Goal: Task Accomplishment & Management: Manage account settings

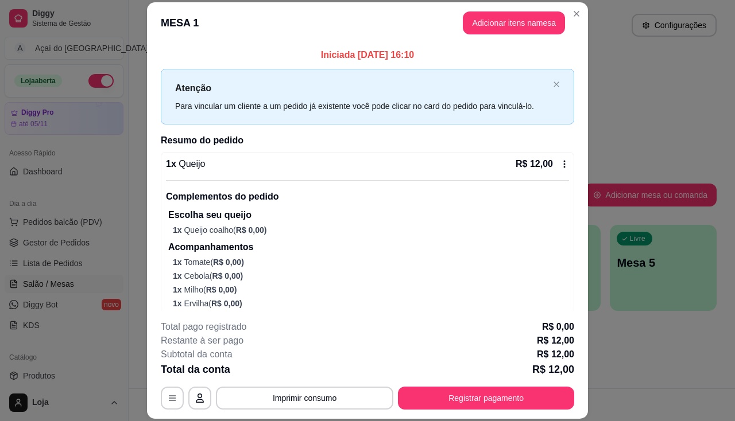
scroll to position [60, 0]
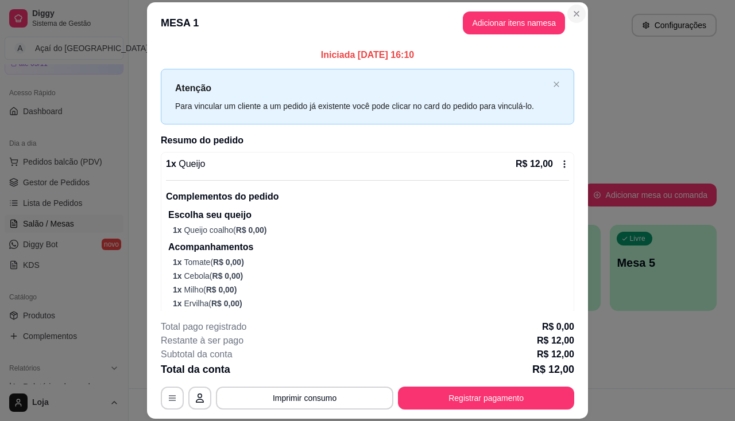
click at [575, 11] on div "Atendimento Salão Configurações" at bounding box center [432, 22] width 606 height 44
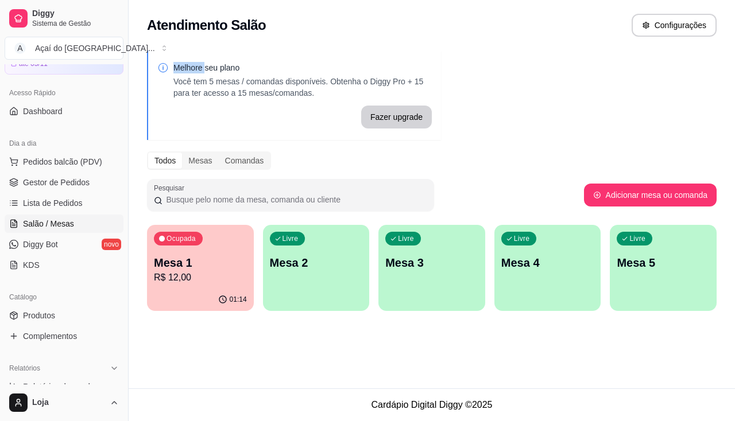
click at [327, 281] on div "Livre Mesa 2" at bounding box center [316, 261] width 107 height 72
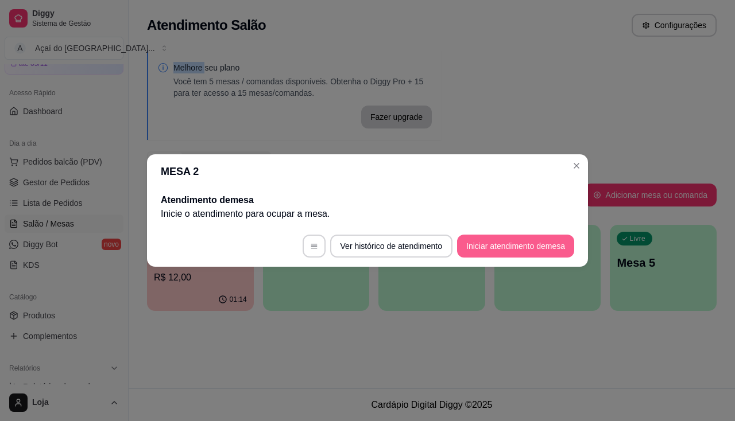
click at [549, 243] on button "Iniciar atendimento de mesa" at bounding box center [515, 246] width 117 height 23
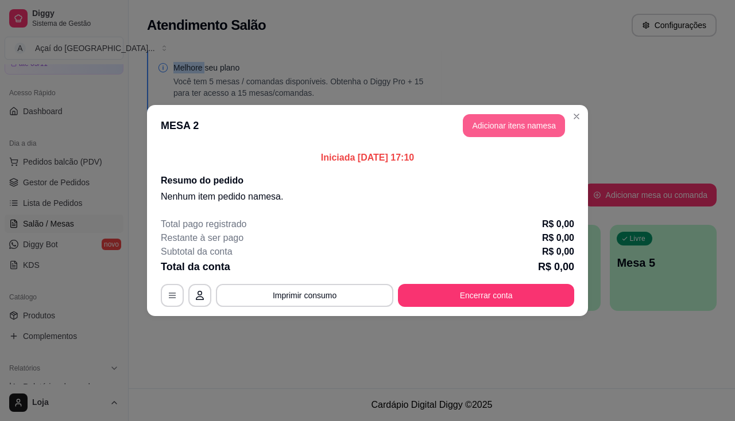
click at [479, 131] on button "Adicionar itens na mesa" at bounding box center [514, 125] width 102 height 23
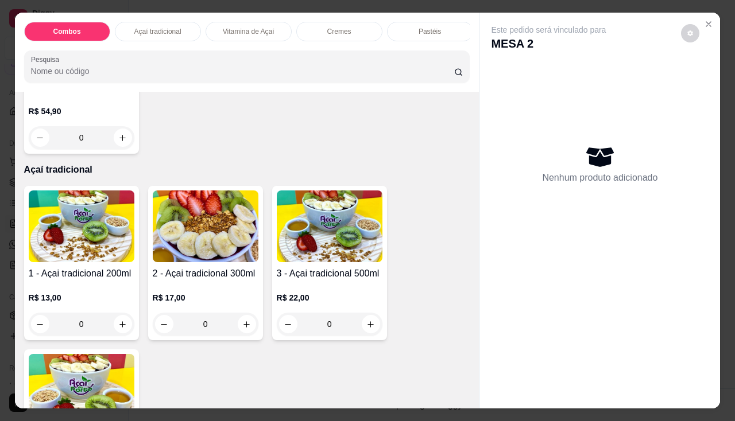
scroll to position [402, 0]
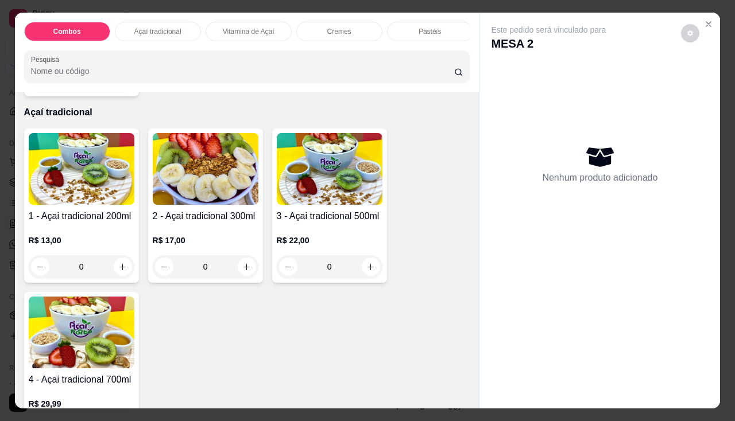
click at [239, 268] on div "0" at bounding box center [206, 267] width 106 height 23
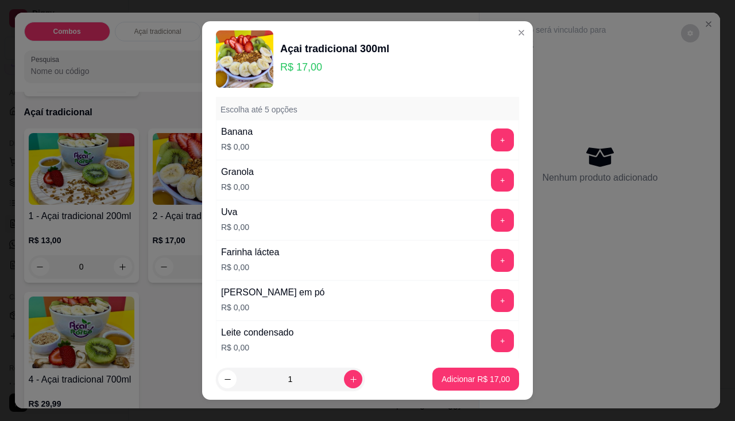
scroll to position [345, 0]
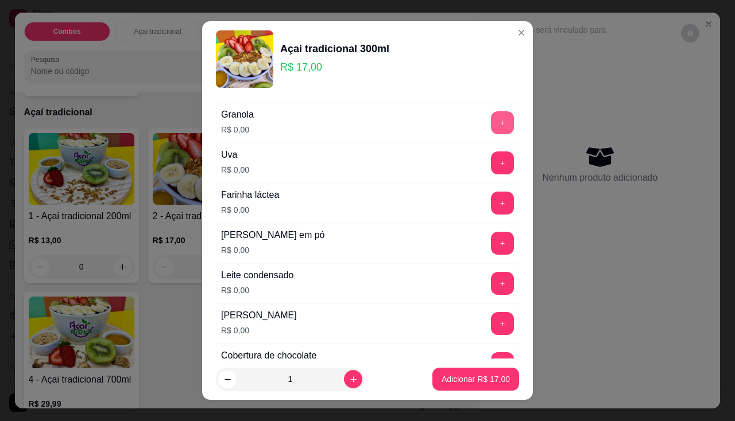
click at [491, 126] on button "+" at bounding box center [502, 122] width 23 height 23
click at [491, 205] on button "+" at bounding box center [502, 203] width 22 height 22
click at [491, 240] on button "+" at bounding box center [502, 243] width 22 height 22
click at [491, 279] on button "+" at bounding box center [502, 283] width 22 height 22
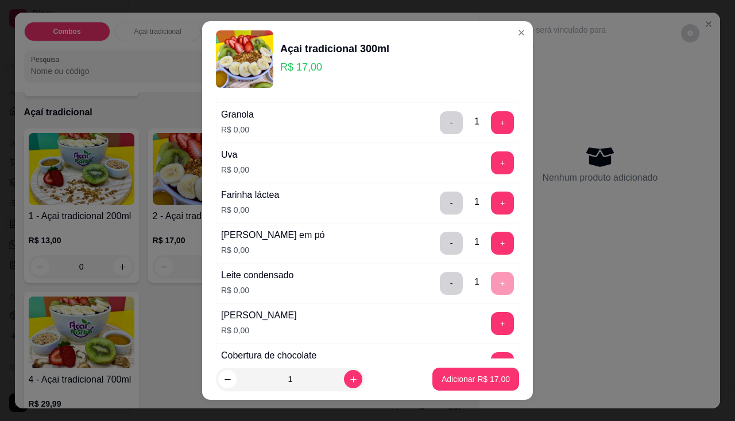
scroll to position [287, 0]
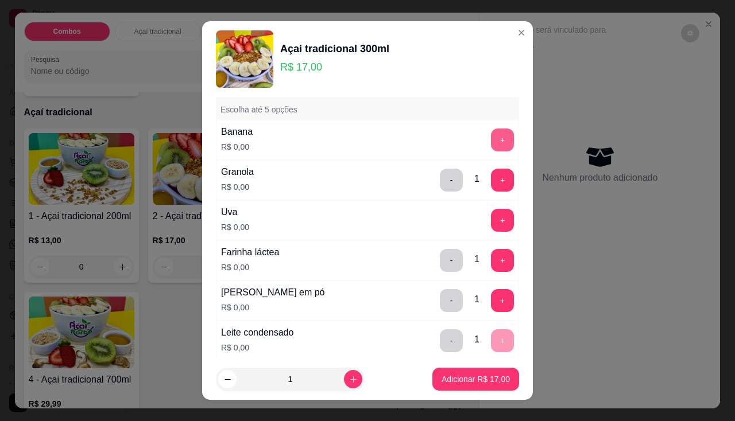
click at [491, 139] on button "+" at bounding box center [502, 140] width 23 height 23
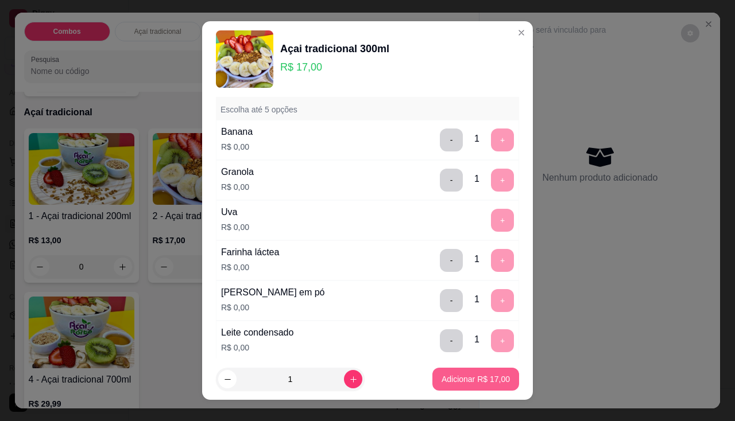
click at [484, 378] on p "Adicionar R$ 17,00" at bounding box center [476, 379] width 68 height 11
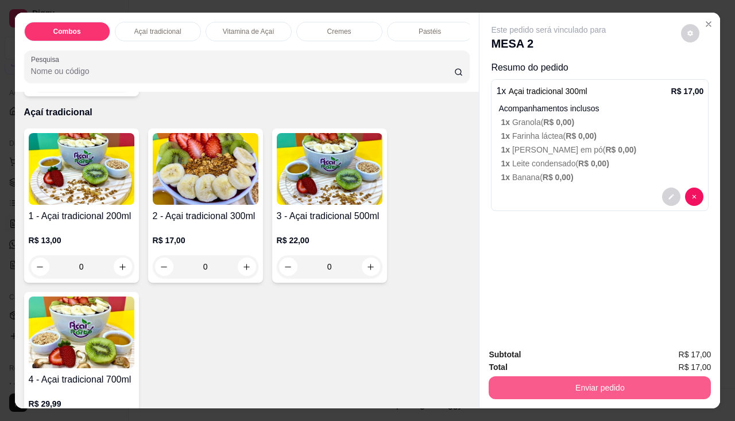
click at [546, 377] on button "Enviar pedido" at bounding box center [600, 388] width 222 height 23
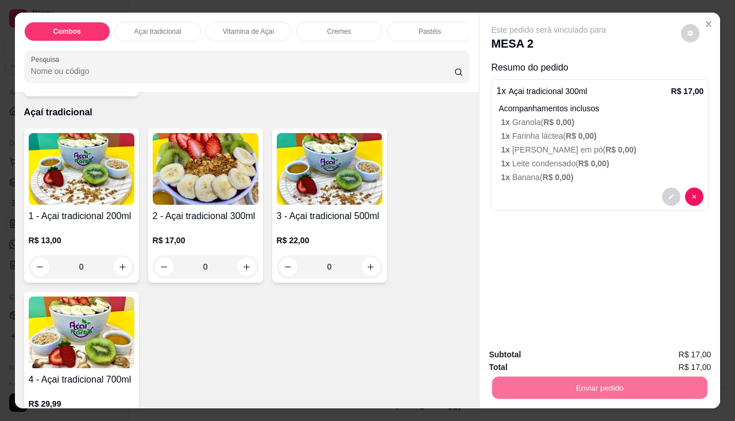
click at [681, 351] on button "Enviar pedido" at bounding box center [681, 355] width 63 height 21
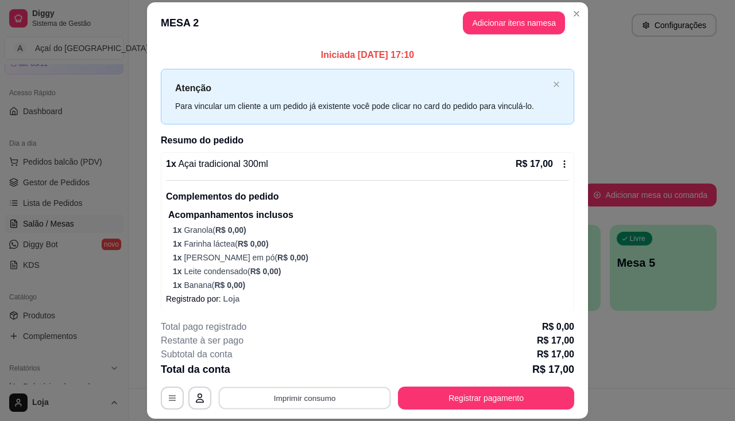
click at [318, 397] on button "Imprimir consumo" at bounding box center [305, 399] width 172 height 22
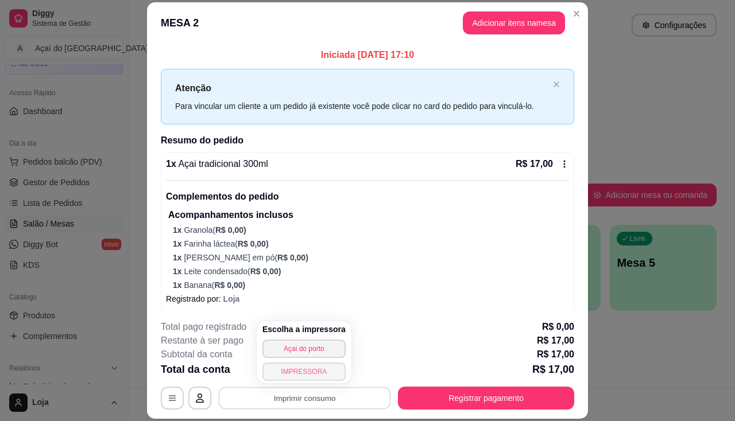
click at [313, 373] on button "IMPRESSORA" at bounding box center [303, 372] width 83 height 18
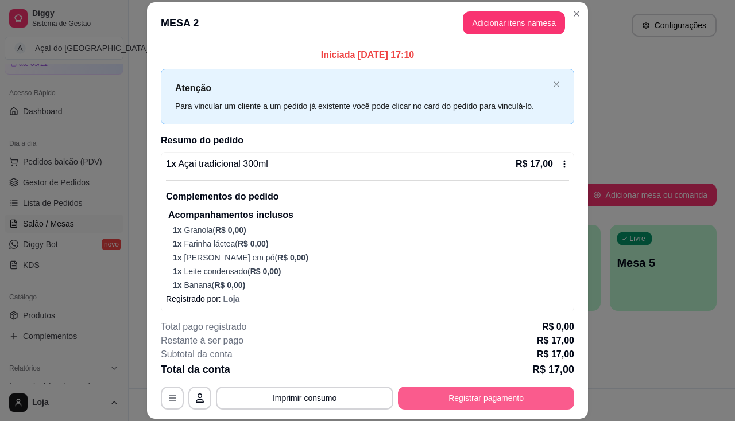
click at [487, 394] on button "Registrar pagamento" at bounding box center [486, 398] width 176 height 23
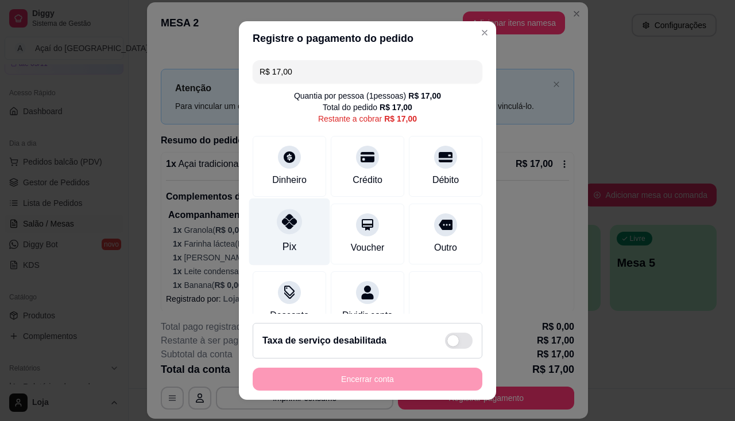
click at [285, 244] on div "Pix" at bounding box center [289, 246] width 14 height 15
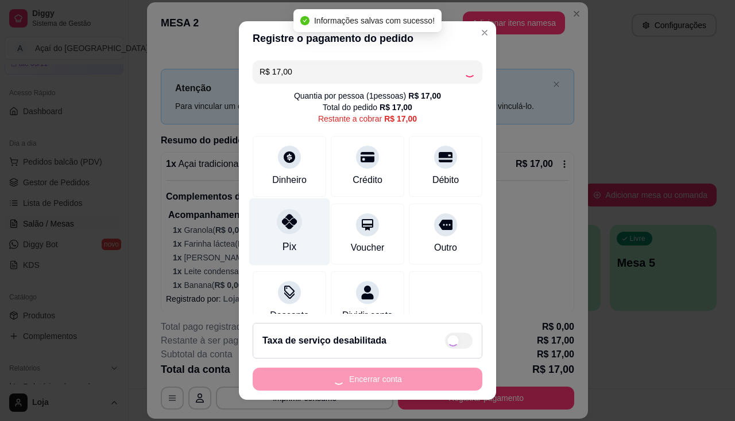
type input "R$ 0,00"
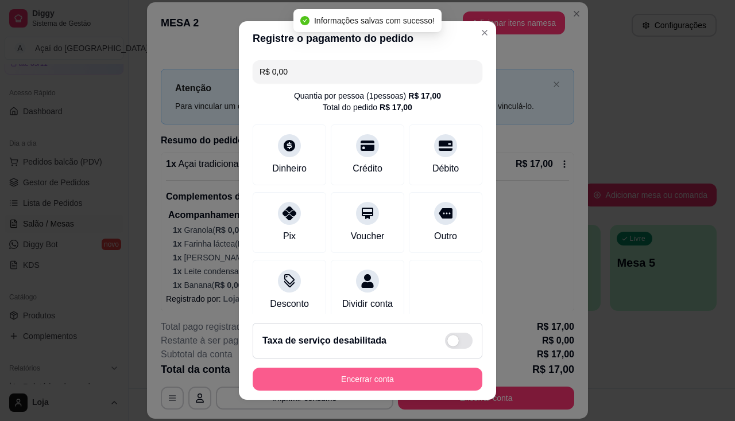
click at [363, 373] on button "Encerrar conta" at bounding box center [368, 379] width 230 height 23
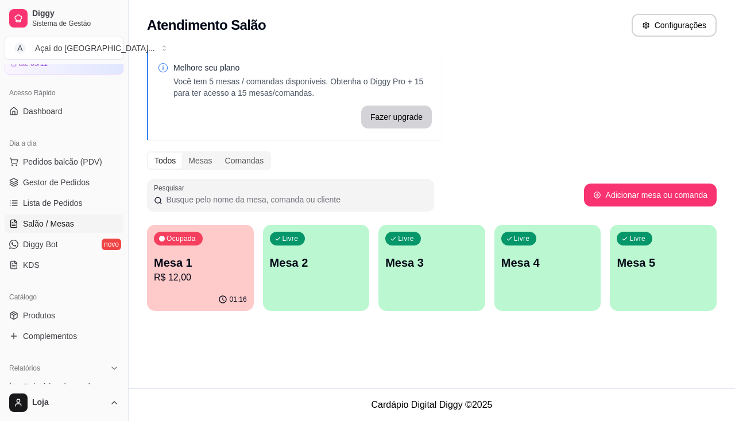
click at [235, 259] on p "Mesa 1" at bounding box center [200, 263] width 93 height 16
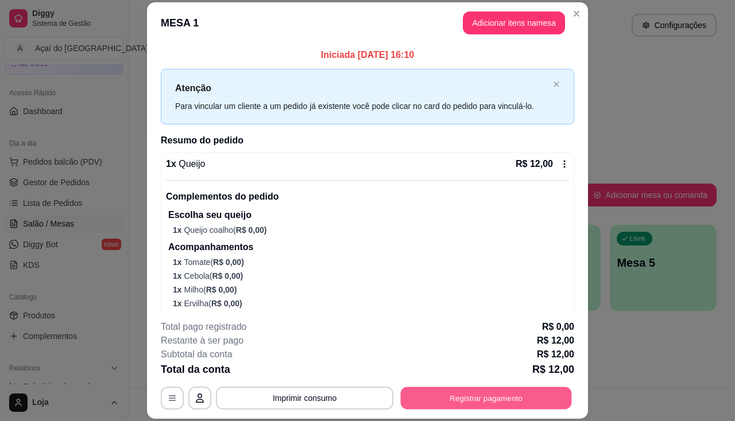
click at [491, 397] on button "Registrar pagamento" at bounding box center [486, 399] width 171 height 22
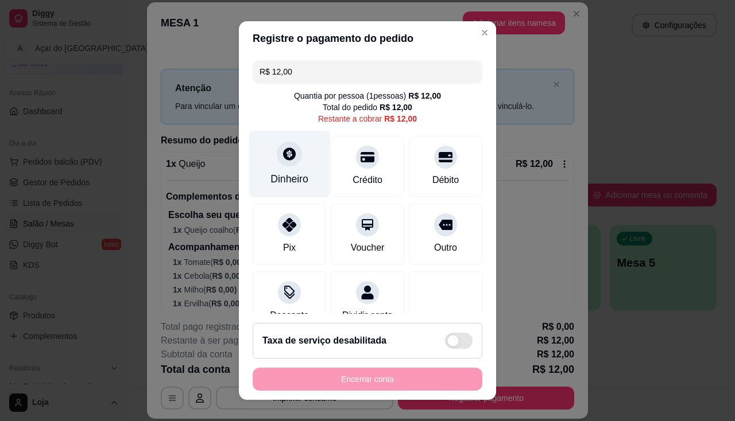
click at [270, 175] on div "Dinheiro" at bounding box center [289, 179] width 38 height 15
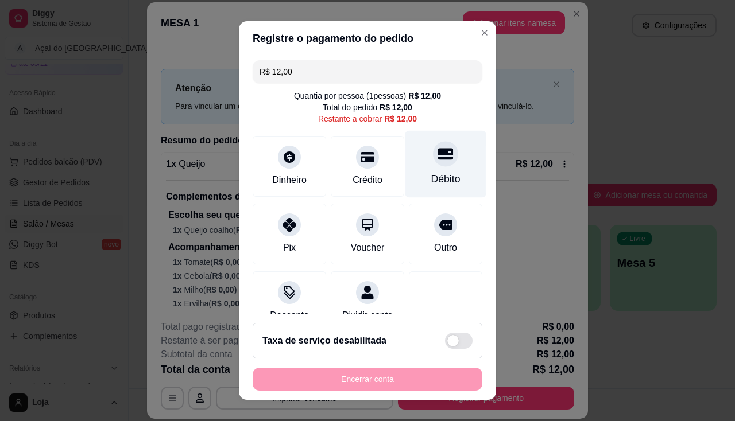
click at [405, 163] on div "Débito" at bounding box center [445, 163] width 81 height 67
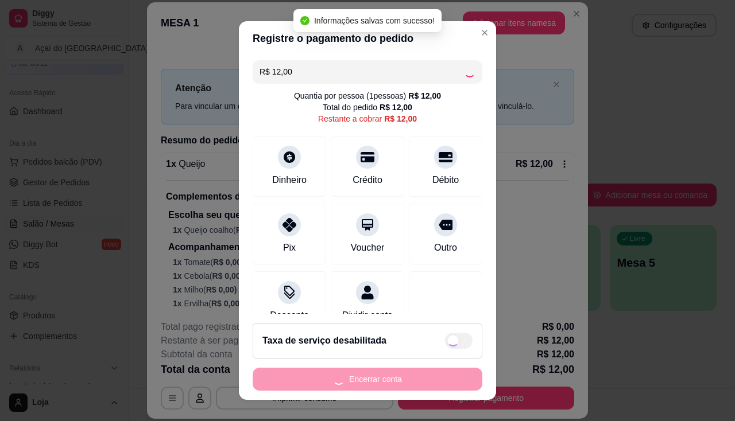
type input "R$ 0,00"
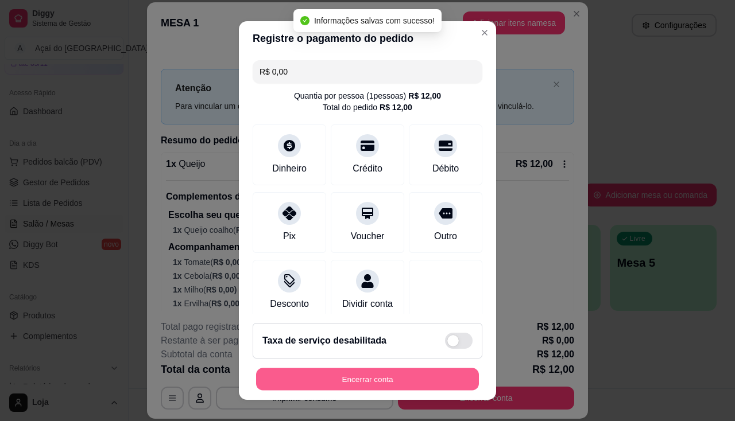
click at [400, 378] on button "Encerrar conta" at bounding box center [367, 380] width 223 height 22
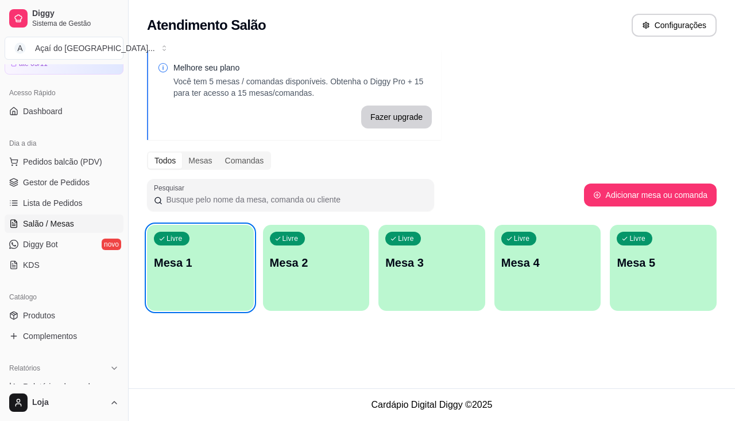
click at [212, 276] on div "Livre Mesa 1" at bounding box center [200, 261] width 107 height 72
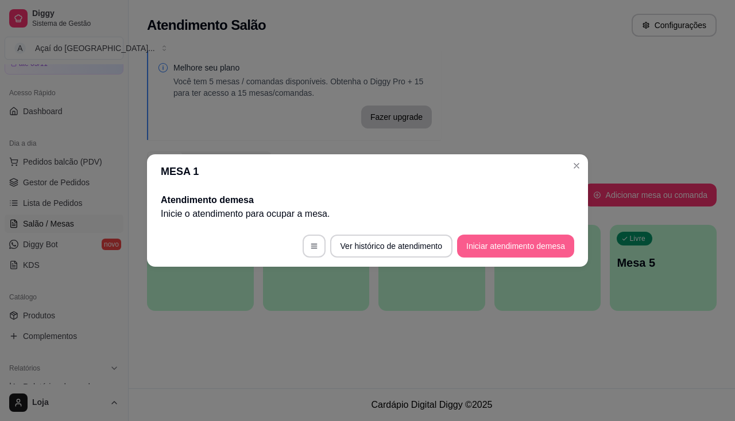
click at [536, 247] on button "Iniciar atendimento de mesa" at bounding box center [515, 246] width 117 height 23
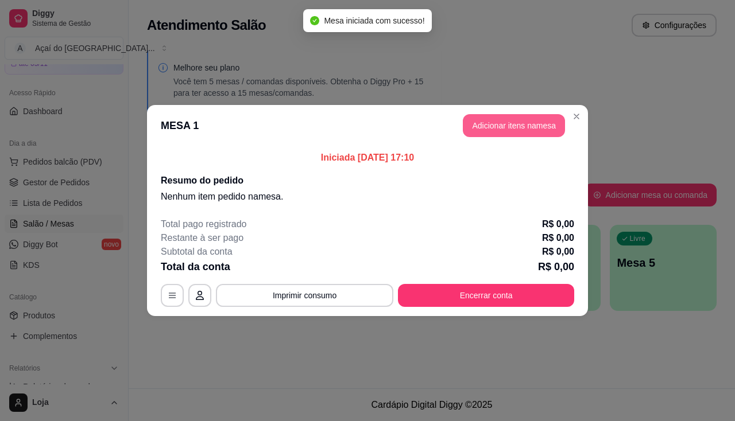
click at [553, 125] on button "Adicionar itens na mesa" at bounding box center [514, 125] width 102 height 23
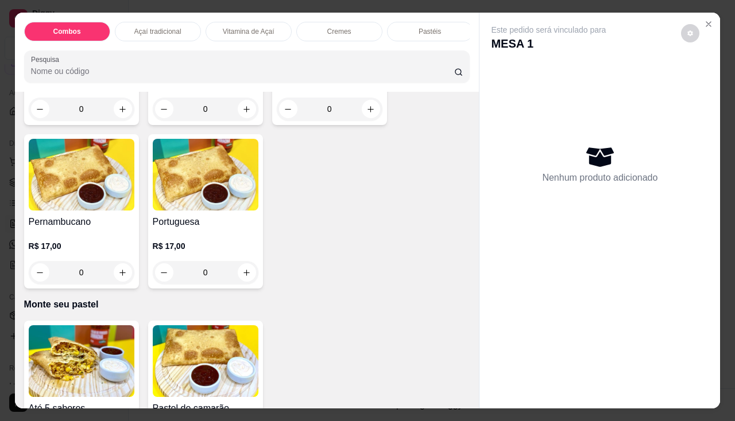
scroll to position [2297, 0]
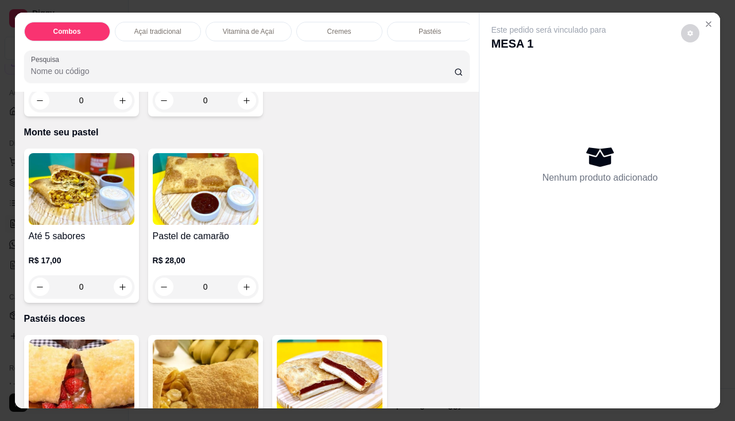
click at [64, 254] on div "R$ 17,00 0" at bounding box center [82, 270] width 106 height 55
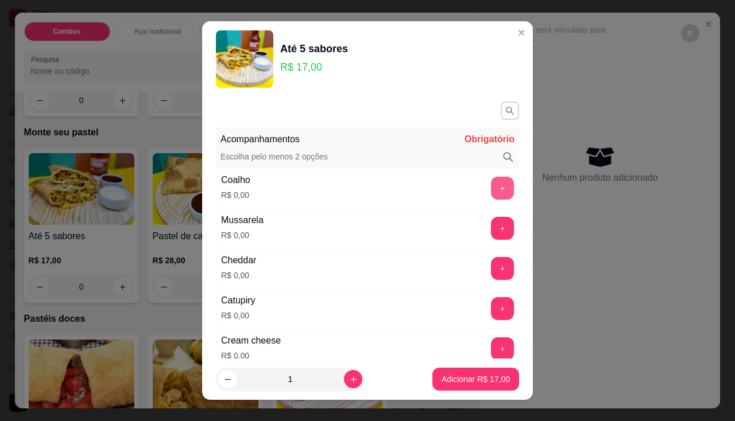
click at [491, 192] on button "+" at bounding box center [502, 188] width 23 height 23
click at [491, 230] on button "+" at bounding box center [502, 228] width 23 height 23
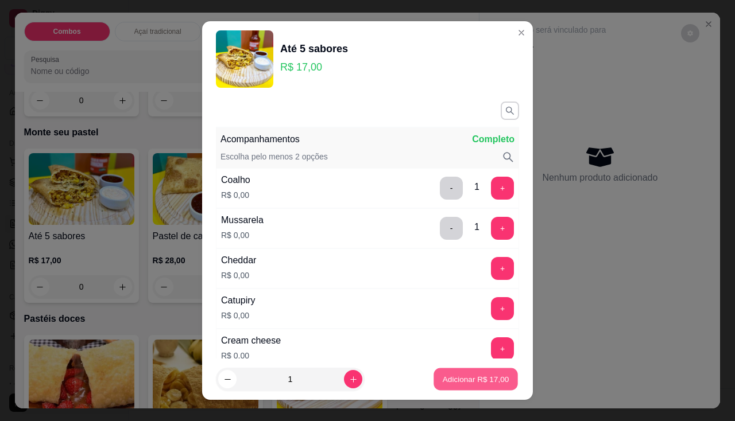
click at [465, 371] on button "Adicionar R$ 17,00" at bounding box center [475, 380] width 84 height 22
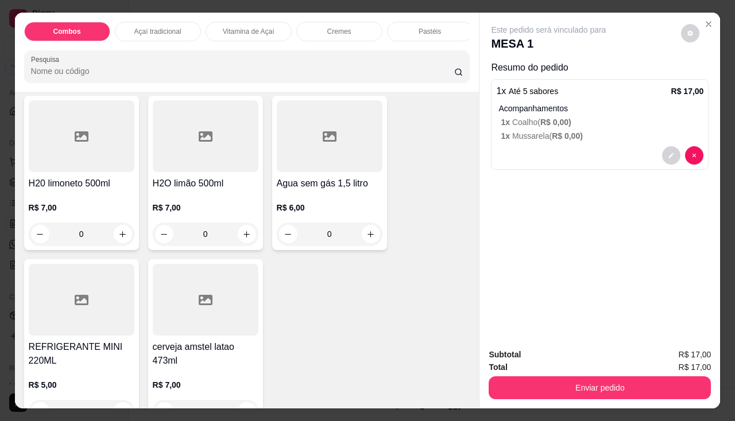
scroll to position [3790, 0]
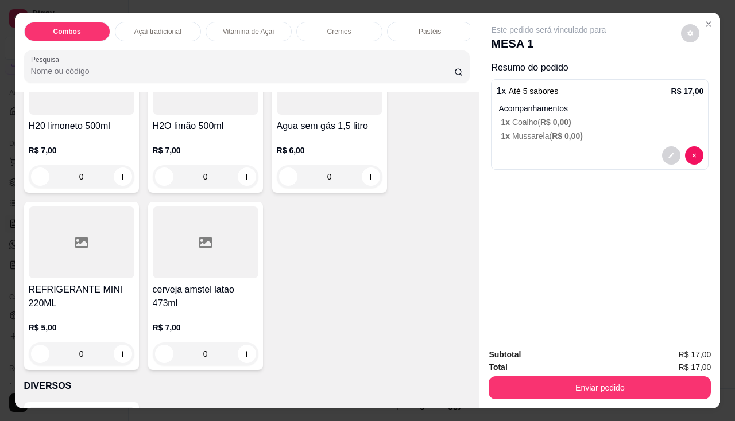
click at [83, 292] on h4 "REFRIGERANTE MINI 220ML" at bounding box center [82, 297] width 106 height 28
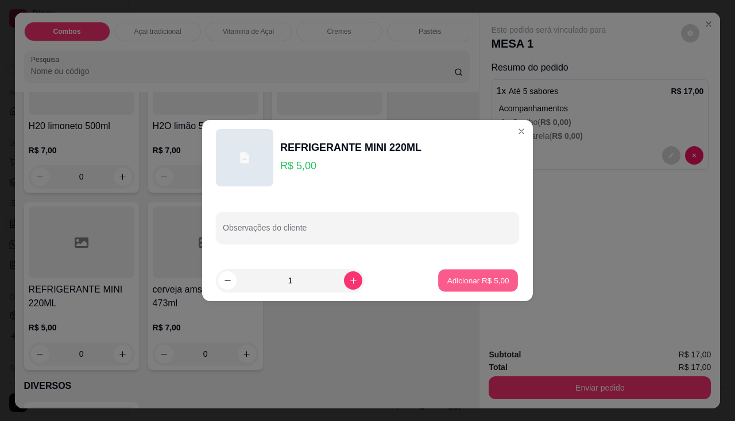
click at [447, 278] on p "Adicionar R$ 5,00" at bounding box center [478, 280] width 62 height 11
type input "1"
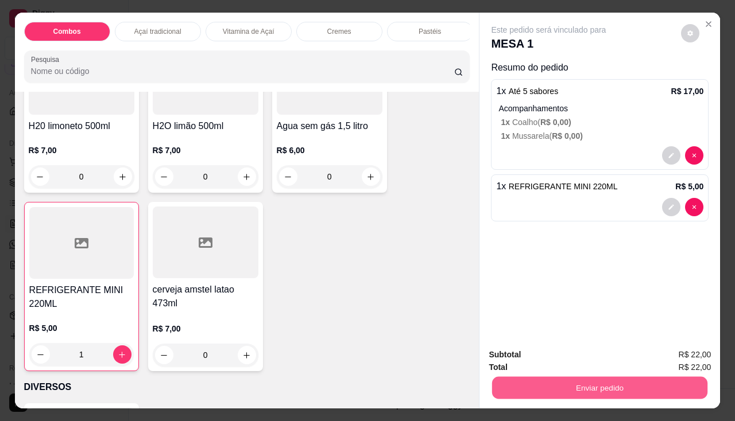
click at [564, 381] on button "Enviar pedido" at bounding box center [599, 388] width 215 height 22
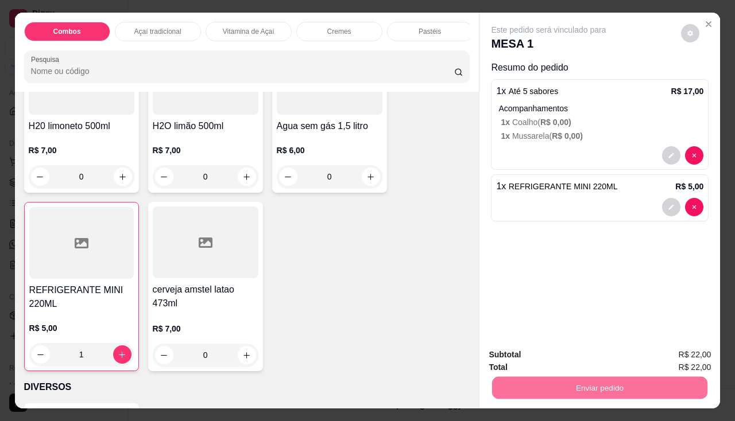
click at [654, 351] on button "Enviar pedido" at bounding box center [681, 355] width 63 height 21
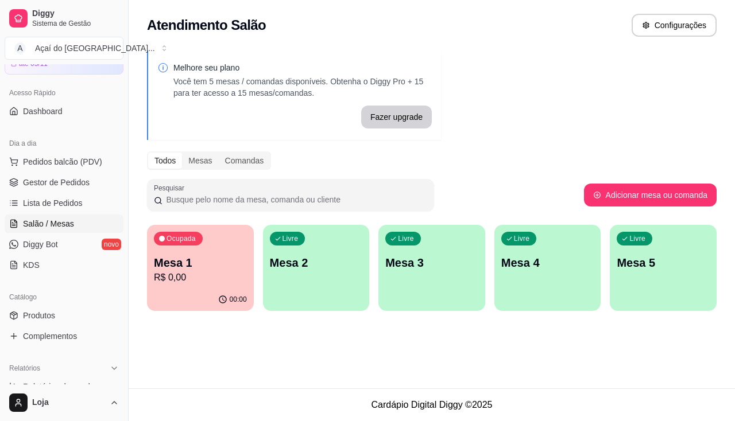
click at [310, 269] on p "Mesa 2" at bounding box center [316, 263] width 93 height 16
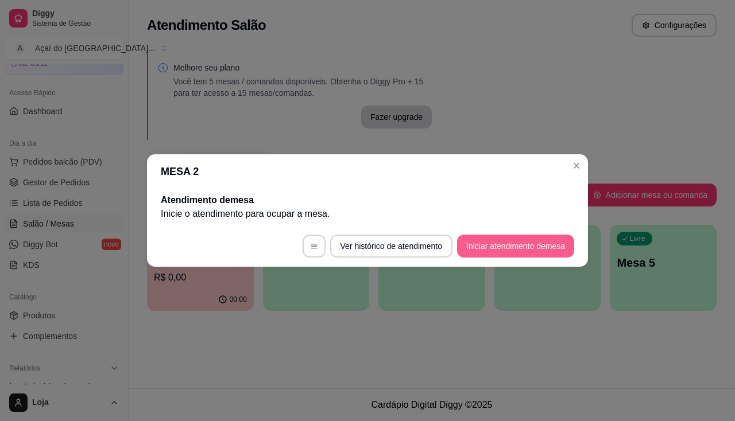
click at [538, 242] on button "Iniciar atendimento de mesa" at bounding box center [515, 246] width 117 height 23
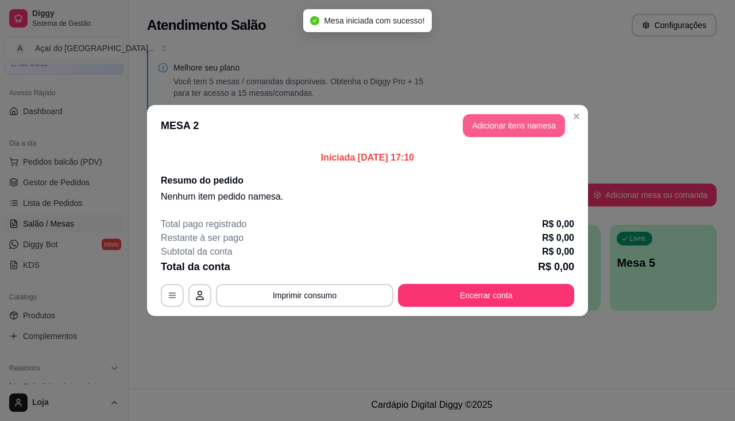
click at [552, 123] on button "Adicionar itens na mesa" at bounding box center [514, 125] width 102 height 23
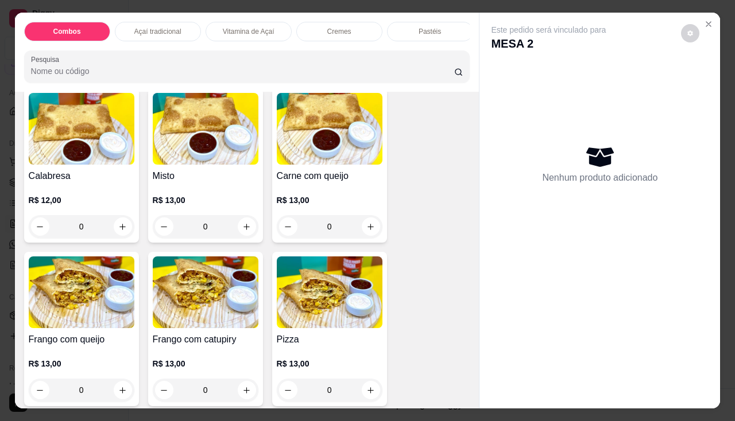
scroll to position [1550, 0]
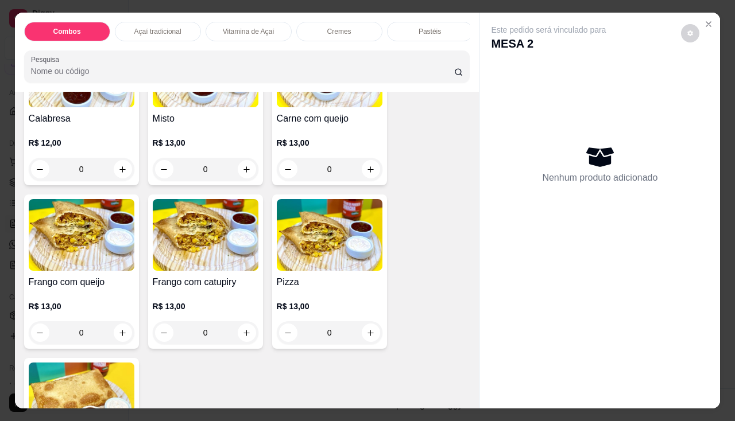
click at [285, 141] on div "R$ 13,00 0" at bounding box center [330, 153] width 106 height 55
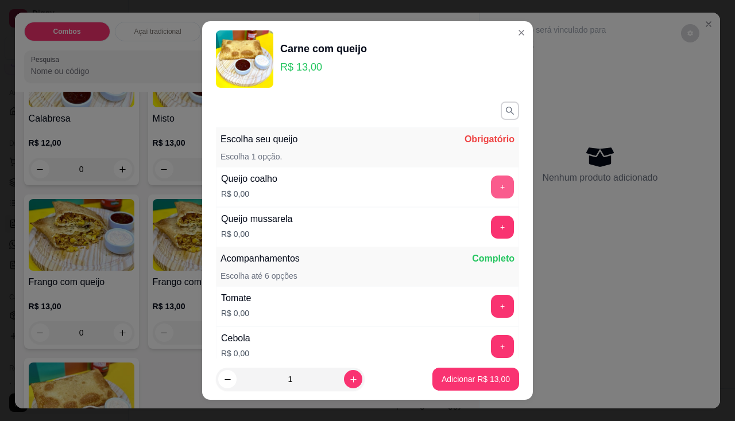
click at [491, 190] on button "+" at bounding box center [502, 187] width 23 height 23
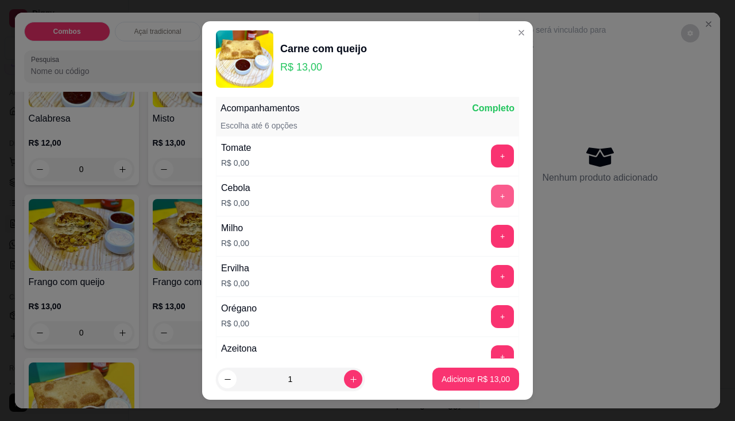
scroll to position [16, 0]
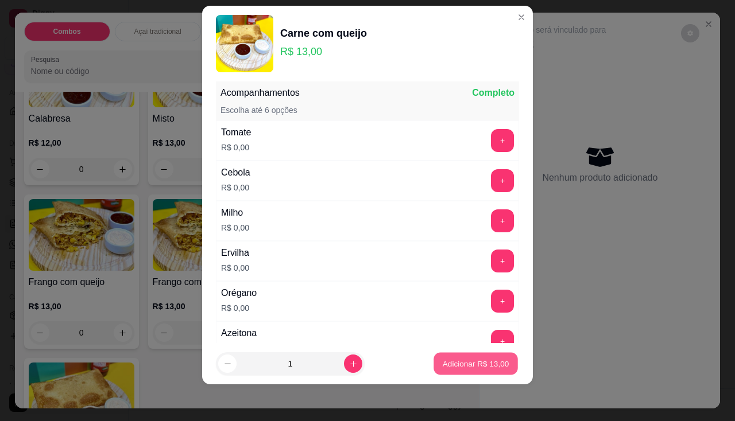
click at [456, 366] on p "Adicionar R$ 13,00" at bounding box center [476, 364] width 67 height 11
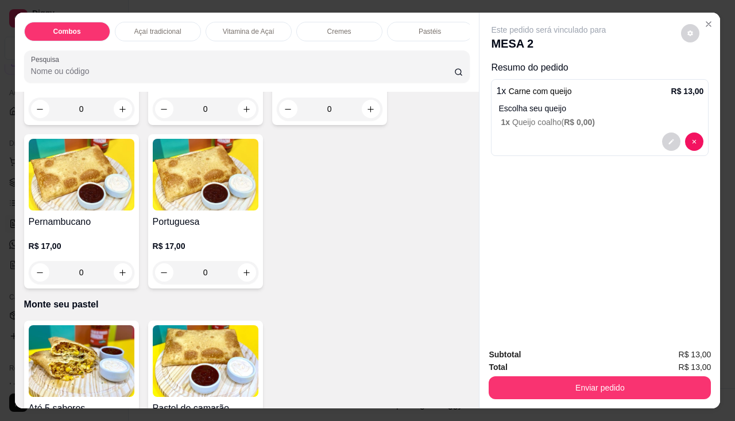
scroll to position [2297, 0]
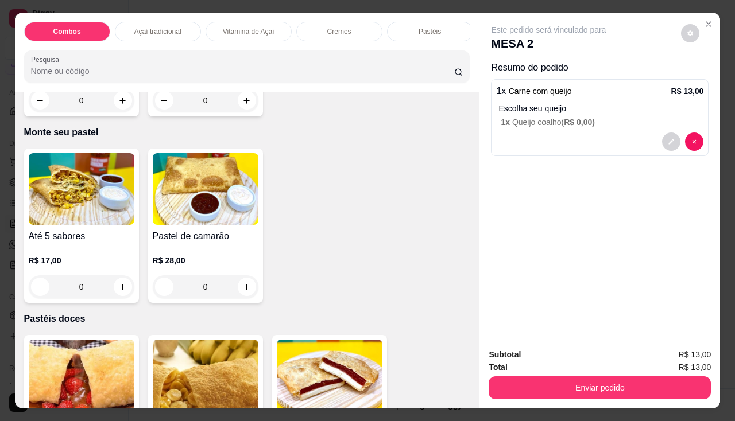
click at [82, 249] on div "R$ 17,00 0" at bounding box center [82, 270] width 106 height 55
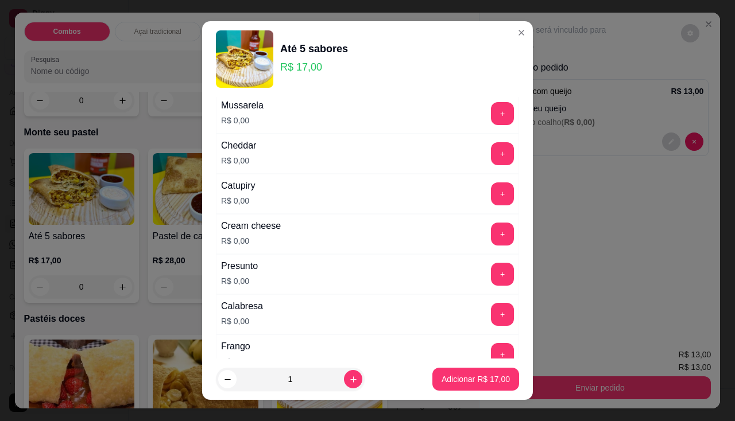
scroll to position [230, 0]
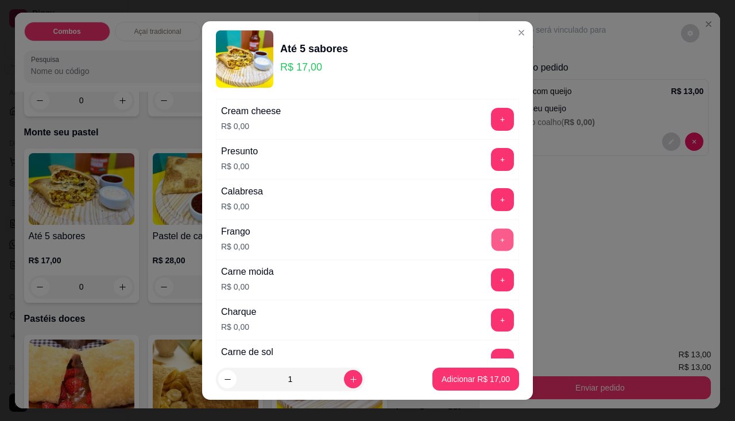
click at [491, 238] on button "+" at bounding box center [502, 240] width 22 height 22
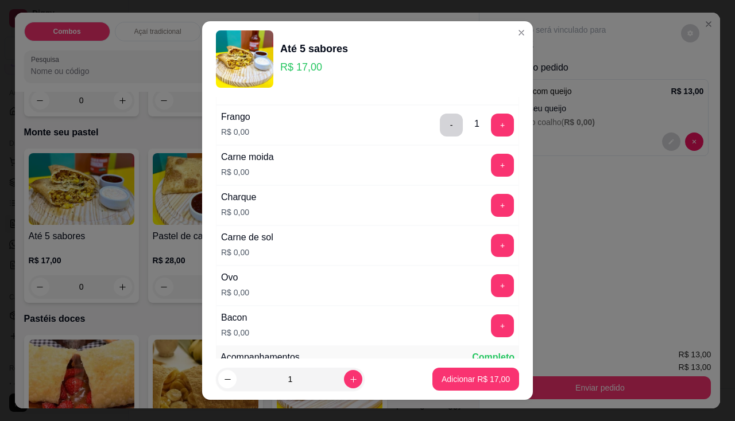
scroll to position [402, 0]
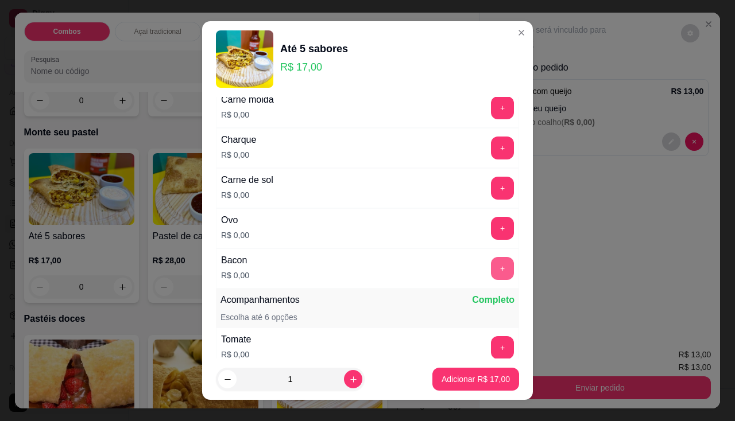
click at [491, 258] on button "+" at bounding box center [502, 268] width 23 height 23
click at [491, 196] on button "+" at bounding box center [502, 188] width 22 height 22
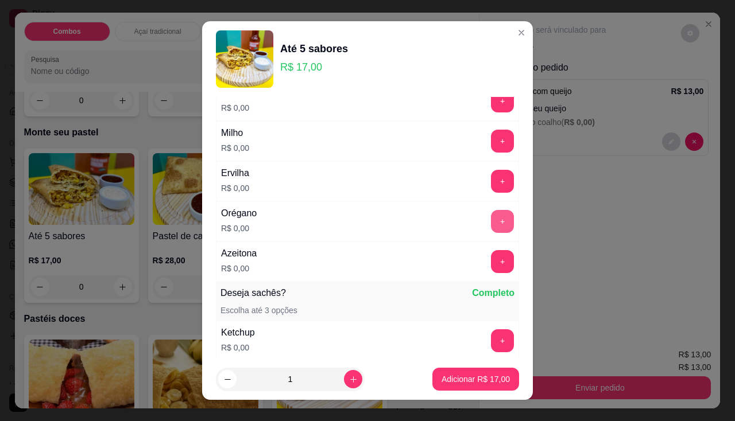
scroll to position [804, 0]
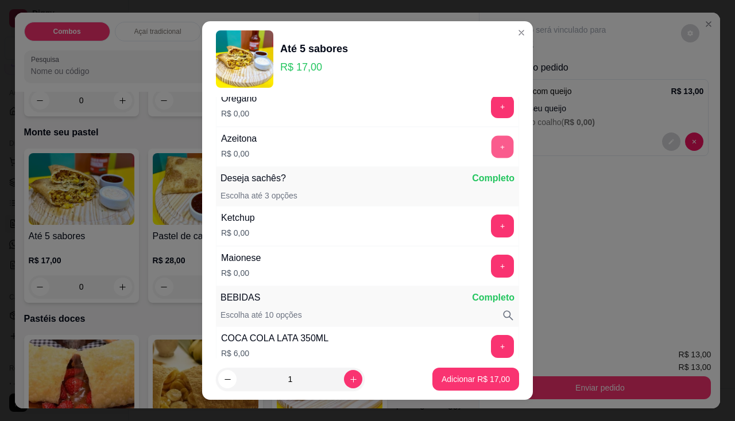
click at [491, 144] on button "+" at bounding box center [502, 147] width 22 height 22
click at [478, 376] on p "Adicionar R$ 17,00" at bounding box center [476, 379] width 68 height 11
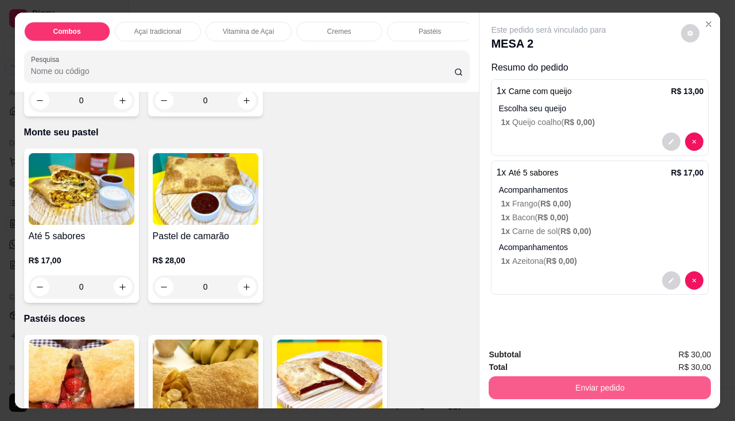
click at [528, 386] on button "Enviar pedido" at bounding box center [600, 388] width 222 height 23
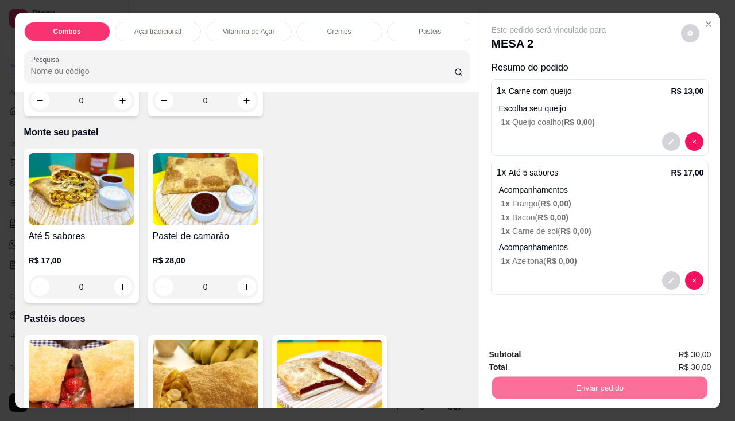
click at [687, 355] on button "Enviar pedido" at bounding box center [681, 355] width 63 height 21
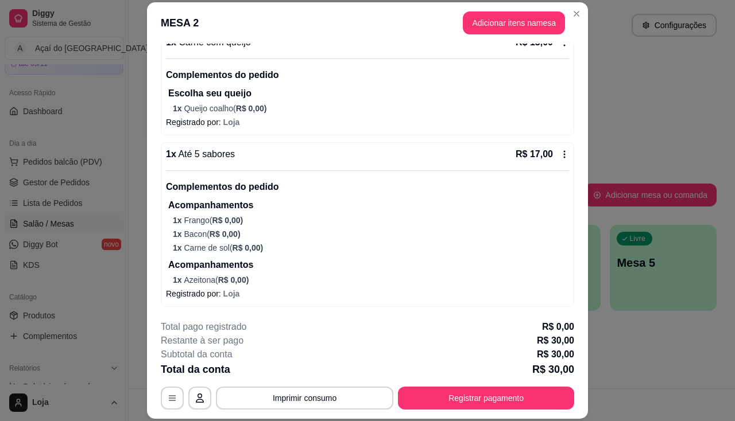
scroll to position [7, 0]
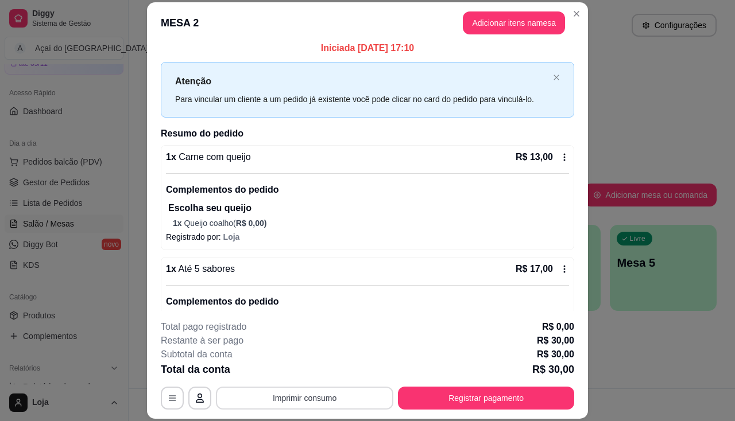
click at [314, 405] on button "Imprimir consumo" at bounding box center [304, 398] width 177 height 23
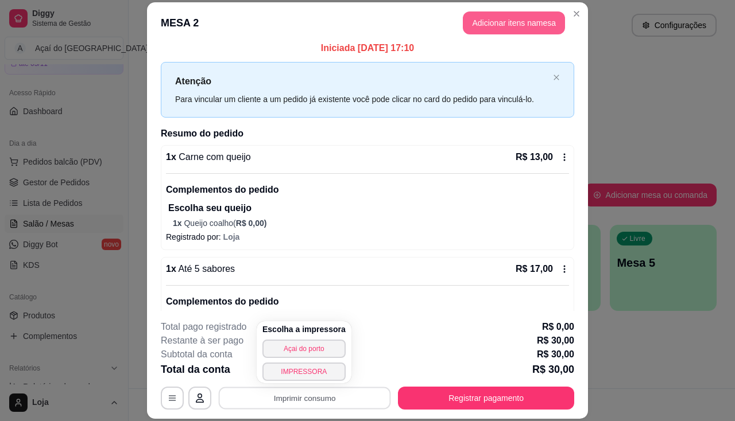
click at [513, 26] on button "Adicionar itens na mesa" at bounding box center [514, 22] width 102 height 23
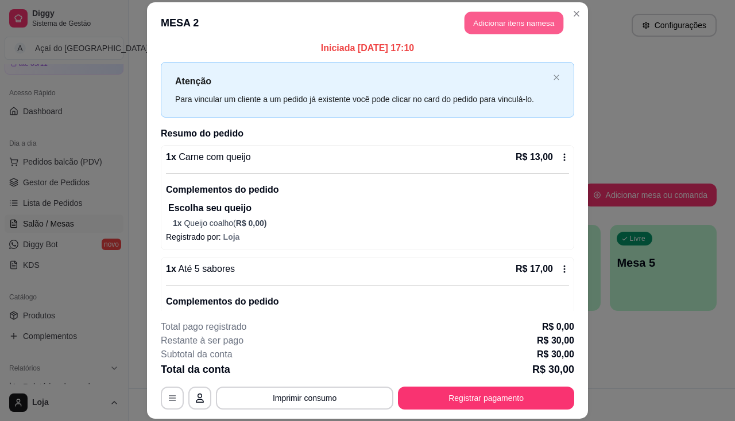
click at [513, 26] on button "Adicionar itens na mesa" at bounding box center [514, 22] width 99 height 22
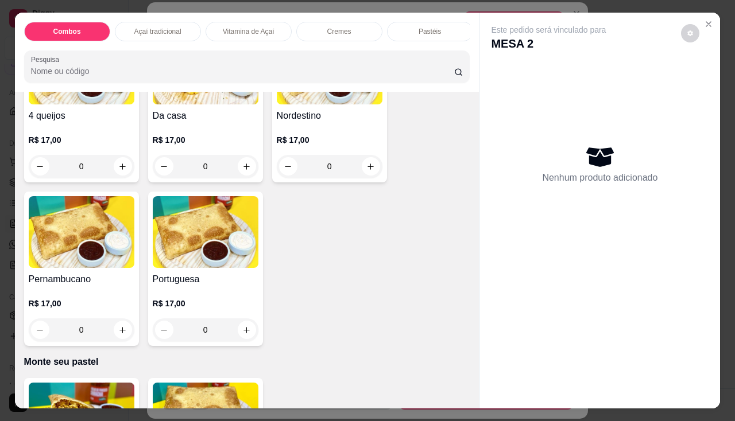
scroll to position [2239, 0]
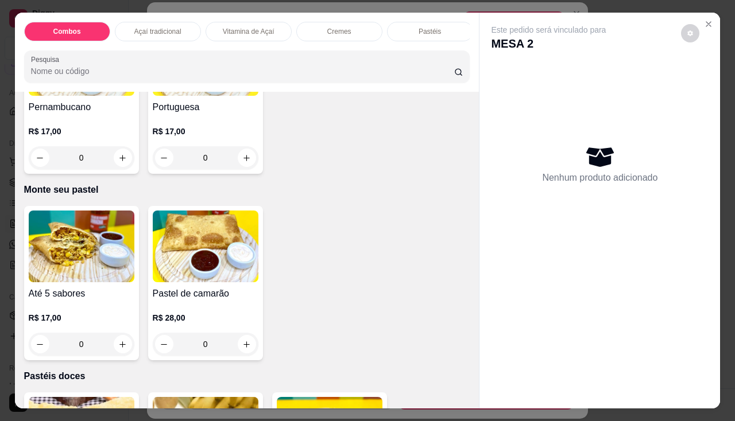
click at [67, 287] on div "Até 5 sabores R$ 17,00 0" at bounding box center [81, 283] width 115 height 154
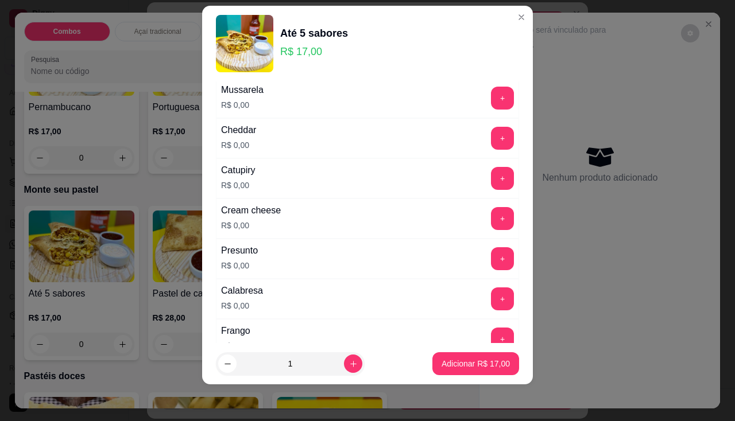
scroll to position [0, 0]
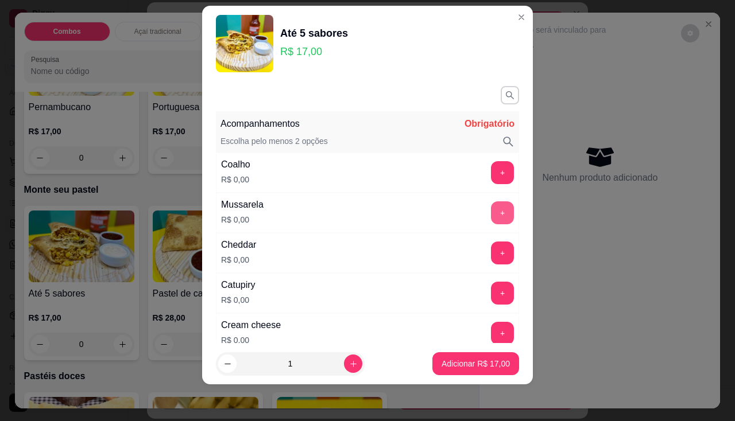
click at [491, 220] on button "+" at bounding box center [502, 213] width 23 height 23
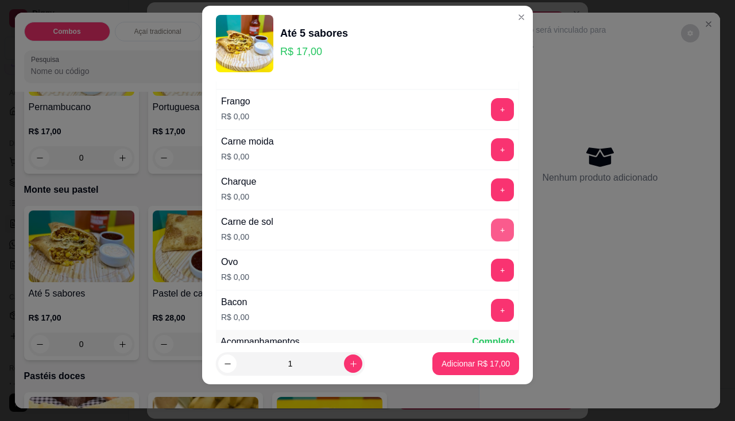
scroll to position [402, 0]
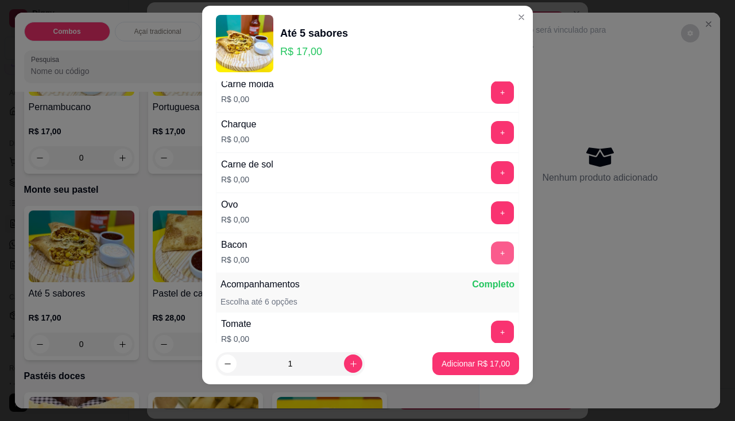
click at [491, 257] on button "+" at bounding box center [502, 253] width 23 height 23
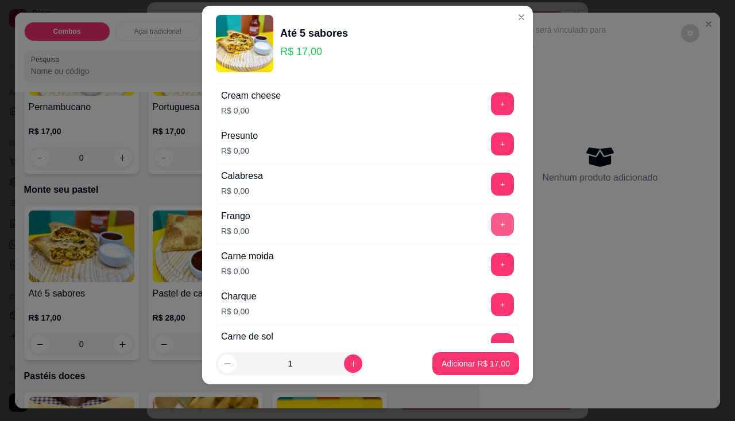
scroll to position [287, 0]
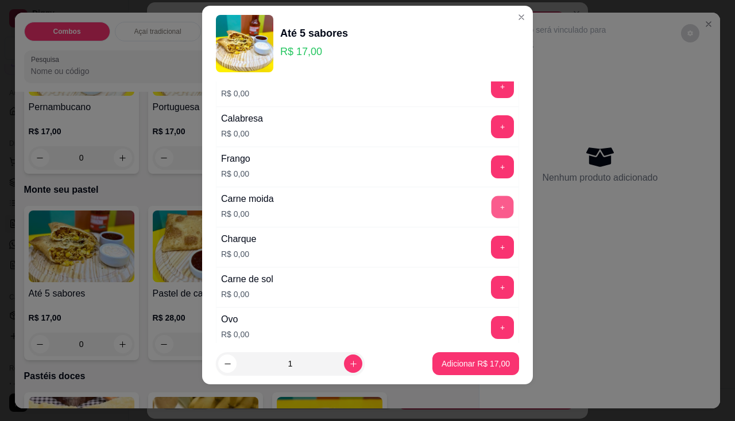
click at [490, 217] on div "+" at bounding box center [502, 207] width 32 height 23
click at [491, 212] on button "+" at bounding box center [502, 207] width 23 height 23
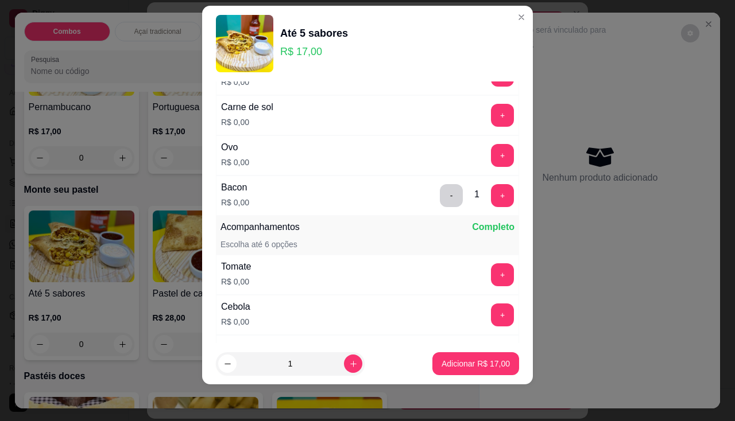
scroll to position [517, 0]
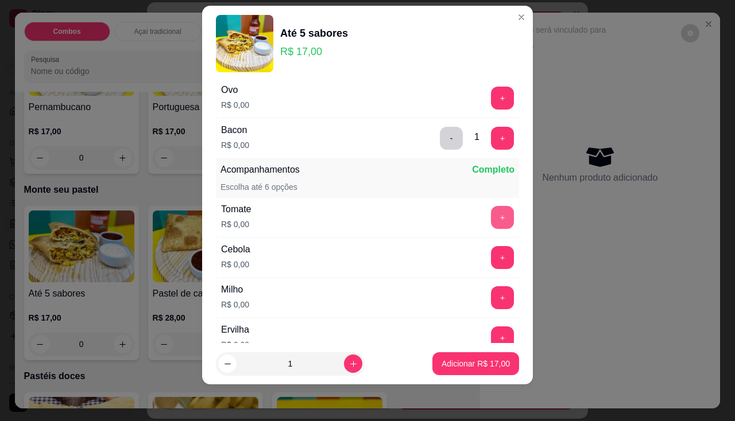
click at [491, 212] on button "+" at bounding box center [502, 217] width 23 height 23
click at [491, 251] on button "+" at bounding box center [502, 257] width 23 height 23
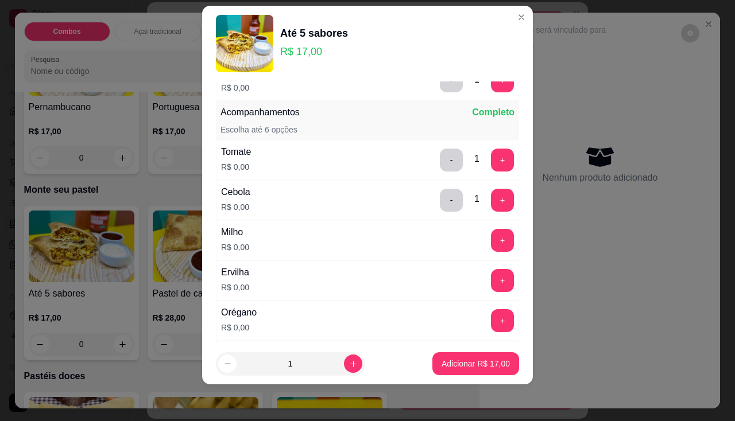
scroll to position [632, 0]
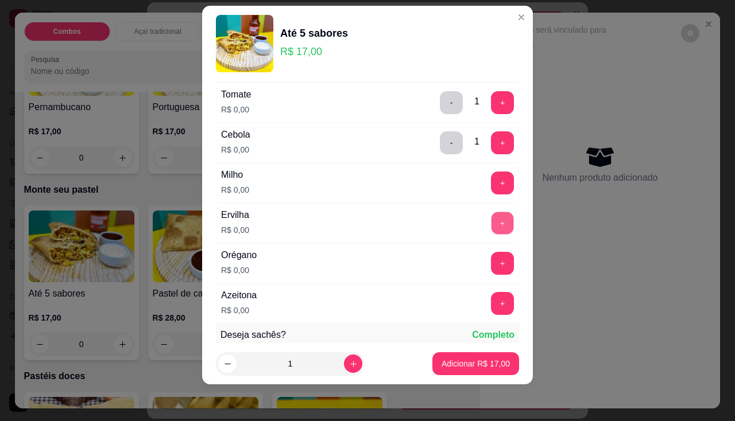
click at [491, 227] on button "+" at bounding box center [502, 223] width 22 height 22
click at [491, 266] on button "+" at bounding box center [502, 263] width 22 height 22
click at [491, 303] on button "+" at bounding box center [502, 303] width 22 height 22
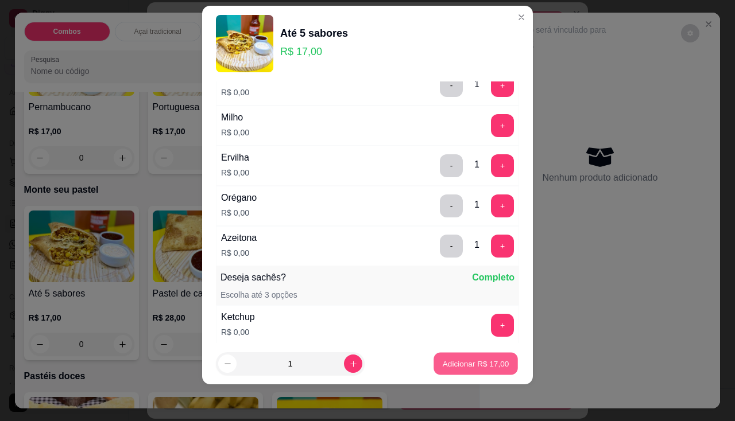
click at [478, 358] on button "Adicionar R$ 17,00" at bounding box center [475, 364] width 84 height 22
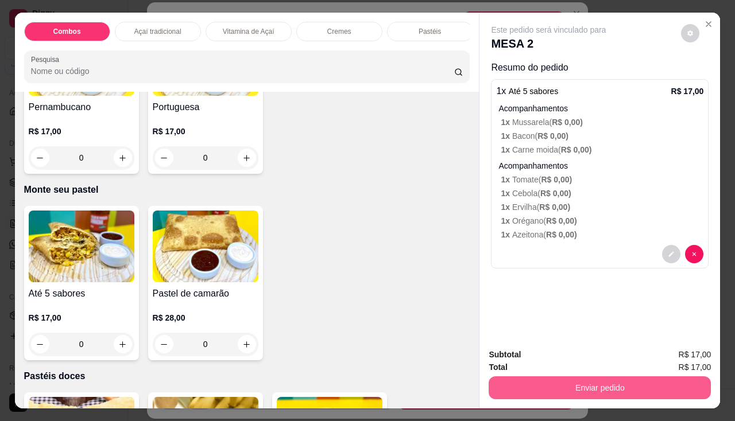
click at [528, 378] on button "Enviar pedido" at bounding box center [600, 388] width 222 height 23
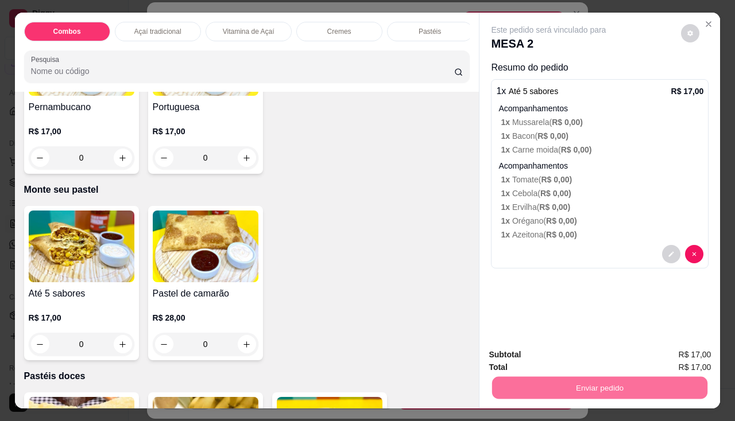
click at [707, 356] on button "Enviar pedido" at bounding box center [681, 356] width 65 height 22
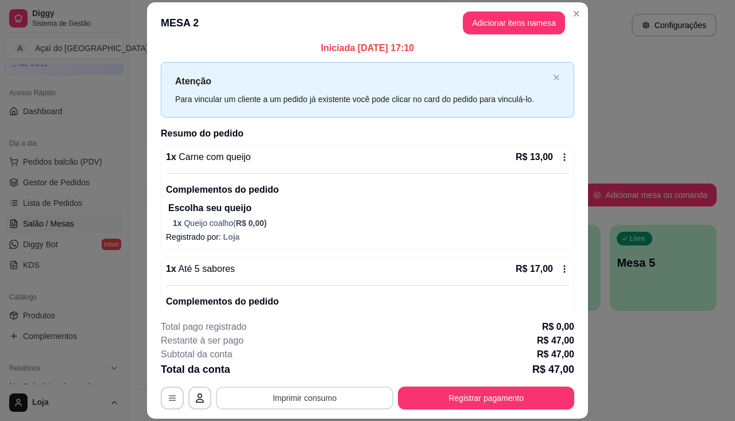
click at [307, 397] on button "Imprimir consumo" at bounding box center [304, 398] width 177 height 23
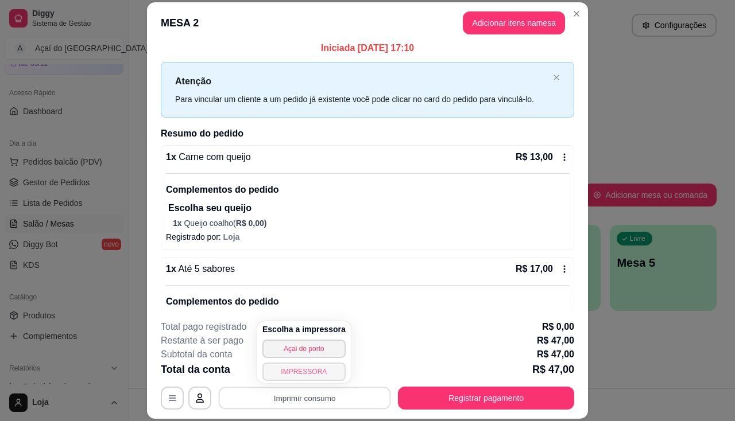
click at [307, 372] on button "IMPRESSORA" at bounding box center [303, 372] width 83 height 18
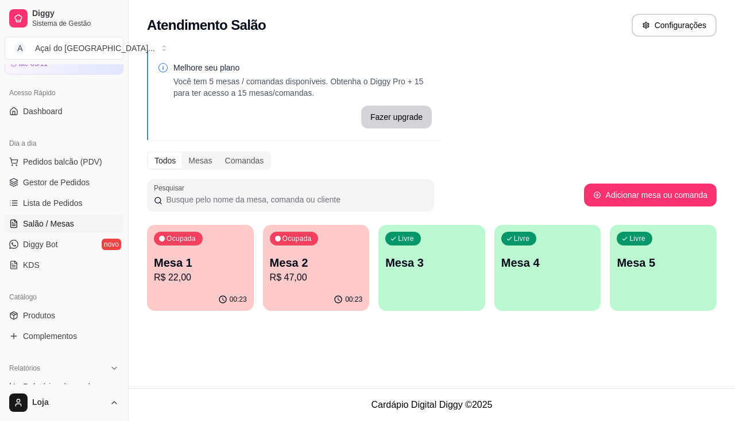
click at [186, 293] on div "00:23" at bounding box center [200, 300] width 107 height 22
click at [191, 270] on p "Mesa 1" at bounding box center [200, 263] width 93 height 16
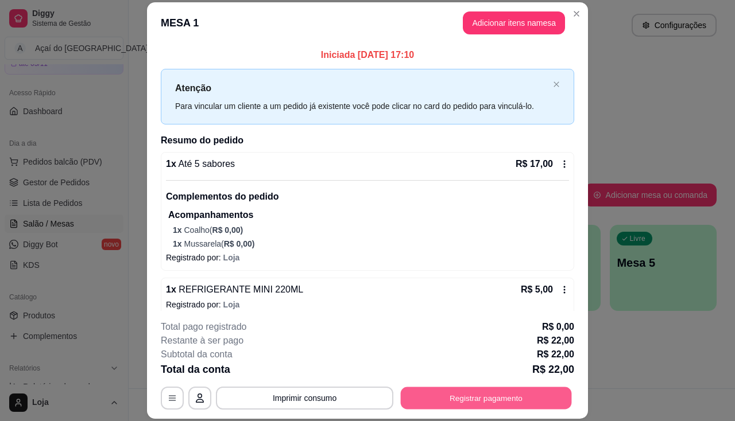
click at [485, 398] on button "Registrar pagamento" at bounding box center [486, 399] width 171 height 22
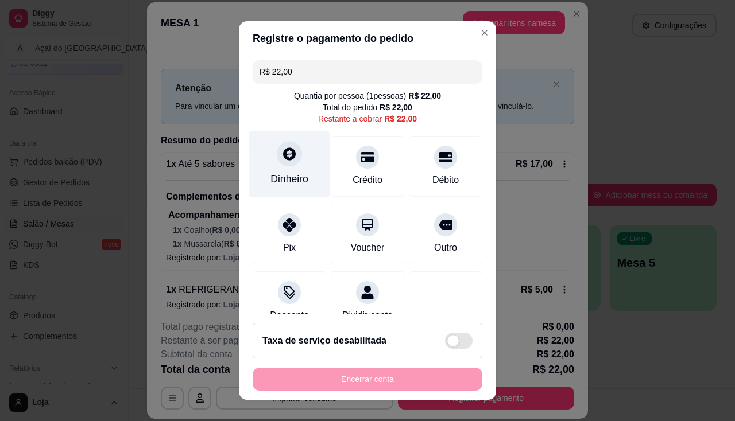
click at [281, 166] on div at bounding box center [289, 153] width 25 height 25
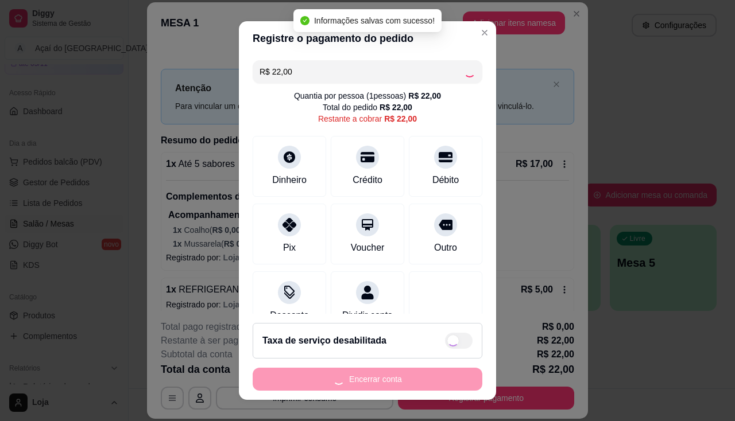
click at [432, 374] on div "Encerrar conta" at bounding box center [368, 379] width 230 height 23
type input "R$ 0,00"
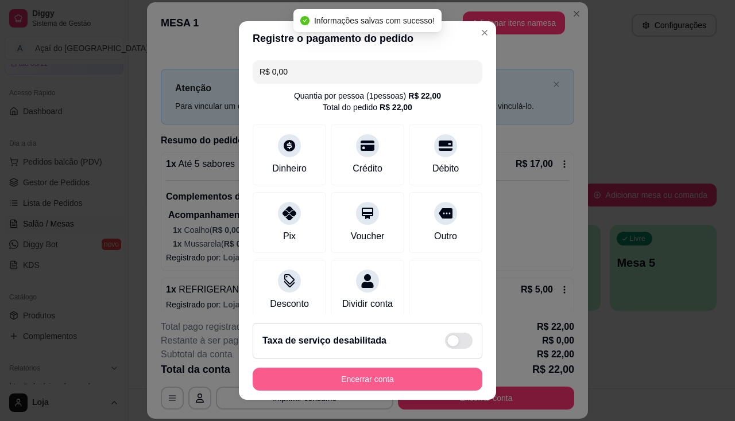
click at [432, 374] on button "Encerrar conta" at bounding box center [368, 379] width 230 height 23
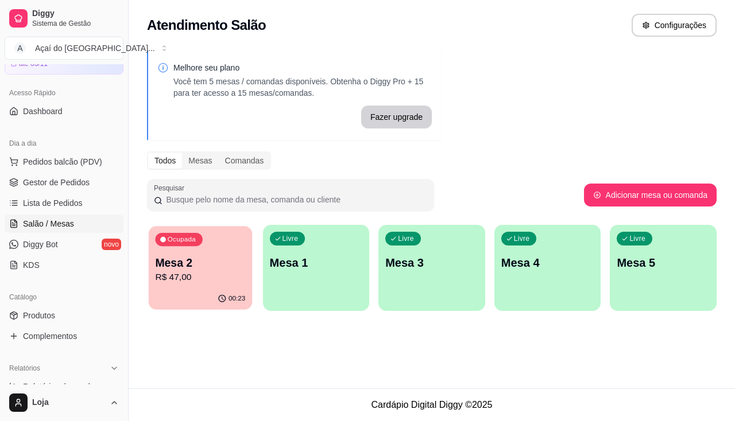
click at [178, 276] on p "R$ 47,00" at bounding box center [200, 277] width 90 height 13
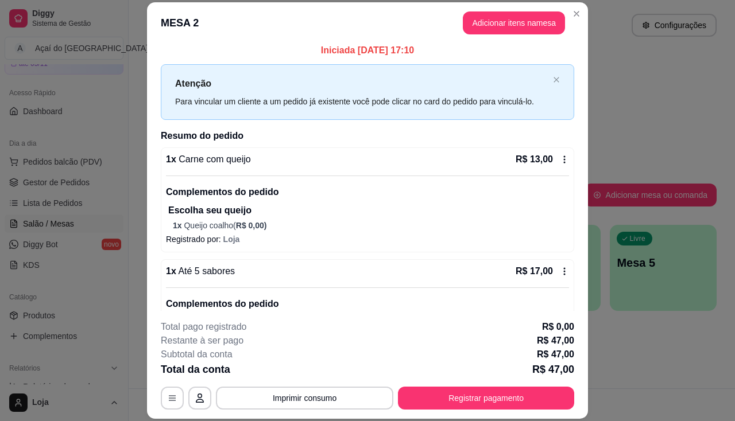
scroll to position [0, 0]
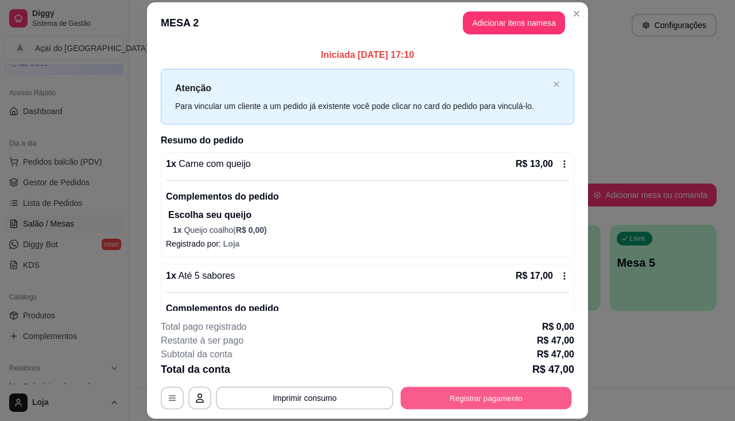
click at [536, 396] on button "Registrar pagamento" at bounding box center [486, 399] width 171 height 22
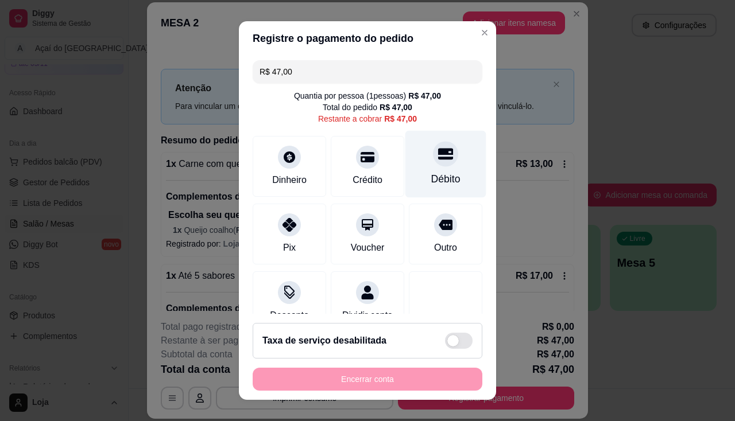
click at [433, 167] on div at bounding box center [445, 153] width 25 height 25
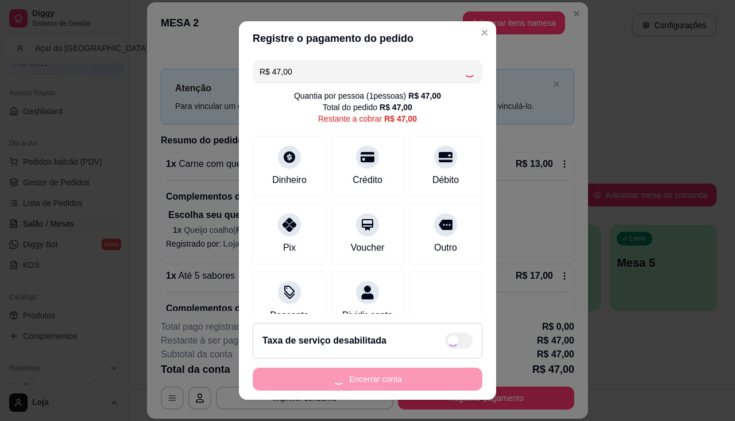
type input "R$ 0,00"
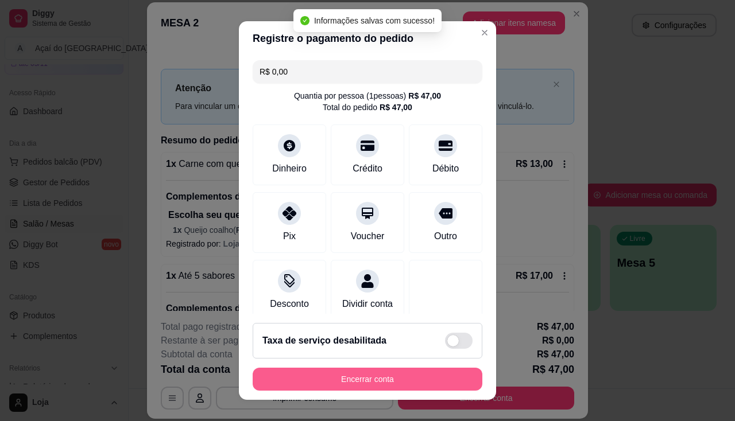
click at [448, 385] on button "Encerrar conta" at bounding box center [368, 379] width 230 height 23
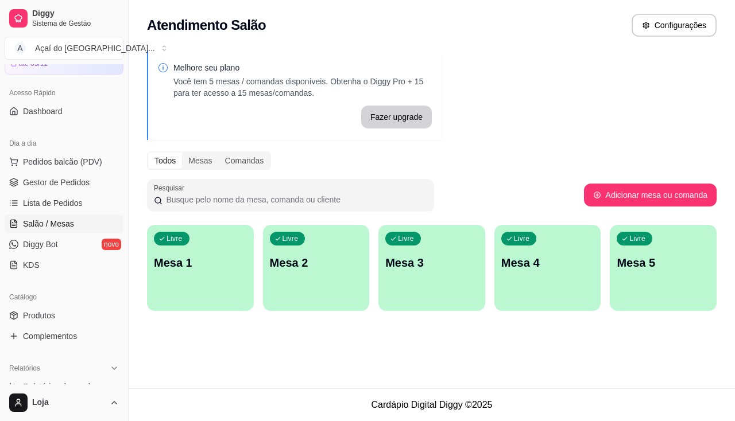
click at [557, 280] on div "Livre Mesa 4" at bounding box center [547, 261] width 107 height 72
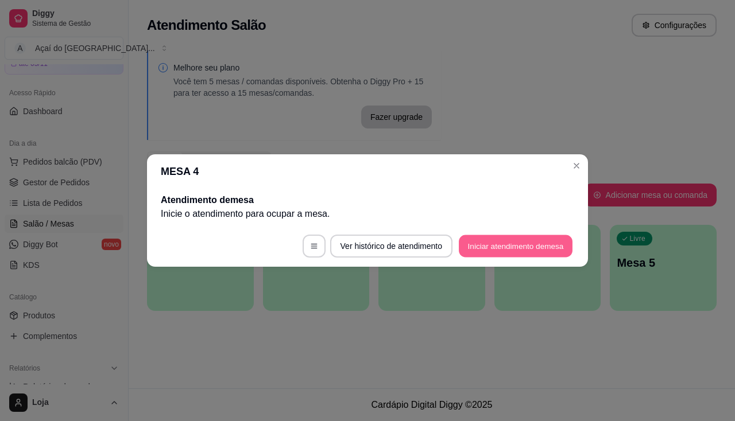
click at [543, 249] on button "Iniciar atendimento de mesa" at bounding box center [516, 246] width 114 height 22
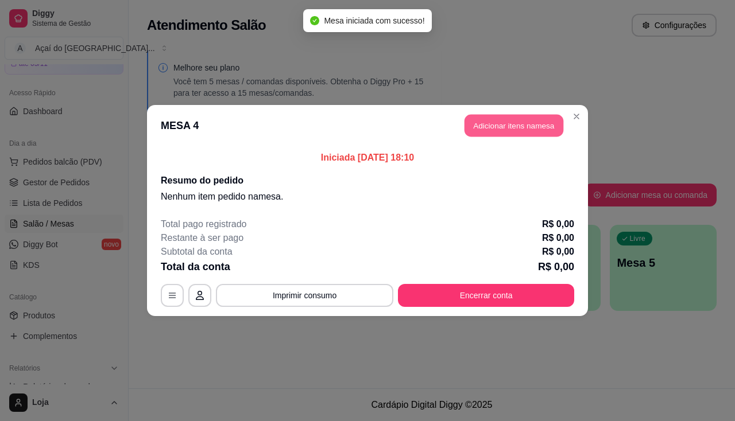
click at [472, 124] on button "Adicionar itens na mesa" at bounding box center [514, 126] width 99 height 22
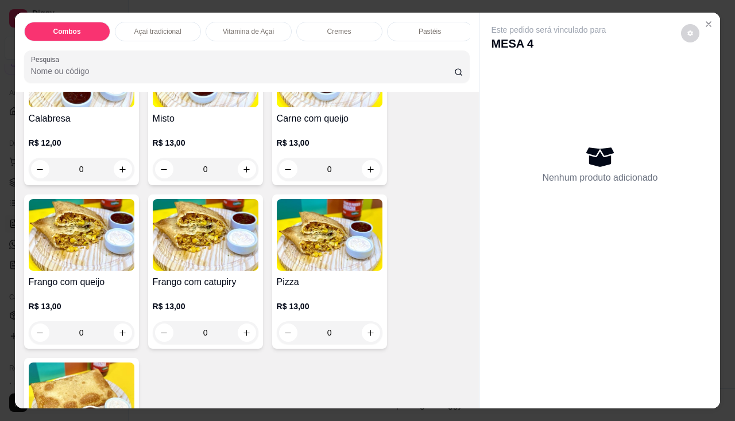
scroll to position [1378, 0]
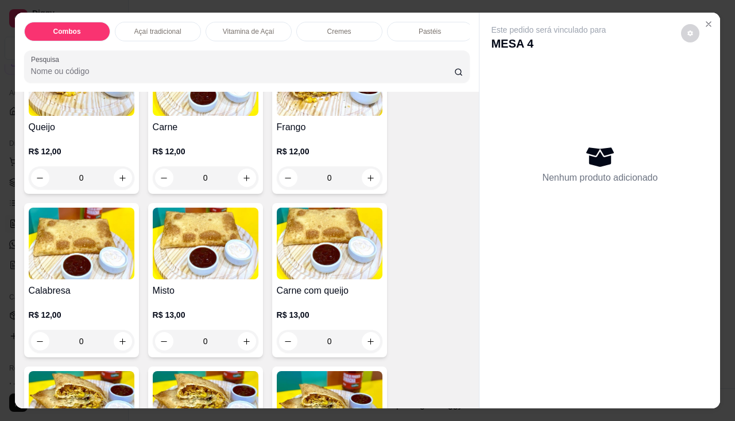
click at [82, 265] on img at bounding box center [82, 244] width 106 height 72
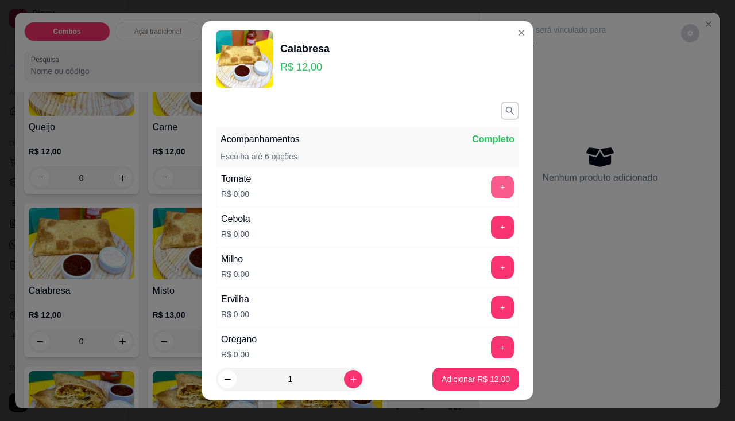
click at [491, 190] on button "+" at bounding box center [502, 187] width 23 height 23
click at [491, 226] on button "+" at bounding box center [502, 227] width 22 height 22
click at [491, 269] on button "+" at bounding box center [502, 267] width 23 height 23
click at [491, 297] on button "+" at bounding box center [502, 307] width 23 height 23
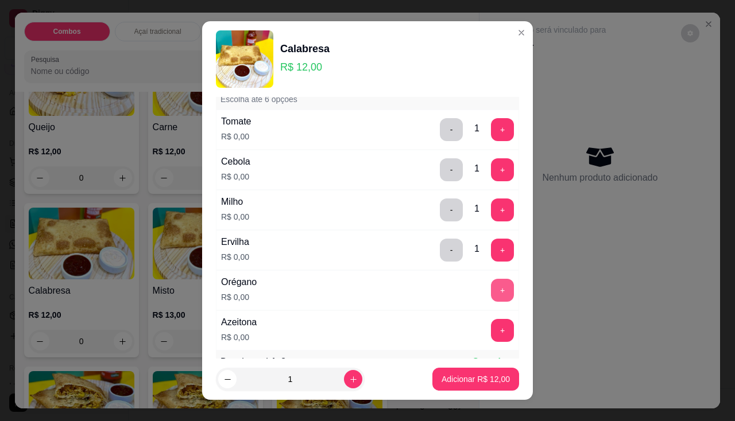
click at [491, 294] on button "+" at bounding box center [502, 290] width 23 height 23
click at [491, 324] on button "+" at bounding box center [502, 330] width 23 height 23
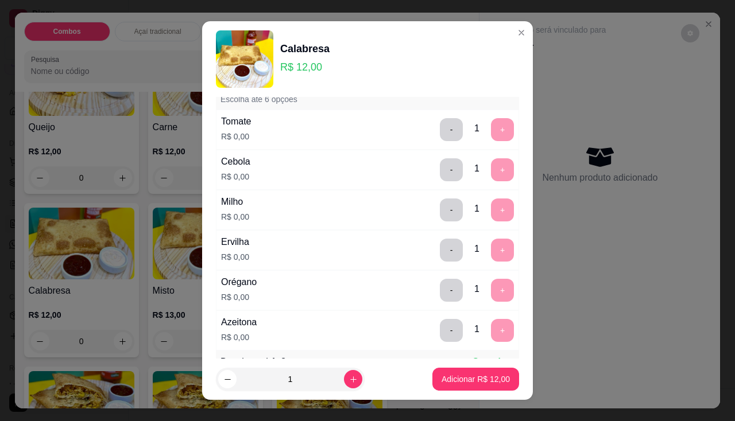
scroll to position [16, 0]
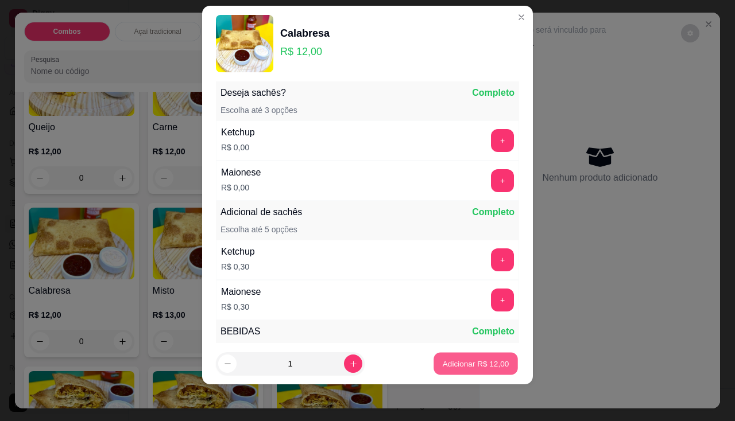
click at [477, 372] on button "Adicionar R$ 12,00" at bounding box center [475, 364] width 84 height 22
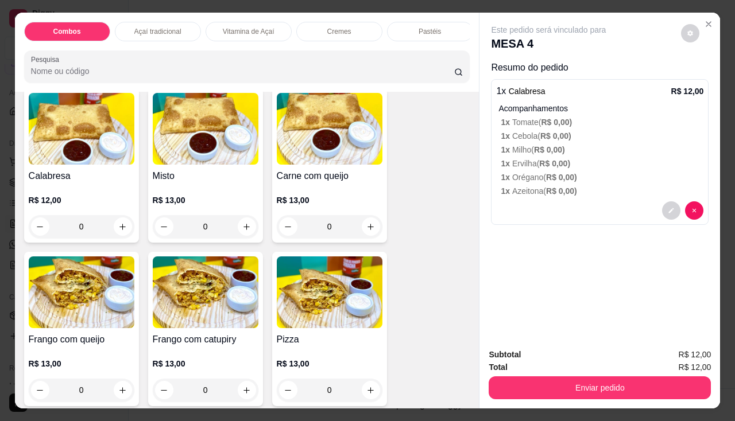
scroll to position [1550, 0]
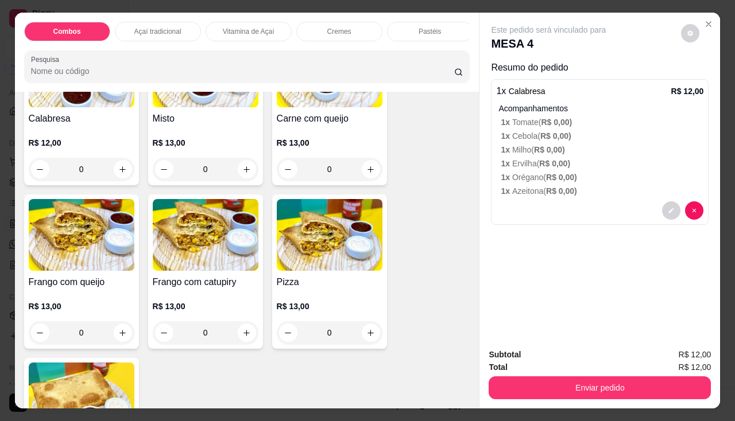
click at [192, 265] on img at bounding box center [206, 235] width 106 height 72
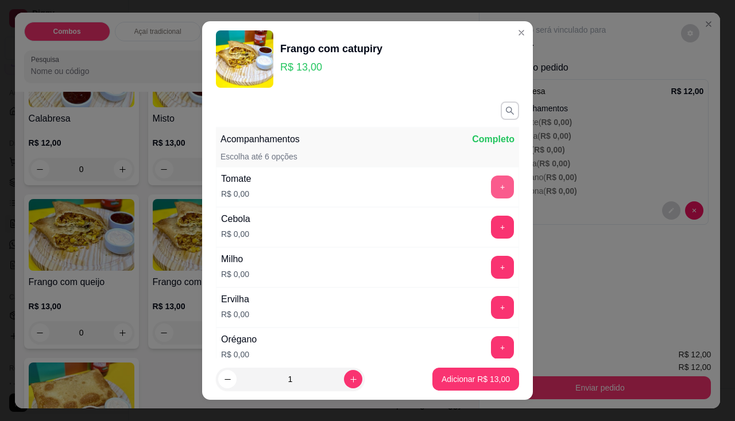
click at [491, 184] on button "+" at bounding box center [502, 187] width 23 height 23
click at [491, 232] on button "+" at bounding box center [502, 227] width 22 height 22
click at [491, 265] on button "+" at bounding box center [502, 267] width 23 height 23
click at [491, 300] on button "+" at bounding box center [502, 307] width 23 height 23
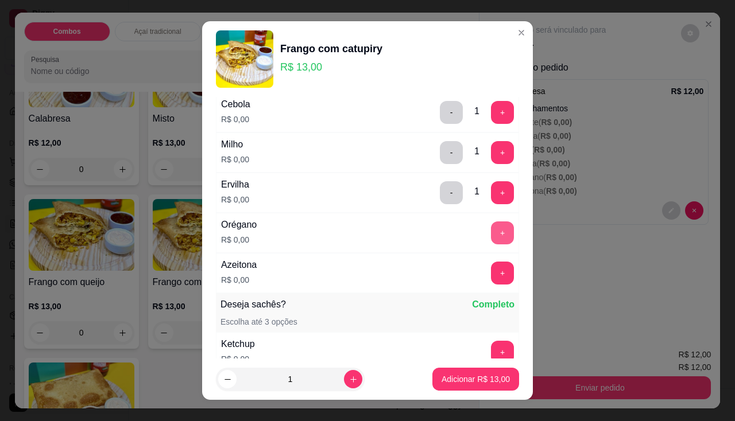
click at [491, 231] on button "+" at bounding box center [502, 233] width 23 height 23
click at [491, 276] on button "+" at bounding box center [502, 273] width 22 height 22
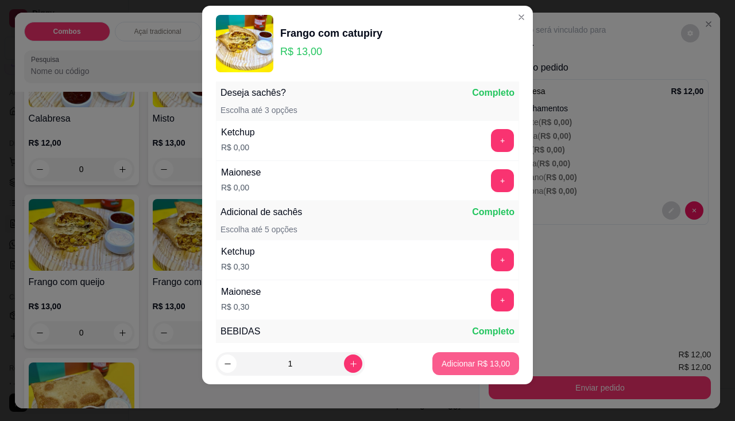
click at [473, 367] on p "Adicionar R$ 13,00" at bounding box center [476, 363] width 68 height 11
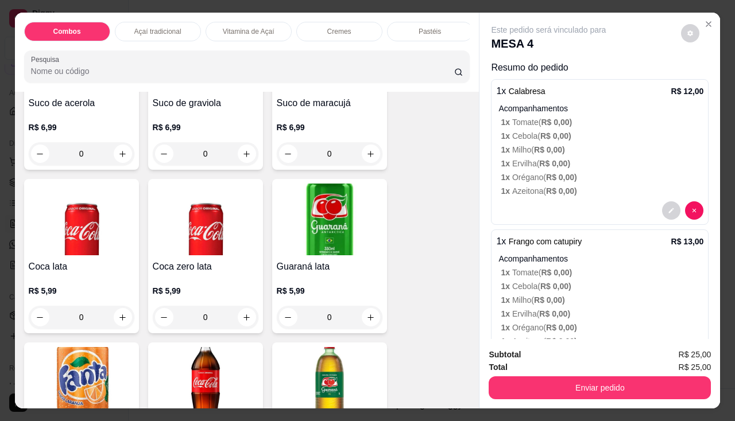
scroll to position [3215, 0]
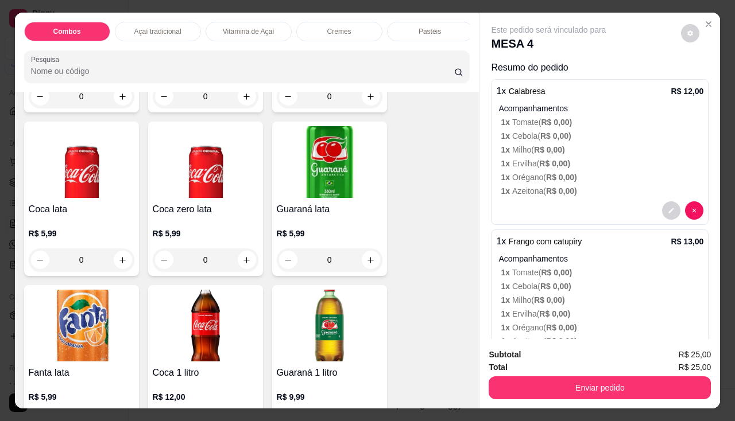
click at [176, 216] on h4 "Coca zero lata" at bounding box center [206, 210] width 106 height 14
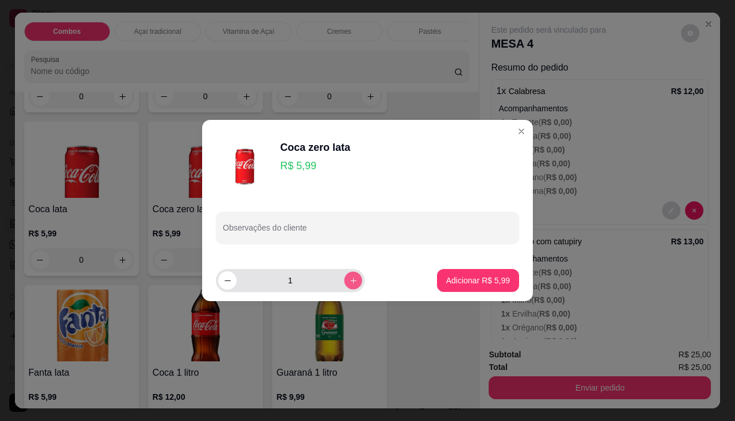
click at [344, 282] on button "increase-product-quantity" at bounding box center [353, 281] width 18 height 18
type input "2"
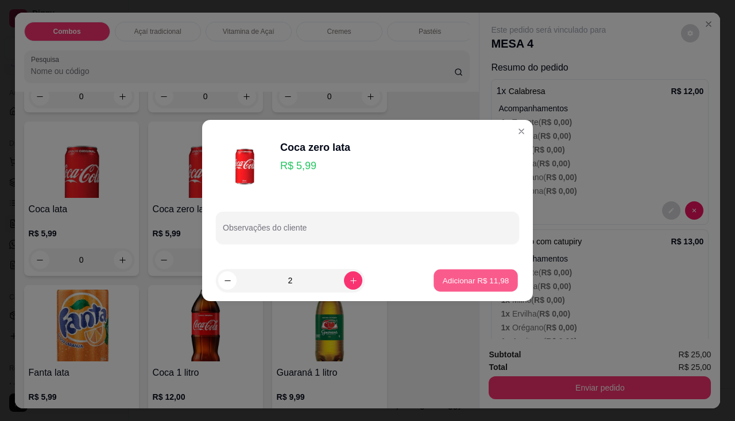
click at [463, 282] on p "Adicionar R$ 11,98" at bounding box center [476, 280] width 67 height 11
type input "2"
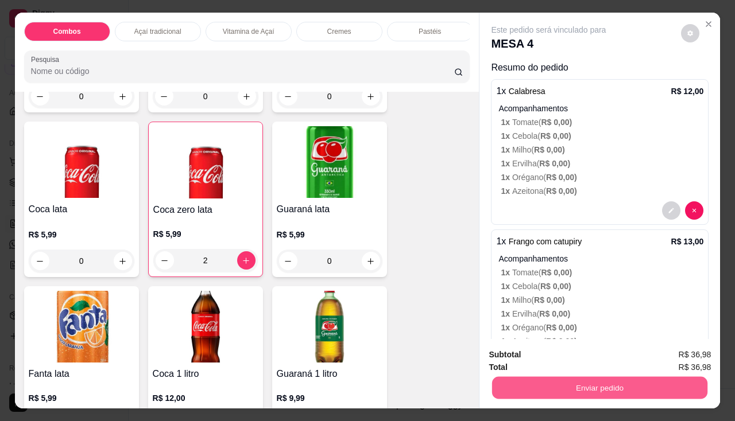
click at [512, 378] on button "Enviar pedido" at bounding box center [599, 388] width 215 height 22
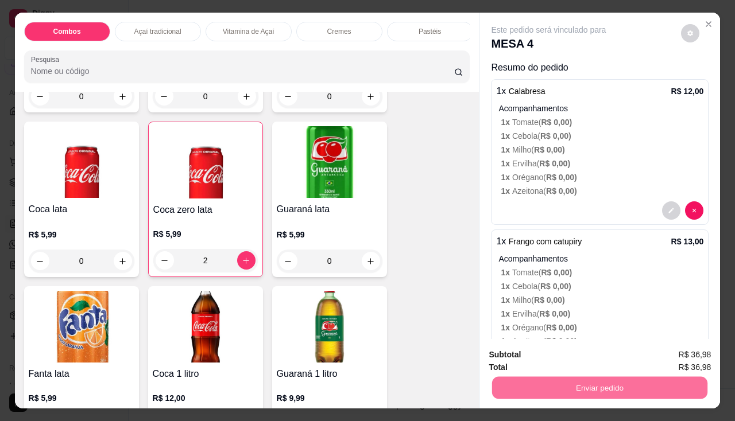
click at [670, 358] on button "Enviar pedido" at bounding box center [681, 356] width 65 height 22
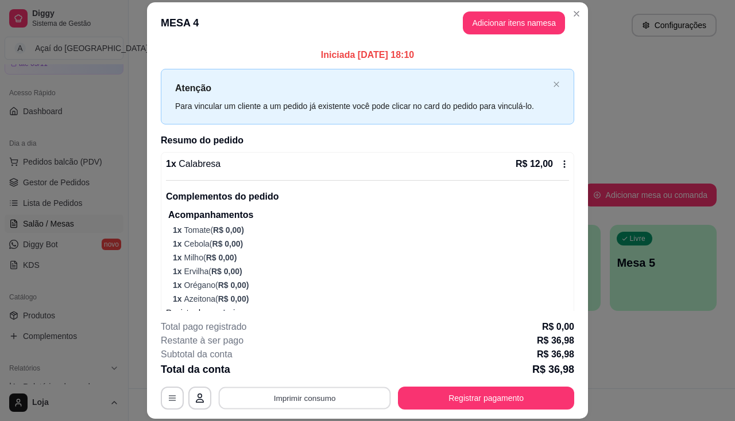
click at [245, 397] on button "Imprimir consumo" at bounding box center [305, 399] width 172 height 22
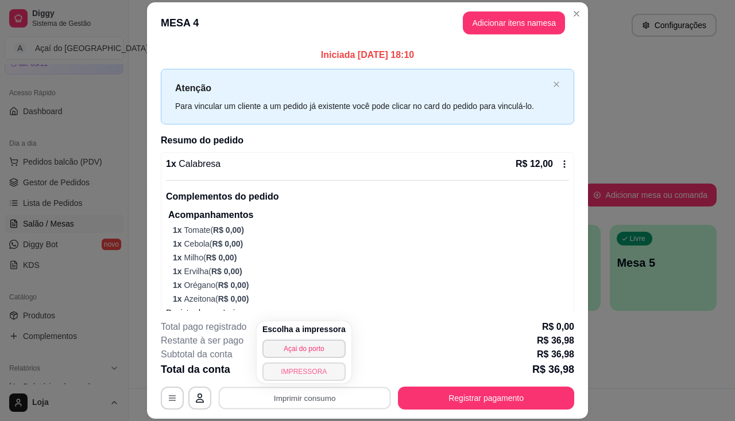
click at [320, 372] on button "IMPRESSORA" at bounding box center [303, 372] width 83 height 18
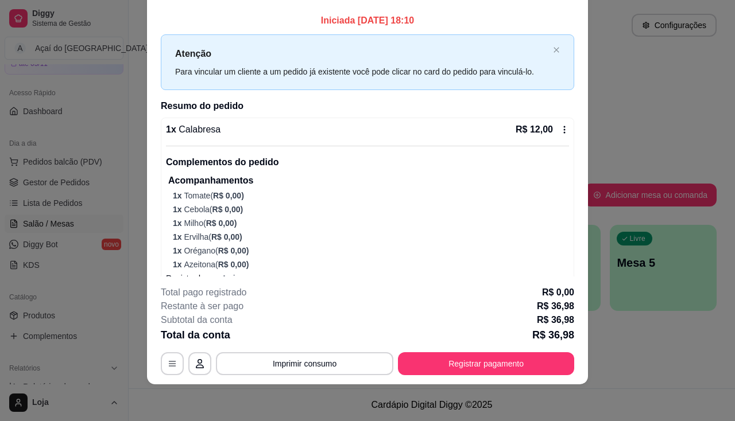
scroll to position [0, 0]
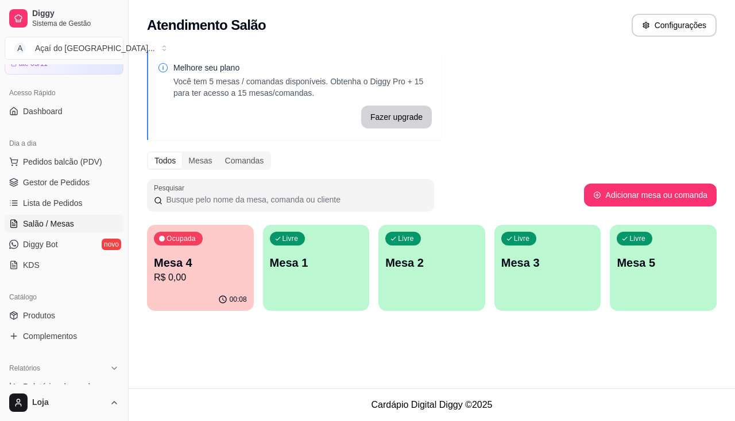
click at [206, 272] on p "R$ 0,00" at bounding box center [200, 278] width 93 height 14
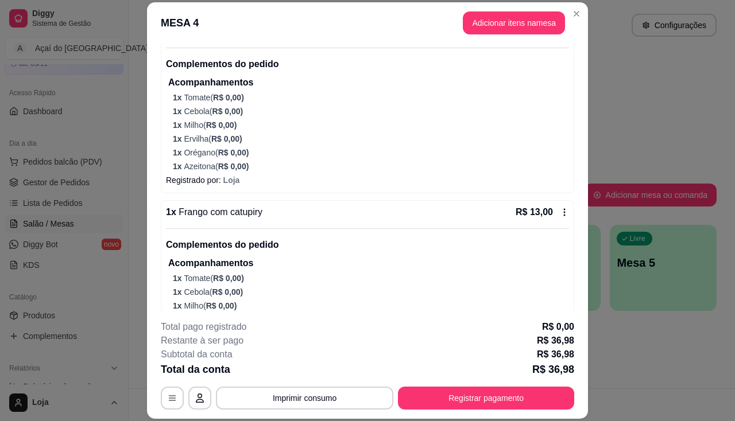
scroll to position [18, 0]
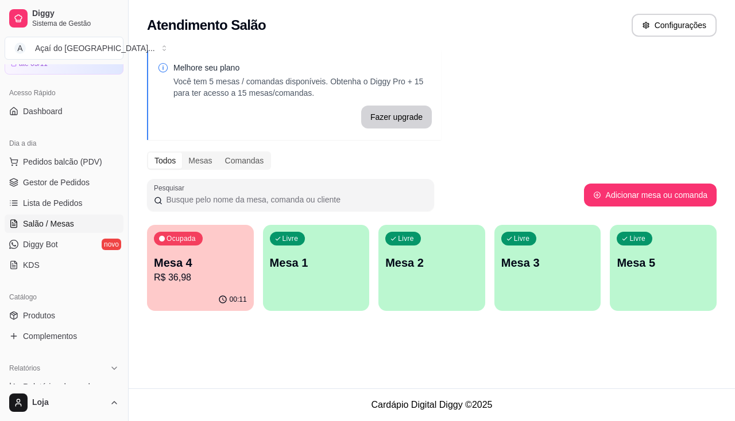
click at [260, 285] on div "Ocupada Mesa 4 R$ 36,98 00:11 Livre Mesa 1 Livre Mesa 2 Livre Mesa 3 Livre Mesa…" at bounding box center [432, 268] width 570 height 86
click at [287, 285] on div "Livre Mesa 1" at bounding box center [315, 261] width 103 height 70
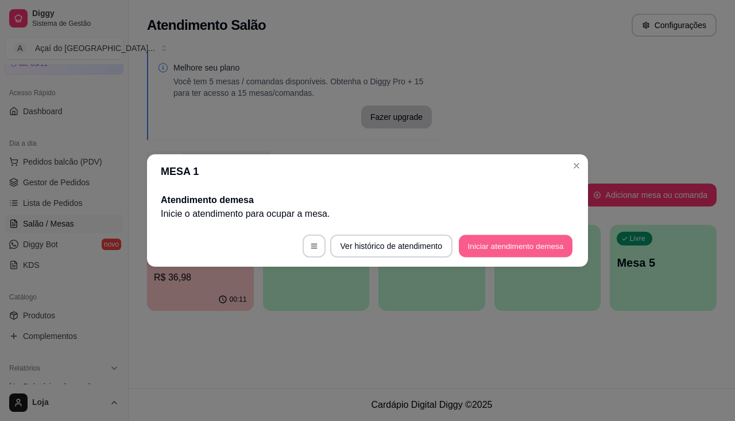
click at [552, 246] on button "Iniciar atendimento de mesa" at bounding box center [516, 246] width 114 height 22
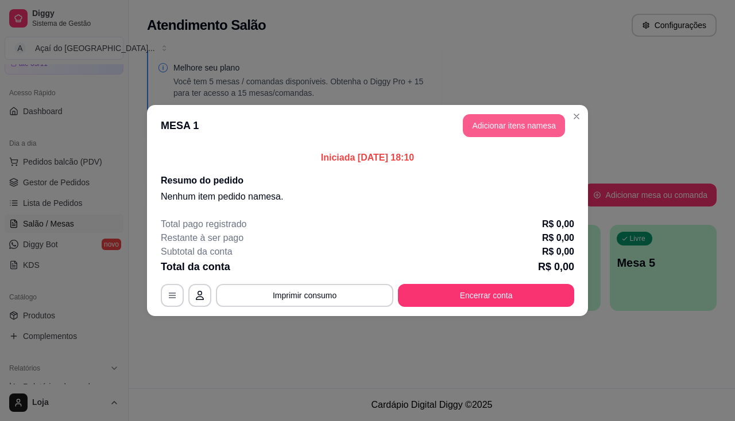
click at [477, 121] on button "Adicionar itens na mesa" at bounding box center [514, 125] width 102 height 23
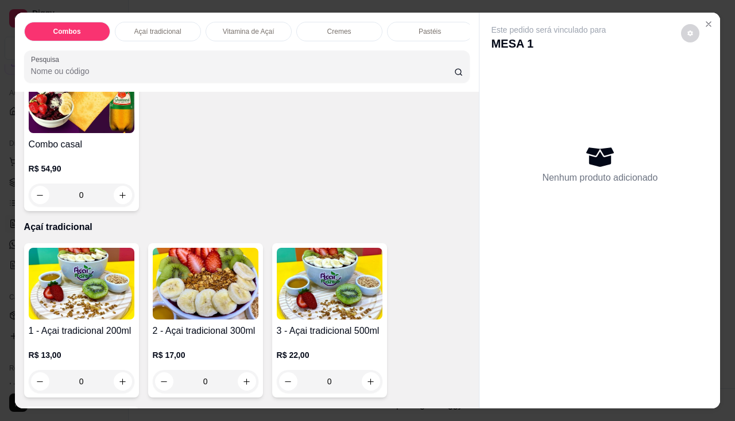
scroll to position [402, 0]
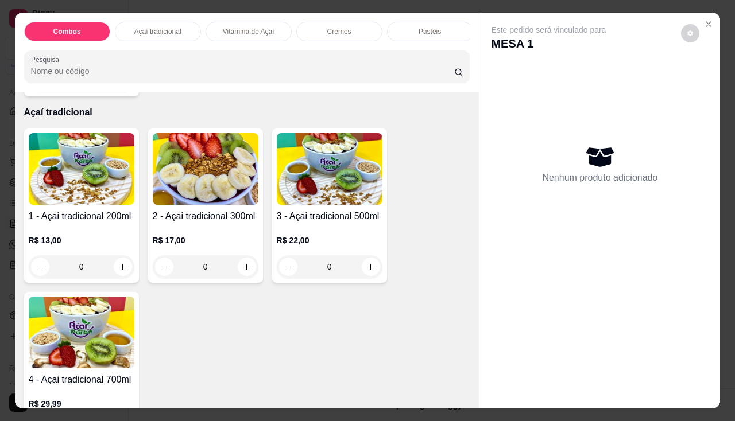
click at [188, 197] on img at bounding box center [206, 169] width 106 height 72
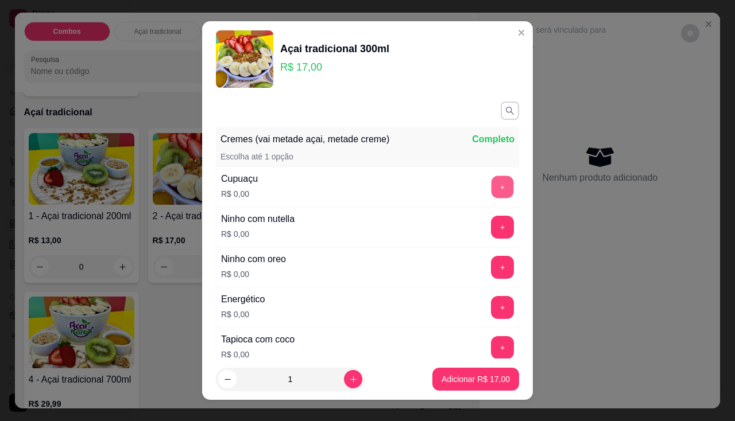
click at [491, 196] on button "+" at bounding box center [502, 187] width 22 height 22
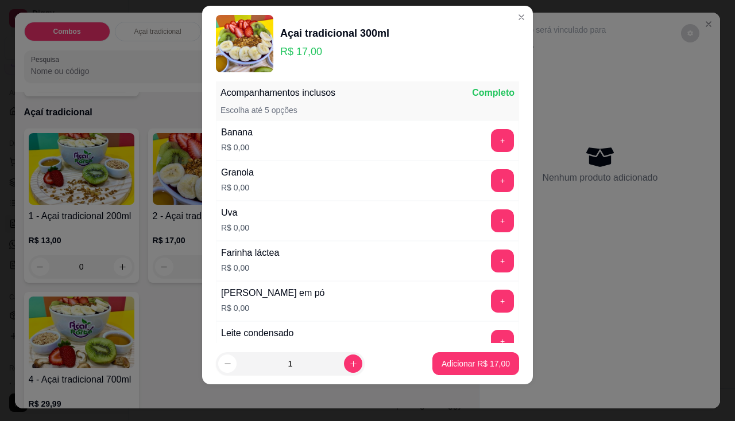
scroll to position [386, 0]
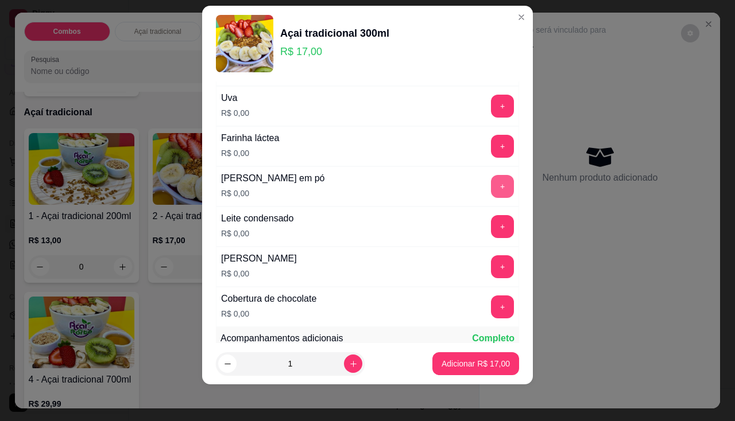
click at [491, 198] on button "+" at bounding box center [502, 186] width 23 height 23
click at [491, 109] on button "+" at bounding box center [502, 106] width 22 height 22
click at [491, 220] on button "+" at bounding box center [502, 226] width 23 height 23
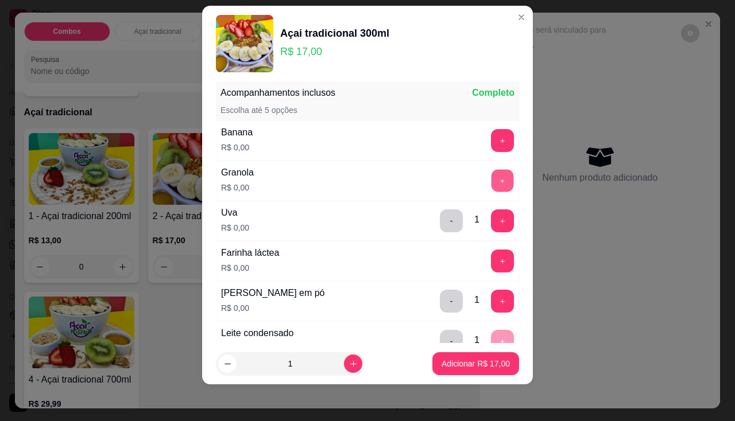
click at [491, 181] on button "+" at bounding box center [502, 180] width 22 height 22
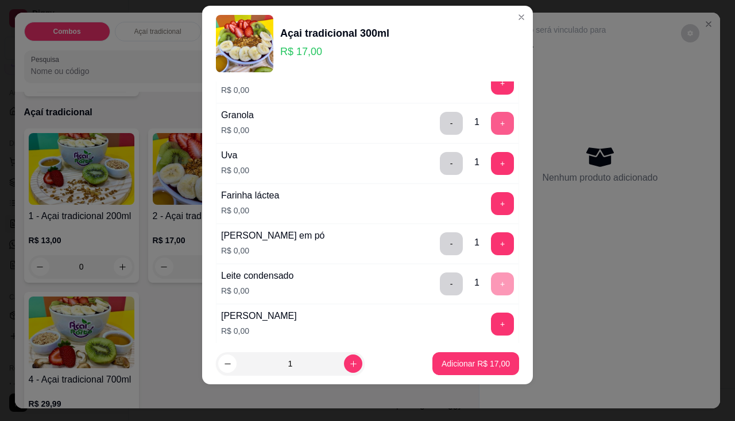
scroll to position [386, 0]
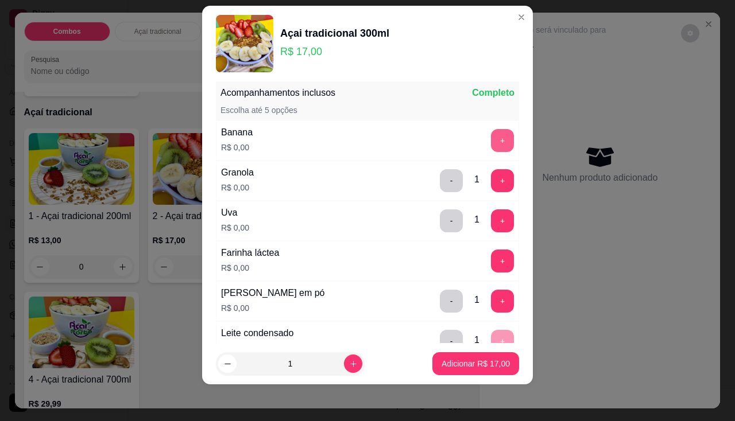
click at [491, 141] on button "+" at bounding box center [502, 140] width 23 height 23
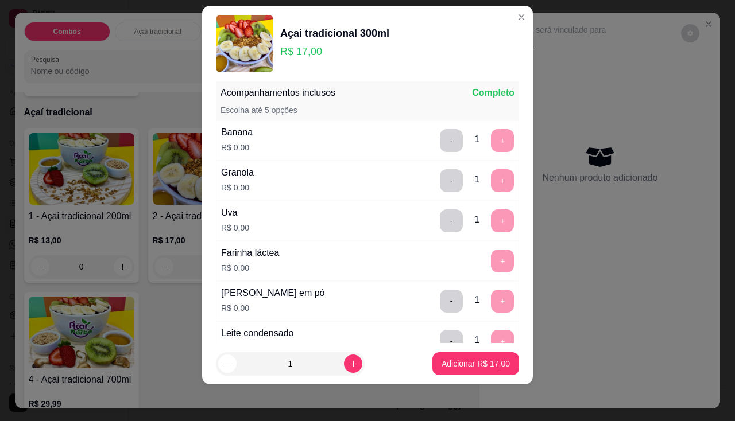
scroll to position [632, 0]
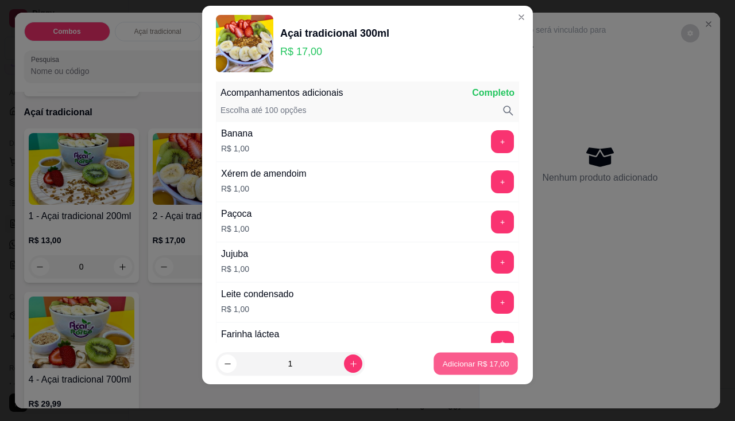
click at [454, 367] on p "Adicionar R$ 17,00" at bounding box center [476, 364] width 67 height 11
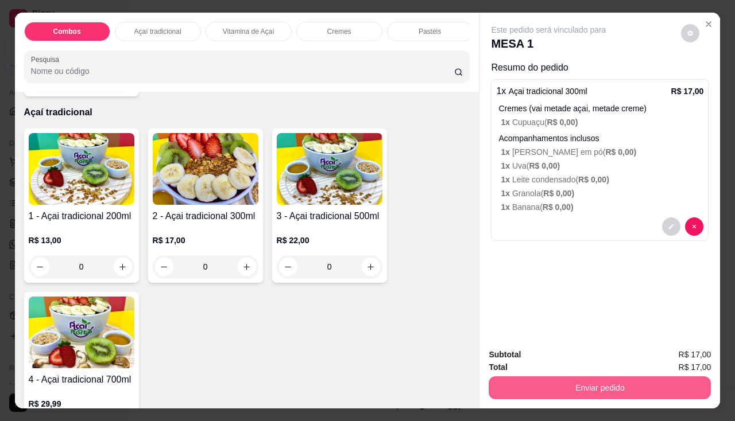
click at [587, 380] on button "Enviar pedido" at bounding box center [600, 388] width 222 height 23
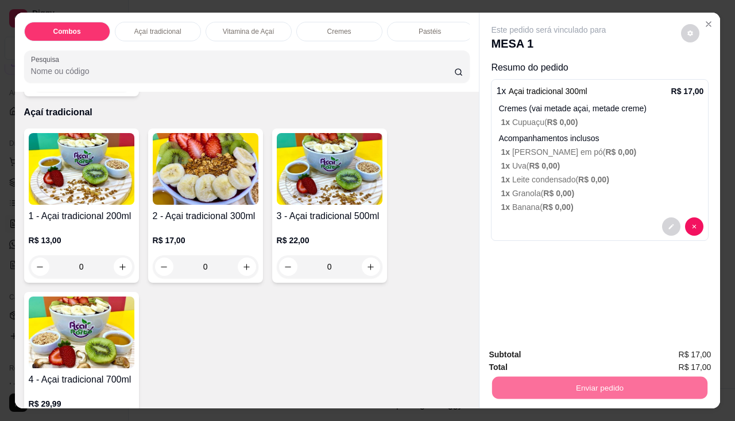
click at [692, 350] on button "Enviar pedido" at bounding box center [681, 355] width 63 height 21
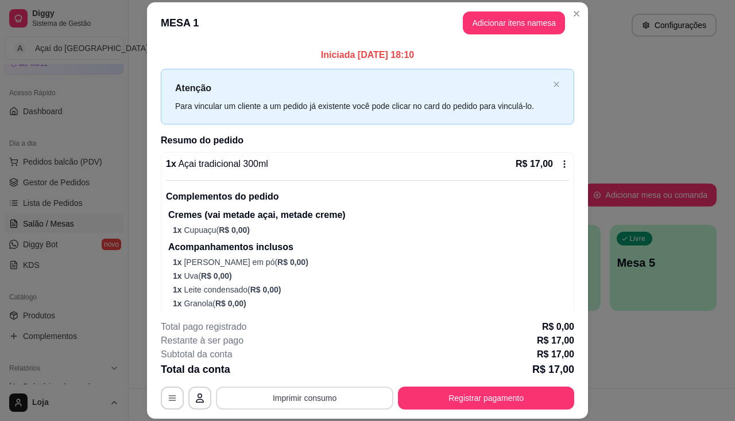
click at [320, 408] on button "Imprimir consumo" at bounding box center [304, 398] width 177 height 23
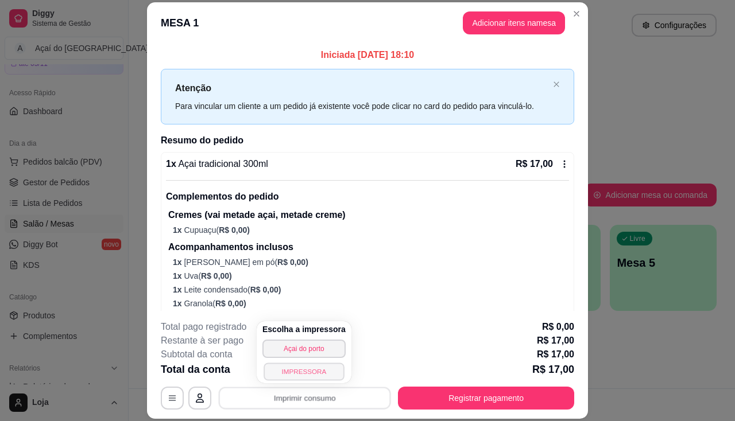
click at [296, 373] on button "IMPRESSORA" at bounding box center [304, 372] width 80 height 18
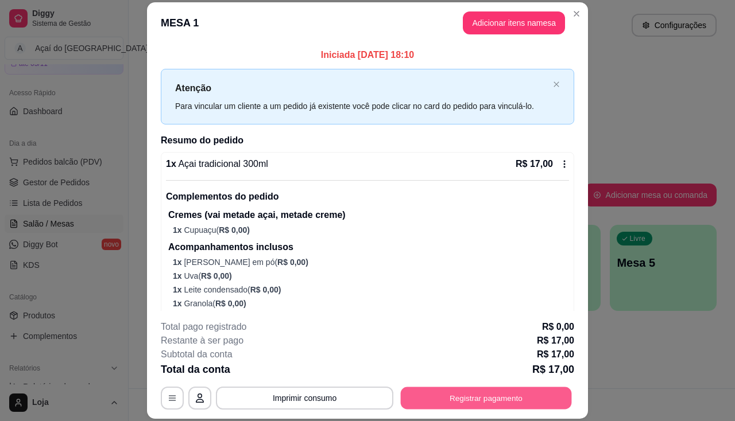
click at [452, 401] on button "Registrar pagamento" at bounding box center [486, 399] width 171 height 22
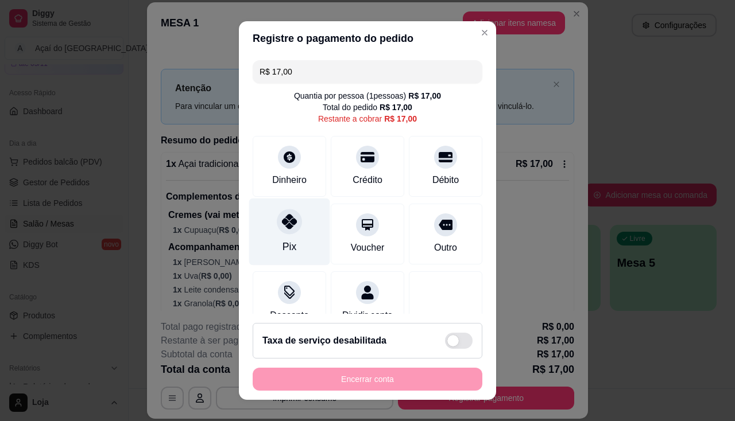
click at [296, 234] on div "Pix" at bounding box center [289, 231] width 81 height 67
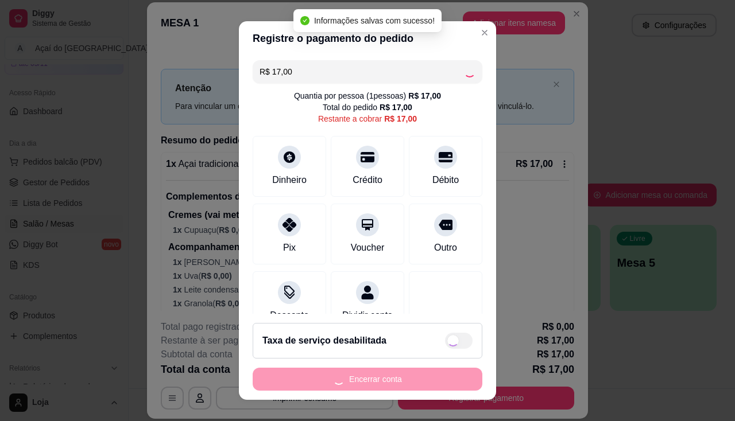
type input "R$ 0,00"
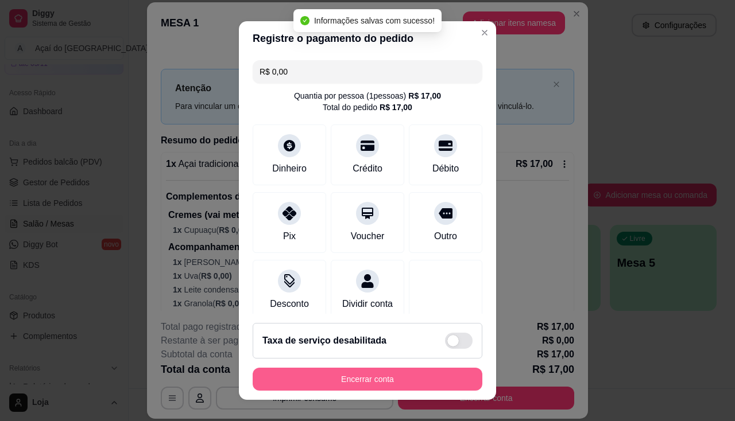
click at [364, 376] on button "Encerrar conta" at bounding box center [368, 379] width 230 height 23
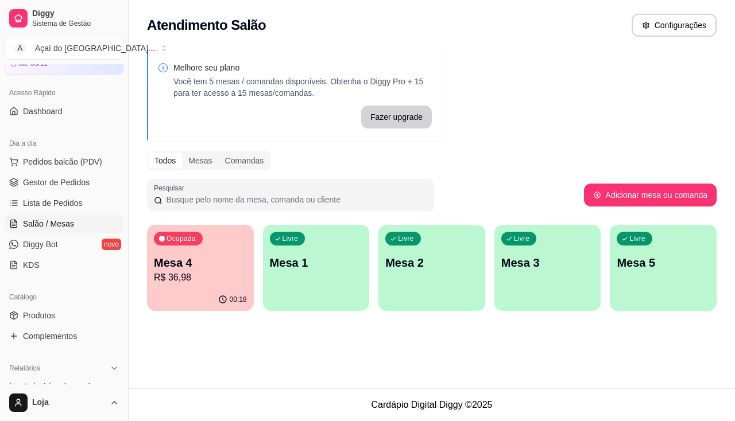
click at [216, 278] on p "R$ 36,98" at bounding box center [200, 278] width 93 height 14
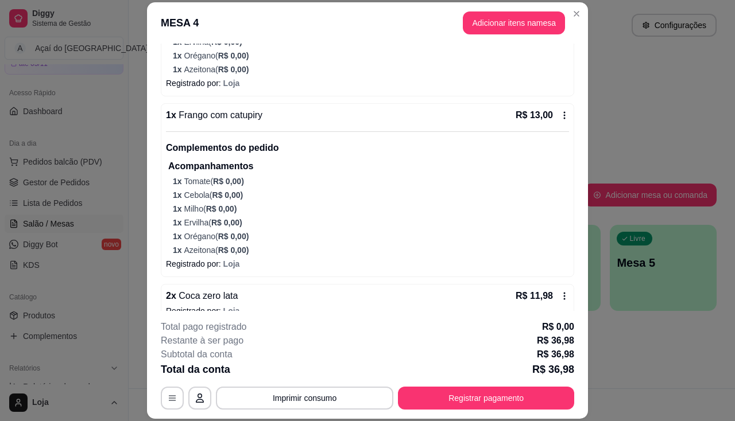
scroll to position [247, 0]
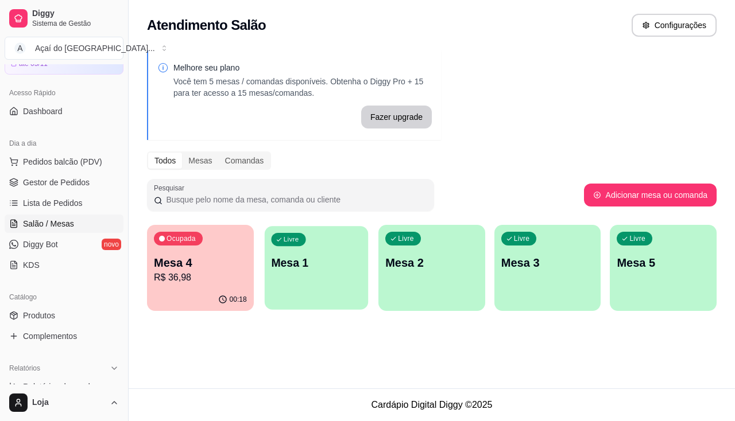
click at [274, 261] on p "Mesa 1" at bounding box center [316, 264] width 90 height 16
click at [320, 287] on div "Livre Mesa 1" at bounding box center [316, 261] width 107 height 72
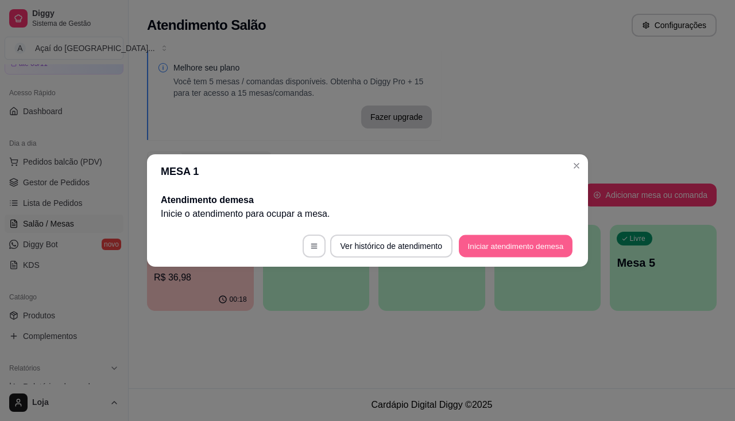
click at [482, 246] on button "Iniciar atendimento de mesa" at bounding box center [516, 246] width 114 height 22
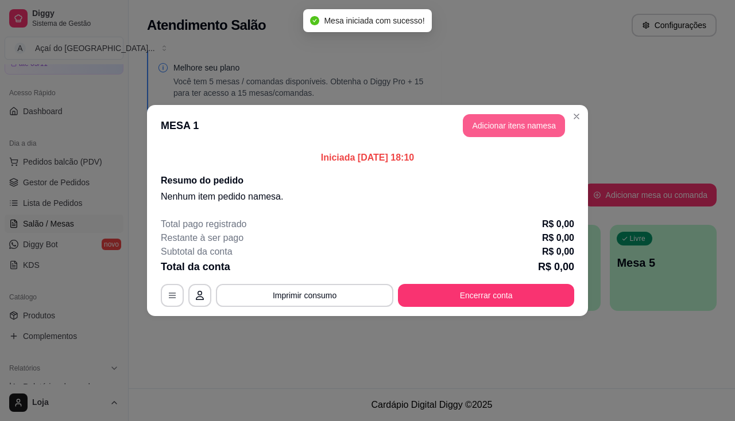
click at [527, 123] on button "Adicionar itens na mesa" at bounding box center [514, 125] width 102 height 23
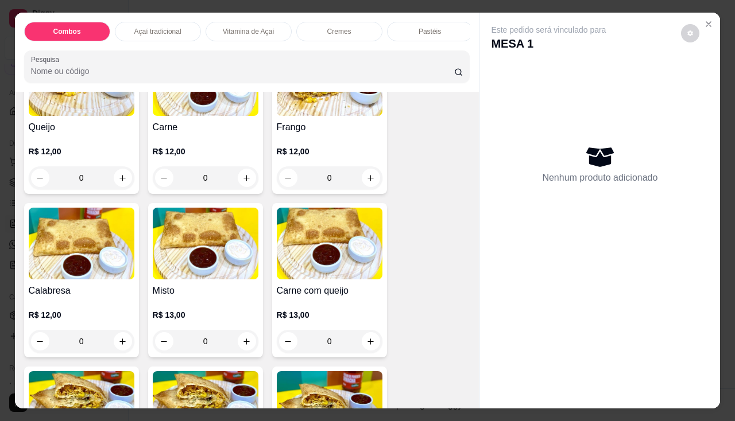
scroll to position [1148, 0]
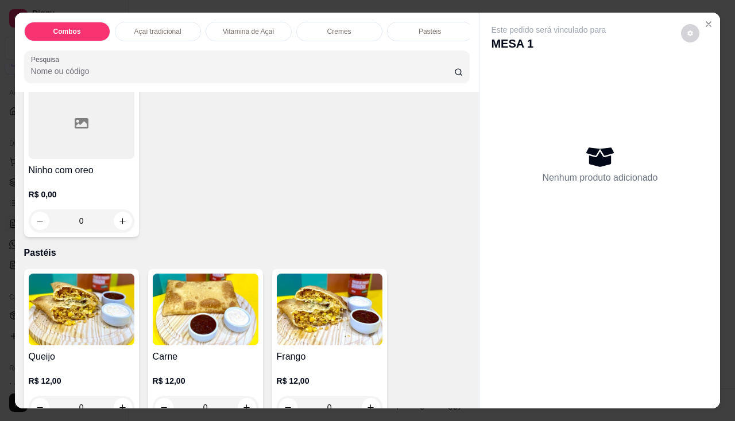
click at [221, 339] on img at bounding box center [206, 310] width 106 height 72
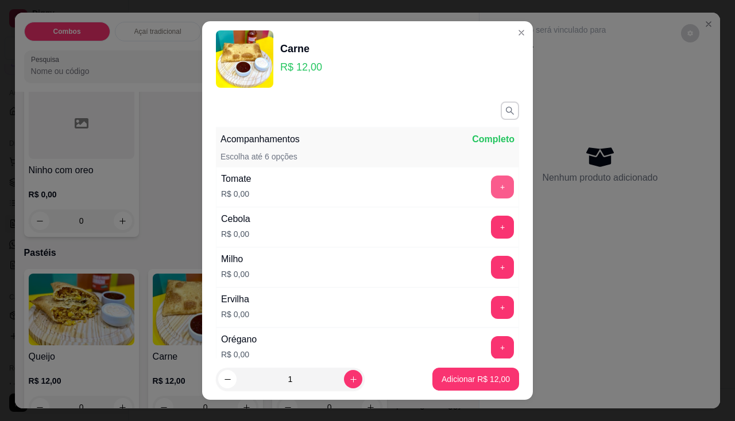
click at [491, 184] on button "+" at bounding box center [502, 187] width 23 height 23
click at [491, 225] on button "+" at bounding box center [502, 227] width 23 height 23
click at [491, 263] on button "+" at bounding box center [502, 267] width 22 height 22
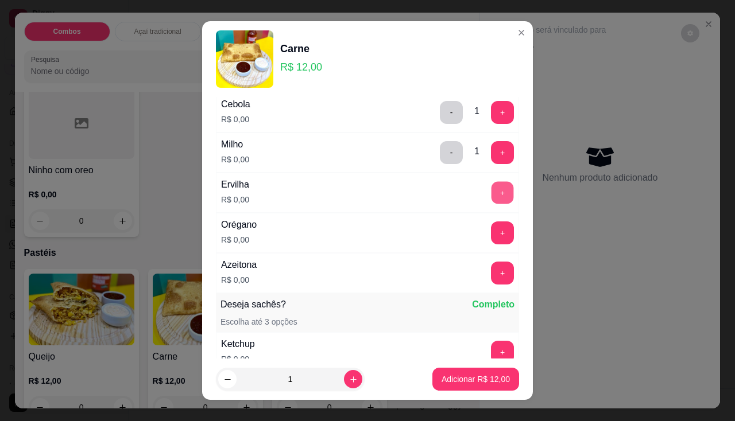
click at [491, 200] on button "+" at bounding box center [502, 192] width 22 height 22
click at [491, 238] on button "+" at bounding box center [502, 233] width 23 height 23
click at [491, 284] on button "+" at bounding box center [502, 273] width 23 height 23
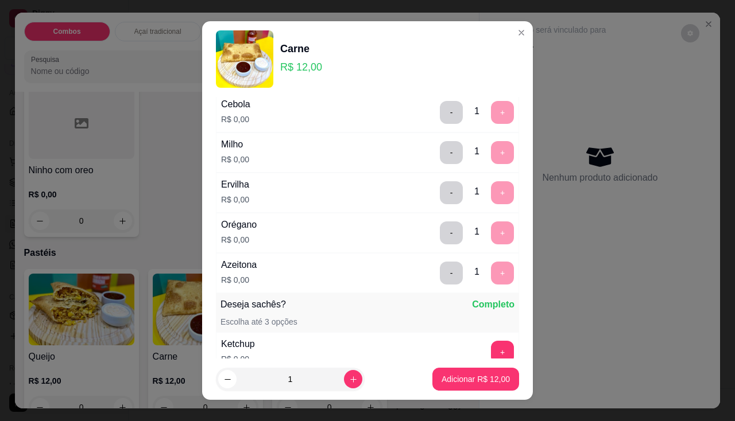
scroll to position [16, 0]
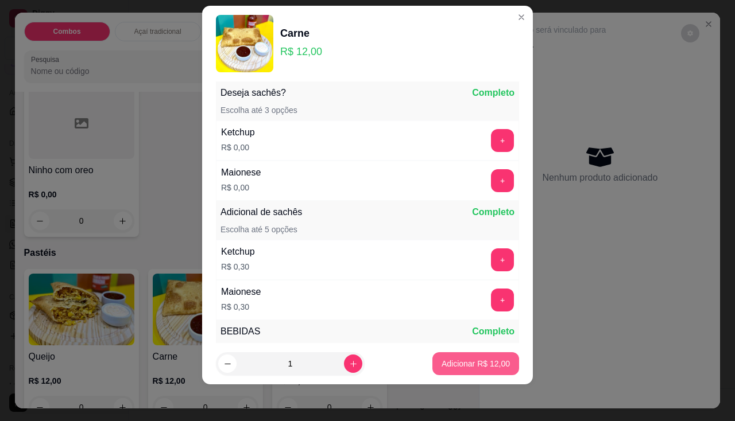
click at [469, 369] on p "Adicionar R$ 12,00" at bounding box center [476, 363] width 68 height 11
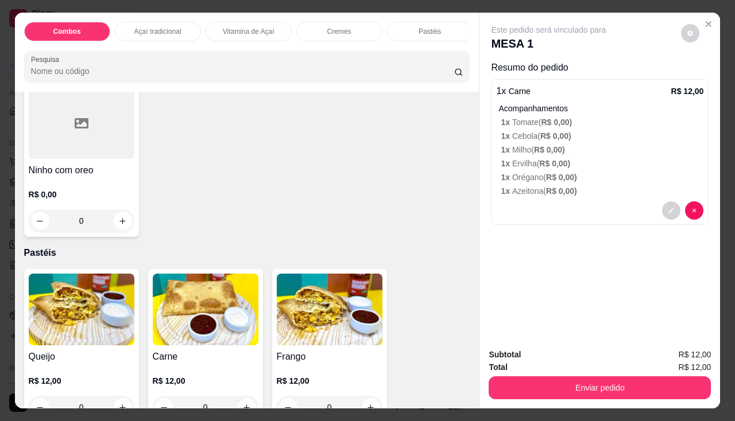
scroll to position [1418, 0]
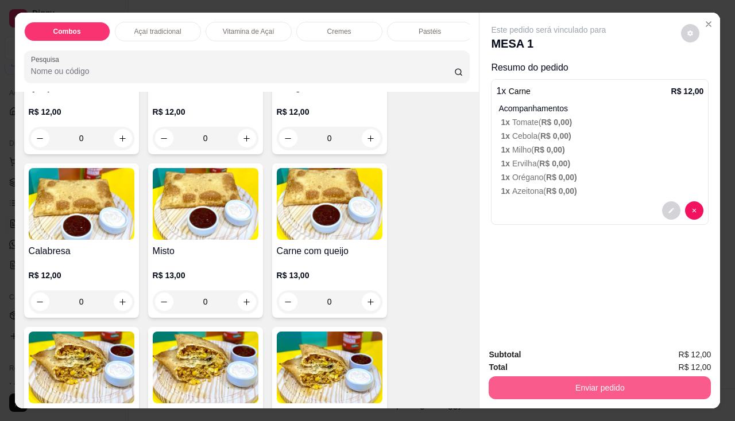
click at [528, 382] on button "Enviar pedido" at bounding box center [600, 388] width 222 height 23
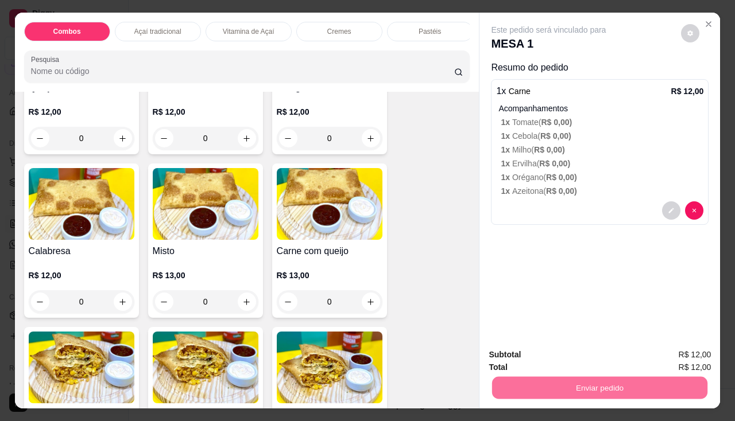
click at [653, 358] on button "Enviar pedido" at bounding box center [681, 356] width 65 height 22
click at [660, 351] on button "Enviar pedido" at bounding box center [681, 356] width 65 height 22
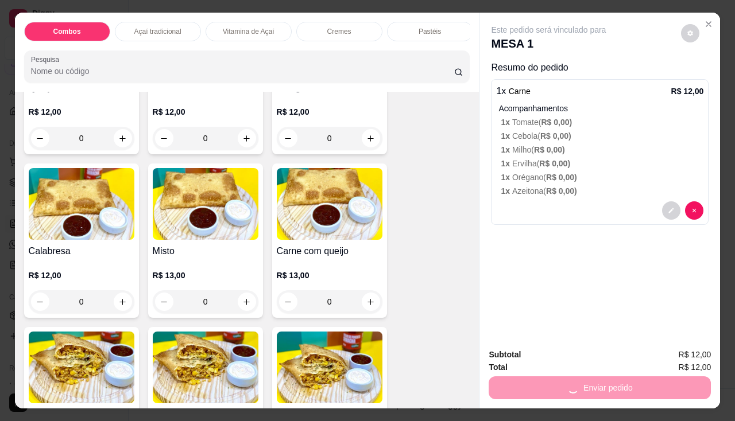
click at [660, 350] on div "Subtotal R$ 12,00" at bounding box center [600, 355] width 222 height 13
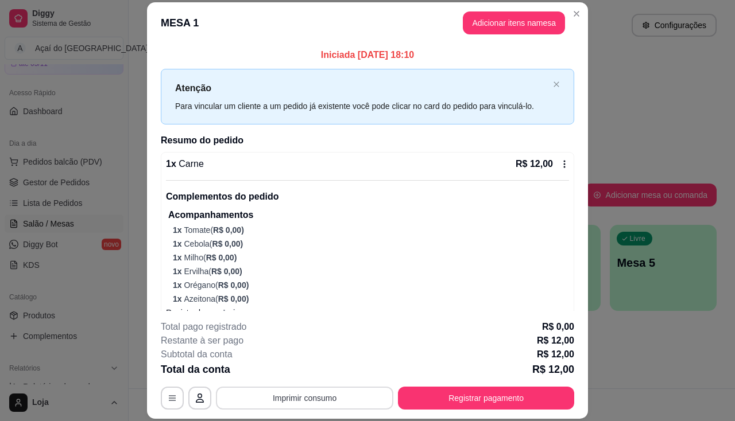
click at [316, 400] on button "Imprimir consumo" at bounding box center [304, 398] width 177 height 23
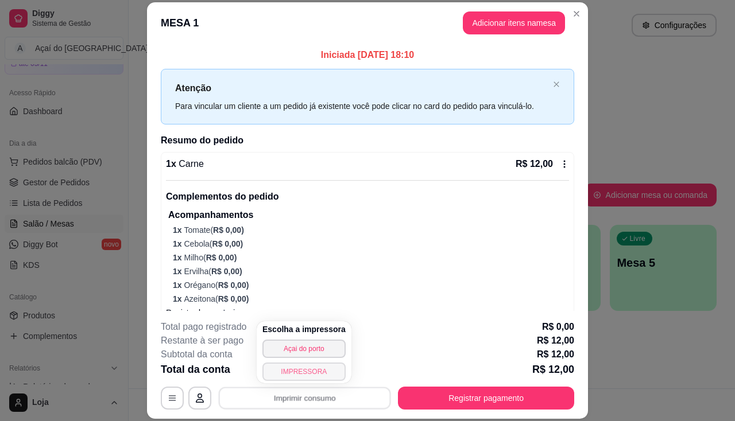
click at [318, 370] on button "IMPRESSORA" at bounding box center [303, 372] width 83 height 18
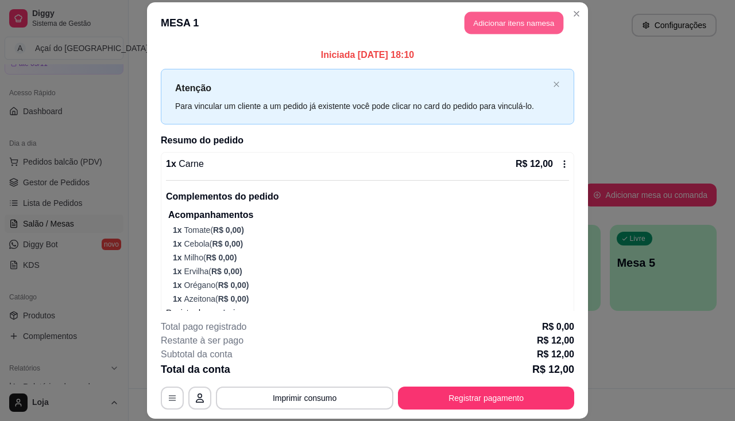
click at [481, 21] on button "Adicionar itens na mesa" at bounding box center [514, 22] width 99 height 22
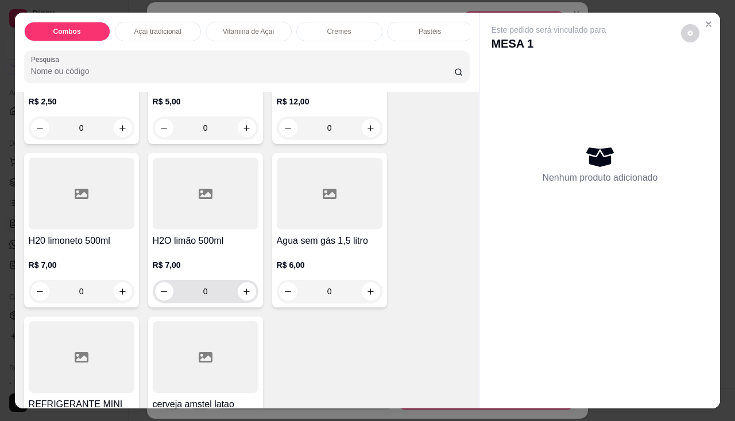
scroll to position [3847, 0]
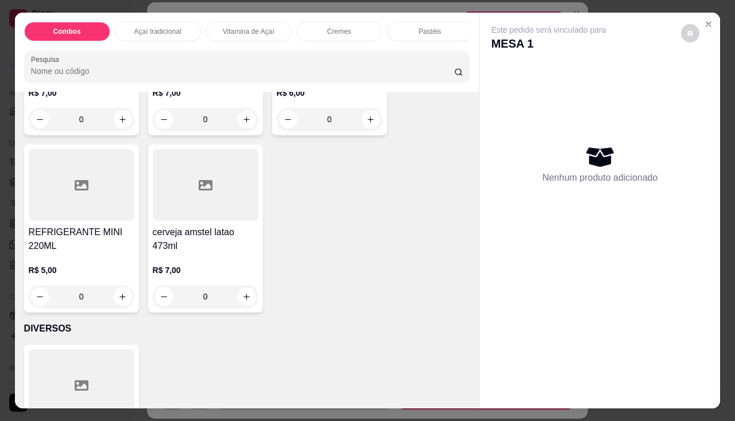
click at [71, 267] on div "R$ 5,00 0" at bounding box center [82, 280] width 106 height 55
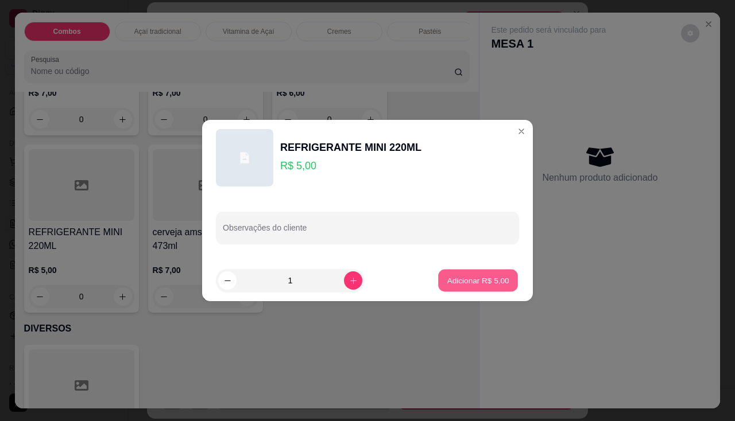
click at [457, 280] on p "Adicionar R$ 5,00" at bounding box center [478, 280] width 62 height 11
type input "1"
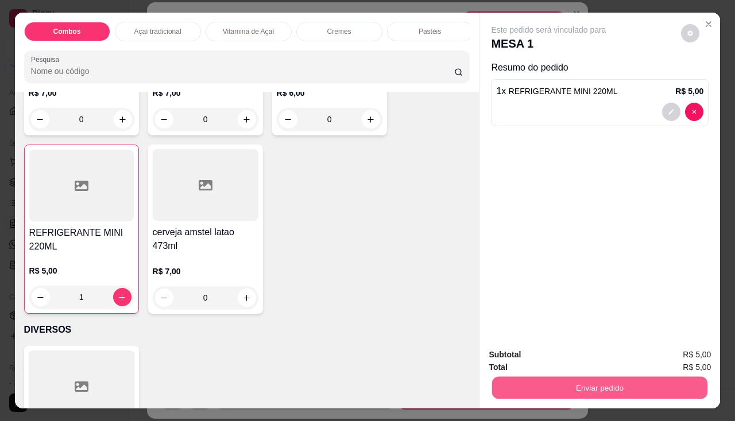
click at [509, 378] on button "Enviar pedido" at bounding box center [599, 388] width 215 height 22
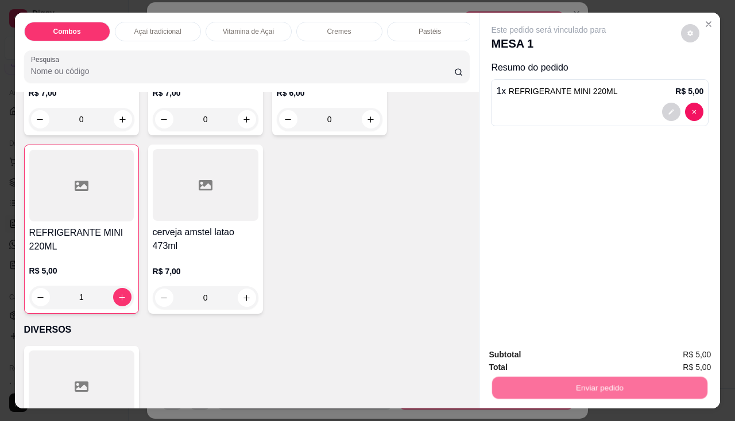
click at [679, 351] on button "Enviar pedido" at bounding box center [681, 355] width 63 height 21
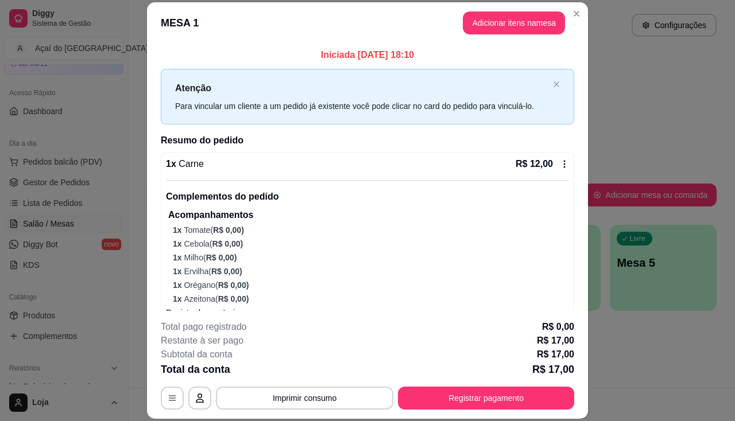
click at [443, 412] on footer "**********" at bounding box center [367, 365] width 441 height 108
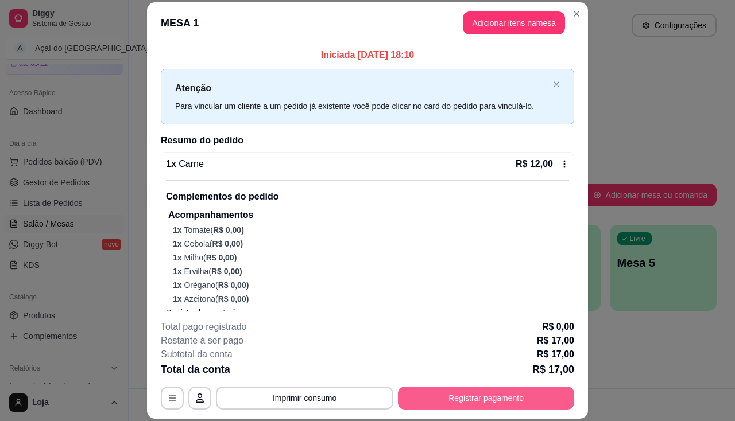
click at [443, 400] on button "Registrar pagamento" at bounding box center [486, 398] width 176 height 23
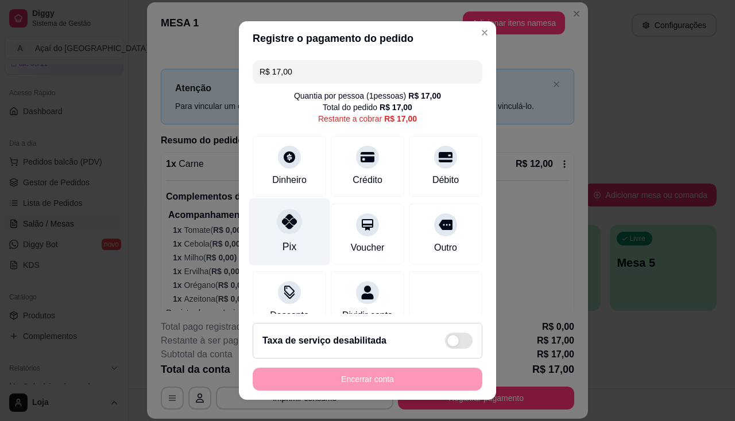
click at [298, 218] on div "Pix" at bounding box center [289, 231] width 81 height 67
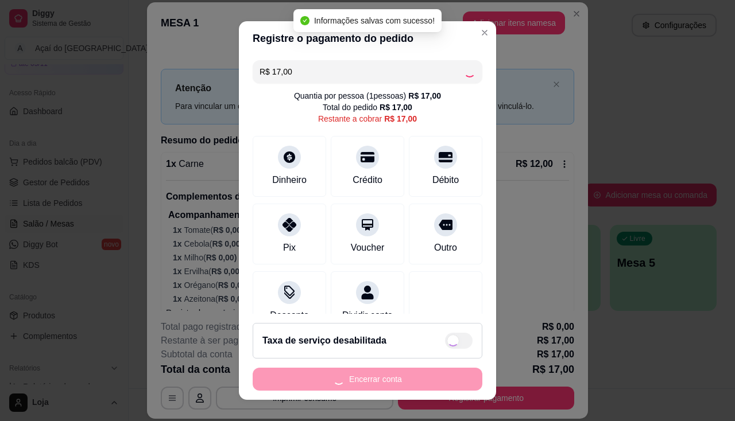
type input "R$ 0,00"
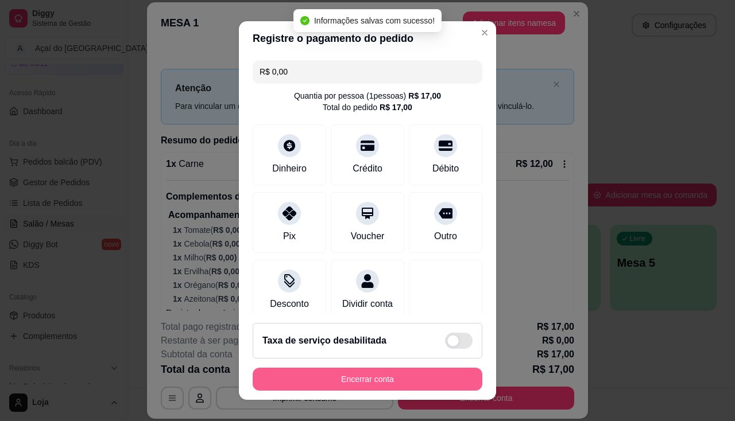
click at [332, 382] on button "Encerrar conta" at bounding box center [368, 379] width 230 height 23
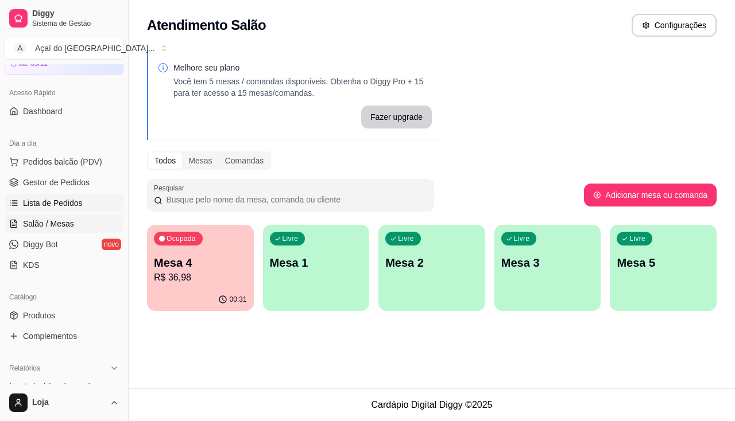
click at [65, 209] on link "Lista de Pedidos" at bounding box center [64, 203] width 119 height 18
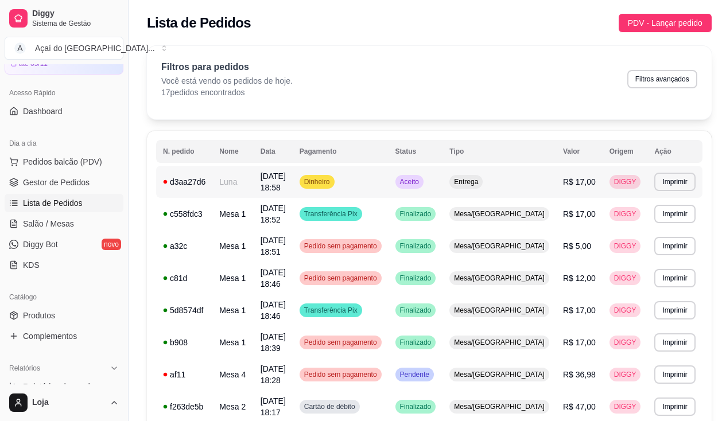
click at [286, 184] on span "[DATE] 18:58" at bounding box center [273, 182] width 25 height 21
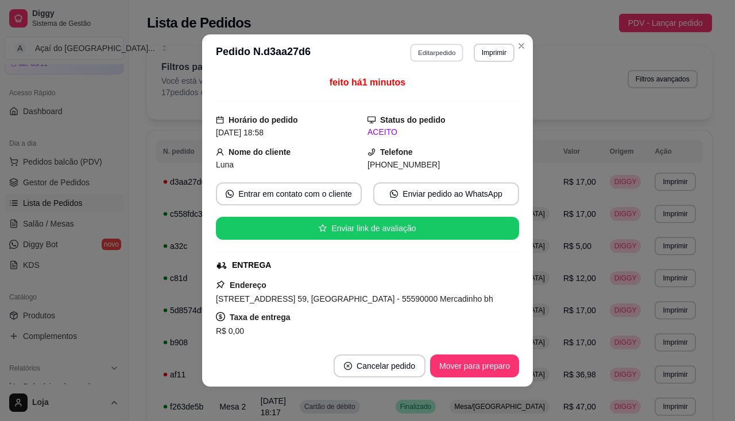
click at [451, 52] on button "Editar pedido" at bounding box center [437, 53] width 53 height 18
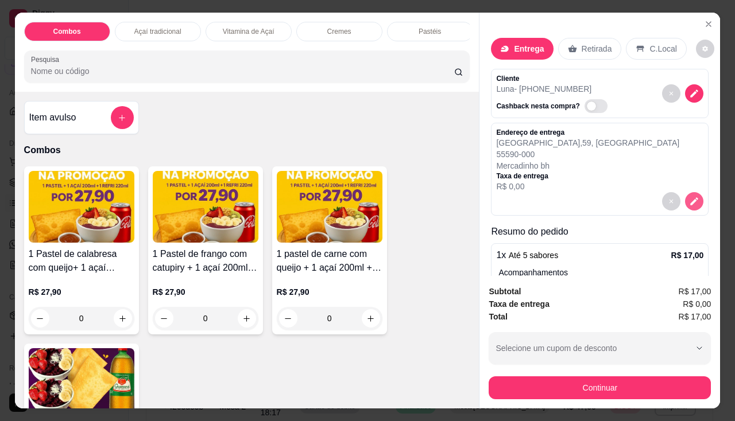
click at [689, 196] on icon "decrease-product-quantity" at bounding box center [694, 201] width 10 height 10
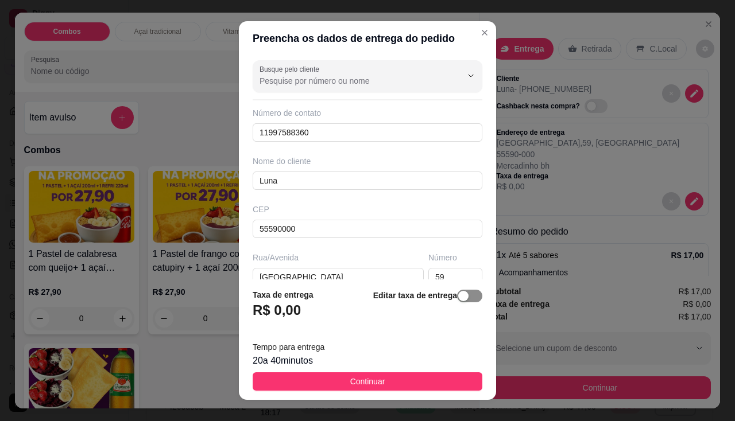
click at [458, 297] on div "button" at bounding box center [463, 296] width 10 height 10
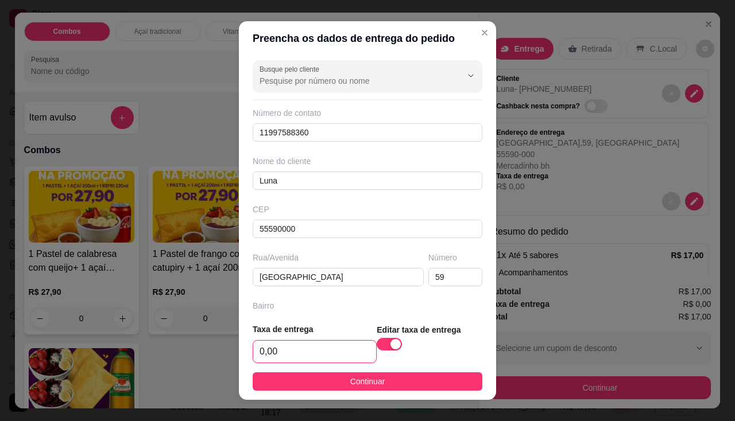
click at [319, 362] on input "0,00" at bounding box center [314, 352] width 123 height 22
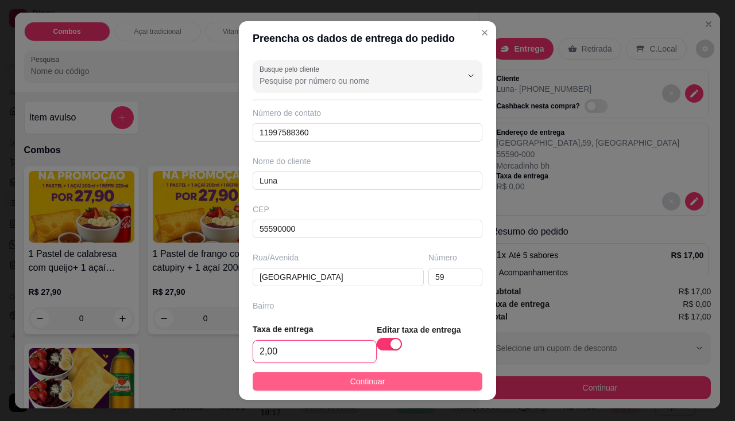
type input "2,00"
click at [323, 379] on button "Continuar" at bounding box center [368, 382] width 230 height 18
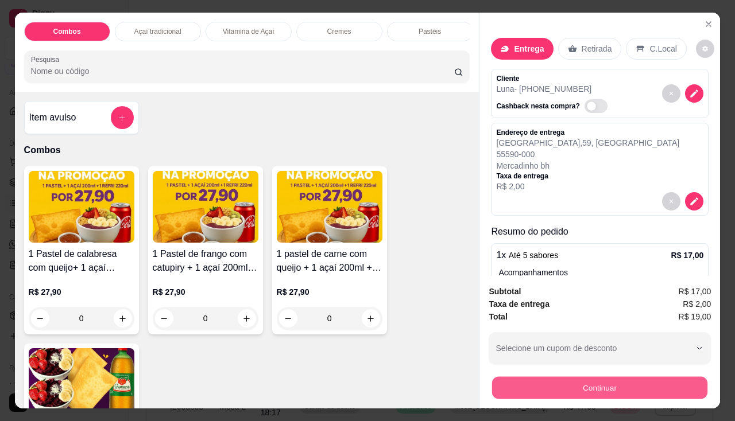
click at [500, 383] on button "Continuar" at bounding box center [599, 388] width 215 height 22
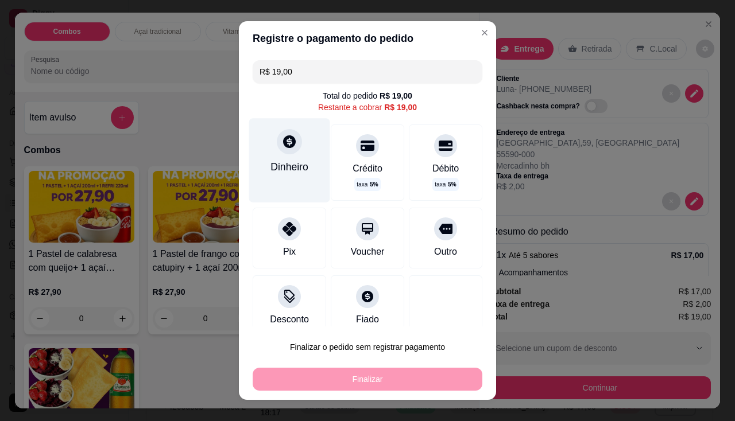
click at [305, 163] on div "Dinheiro" at bounding box center [289, 160] width 81 height 84
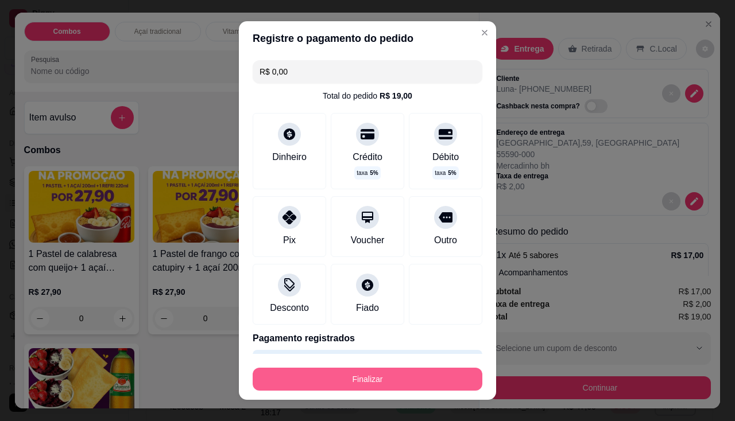
click at [404, 371] on button "Finalizar" at bounding box center [368, 379] width 230 height 23
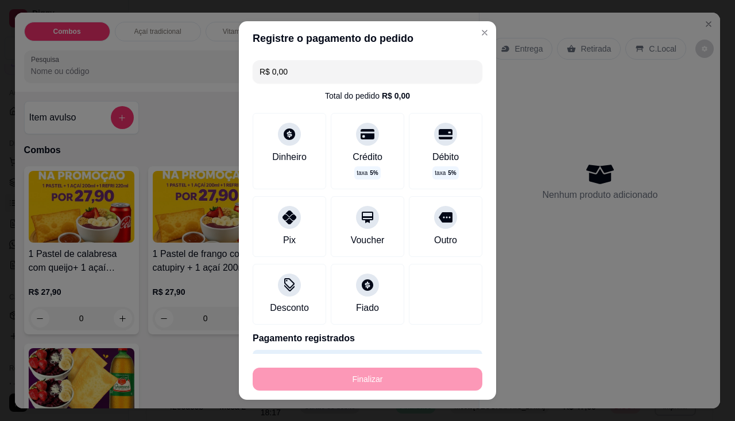
type input "-R$ 19,00"
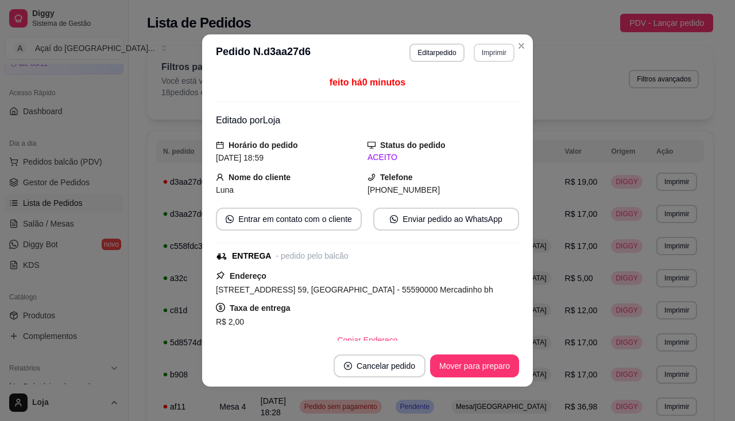
click at [493, 48] on button "Imprimir" at bounding box center [494, 53] width 41 height 18
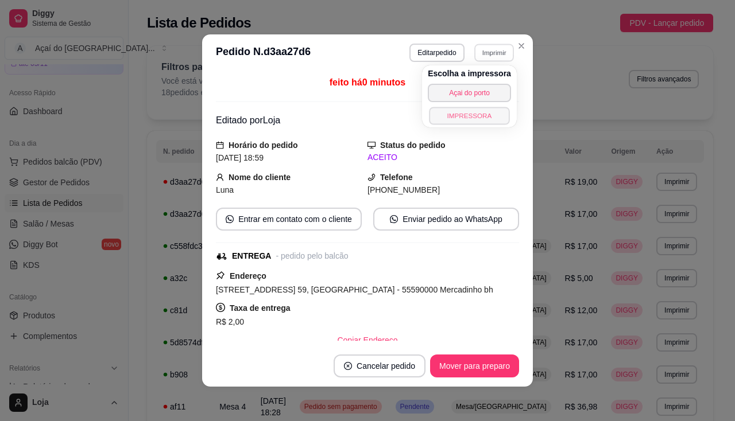
click at [489, 109] on button "IMPRESSORA" at bounding box center [469, 116] width 80 height 18
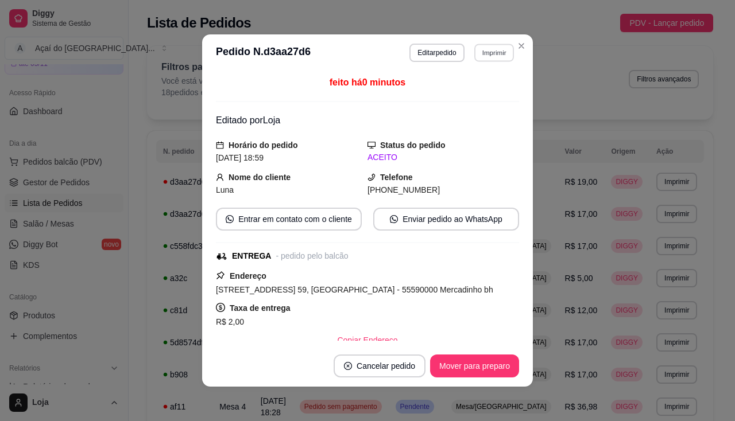
click at [488, 49] on button "Imprimir" at bounding box center [494, 53] width 40 height 18
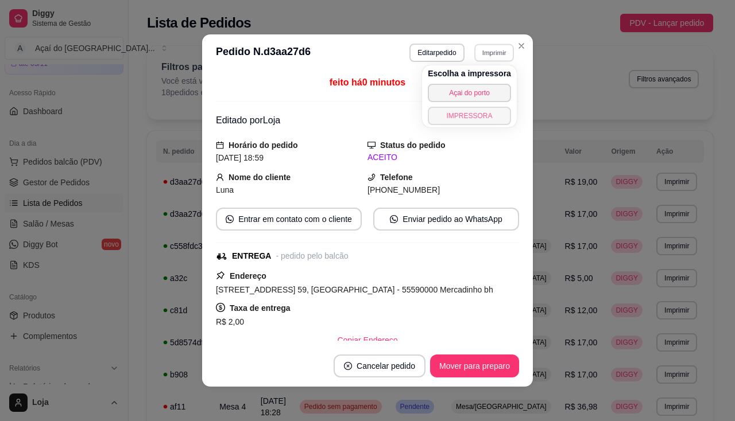
click at [482, 122] on button "IMPRESSORA" at bounding box center [469, 116] width 83 height 18
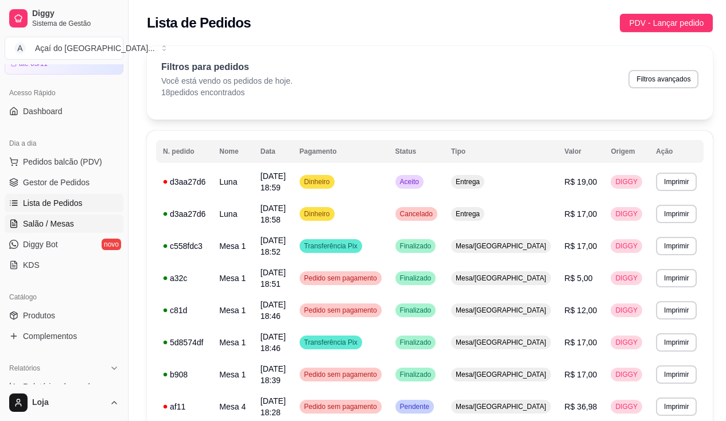
click at [32, 220] on span "Salão / Mesas" at bounding box center [48, 223] width 51 height 11
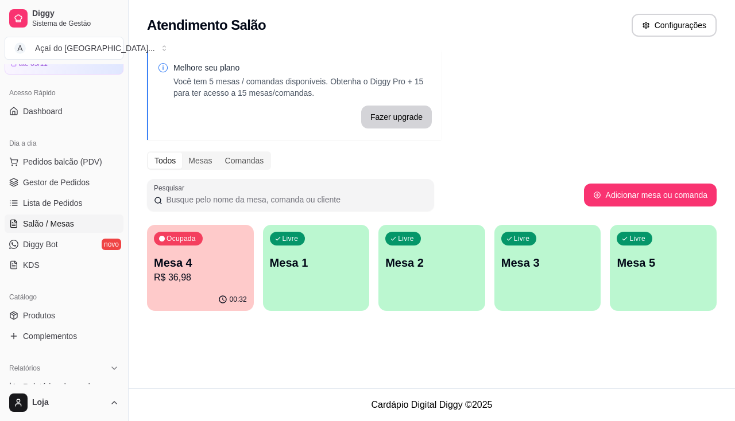
click at [205, 265] on p "Mesa 4" at bounding box center [200, 263] width 93 height 16
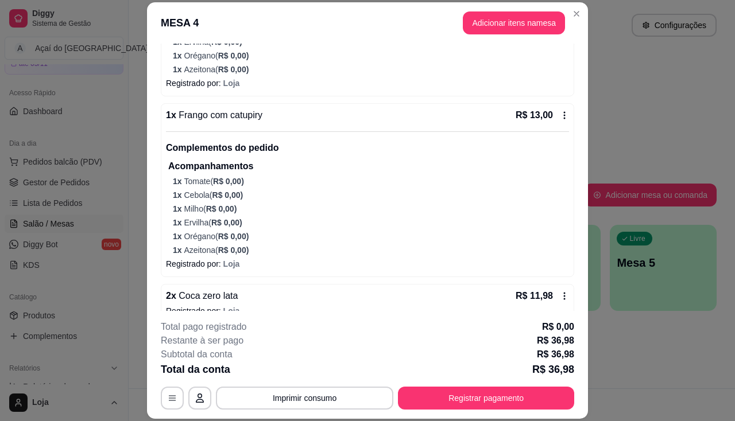
scroll to position [247, 0]
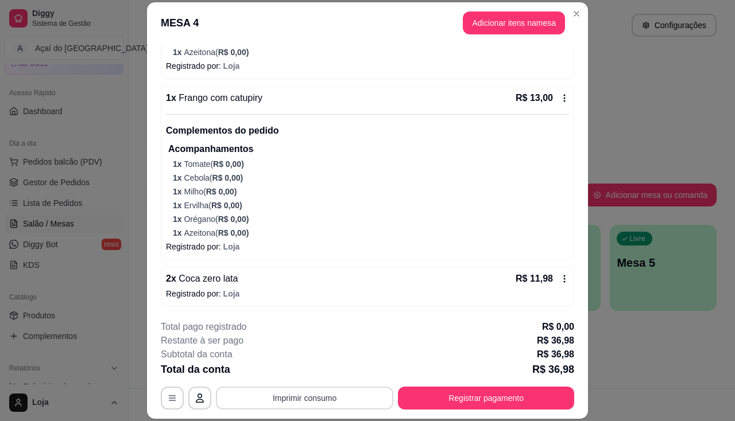
click at [347, 398] on button "Imprimir consumo" at bounding box center [304, 398] width 177 height 23
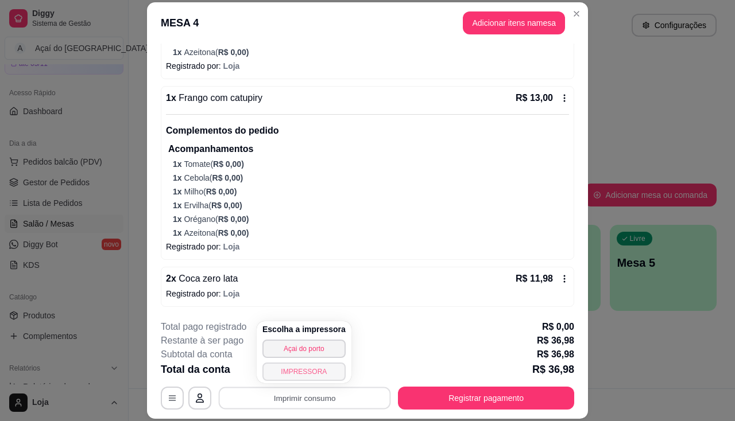
click at [324, 380] on button "IMPRESSORA" at bounding box center [303, 372] width 83 height 18
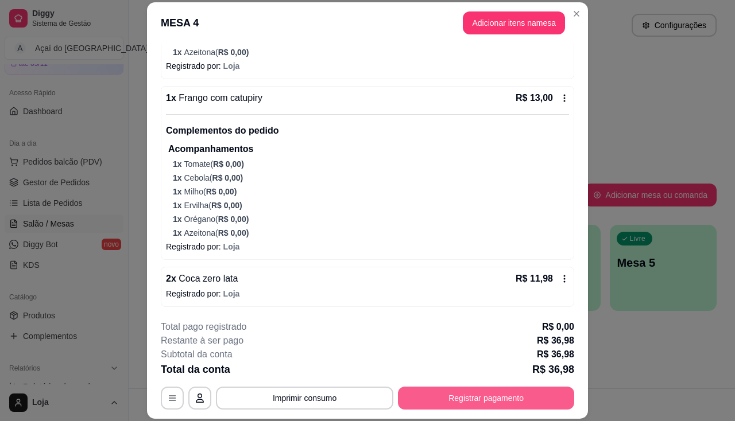
click at [468, 393] on button "Registrar pagamento" at bounding box center [486, 398] width 176 height 23
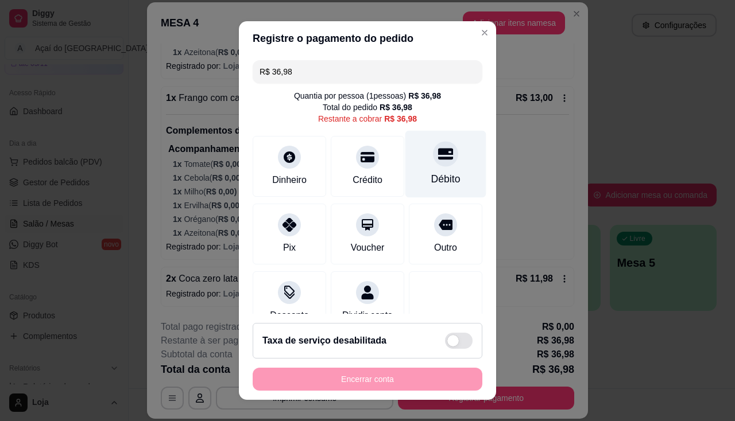
click at [429, 188] on div "Débito" at bounding box center [445, 163] width 81 height 67
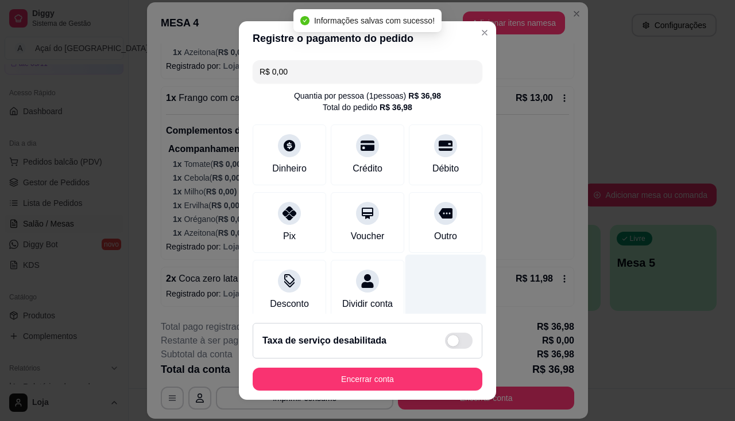
type input "R$ 0,00"
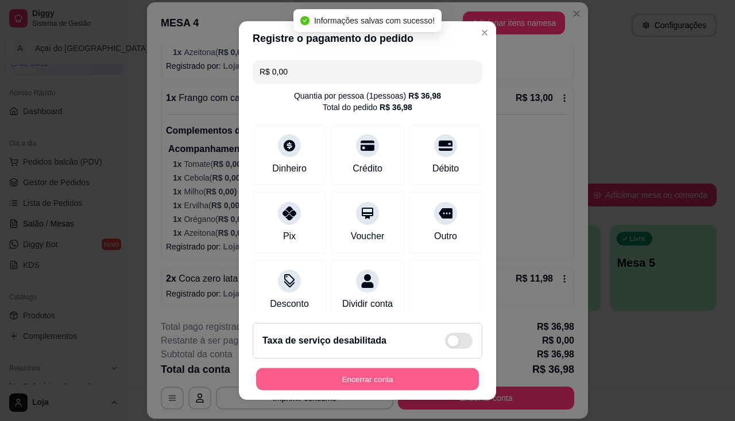
click at [425, 376] on button "Encerrar conta" at bounding box center [367, 380] width 223 height 22
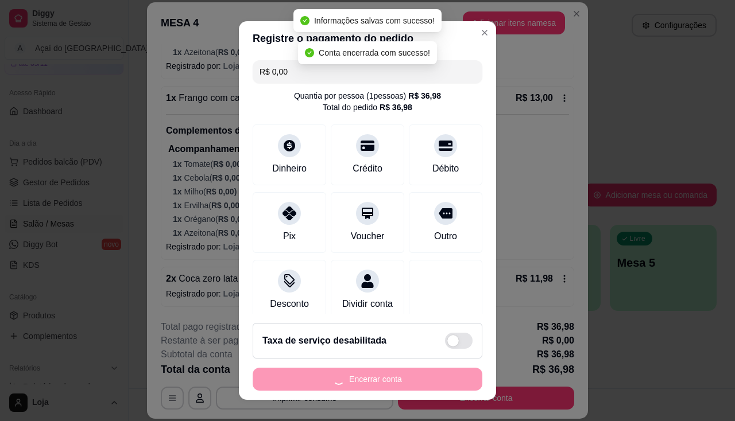
scroll to position [0, 0]
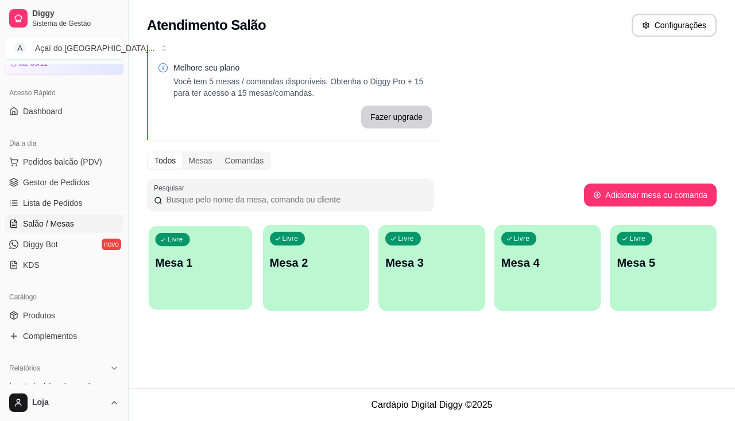
click at [221, 262] on p "Mesa 1" at bounding box center [200, 264] width 90 height 16
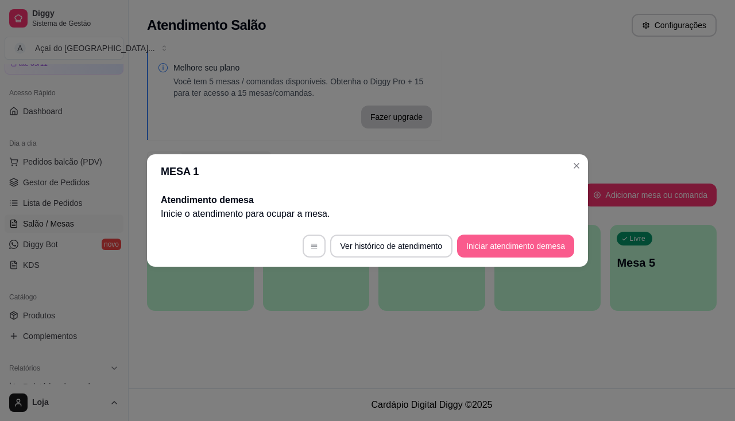
click at [485, 241] on button "Iniciar atendimento de mesa" at bounding box center [515, 246] width 117 height 23
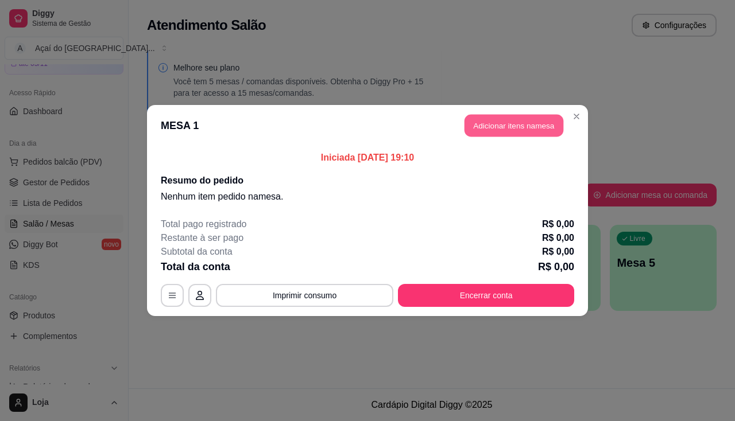
click at [491, 123] on button "Adicionar itens na mesa" at bounding box center [514, 126] width 99 height 22
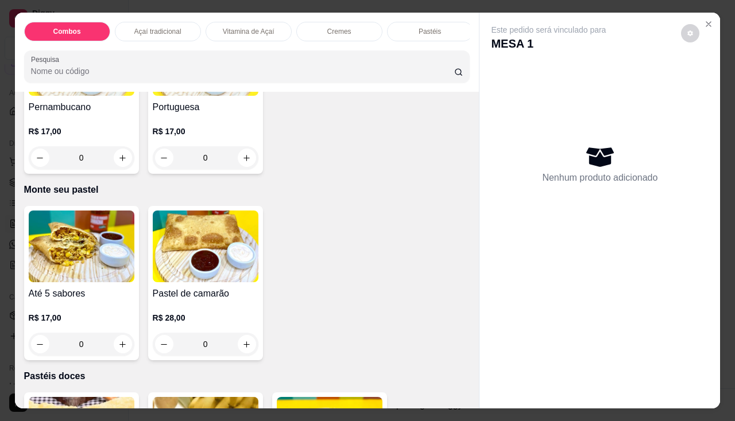
scroll to position [2354, 0]
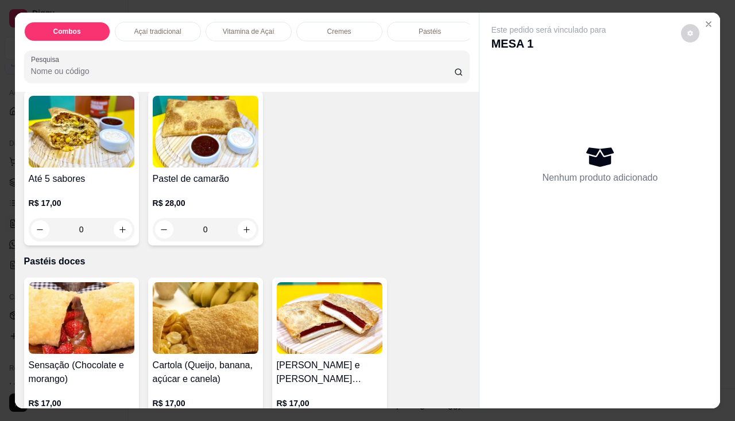
click at [69, 180] on h4 "Até 5 sabores" at bounding box center [82, 179] width 106 height 14
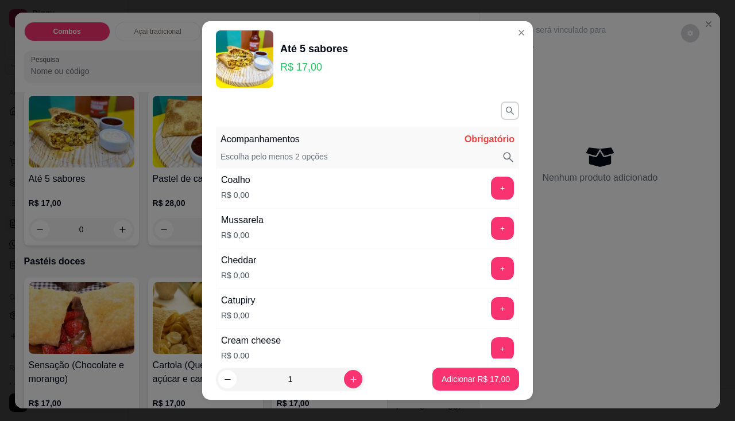
scroll to position [57, 0]
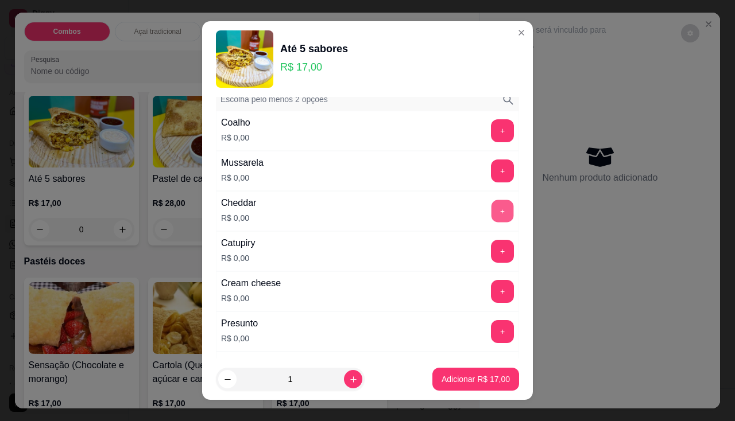
click at [491, 210] on button "+" at bounding box center [502, 211] width 22 height 22
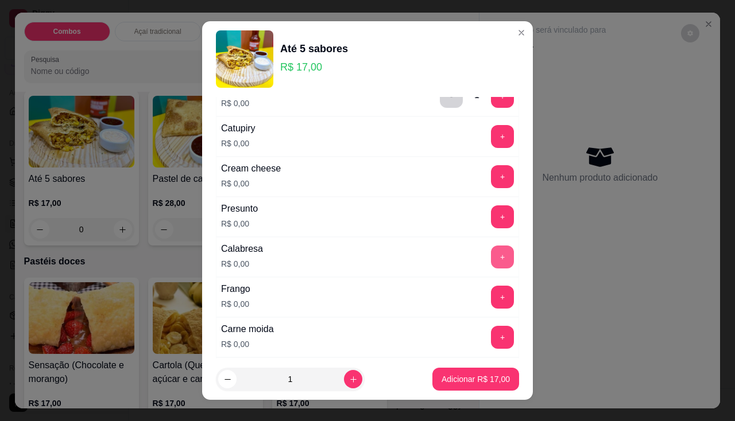
scroll to position [230, 0]
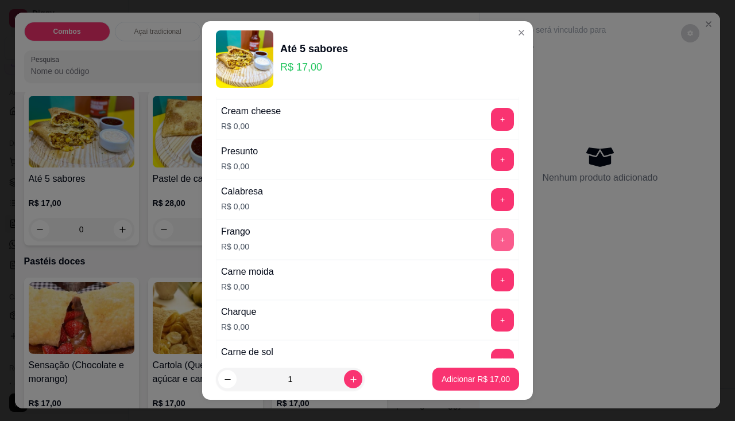
click at [491, 250] on button "+" at bounding box center [502, 240] width 23 height 23
click at [491, 168] on button "+" at bounding box center [502, 159] width 22 height 22
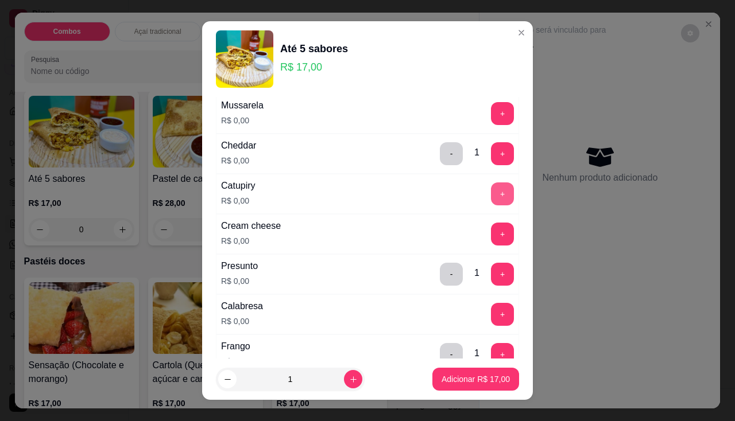
click at [491, 189] on button "+" at bounding box center [502, 194] width 23 height 23
click at [491, 231] on button "+" at bounding box center [502, 234] width 22 height 22
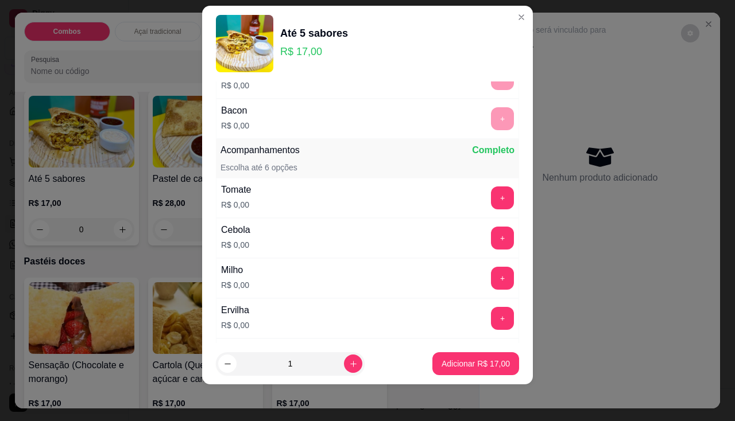
scroll to position [594, 0]
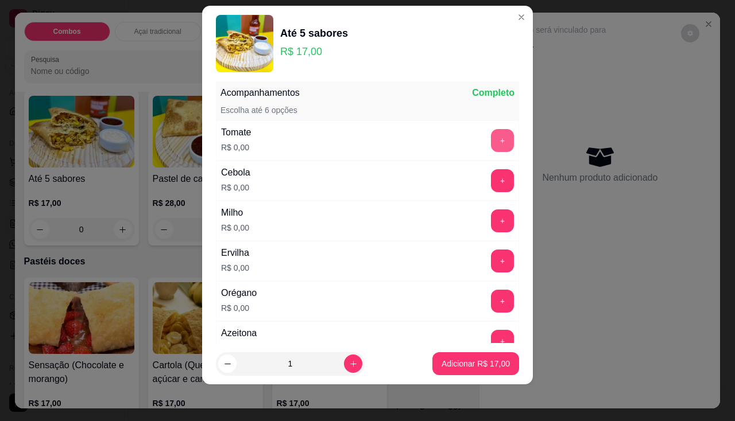
click at [491, 134] on button "+" at bounding box center [502, 140] width 23 height 23
drag, startPoint x: 489, startPoint y: 167, endPoint x: 489, endPoint y: 176, distance: 9.2
click at [489, 168] on div "Cebola R$ 0,00 +" at bounding box center [367, 181] width 303 height 40
click at [491, 176] on button "+" at bounding box center [502, 180] width 23 height 23
click at [491, 269] on button "+" at bounding box center [502, 261] width 23 height 23
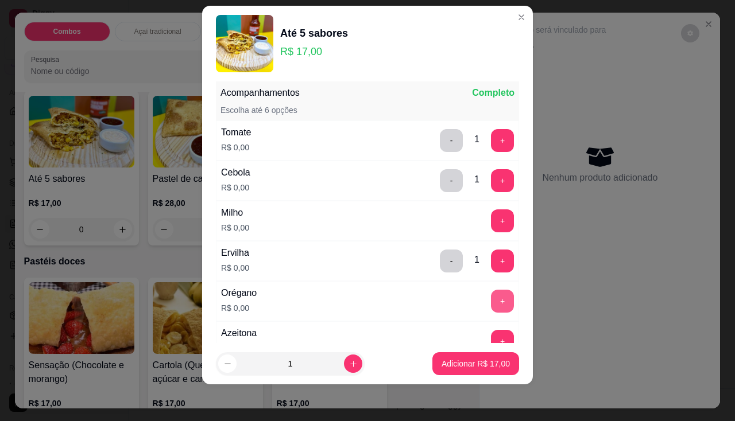
click at [491, 303] on button "+" at bounding box center [502, 301] width 23 height 23
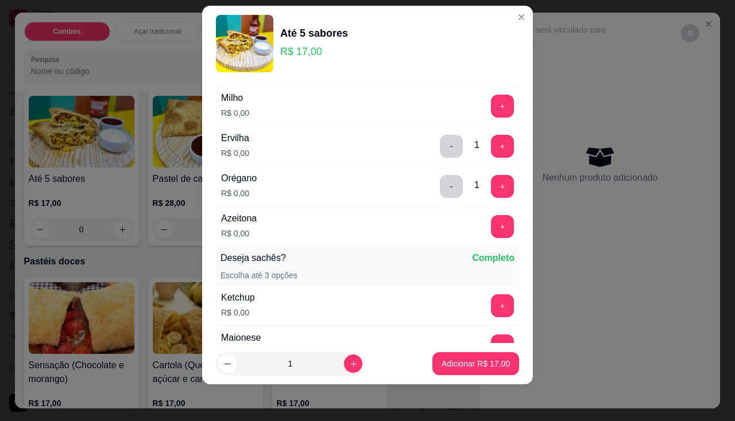
click at [491, 237] on button "+" at bounding box center [502, 226] width 23 height 23
click at [460, 375] on button "Adicionar R$ 17,00" at bounding box center [475, 364] width 84 height 22
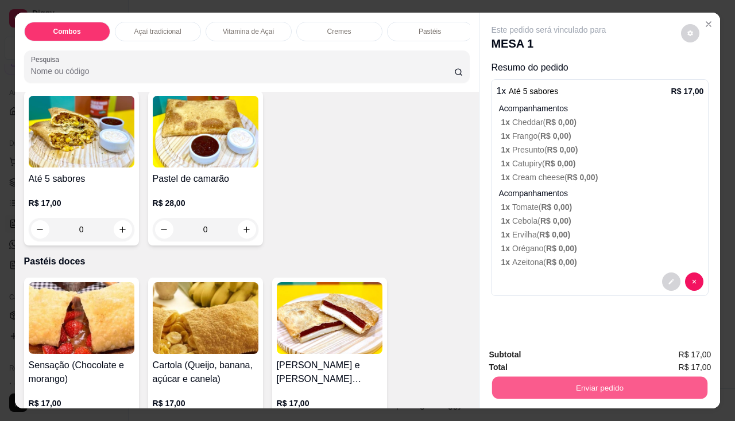
click at [532, 377] on button "Enviar pedido" at bounding box center [599, 388] width 215 height 22
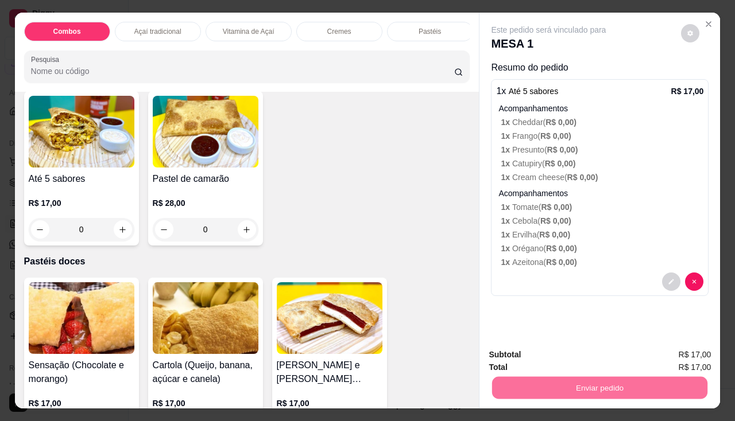
click at [684, 356] on button "Enviar pedido" at bounding box center [681, 356] width 65 height 22
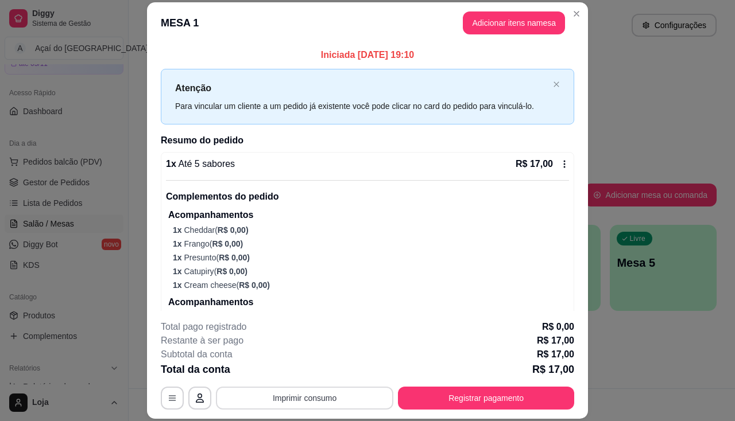
click at [367, 400] on button "Imprimir consumo" at bounding box center [304, 398] width 177 height 23
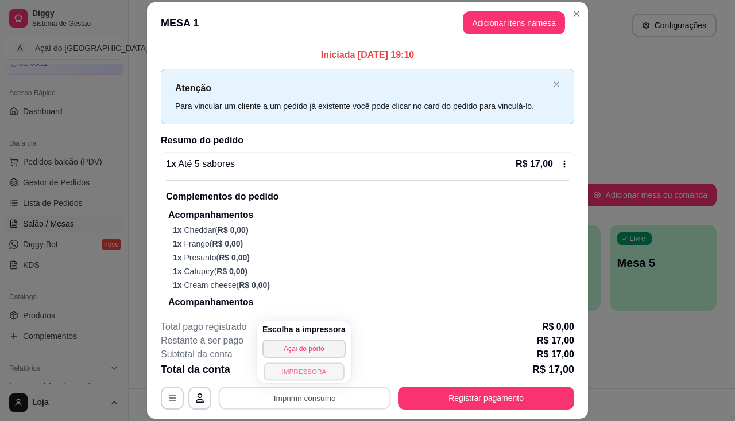
click at [303, 378] on button "IMPRESSORA" at bounding box center [304, 372] width 80 height 18
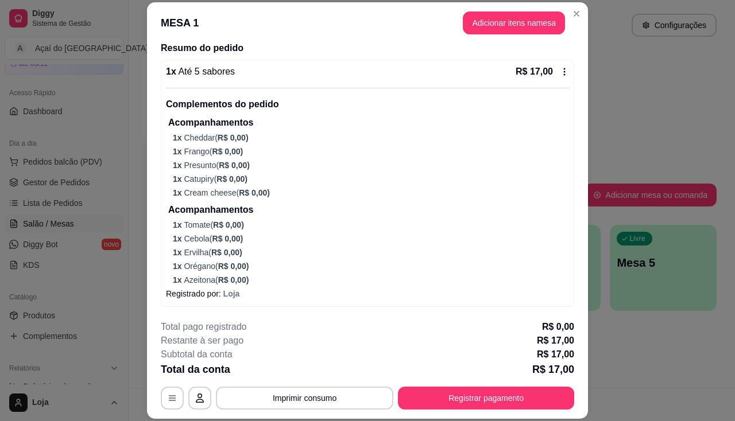
scroll to position [0, 0]
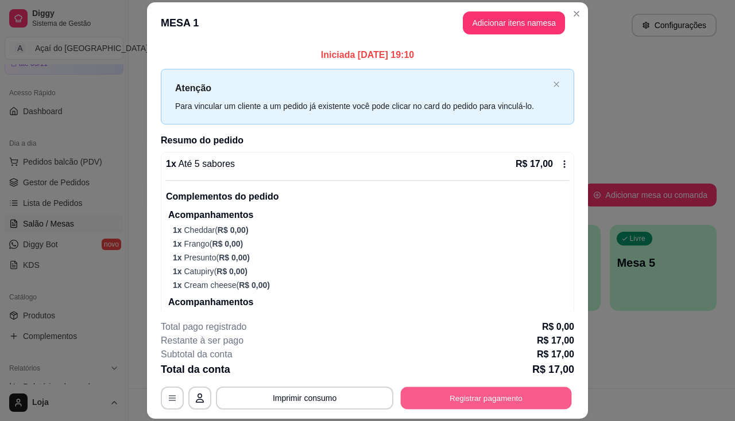
click at [462, 396] on button "Registrar pagamento" at bounding box center [486, 399] width 171 height 22
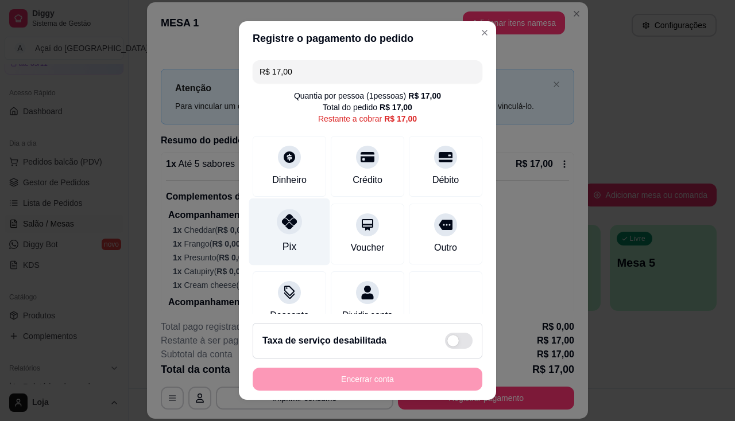
click at [283, 215] on icon at bounding box center [289, 221] width 15 height 15
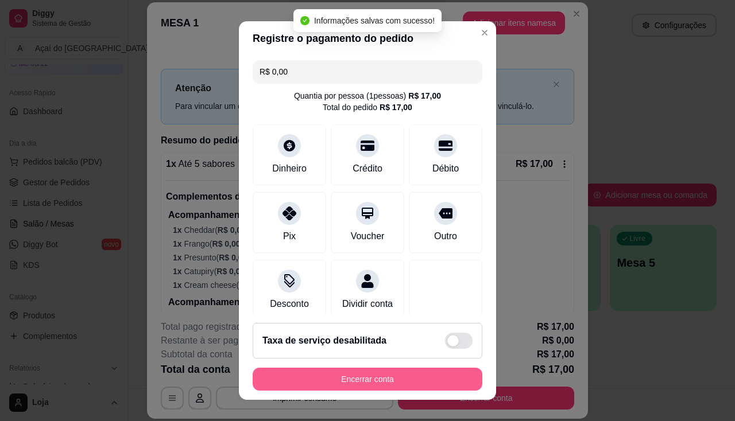
type input "R$ 0,00"
click at [416, 387] on button "Encerrar conta" at bounding box center [368, 379] width 230 height 23
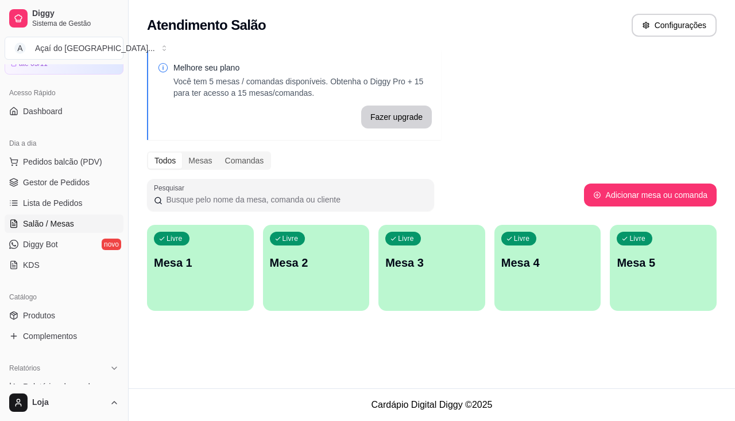
click at [183, 269] on p "Mesa 1" at bounding box center [200, 263] width 93 height 16
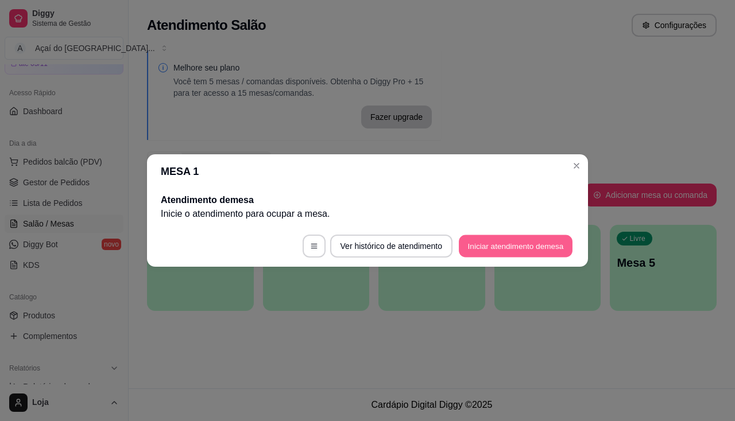
click at [533, 257] on button "Iniciar atendimento de mesa" at bounding box center [516, 246] width 114 height 22
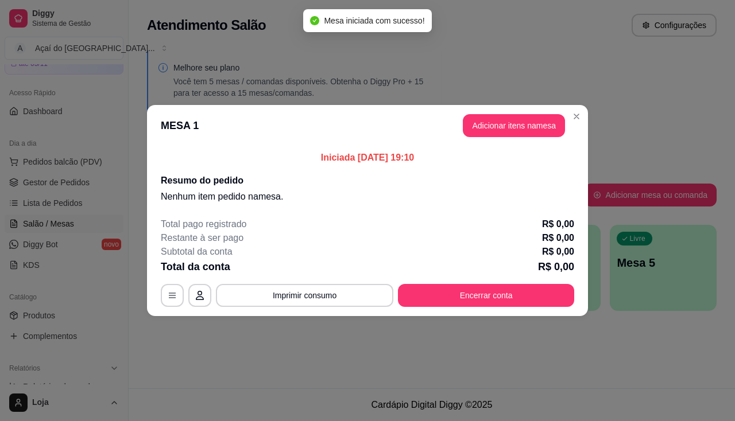
click at [519, 107] on div "MESA 1 Adicionar itens na mesa Iniciada [DATE] 19:10 Resumo do pedido Nenhum it…" at bounding box center [367, 210] width 735 height 421
click at [525, 123] on button "Adicionar itens na mesa" at bounding box center [514, 126] width 99 height 22
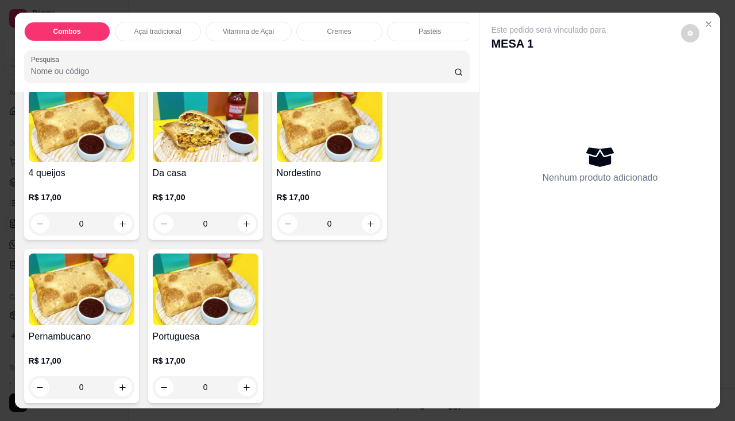
scroll to position [2239, 0]
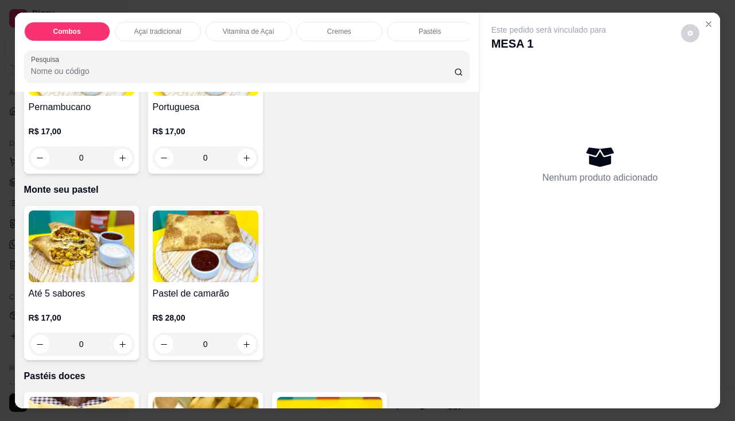
click at [100, 282] on img at bounding box center [82, 247] width 106 height 72
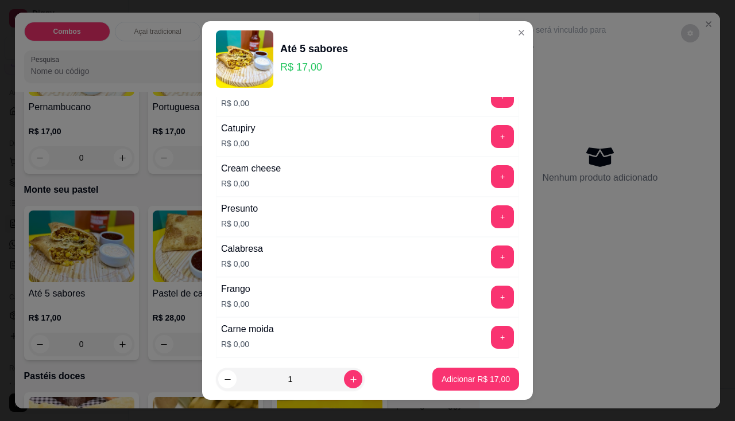
scroll to position [230, 0]
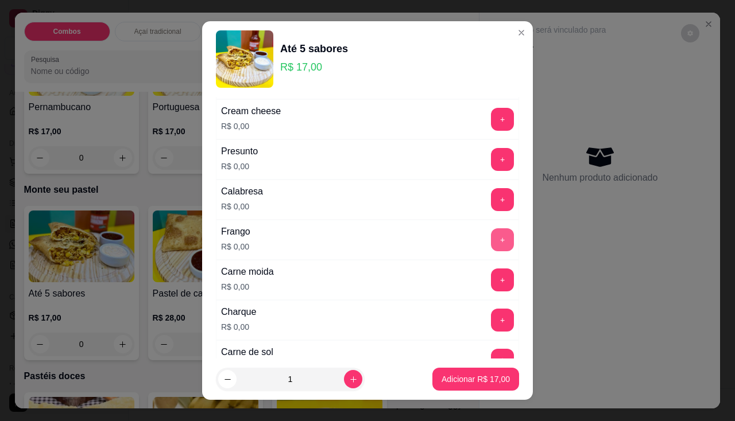
click at [491, 240] on button "+" at bounding box center [502, 240] width 23 height 23
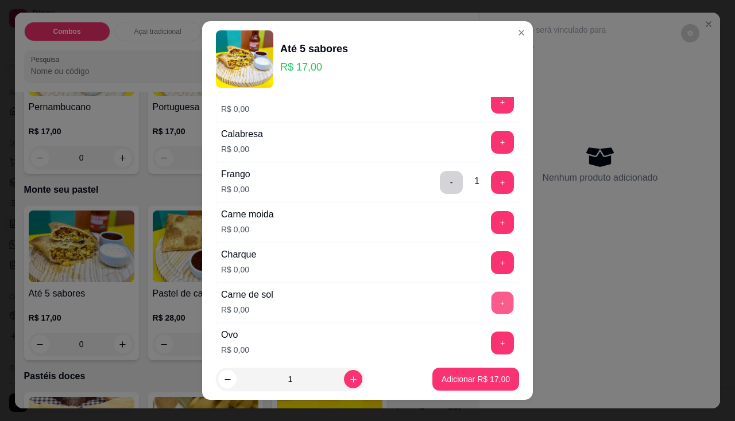
click at [491, 299] on button "+" at bounding box center [502, 303] width 22 height 22
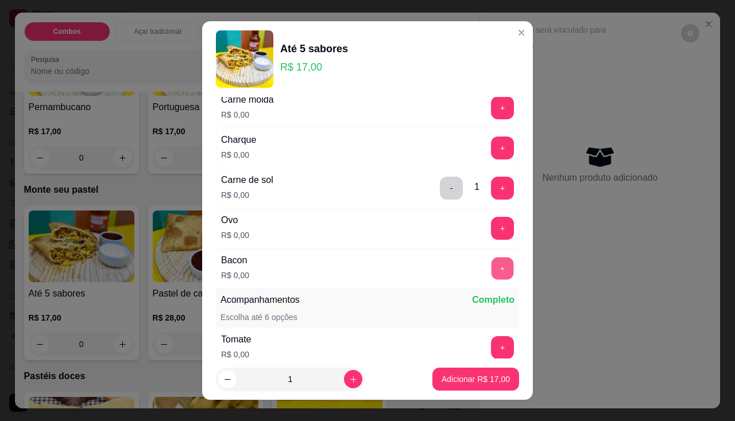
click at [491, 268] on button "+" at bounding box center [502, 268] width 22 height 22
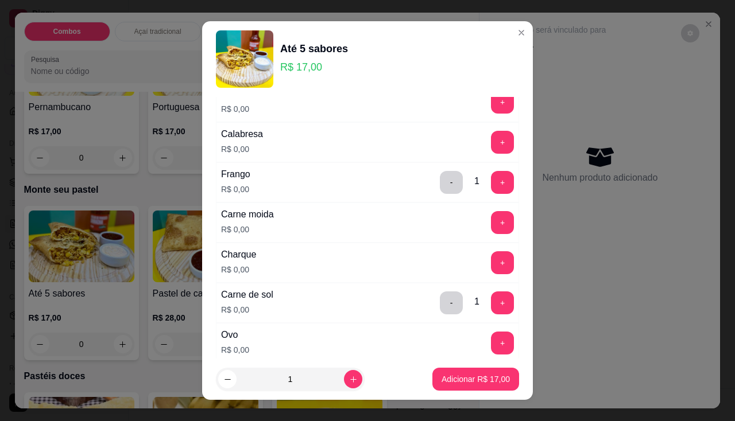
scroll to position [172, 0]
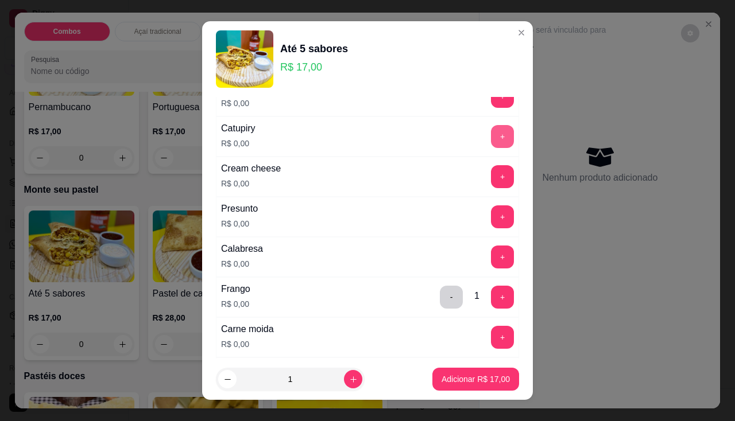
click at [491, 138] on button "+" at bounding box center [502, 136] width 23 height 23
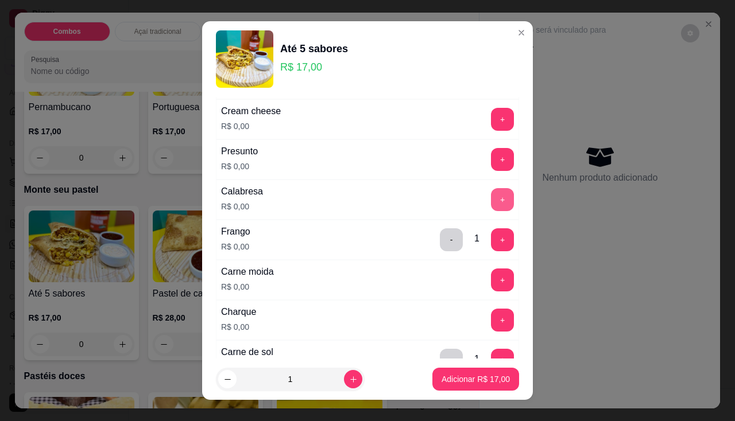
scroll to position [287, 0]
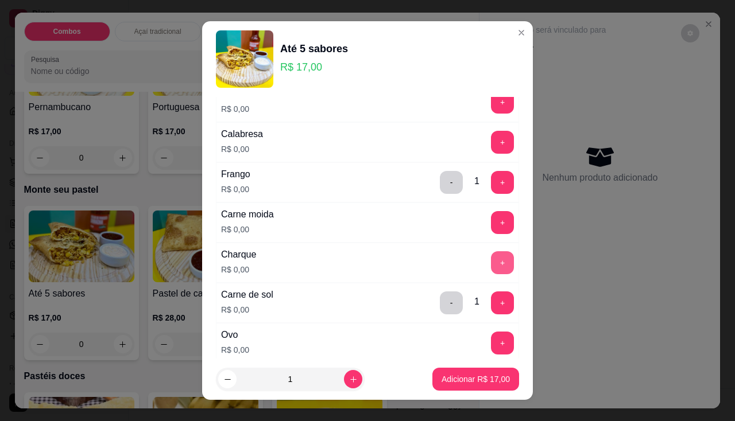
click at [491, 260] on button "+" at bounding box center [502, 262] width 23 height 23
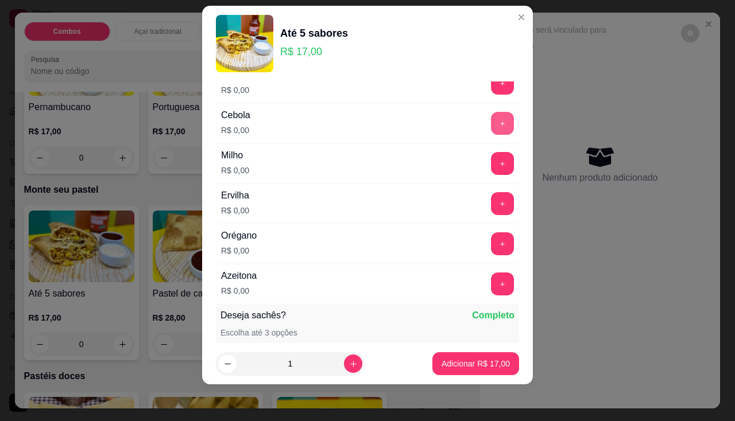
scroll to position [536, 0]
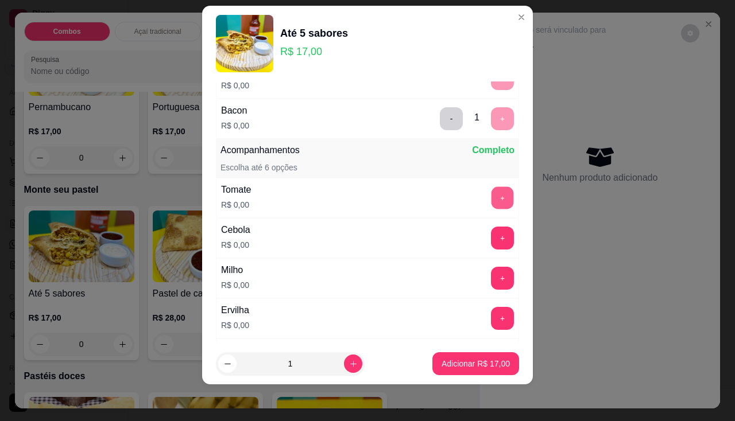
click at [491, 191] on button "+" at bounding box center [502, 198] width 22 height 22
click at [491, 237] on button "+" at bounding box center [502, 238] width 22 height 22
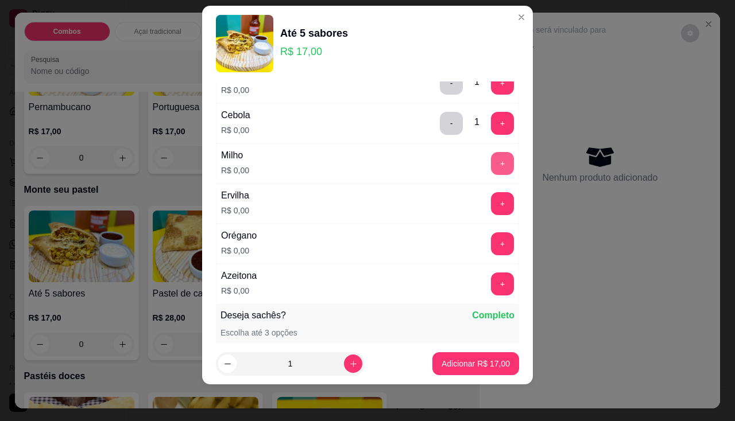
click at [491, 169] on button "+" at bounding box center [502, 163] width 23 height 23
click at [491, 237] on button "+" at bounding box center [502, 244] width 23 height 23
click at [491, 279] on button "+" at bounding box center [502, 284] width 23 height 23
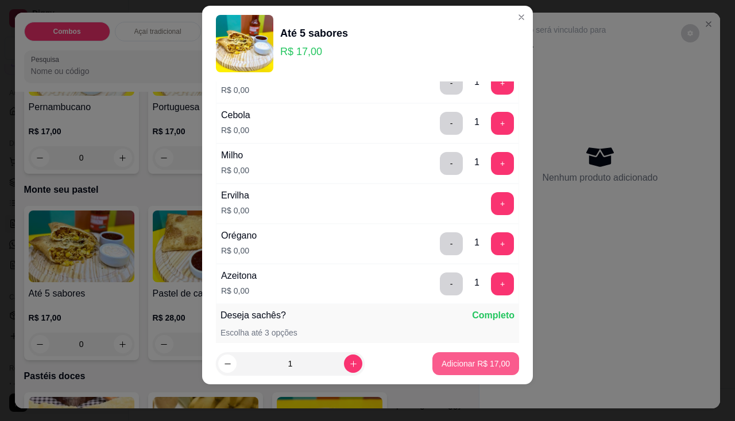
click at [476, 361] on p "Adicionar R$ 17,00" at bounding box center [476, 363] width 68 height 11
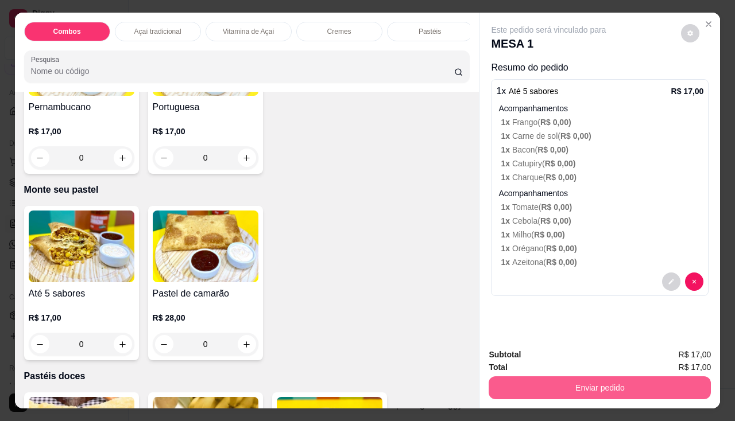
click at [533, 380] on button "Enviar pedido" at bounding box center [600, 388] width 222 height 23
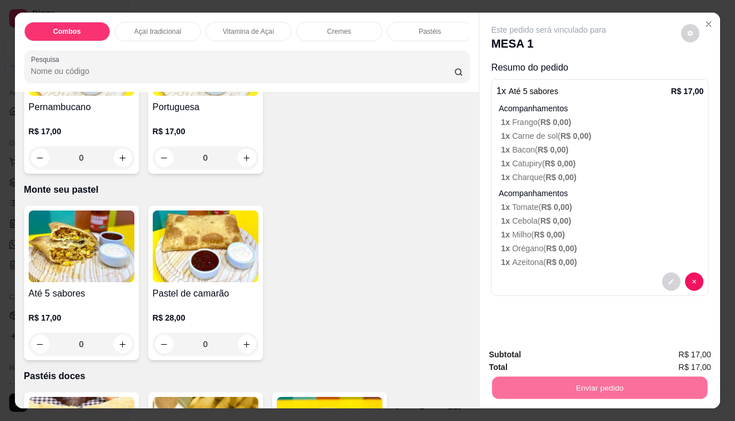
click at [661, 349] on button "Enviar pedido" at bounding box center [681, 356] width 65 height 22
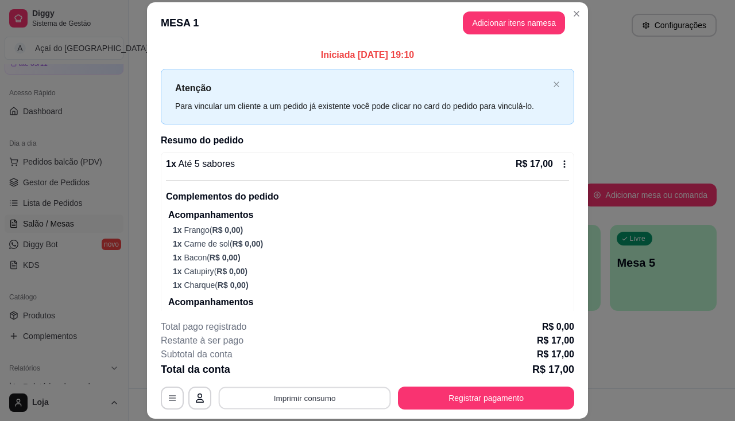
click at [320, 404] on button "Imprimir consumo" at bounding box center [305, 399] width 172 height 22
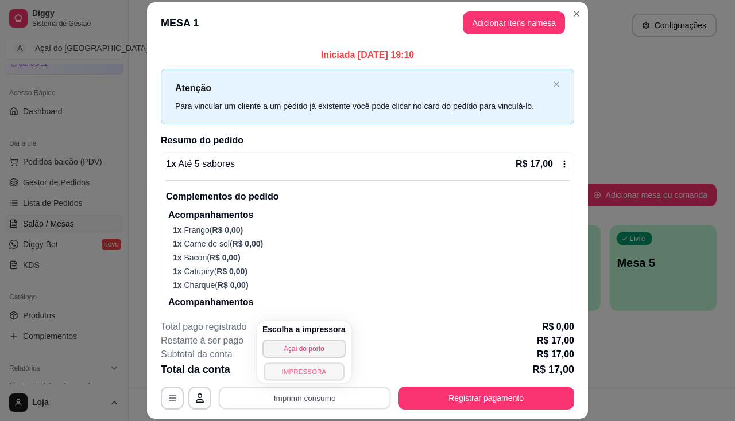
click at [313, 379] on button "IMPRESSORA" at bounding box center [304, 372] width 80 height 18
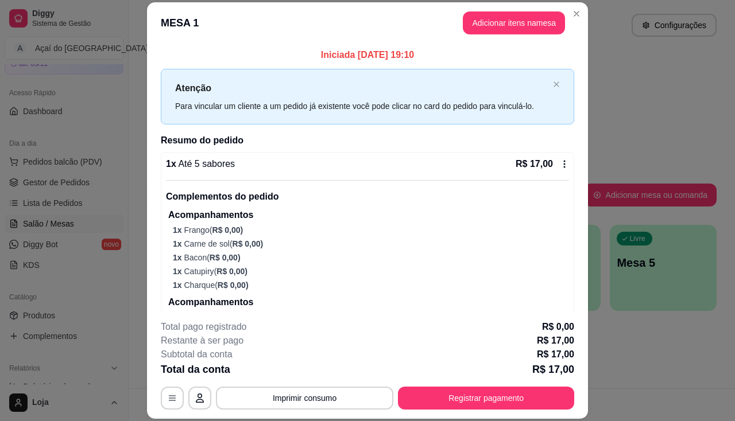
scroll to position [92, 0]
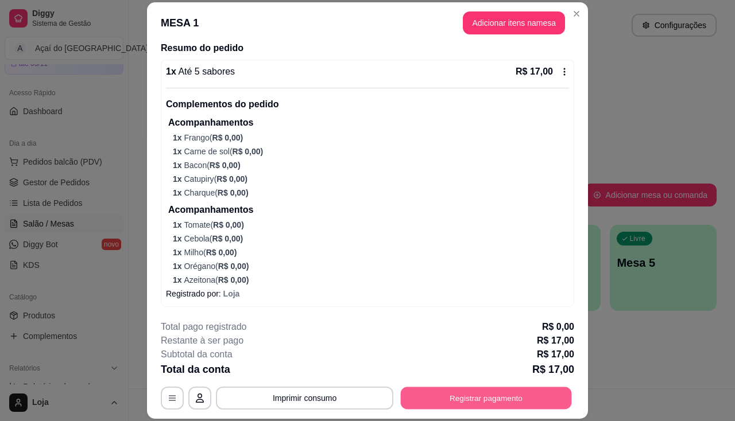
click at [519, 403] on button "Registrar pagamento" at bounding box center [486, 399] width 171 height 22
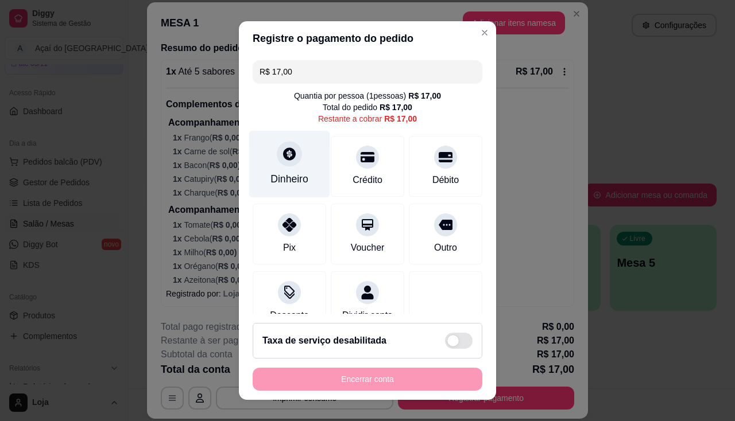
click at [295, 190] on div "Dinheiro" at bounding box center [289, 163] width 81 height 67
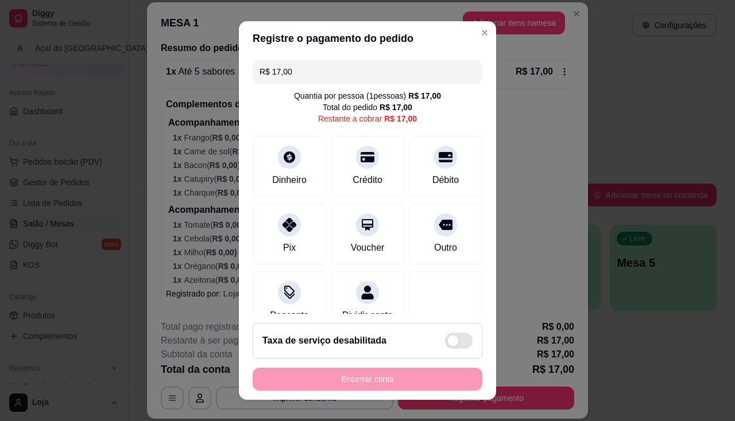
click at [325, 210] on input "0,00" at bounding box center [368, 199] width 230 height 23
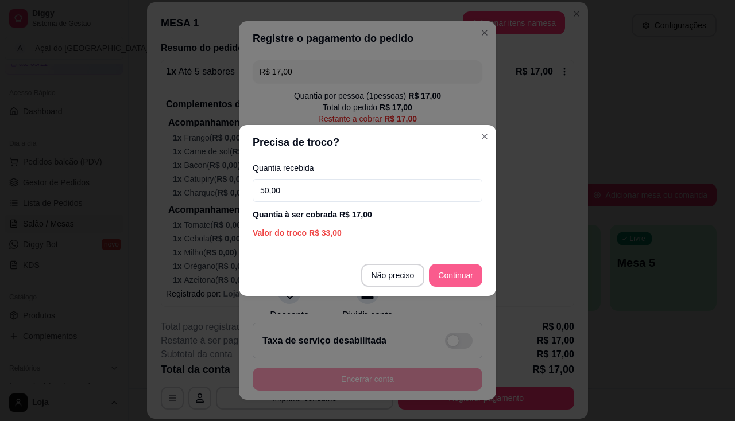
type input "50,00"
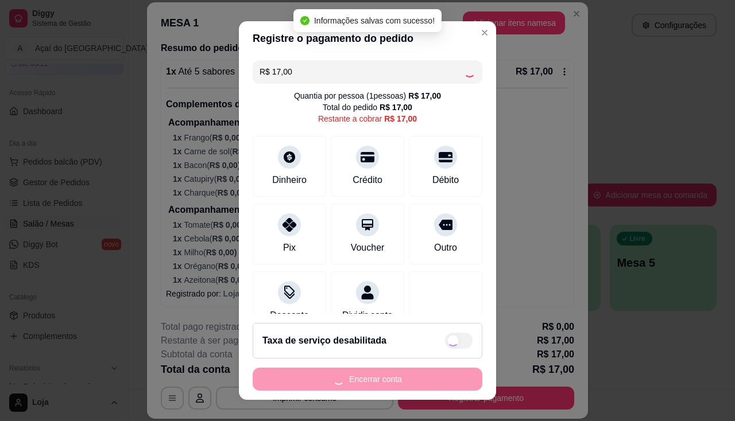
type input "R$ 0,00"
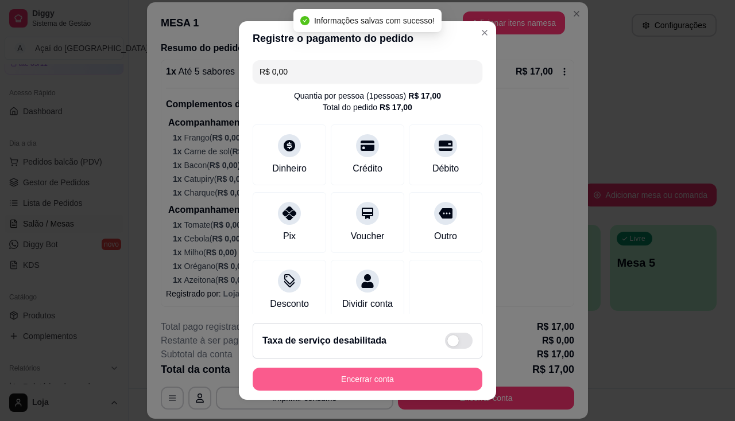
click at [401, 379] on button "Encerrar conta" at bounding box center [368, 379] width 230 height 23
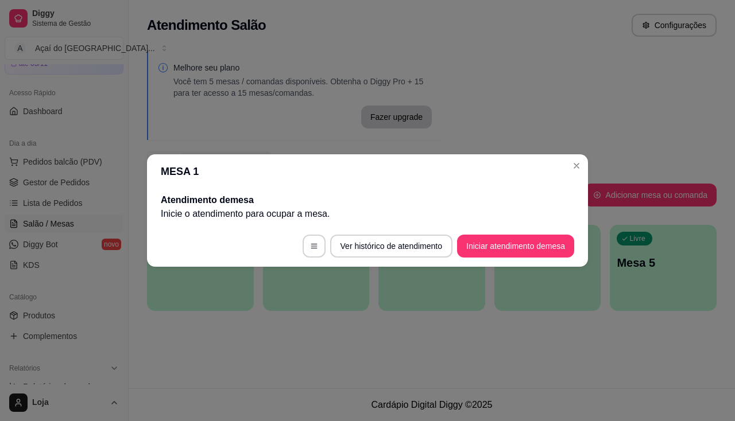
scroll to position [0, 0]
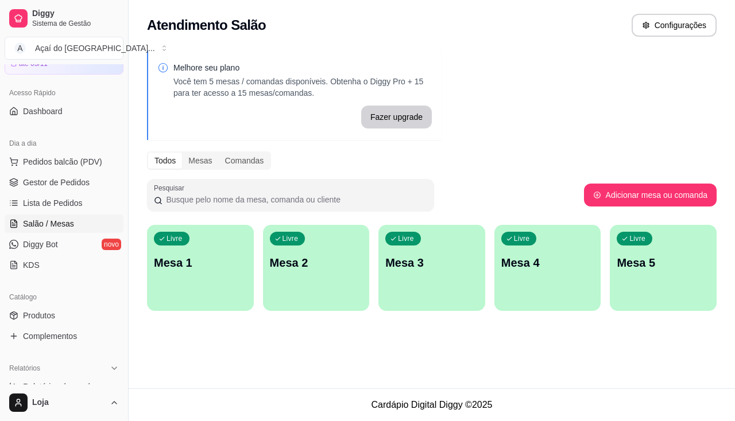
click at [220, 234] on div "Livre Mesa 1" at bounding box center [200, 261] width 107 height 72
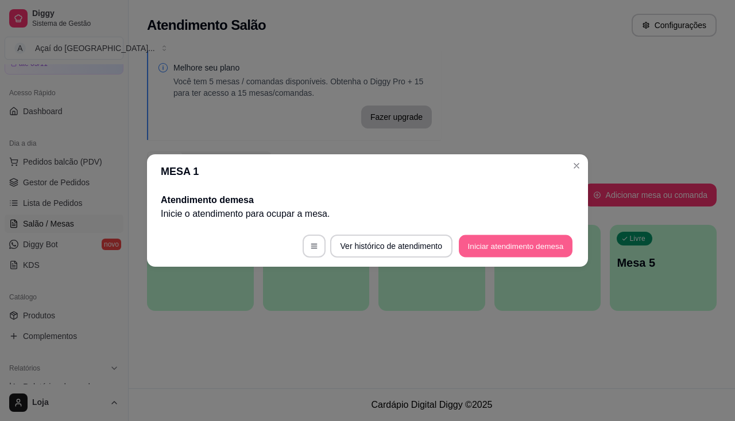
click at [548, 247] on button "Iniciar atendimento de mesa" at bounding box center [516, 246] width 114 height 22
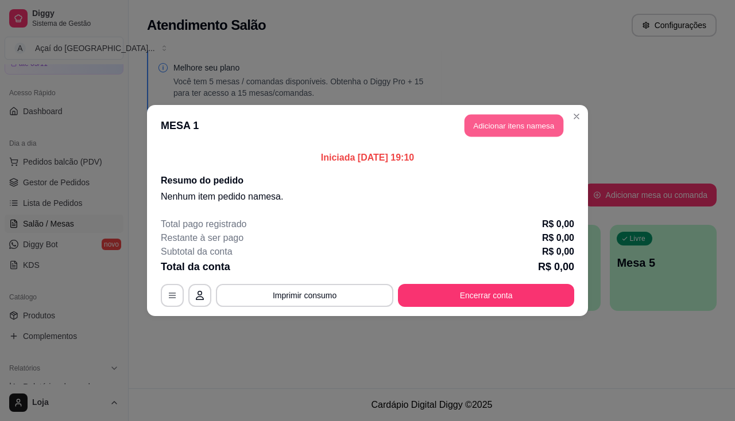
click at [488, 130] on button "Adicionar itens na mesa" at bounding box center [514, 126] width 99 height 22
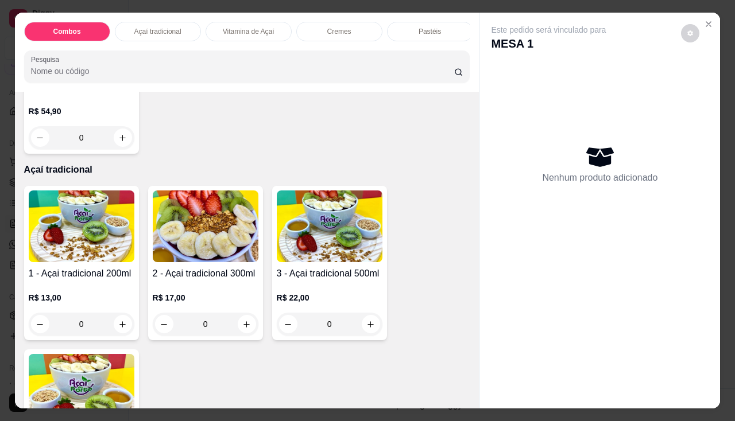
scroll to position [459, 0]
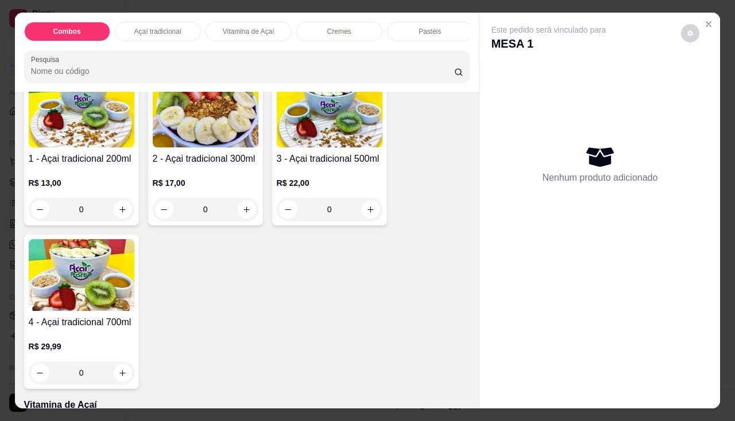
click at [116, 213] on div "0" at bounding box center [82, 209] width 106 height 23
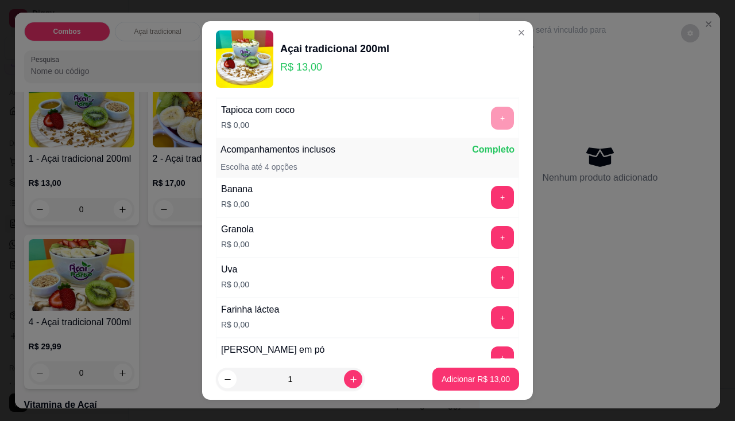
scroll to position [287, 0]
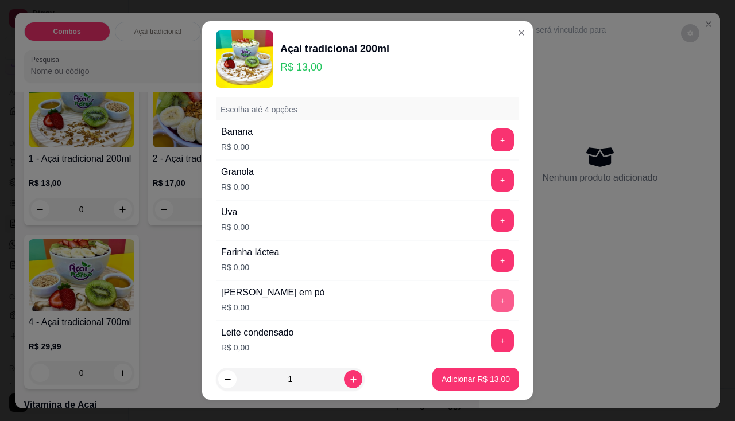
click at [491, 299] on button "+" at bounding box center [502, 300] width 23 height 23
click at [491, 215] on button "+" at bounding box center [502, 220] width 22 height 22
click at [491, 131] on button "+" at bounding box center [502, 140] width 22 height 22
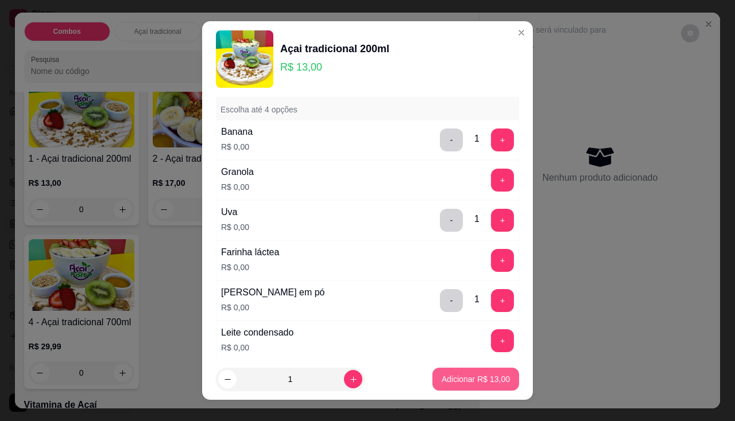
click at [470, 390] on button "Adicionar R$ 13,00" at bounding box center [475, 379] width 87 height 23
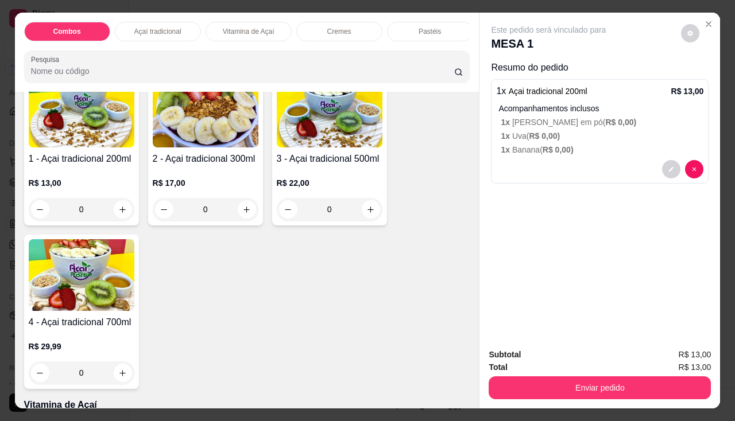
click at [239, 213] on div "0" at bounding box center [206, 209] width 106 height 23
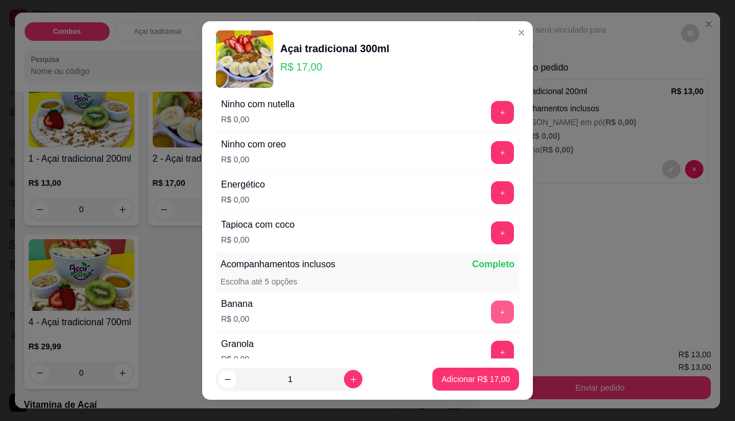
scroll to position [172, 0]
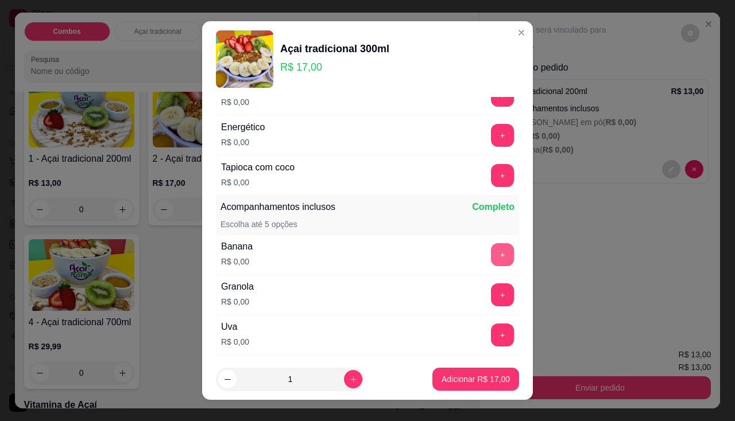
click at [491, 254] on button "+" at bounding box center [502, 254] width 23 height 23
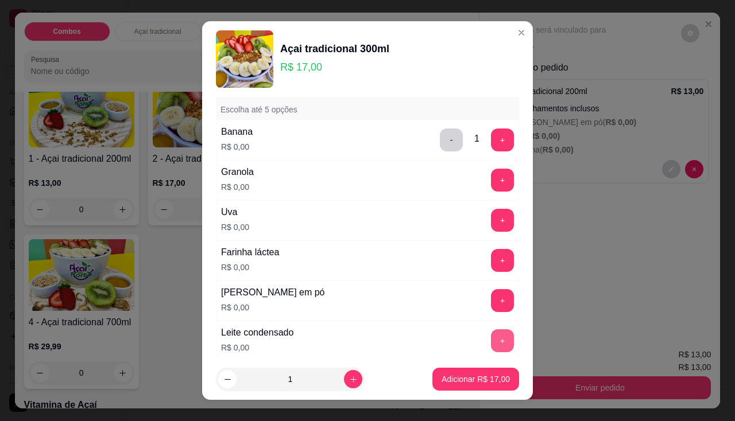
click at [491, 343] on button "+" at bounding box center [502, 341] width 23 height 23
click at [491, 306] on button "+" at bounding box center [502, 300] width 23 height 23
click at [491, 220] on button "+" at bounding box center [502, 220] width 23 height 23
click at [491, 261] on button "+" at bounding box center [502, 260] width 23 height 23
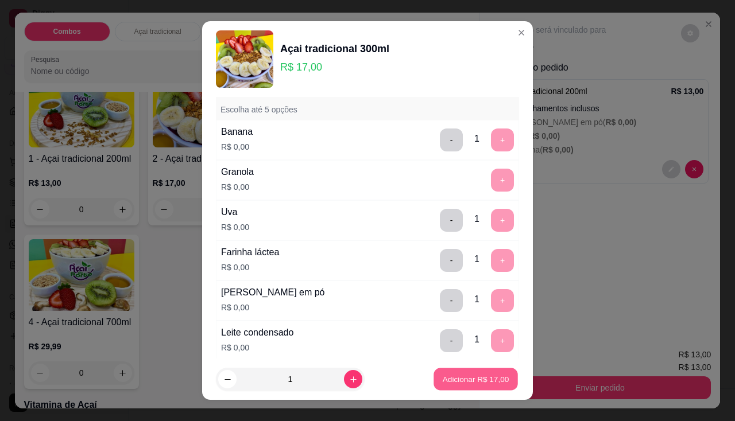
click at [482, 378] on p "Adicionar R$ 17,00" at bounding box center [476, 379] width 67 height 11
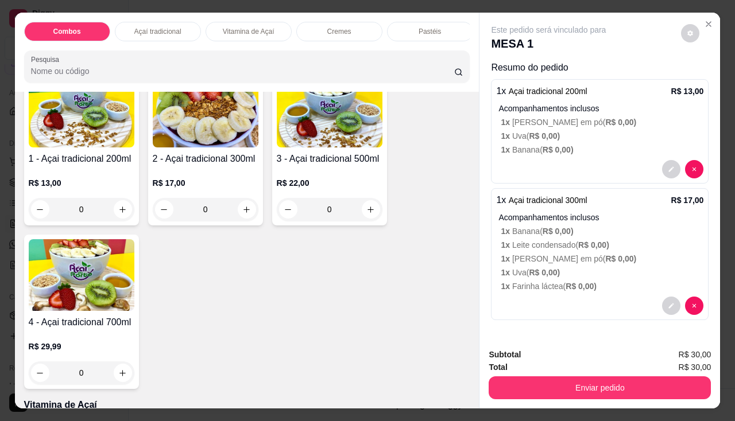
click at [553, 389] on button "Enviar pedido" at bounding box center [600, 388] width 222 height 23
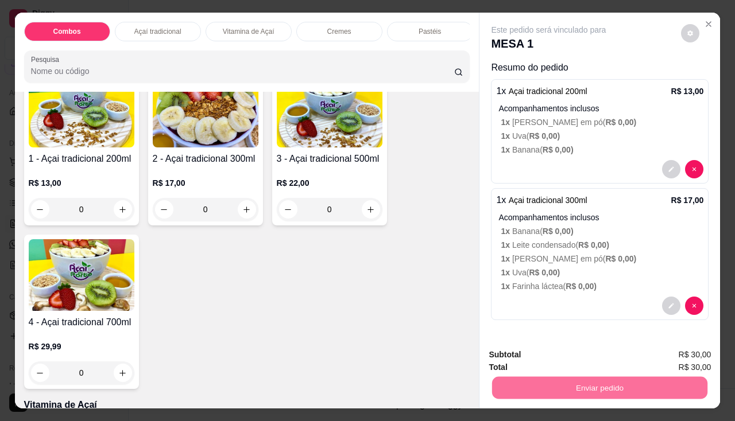
click at [691, 359] on button "Enviar pedido" at bounding box center [681, 355] width 63 height 21
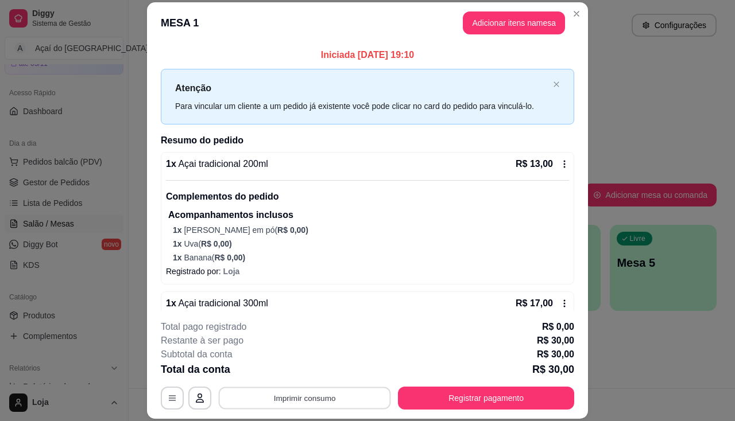
click at [331, 404] on button "Imprimir consumo" at bounding box center [305, 399] width 172 height 22
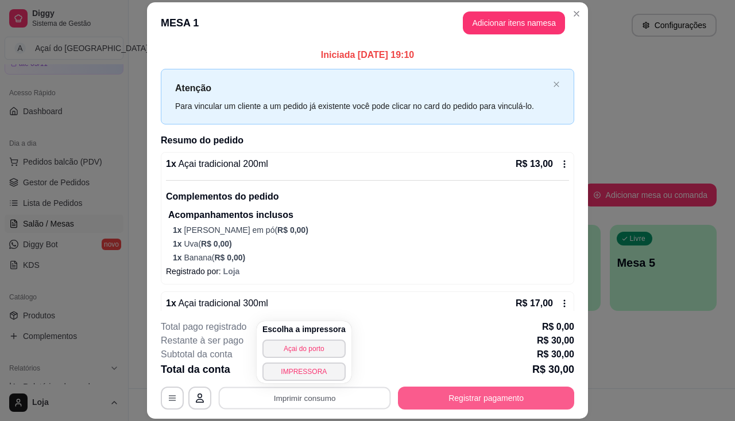
click at [465, 405] on button "Registrar pagamento" at bounding box center [486, 398] width 176 height 23
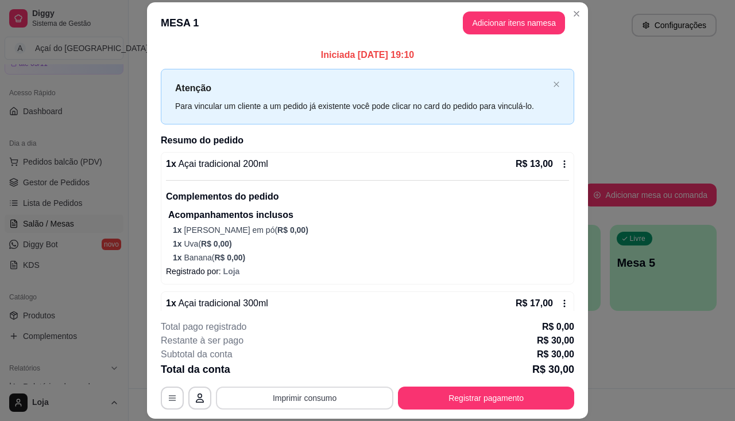
click at [315, 397] on button "Imprimir consumo" at bounding box center [304, 398] width 177 height 23
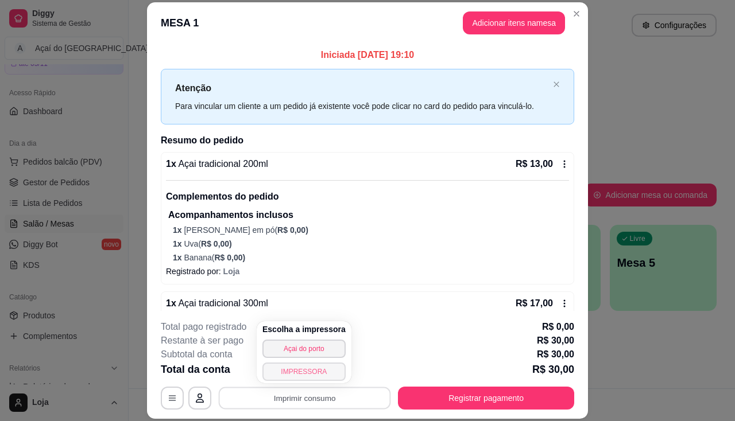
click at [313, 373] on button "IMPRESSORA" at bounding box center [303, 372] width 83 height 18
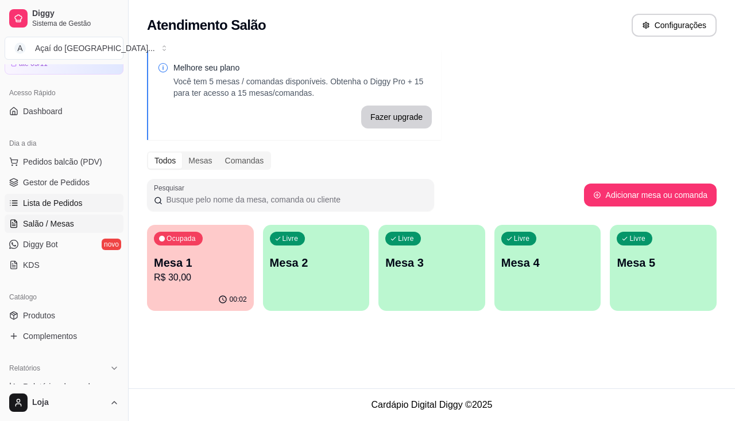
click at [27, 207] on span "Lista de Pedidos" at bounding box center [53, 203] width 60 height 11
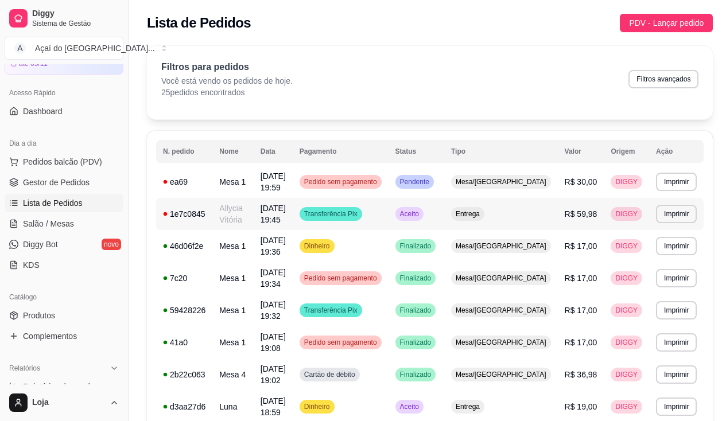
click at [234, 212] on td "Allycia Vitória" at bounding box center [232, 214] width 41 height 32
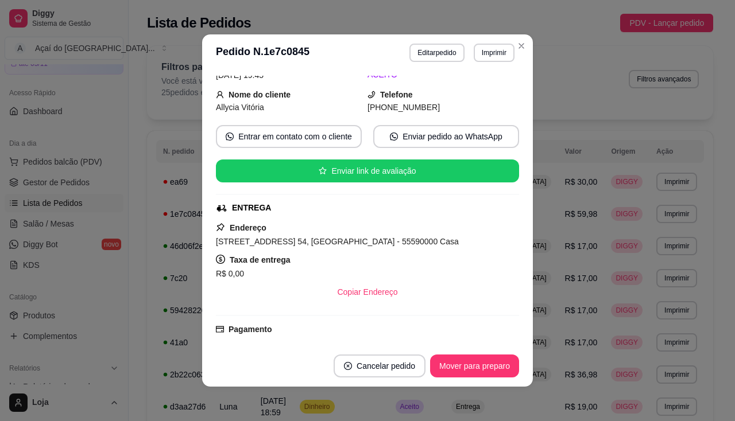
scroll to position [115, 0]
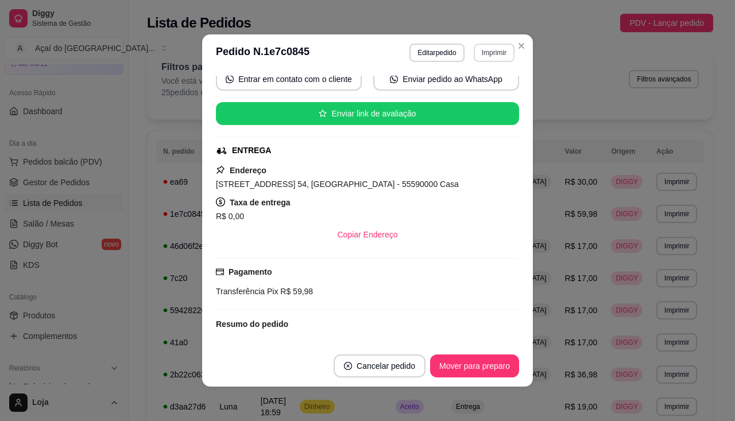
click at [483, 57] on button "Imprimir" at bounding box center [494, 53] width 41 height 18
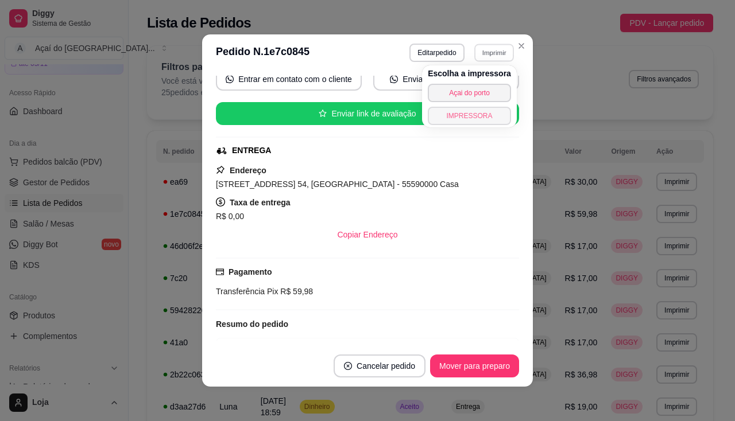
click at [484, 124] on button "IMPRESSORA" at bounding box center [469, 116] width 83 height 18
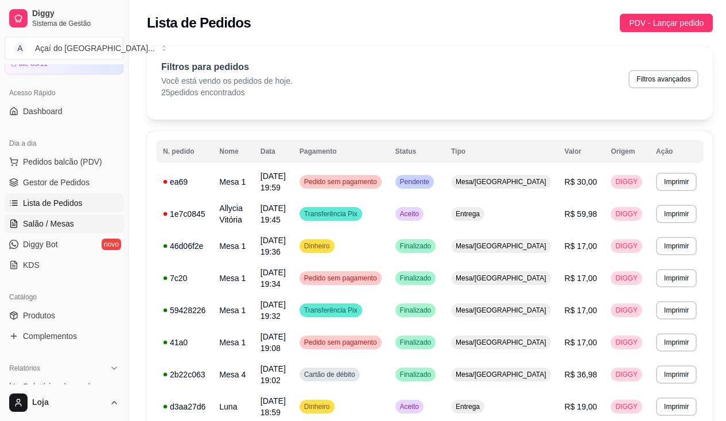
click at [34, 229] on span "Salão / Mesas" at bounding box center [48, 223] width 51 height 11
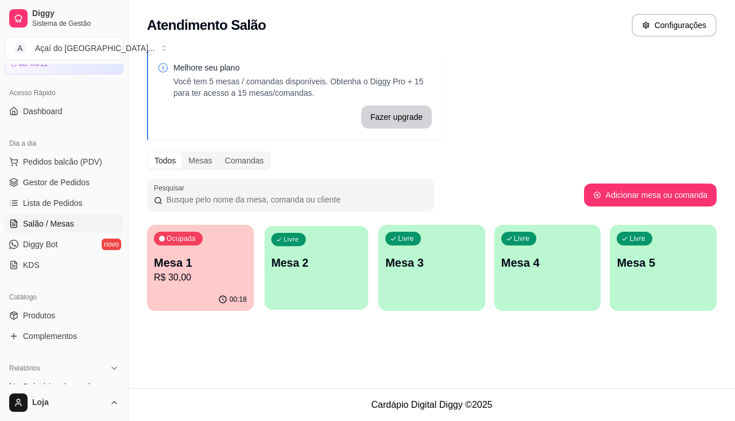
click at [322, 265] on p "Mesa 2" at bounding box center [316, 264] width 90 height 16
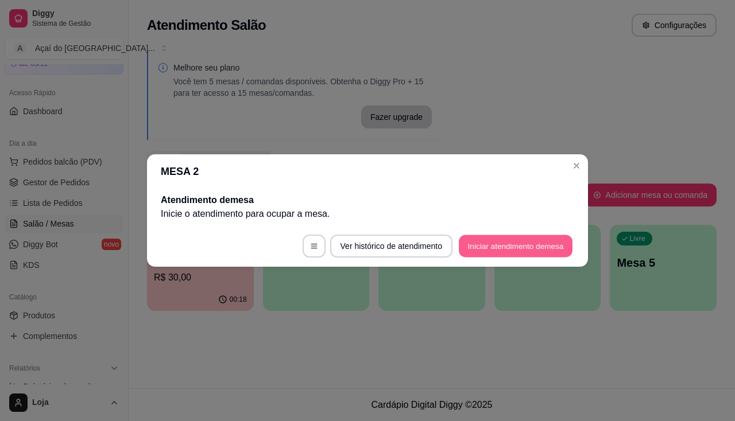
click at [496, 254] on button "Iniciar atendimento de mesa" at bounding box center [516, 246] width 114 height 22
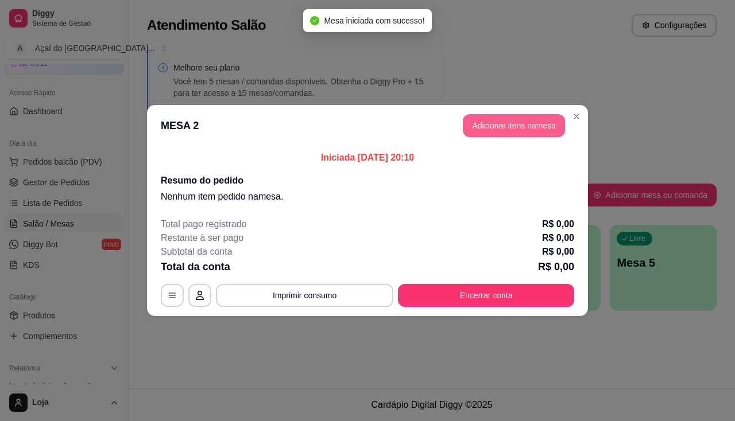
click at [509, 116] on button "Adicionar itens na mesa" at bounding box center [514, 125] width 102 height 23
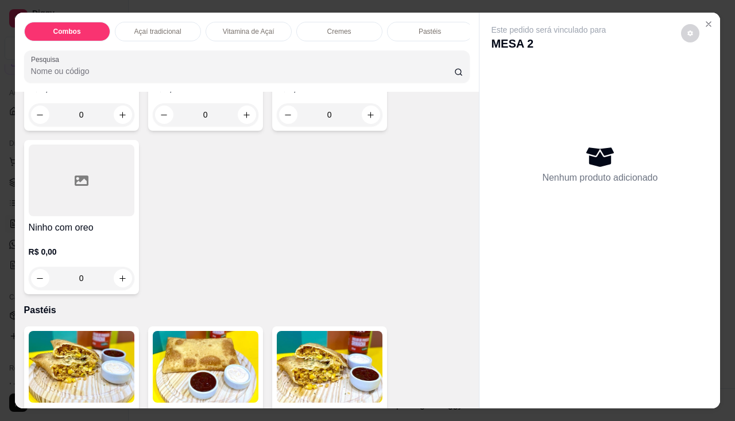
scroll to position [1321, 0]
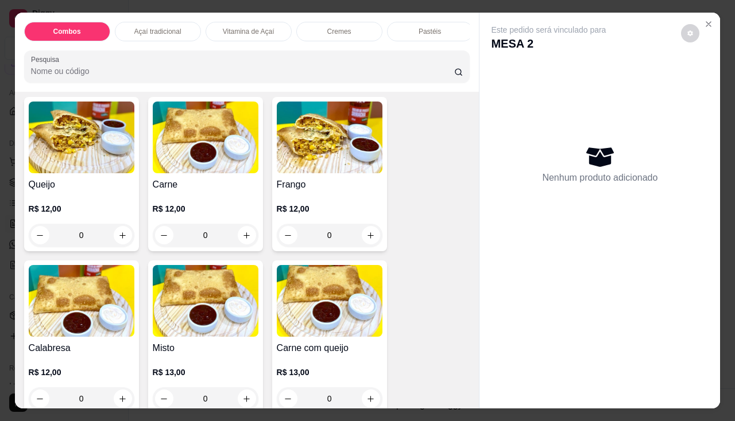
click at [123, 240] on div "0" at bounding box center [82, 235] width 106 height 23
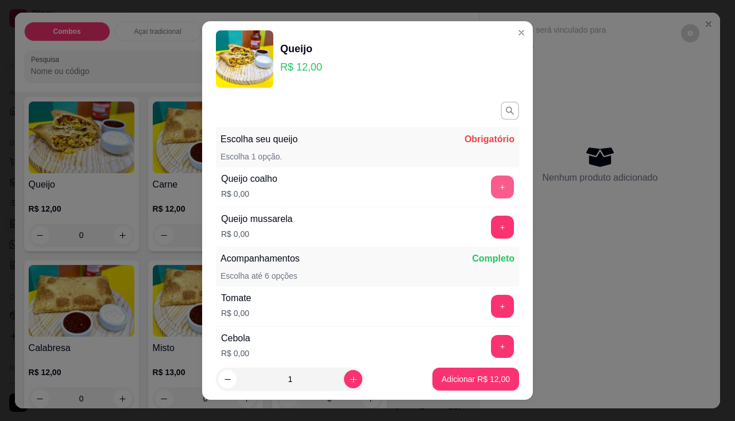
click at [491, 192] on button "+" at bounding box center [502, 187] width 23 height 23
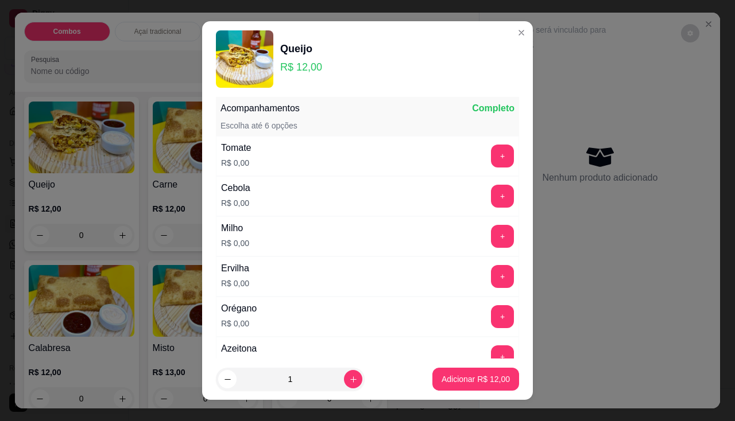
scroll to position [16, 0]
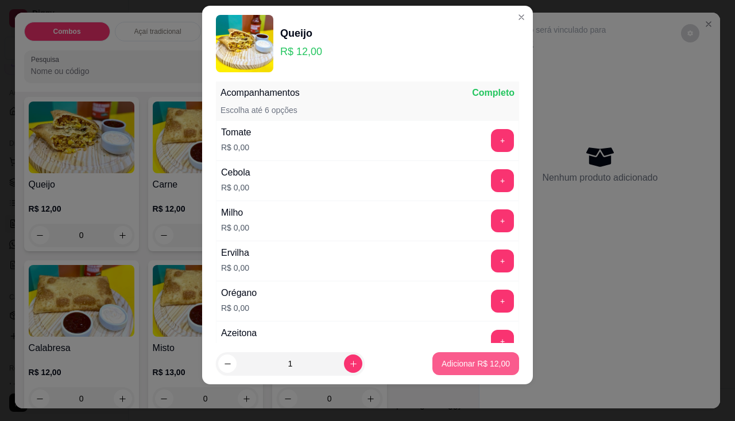
click at [480, 364] on p "Adicionar R$ 12,00" at bounding box center [476, 363] width 68 height 11
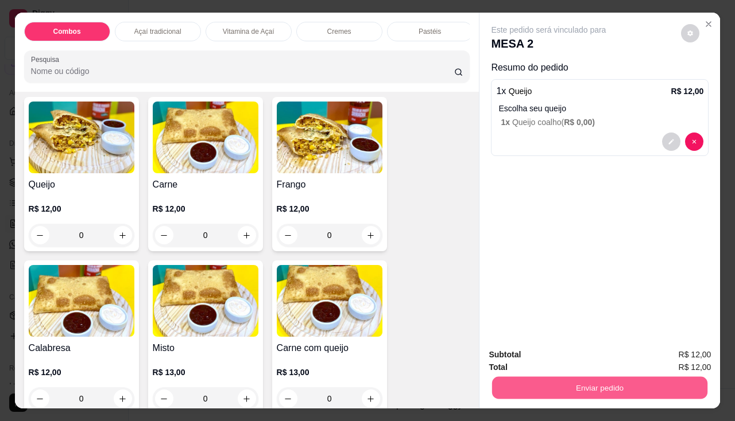
click at [559, 394] on button "Enviar pedido" at bounding box center [599, 388] width 215 height 22
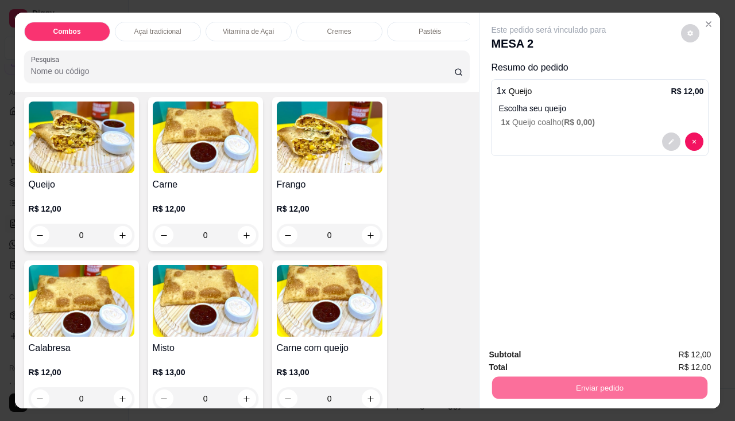
click at [671, 362] on button "Enviar pedido" at bounding box center [681, 356] width 65 height 22
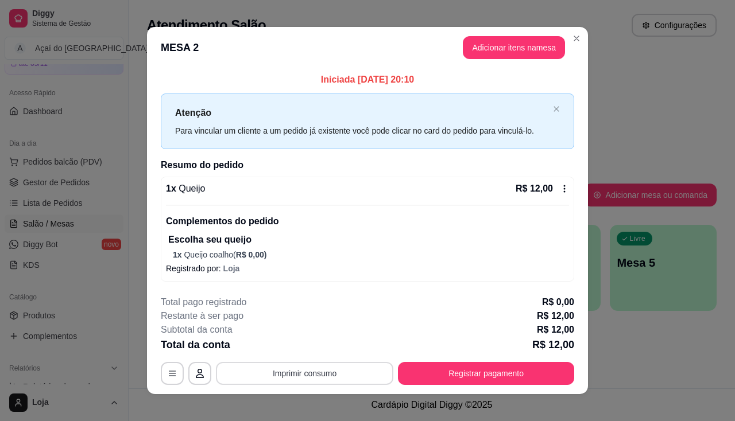
click at [311, 375] on button "Imprimir consumo" at bounding box center [304, 373] width 177 height 23
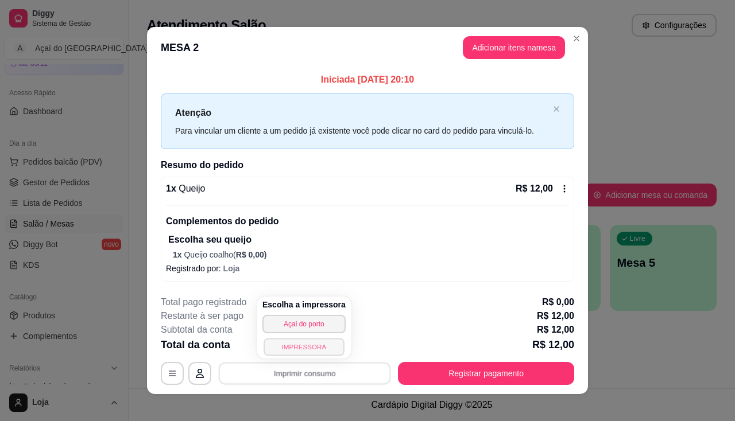
click at [315, 347] on button "IMPRESSORA" at bounding box center [304, 347] width 80 height 18
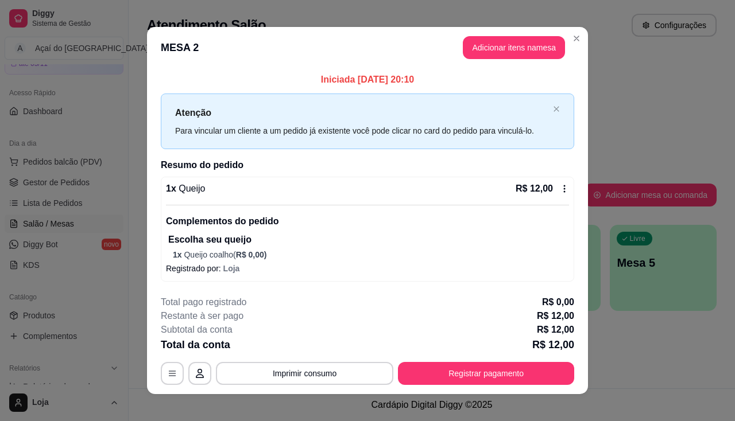
click at [485, 65] on header "MESA 2 Adicionar itens na mesa" at bounding box center [367, 47] width 441 height 41
click at [486, 60] on header "MESA 2 Adicionar itens na mesa" at bounding box center [367, 47] width 441 height 41
click at [488, 39] on button "Adicionar itens na mesa" at bounding box center [514, 47] width 102 height 23
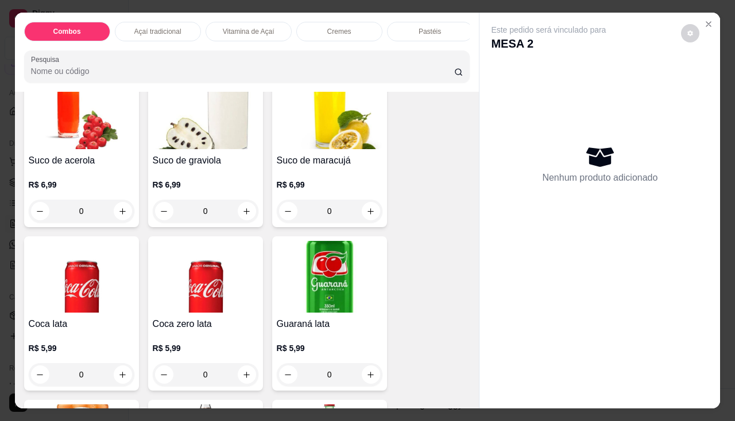
scroll to position [3215, 0]
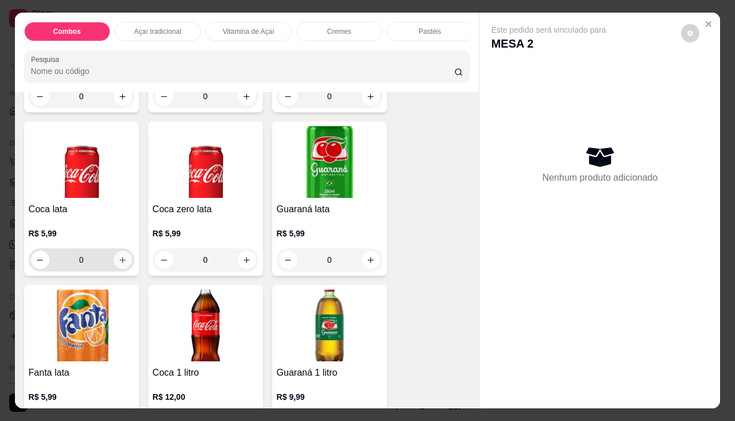
click at [121, 264] on icon "increase-product-quantity" at bounding box center [122, 260] width 9 height 9
type input "1"
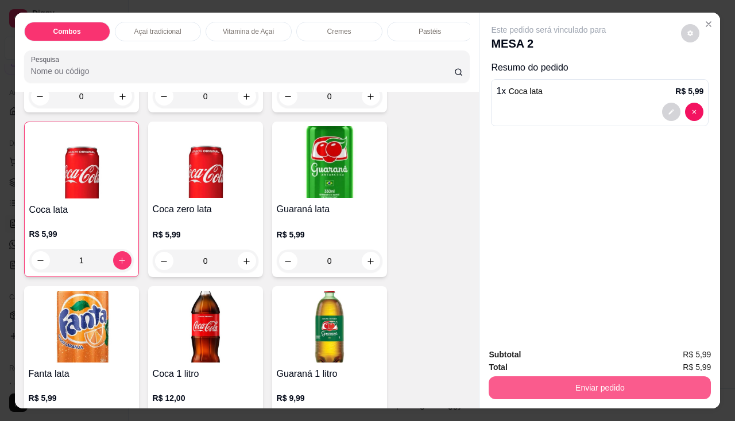
click at [530, 392] on button "Enviar pedido" at bounding box center [600, 388] width 222 height 23
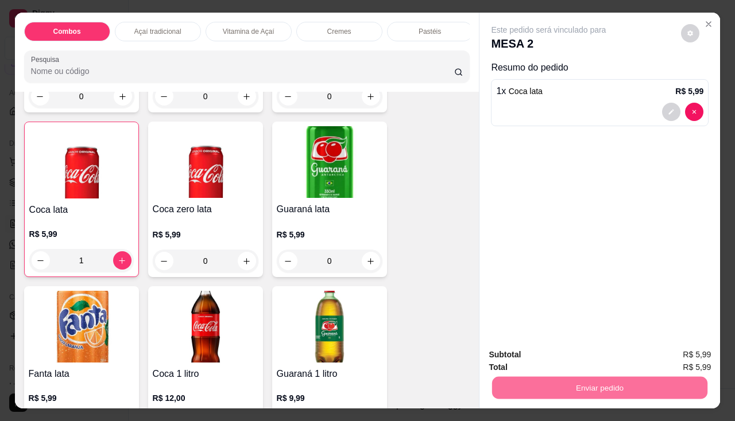
click at [660, 354] on button "Enviar pedido" at bounding box center [681, 356] width 65 height 22
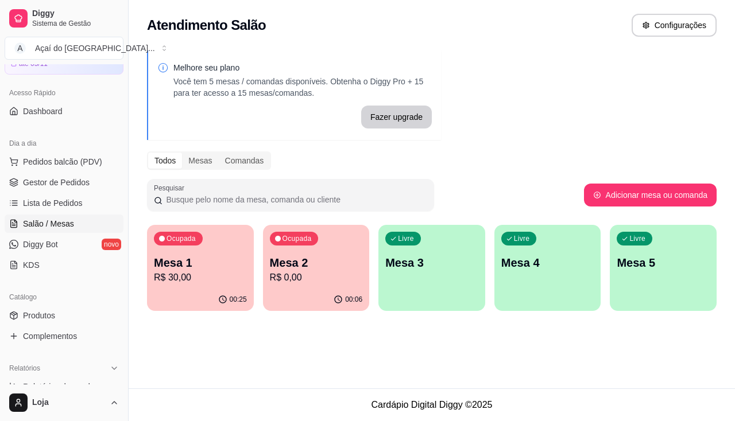
click at [233, 276] on p "R$ 30,00" at bounding box center [200, 278] width 93 height 14
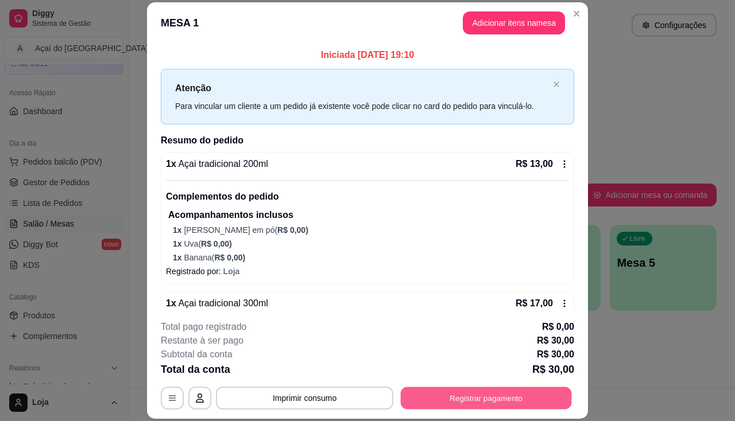
click at [447, 401] on button "Registrar pagamento" at bounding box center [486, 399] width 171 height 22
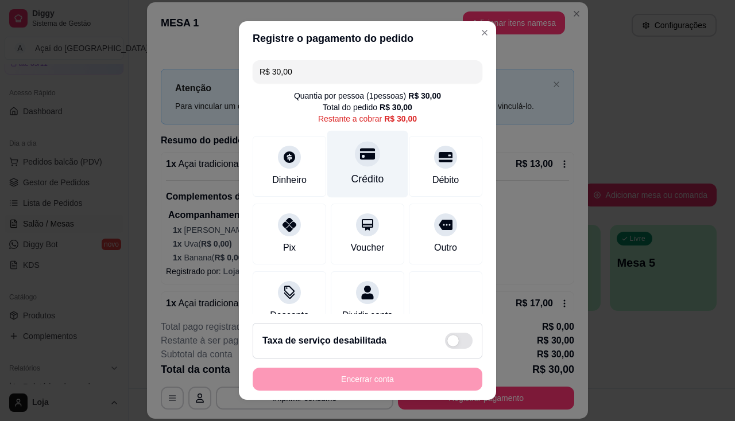
click at [351, 180] on div "Crédito" at bounding box center [367, 179] width 33 height 15
type input "R$ 0,00"
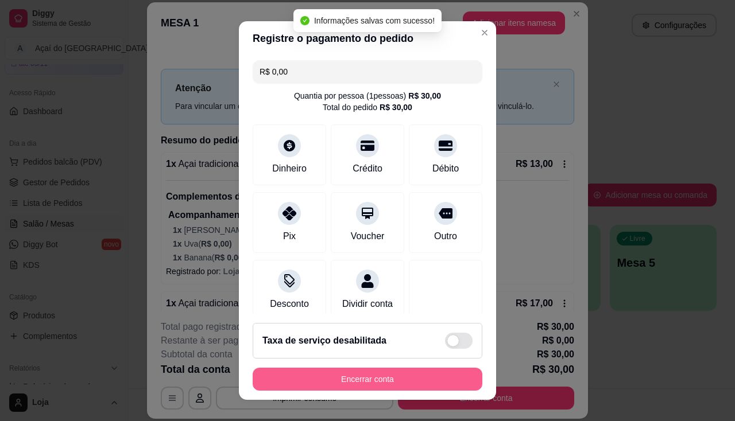
click at [359, 381] on button "Encerrar conta" at bounding box center [368, 379] width 230 height 23
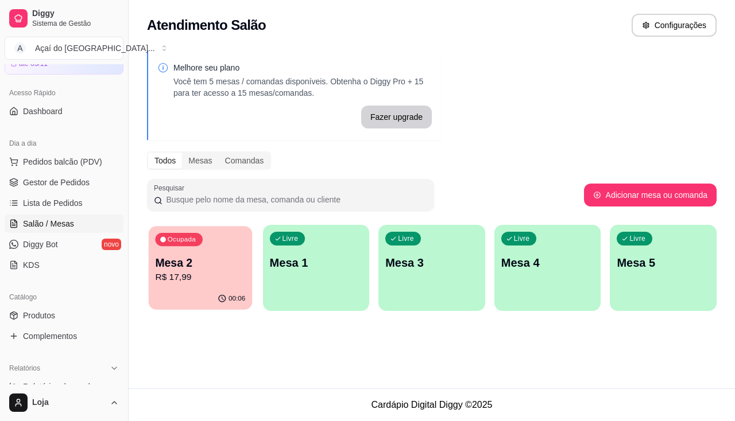
click at [206, 299] on div "00:06" at bounding box center [200, 299] width 103 height 22
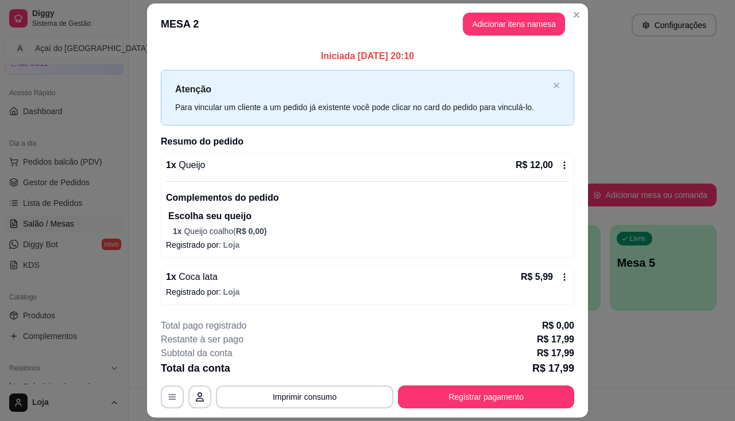
scroll to position [33, 0]
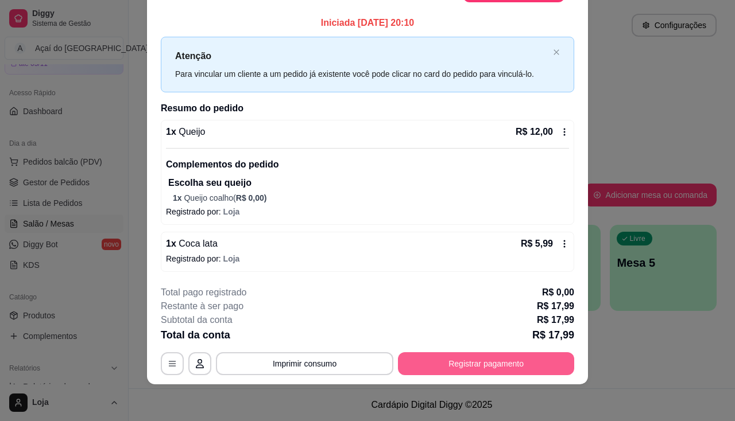
click at [411, 364] on button "Registrar pagamento" at bounding box center [486, 364] width 176 height 23
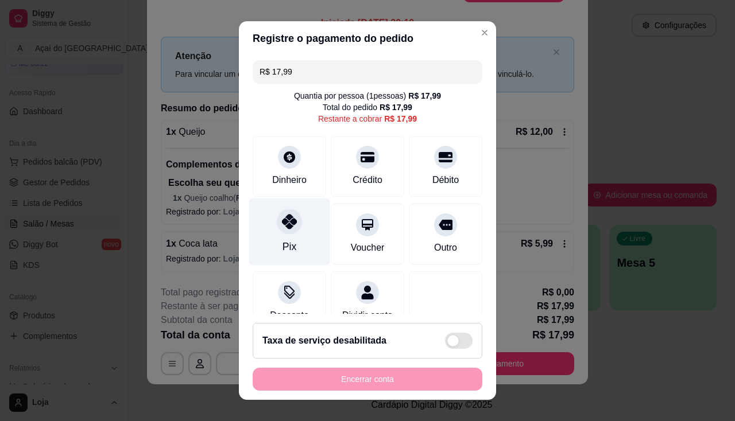
click at [277, 233] on div at bounding box center [289, 221] width 25 height 25
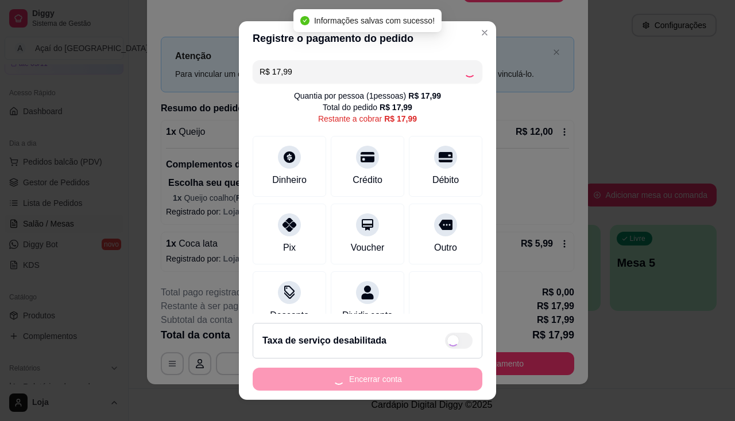
type input "R$ 0,00"
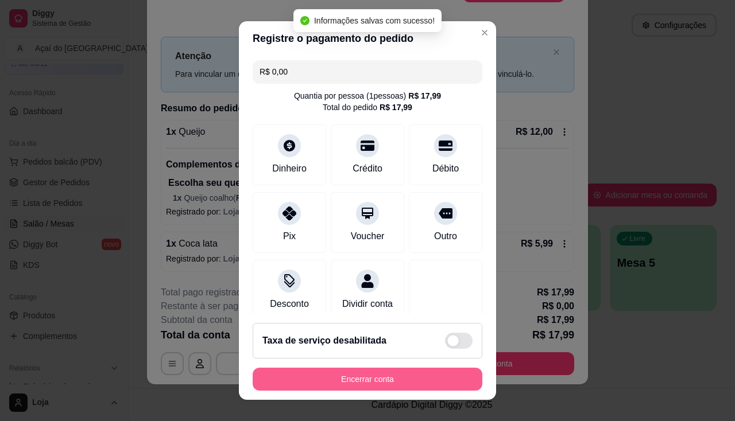
click at [338, 384] on button "Encerrar conta" at bounding box center [368, 379] width 230 height 23
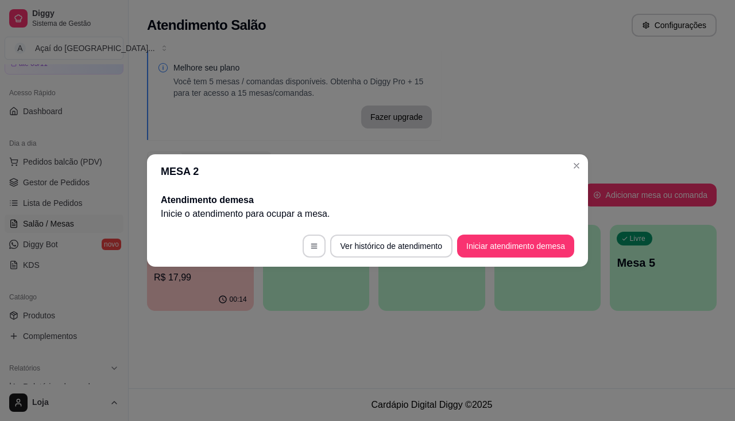
scroll to position [0, 0]
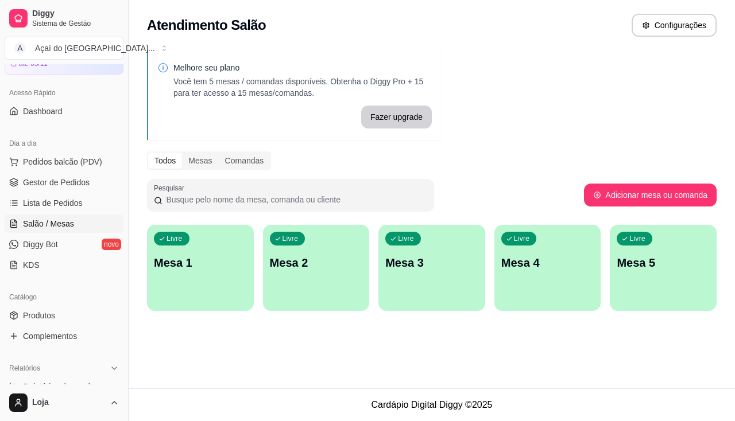
drag, startPoint x: 338, startPoint y: 200, endPoint x: 268, endPoint y: 207, distance: 70.3
click at [268, 207] on div "Pesquisar" at bounding box center [290, 195] width 287 height 32
click at [232, 241] on div "Livre Mesa 1" at bounding box center [200, 261] width 103 height 70
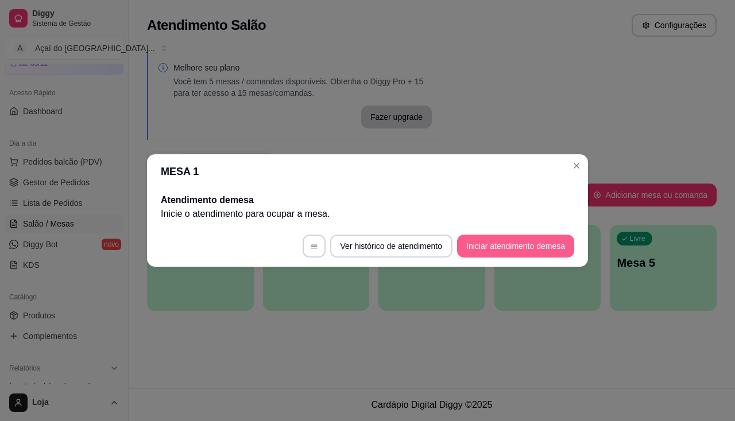
click at [486, 243] on button "Iniciar atendimento de mesa" at bounding box center [515, 246] width 117 height 23
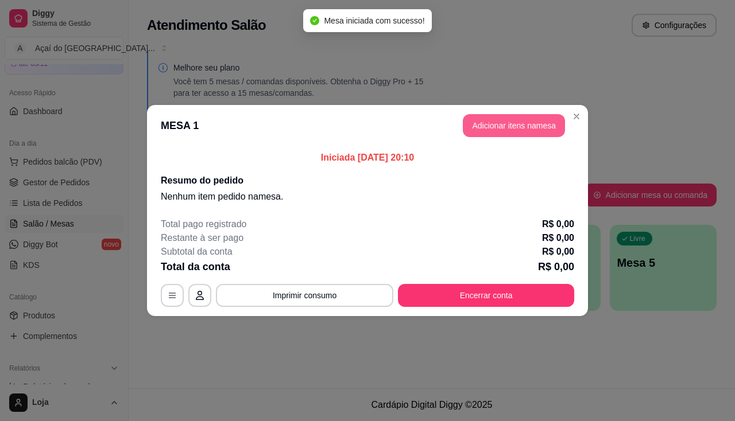
click at [494, 121] on button "Adicionar itens na mesa" at bounding box center [514, 125] width 102 height 23
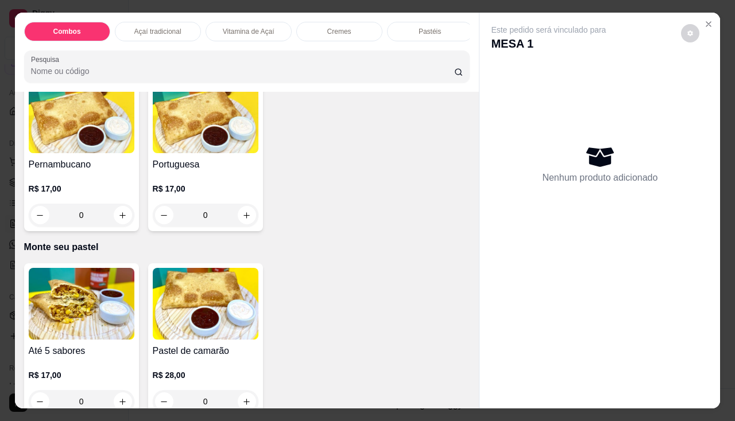
scroll to position [2297, 0]
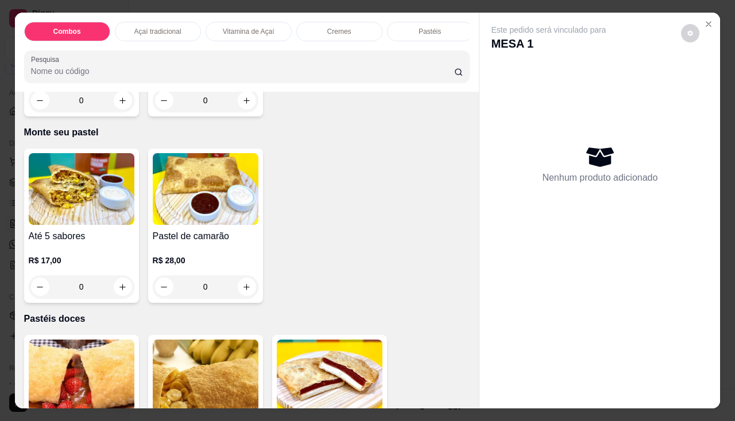
click at [82, 222] on img at bounding box center [82, 189] width 106 height 72
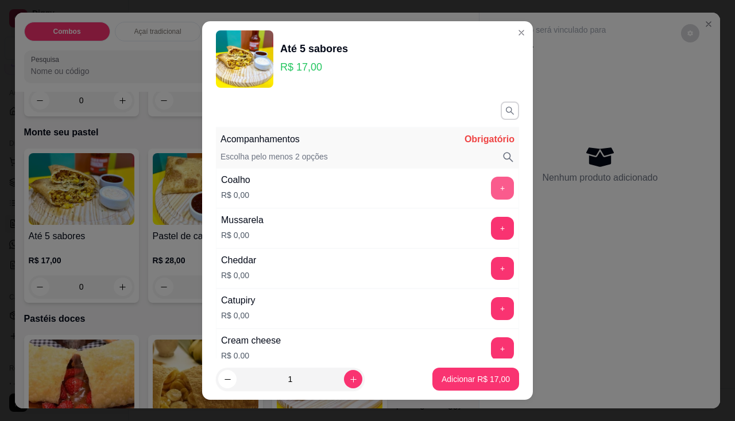
click at [491, 184] on button "+" at bounding box center [502, 188] width 23 height 23
click at [491, 221] on button "+" at bounding box center [502, 228] width 22 height 22
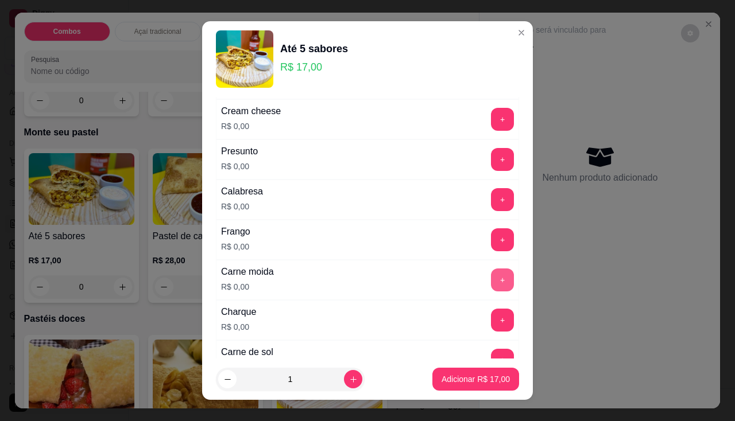
scroll to position [287, 0]
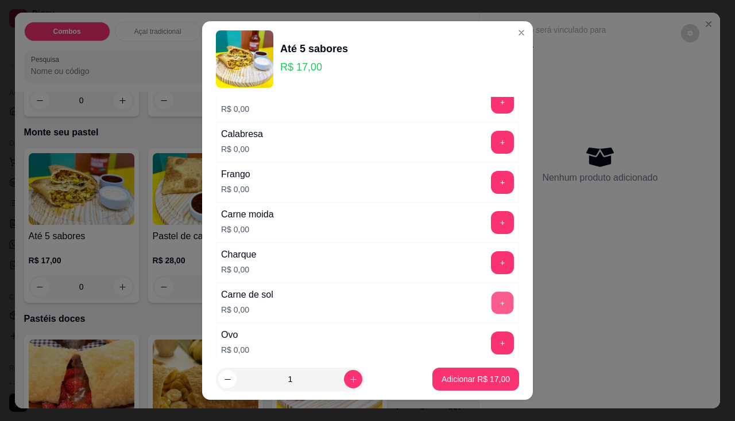
click at [491, 300] on button "+" at bounding box center [502, 303] width 22 height 22
click at [491, 141] on button "+" at bounding box center [502, 142] width 22 height 22
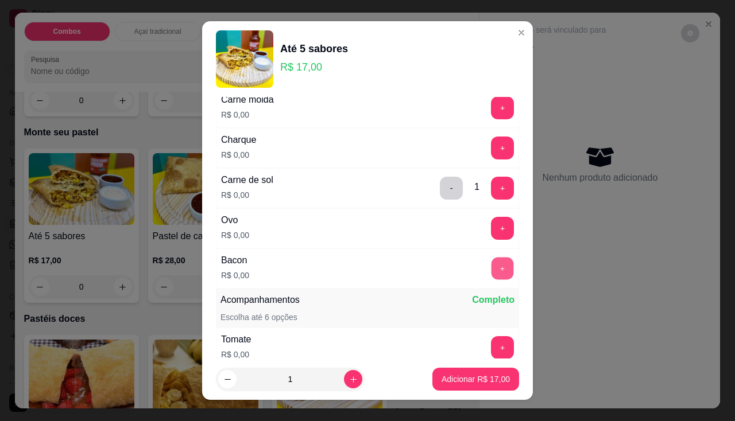
click at [491, 277] on button "+" at bounding box center [502, 268] width 22 height 22
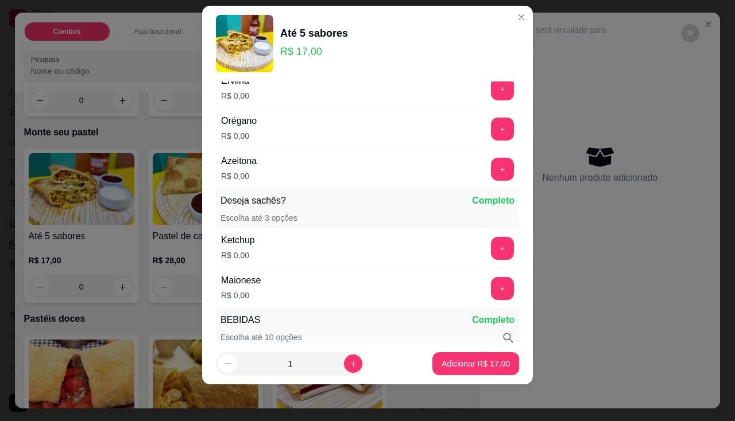
scroll to position [709, 0]
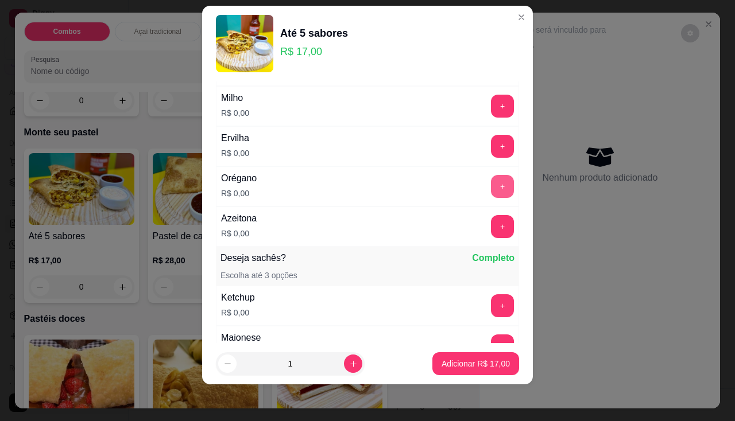
click at [491, 180] on button "+" at bounding box center [502, 186] width 23 height 23
click at [478, 360] on p "Adicionar R$ 17,00" at bounding box center [476, 363] width 68 height 11
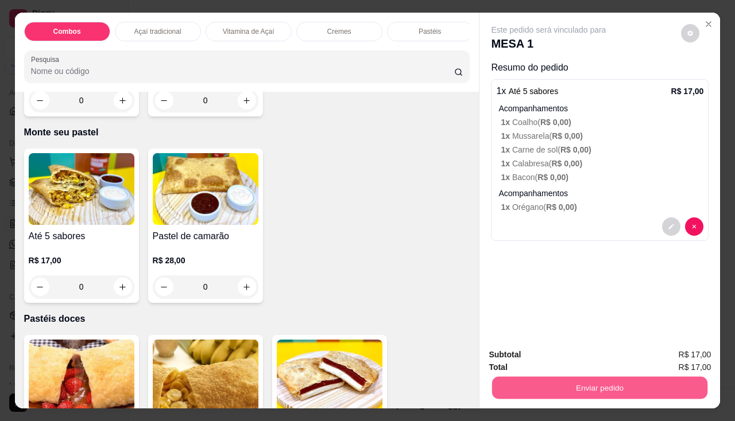
click at [551, 382] on button "Enviar pedido" at bounding box center [599, 388] width 215 height 22
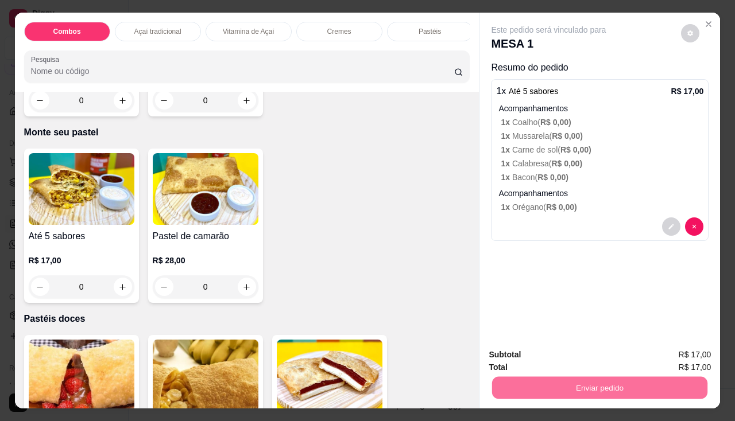
click at [688, 361] on button "Enviar pedido" at bounding box center [681, 356] width 65 height 22
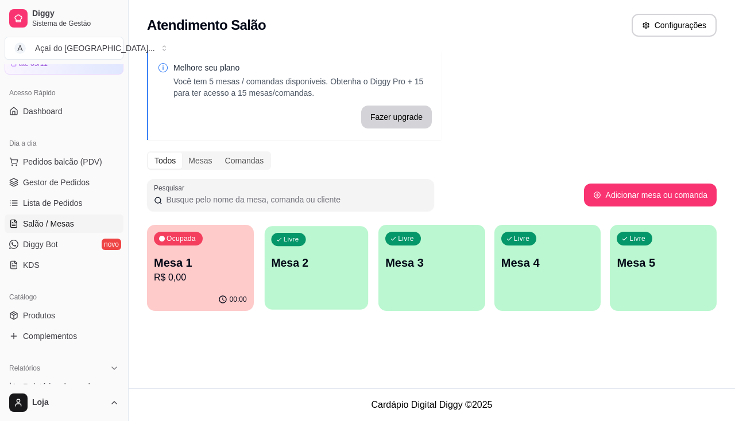
click at [358, 257] on p "Mesa 2" at bounding box center [316, 264] width 90 height 16
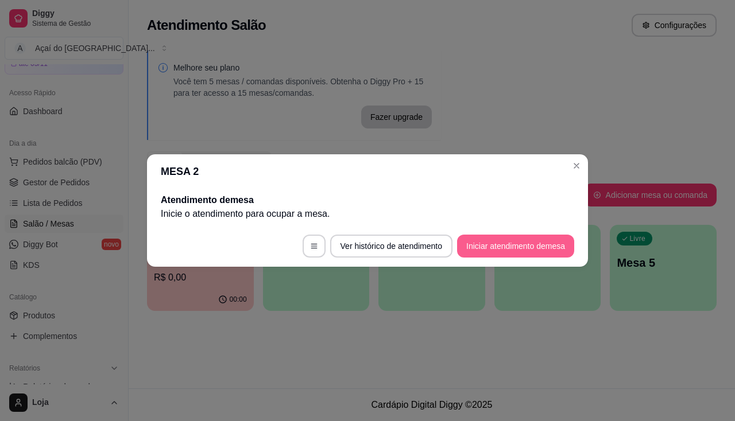
click at [568, 249] on button "Iniciar atendimento de mesa" at bounding box center [515, 246] width 117 height 23
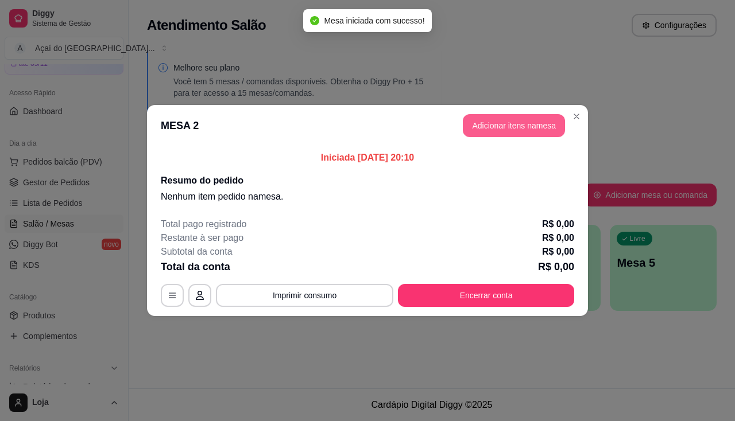
click at [527, 133] on button "Adicionar itens na mesa" at bounding box center [514, 125] width 102 height 23
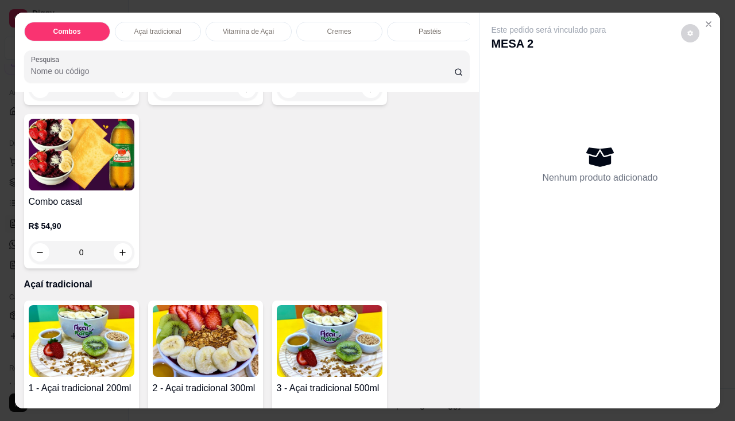
scroll to position [287, 0]
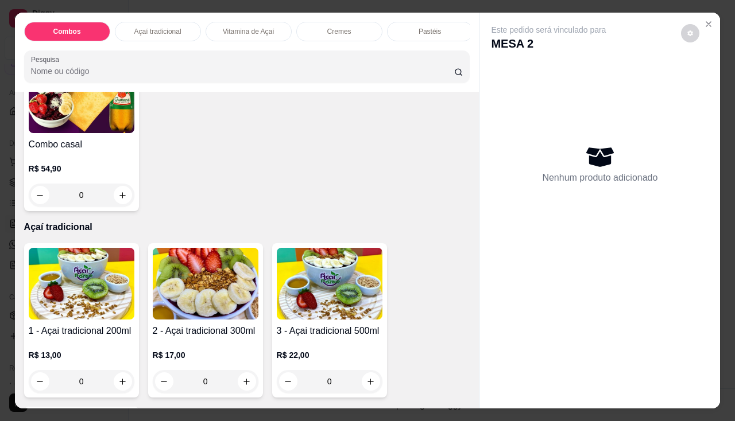
click at [109, 283] on img at bounding box center [82, 284] width 106 height 72
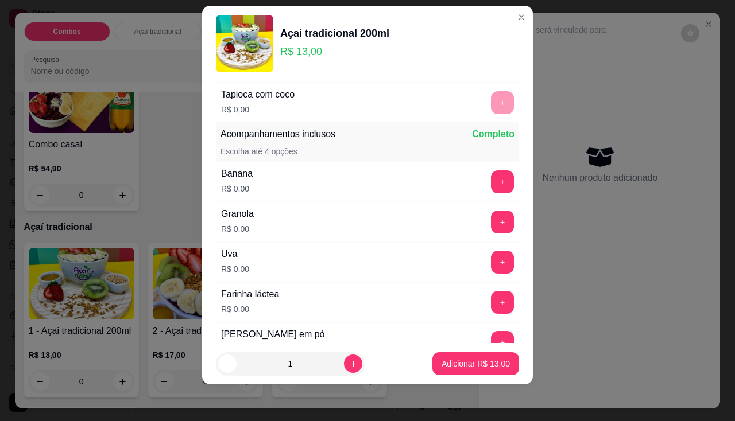
scroll to position [345, 0]
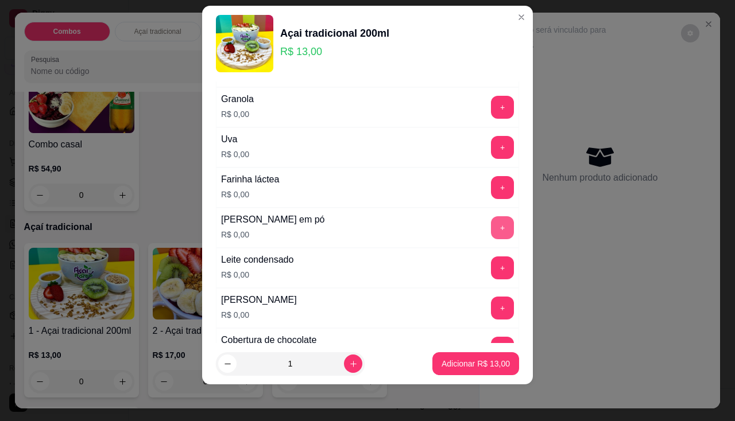
click at [491, 228] on button "+" at bounding box center [502, 227] width 23 height 23
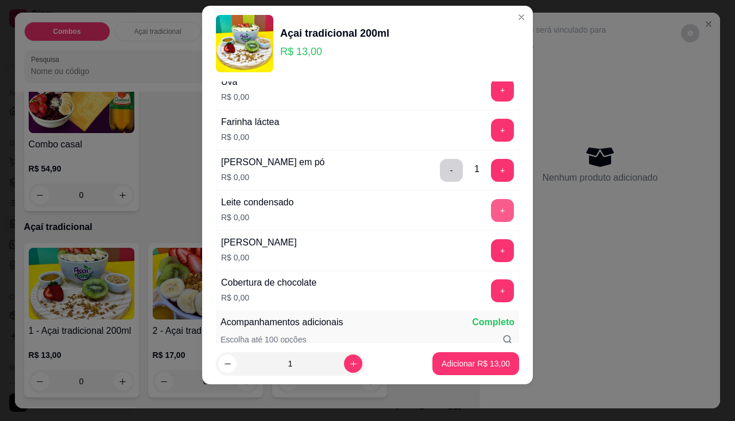
click at [491, 219] on button "+" at bounding box center [502, 210] width 23 height 23
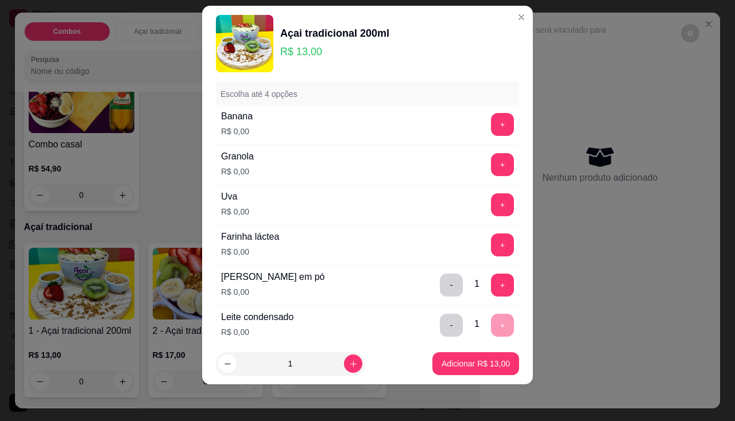
scroll to position [230, 0]
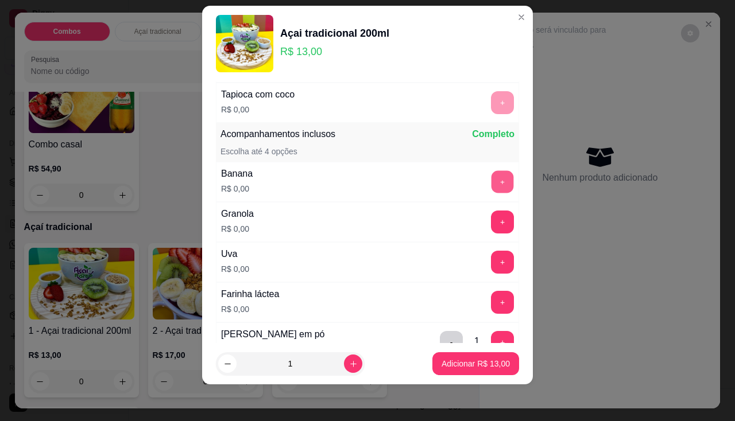
click at [491, 183] on button "+" at bounding box center [502, 182] width 22 height 22
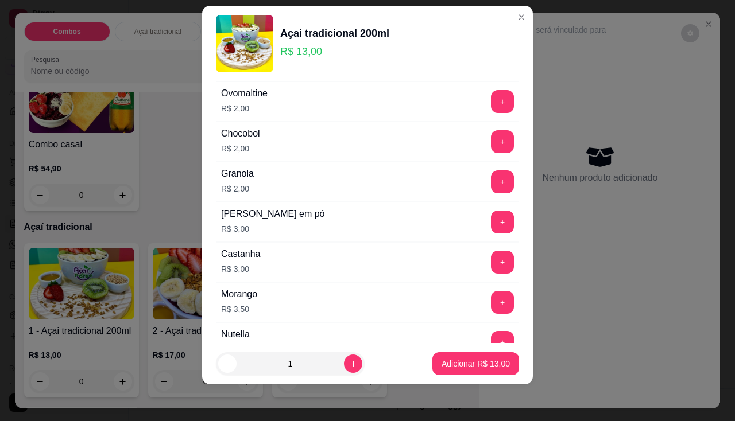
scroll to position [1091, 0]
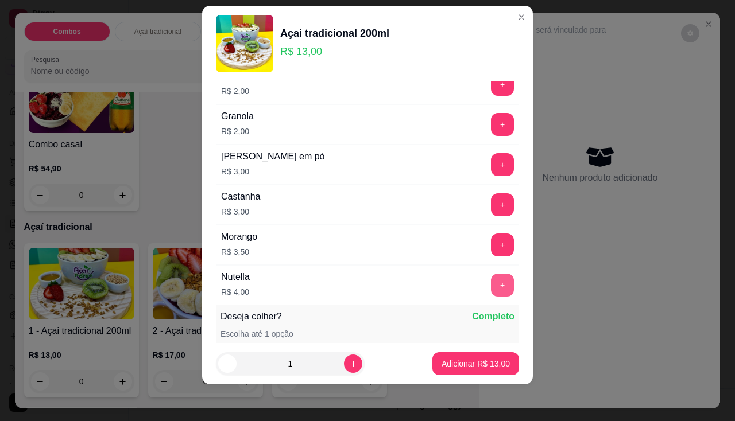
click at [491, 276] on button "+" at bounding box center [502, 285] width 23 height 23
click at [475, 361] on p "Adicionar R$ 17,00" at bounding box center [476, 364] width 67 height 11
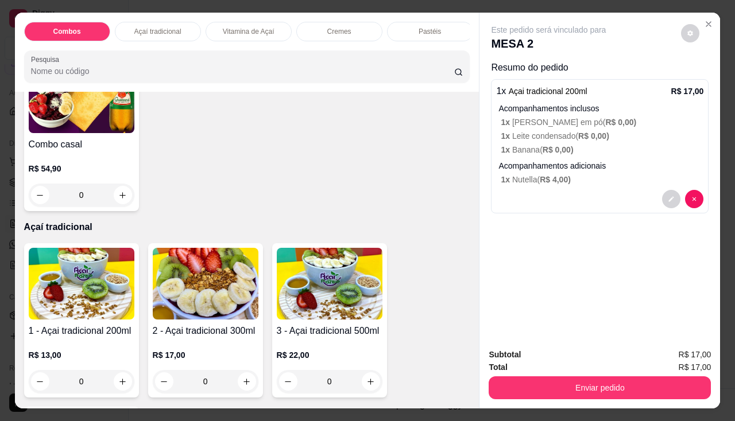
scroll to position [345, 0]
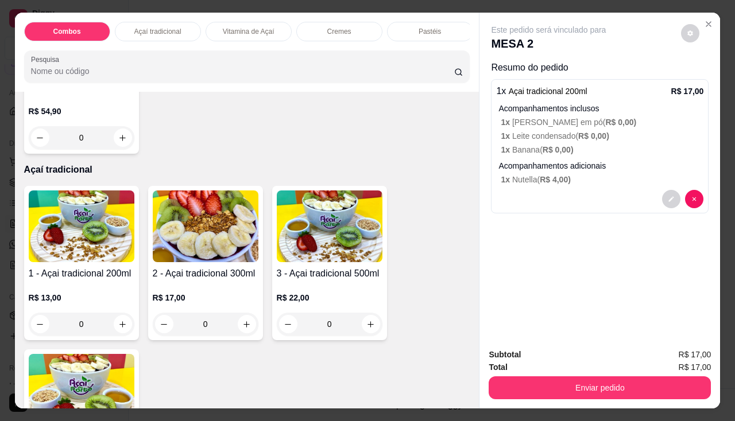
click at [114, 299] on p "R$ 13,00" at bounding box center [82, 297] width 106 height 11
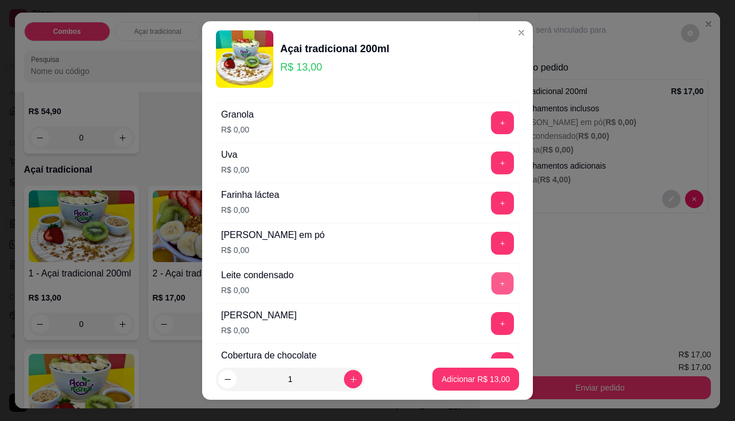
click at [491, 288] on button "+" at bounding box center [502, 283] width 22 height 22
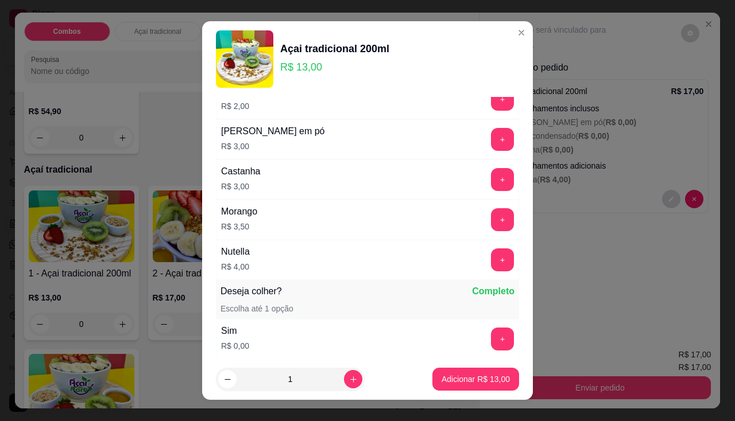
scroll to position [1074, 0]
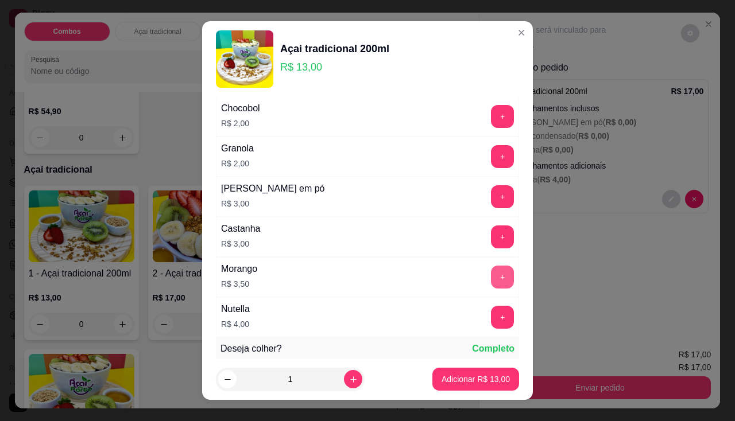
click at [491, 273] on button "+" at bounding box center [502, 277] width 23 height 23
click at [474, 381] on p "Adicionar R$ 16,50" at bounding box center [476, 379] width 68 height 11
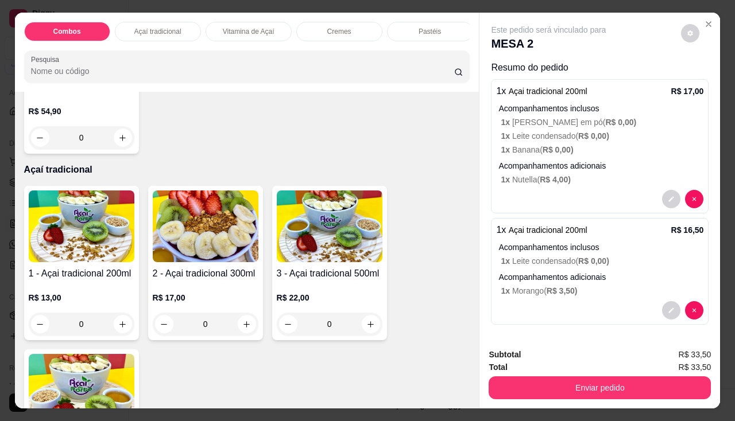
click at [122, 258] on img at bounding box center [82, 227] width 106 height 72
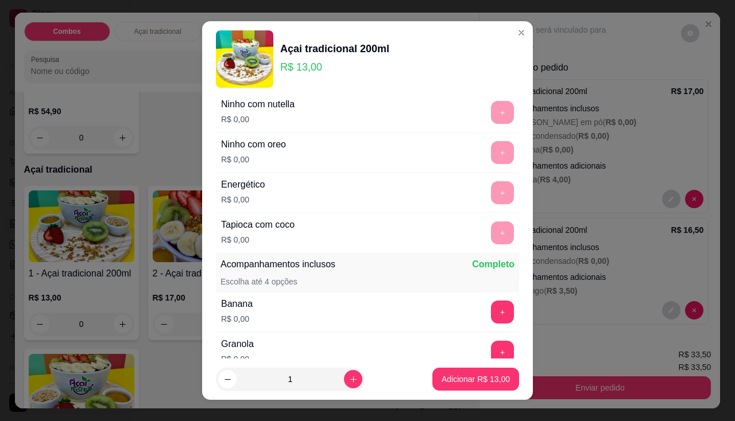
scroll to position [172, 0]
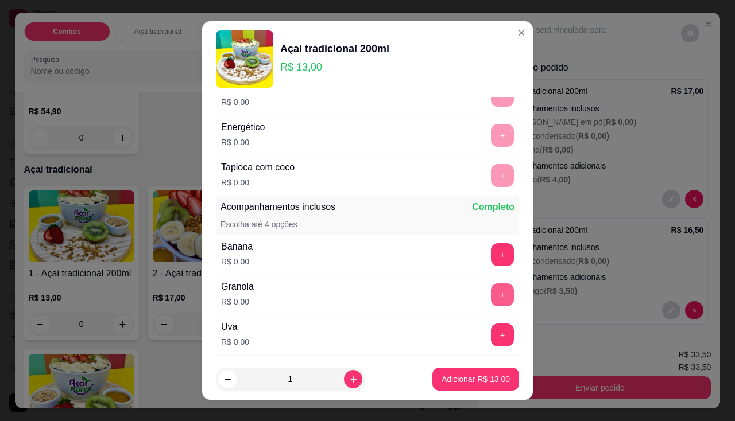
click at [491, 291] on button "+" at bounding box center [502, 295] width 23 height 23
click at [483, 374] on p "Adicionar R$ 13,00" at bounding box center [476, 379] width 68 height 11
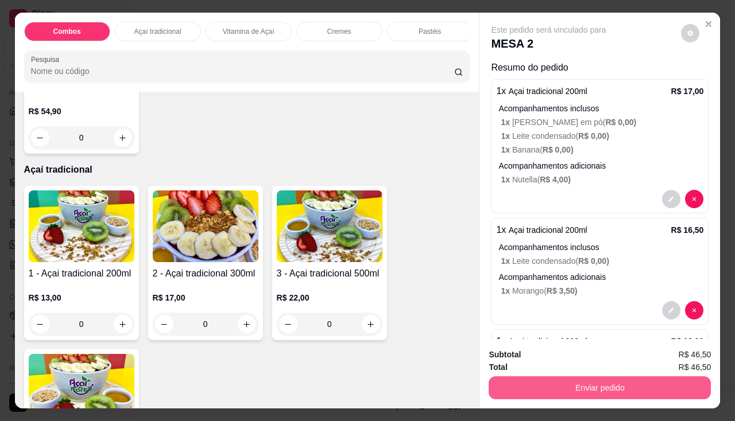
click at [504, 383] on button "Enviar pedido" at bounding box center [600, 388] width 222 height 23
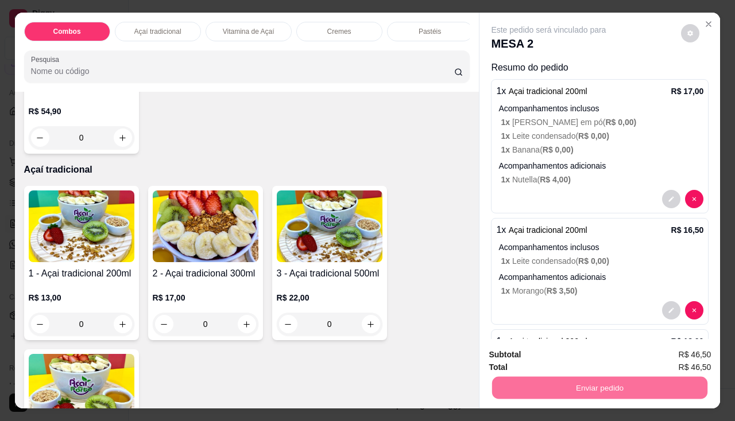
click at [656, 352] on button "Enviar pedido" at bounding box center [681, 356] width 65 height 22
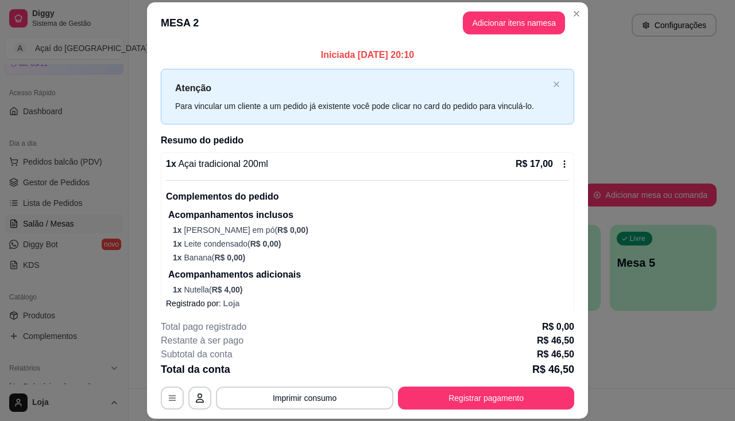
click at [397, 385] on div "**********" at bounding box center [367, 365] width 413 height 90
click at [375, 390] on button "Imprimir consumo" at bounding box center [304, 398] width 177 height 23
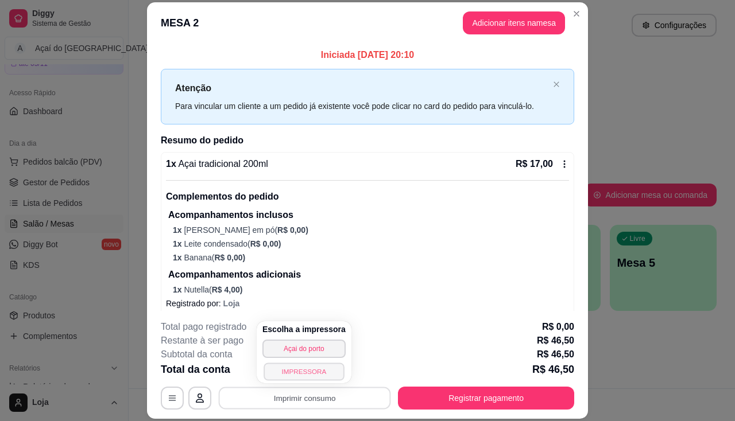
click at [316, 370] on button "IMPRESSORA" at bounding box center [304, 372] width 80 height 18
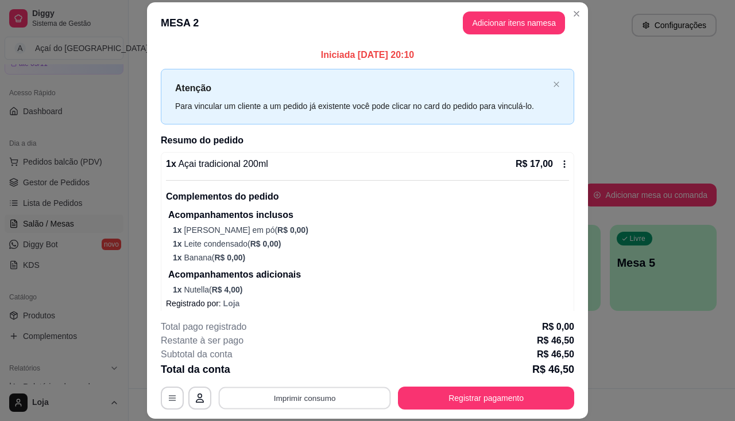
click at [277, 400] on button "Imprimir consumo" at bounding box center [305, 399] width 172 height 22
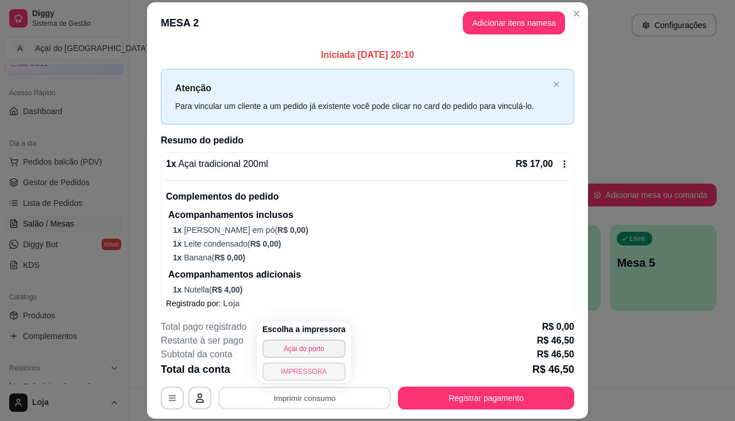
click at [310, 366] on button "IMPRESSORA" at bounding box center [303, 372] width 83 height 18
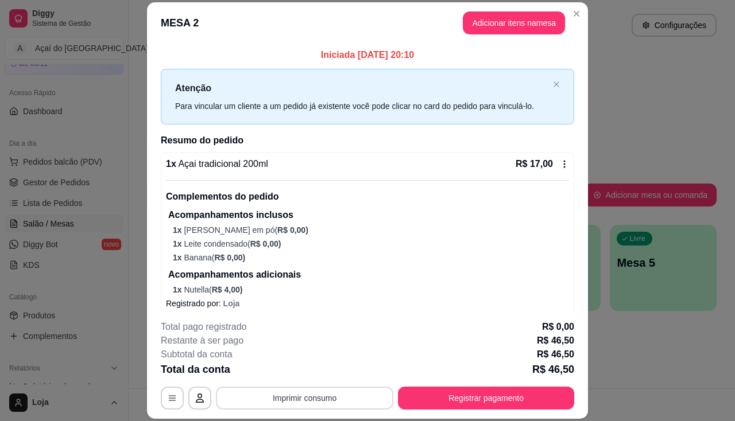
click at [311, 396] on button "Imprimir consumo" at bounding box center [304, 398] width 177 height 23
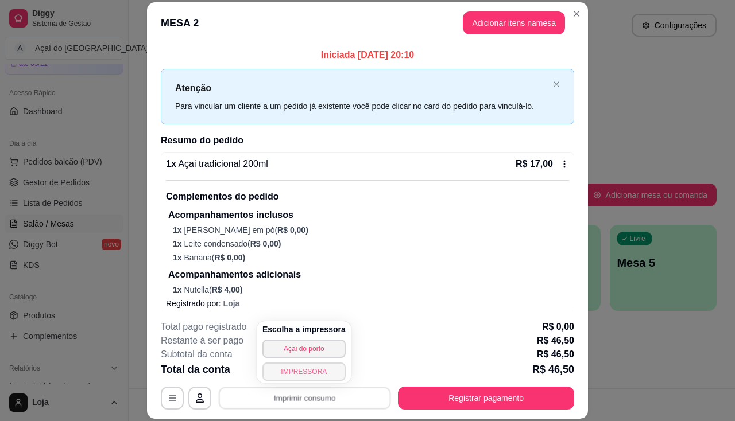
click at [322, 370] on button "IMPRESSORA" at bounding box center [303, 372] width 83 height 18
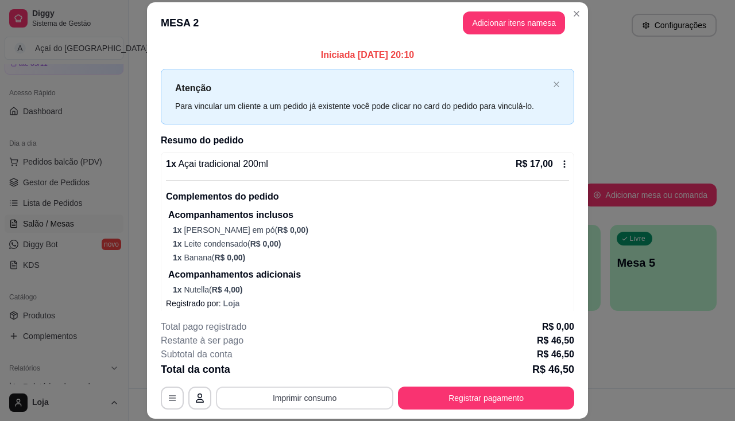
click at [327, 392] on button "Imprimir consumo" at bounding box center [304, 398] width 177 height 23
click at [327, 392] on button "Imprimir consumo" at bounding box center [305, 399] width 172 height 22
click at [297, 396] on button "Imprimir consumo" at bounding box center [304, 398] width 177 height 23
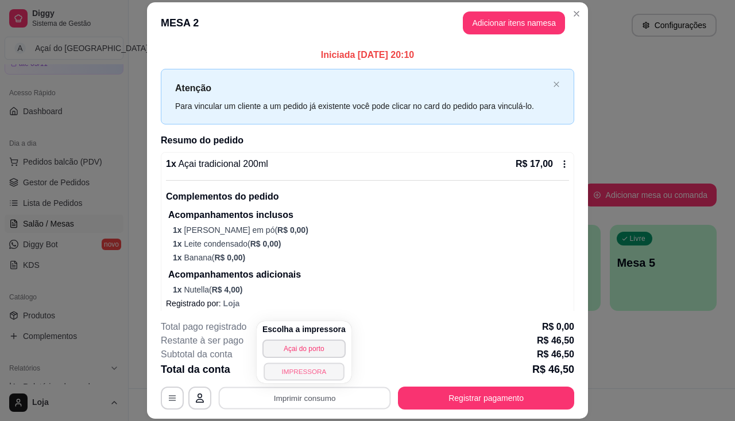
click at [300, 374] on button "IMPRESSORA" at bounding box center [304, 372] width 80 height 18
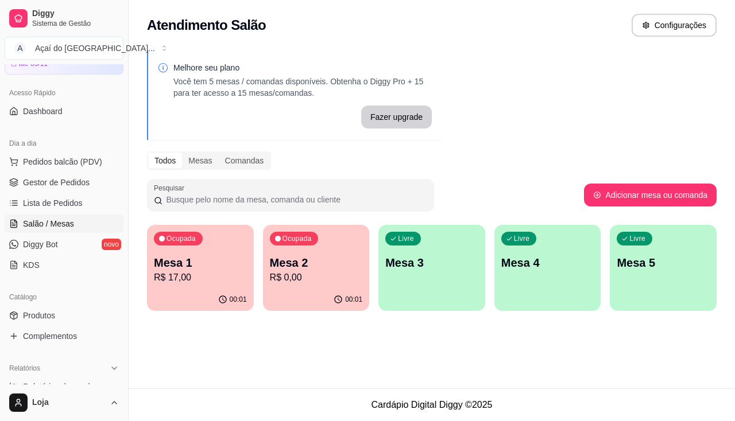
click at [157, 277] on p "R$ 17,00" at bounding box center [200, 278] width 93 height 14
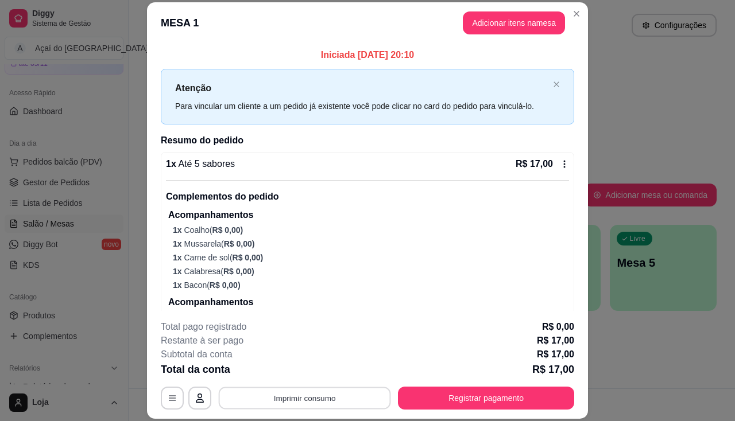
click at [277, 401] on button "Imprimir consumo" at bounding box center [305, 399] width 172 height 22
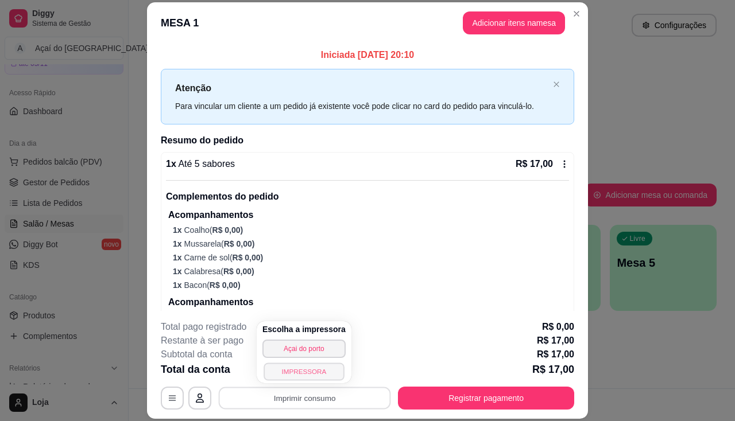
click at [303, 374] on button "IMPRESSORA" at bounding box center [304, 372] width 80 height 18
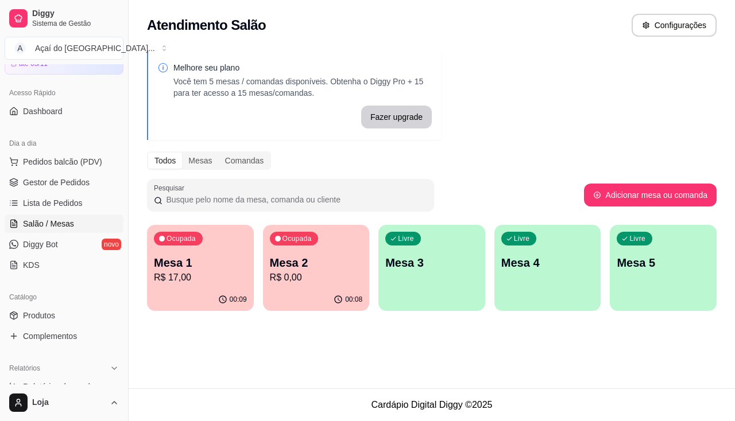
click at [191, 285] on div "Ocupada Mesa 1 R$ 17,00" at bounding box center [200, 257] width 107 height 64
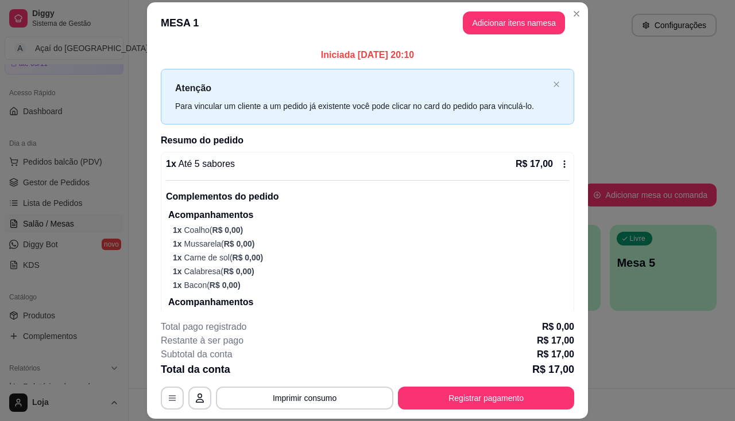
scroll to position [37, 0]
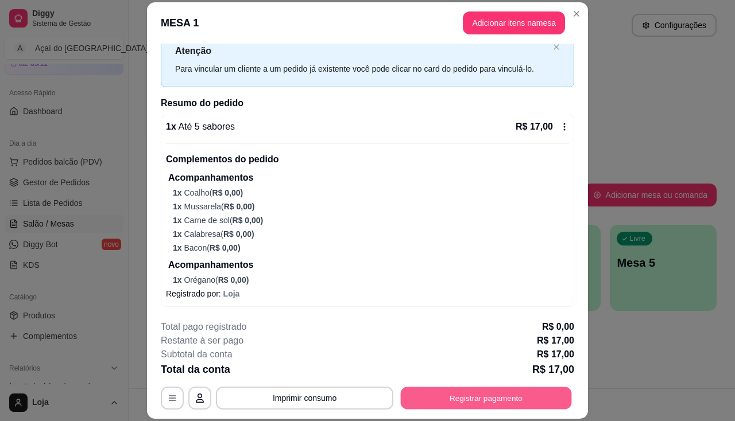
click at [429, 392] on button "Registrar pagamento" at bounding box center [486, 399] width 171 height 22
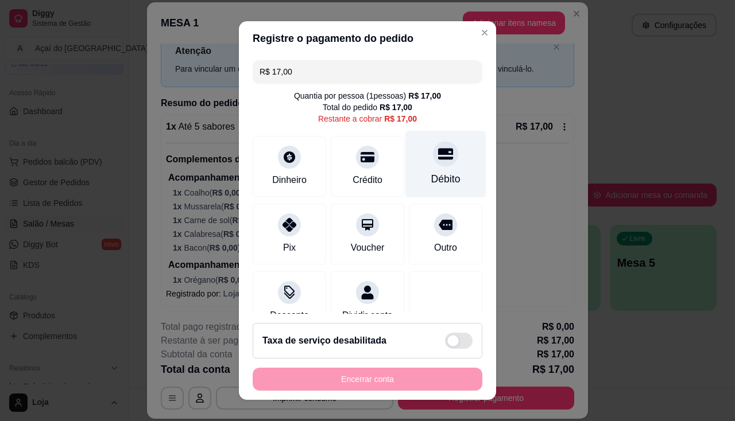
click at [411, 164] on div "Débito" at bounding box center [445, 163] width 81 height 67
type input "R$ 0,00"
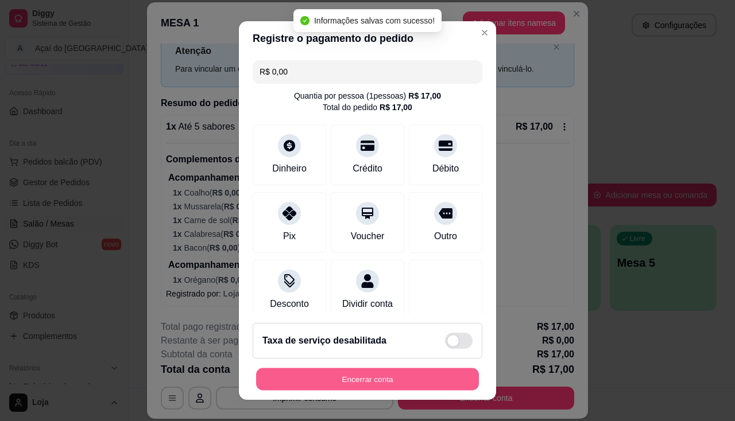
click at [400, 374] on button "Encerrar conta" at bounding box center [367, 380] width 223 height 22
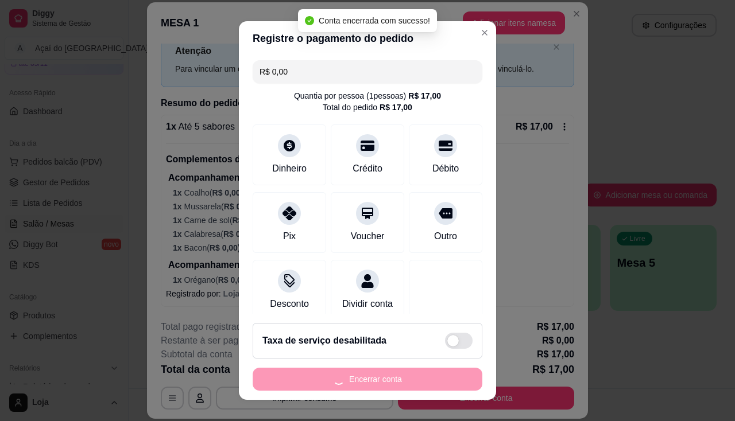
scroll to position [0, 0]
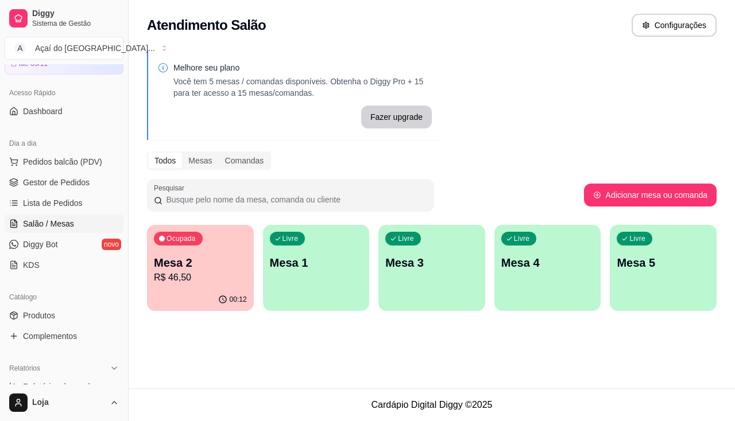
click at [207, 286] on div "Ocupada Mesa 2 R$ 46,50" at bounding box center [200, 257] width 107 height 64
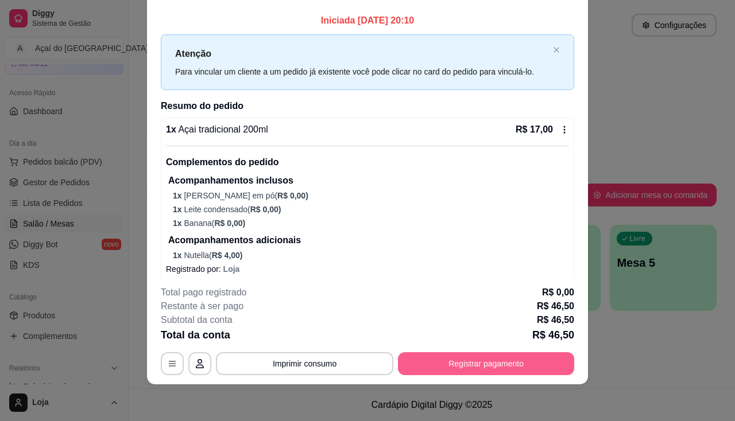
click at [443, 357] on button "Registrar pagamento" at bounding box center [486, 364] width 176 height 23
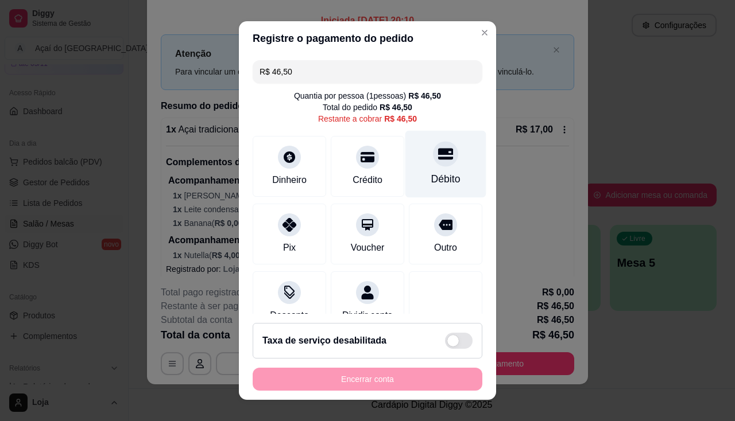
click at [433, 175] on div "Débito" at bounding box center [445, 179] width 29 height 15
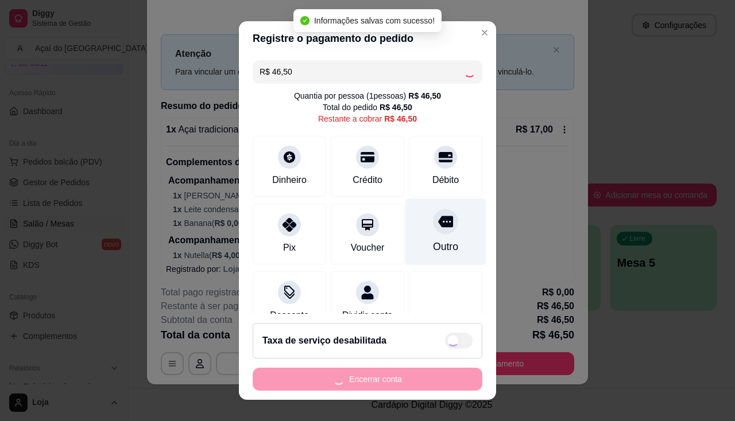
type input "R$ 0,00"
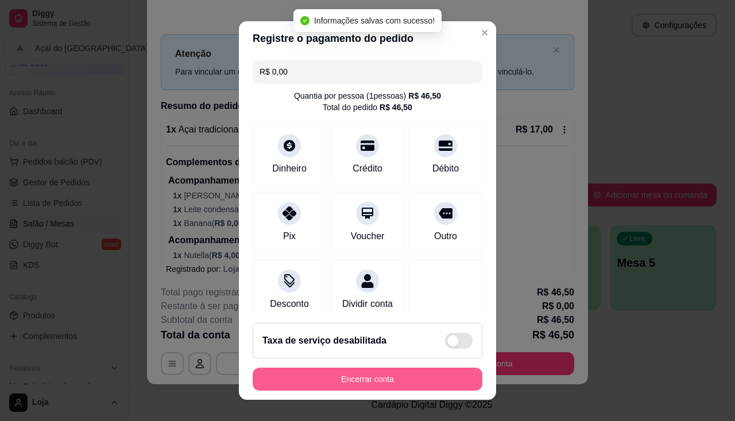
click at [408, 375] on button "Encerrar conta" at bounding box center [368, 379] width 230 height 23
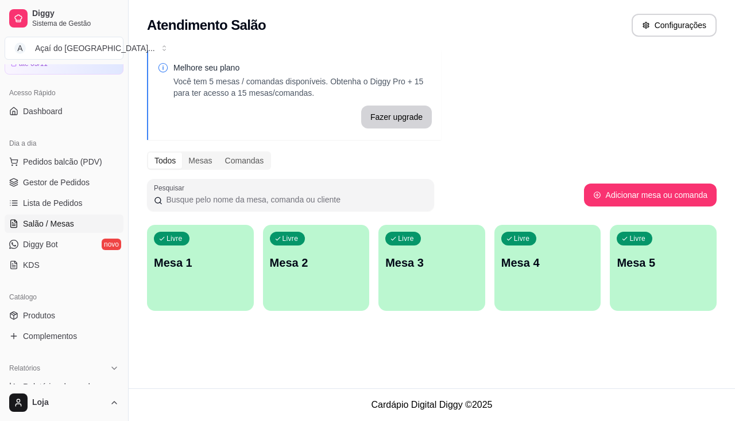
click at [193, 235] on div "Livre Mesa 1" at bounding box center [200, 261] width 107 height 72
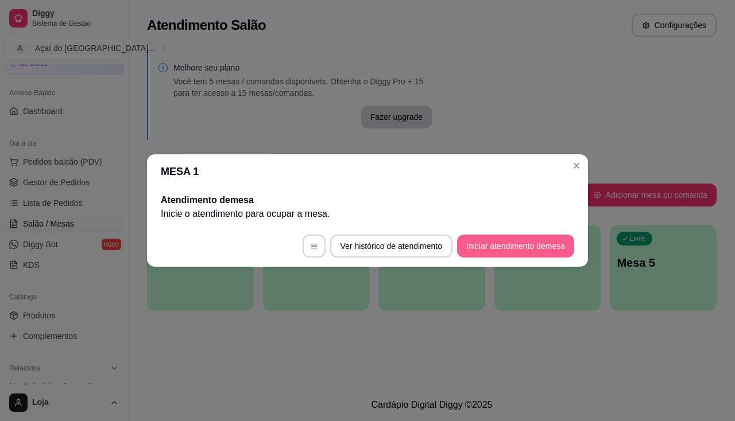
click at [492, 248] on button "Iniciar atendimento de mesa" at bounding box center [515, 246] width 117 height 23
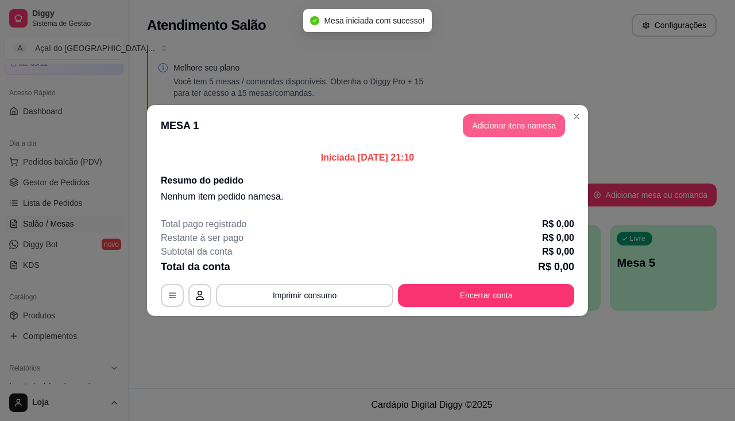
click at [525, 125] on button "Adicionar itens na mesa" at bounding box center [514, 125] width 102 height 23
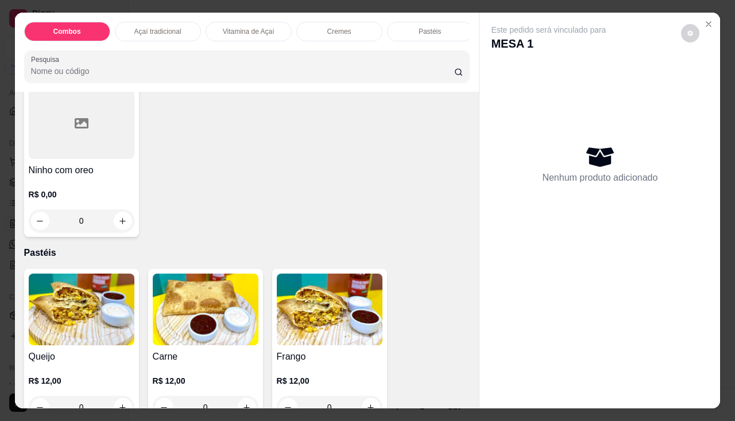
scroll to position [1263, 0]
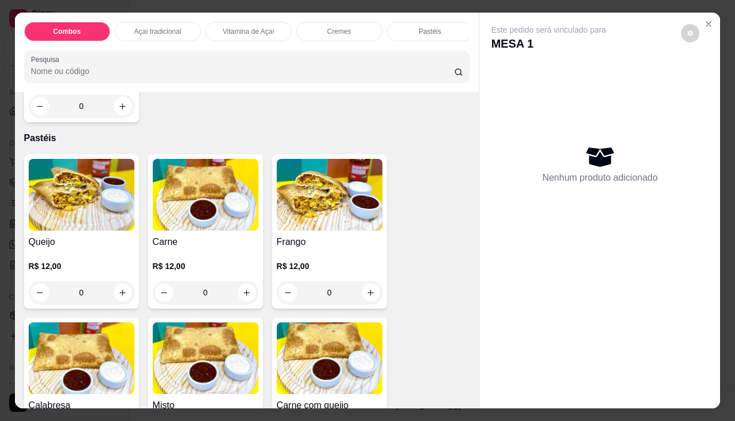
click at [108, 241] on h4 "Queijo" at bounding box center [82, 242] width 106 height 14
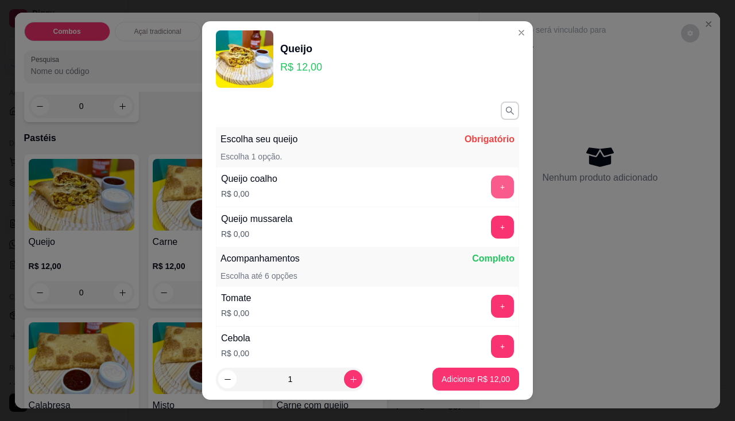
click at [491, 195] on button "+" at bounding box center [502, 187] width 23 height 23
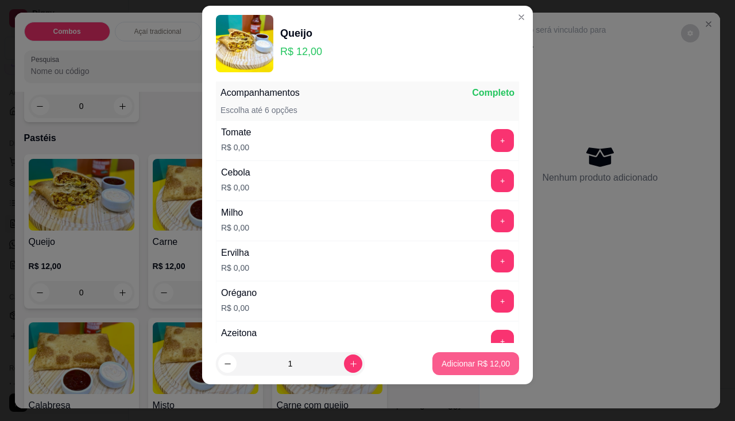
click at [484, 355] on button "Adicionar R$ 12,00" at bounding box center [475, 364] width 87 height 23
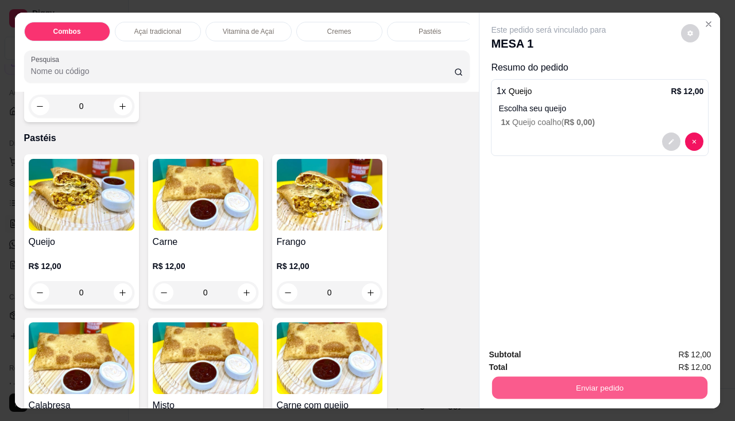
click at [553, 384] on button "Enviar pedido" at bounding box center [599, 388] width 215 height 22
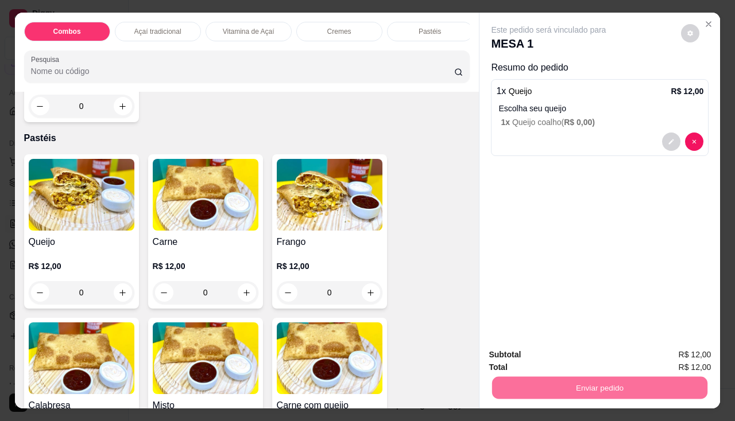
click at [680, 354] on button "Enviar pedido" at bounding box center [681, 355] width 63 height 21
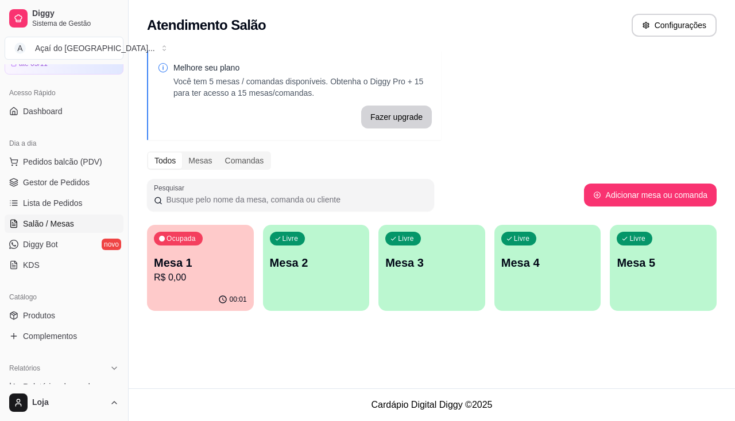
click at [280, 269] on p "Mesa 2" at bounding box center [316, 263] width 93 height 16
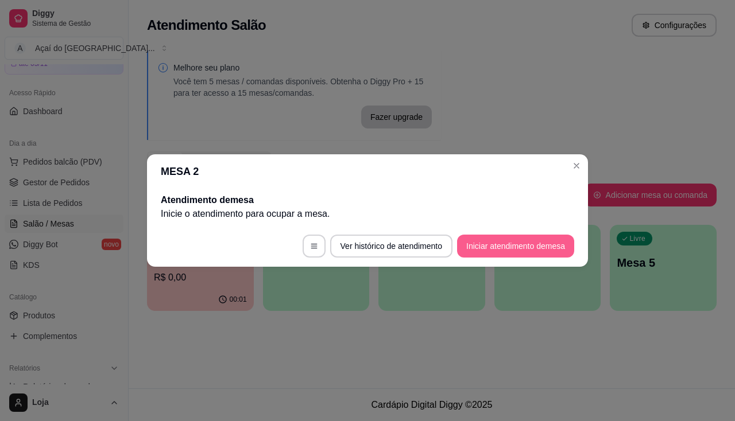
click at [506, 254] on button "Iniciar atendimento de mesa" at bounding box center [515, 246] width 117 height 23
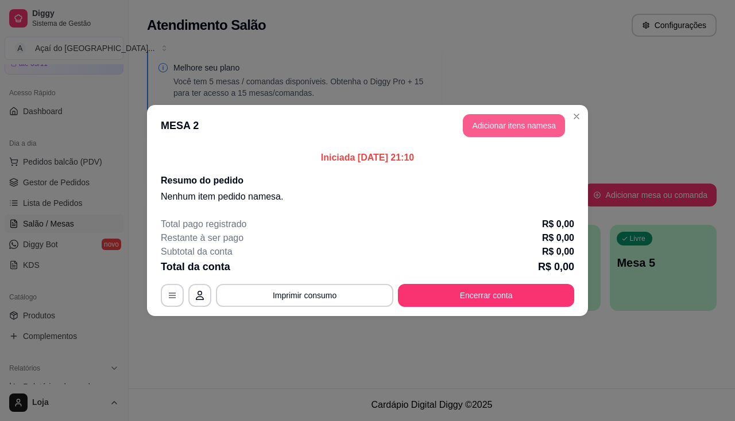
click at [504, 134] on button "Adicionar itens na mesa" at bounding box center [514, 125] width 102 height 23
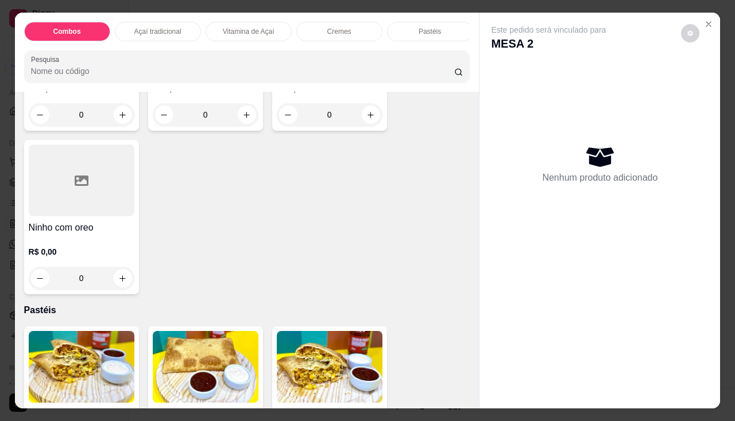
scroll to position [1148, 0]
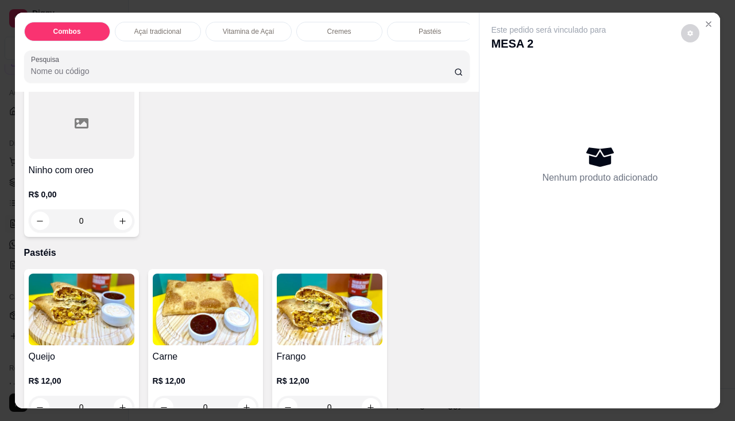
click at [90, 315] on img at bounding box center [82, 310] width 106 height 72
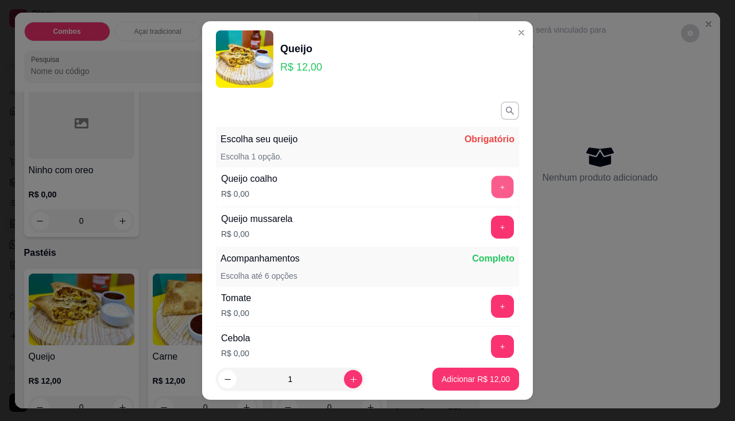
click at [491, 189] on button "+" at bounding box center [502, 187] width 22 height 22
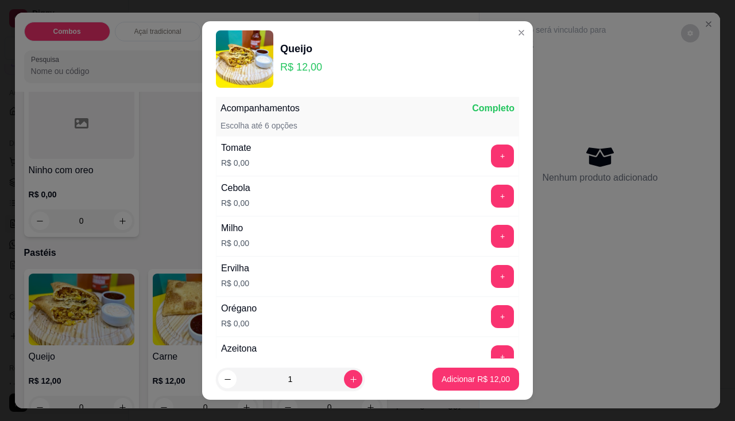
scroll to position [16, 0]
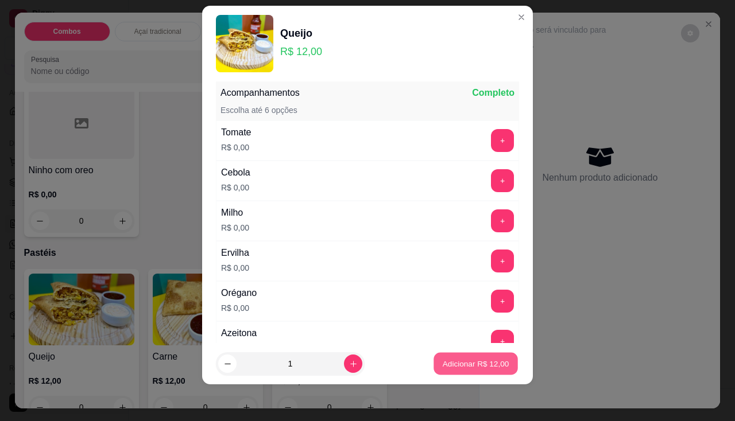
click at [477, 356] on button "Adicionar R$ 12,00" at bounding box center [475, 364] width 84 height 22
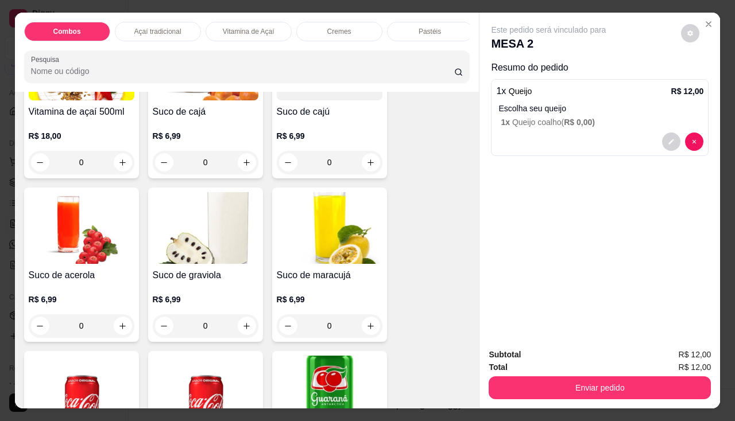
scroll to position [3158, 0]
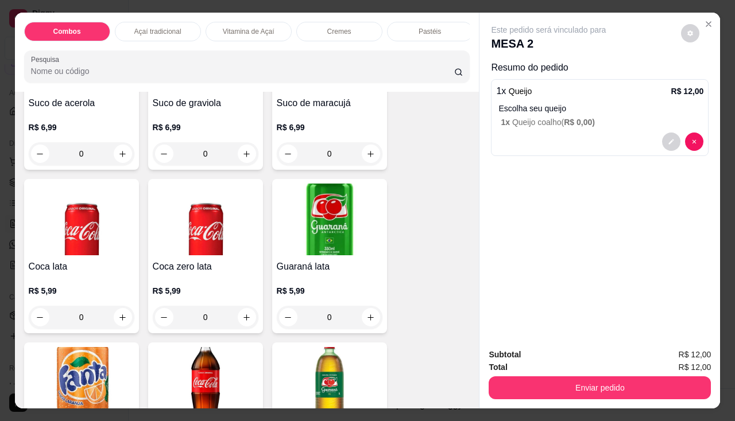
click at [70, 261] on div "Coca lata R$ 5,99 0" at bounding box center [81, 256] width 115 height 154
click at [202, 265] on h4 "Coca zero lata" at bounding box center [206, 267] width 106 height 14
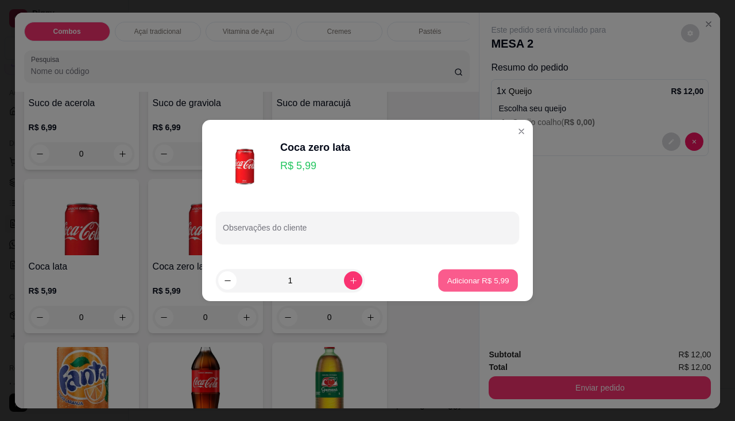
click at [459, 280] on p "Adicionar R$ 5,99" at bounding box center [478, 280] width 62 height 11
type input "1"
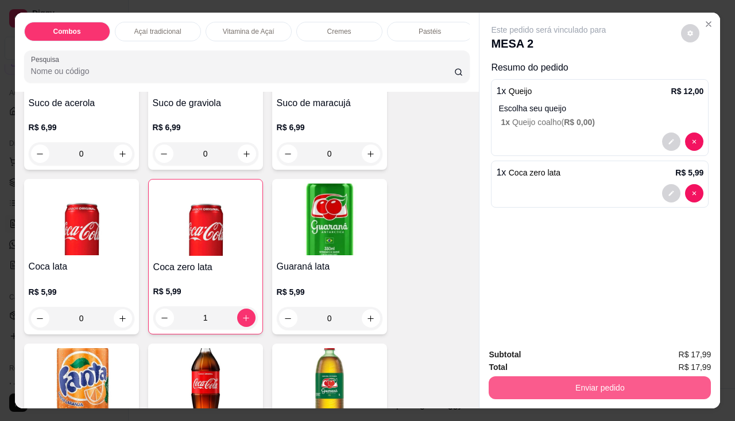
click at [565, 386] on button "Enviar pedido" at bounding box center [600, 388] width 222 height 23
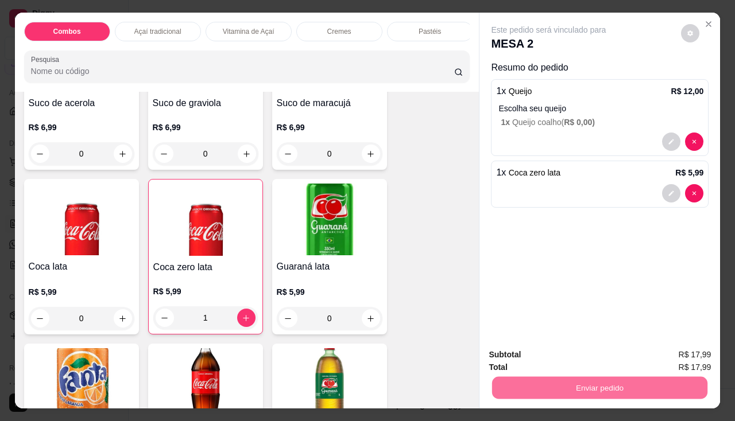
click at [688, 363] on button "Enviar pedido" at bounding box center [681, 356] width 65 height 22
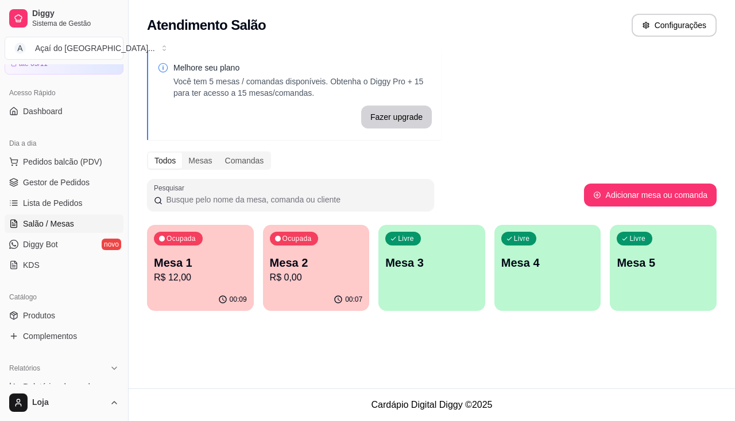
click at [284, 265] on p "Mesa 2" at bounding box center [316, 263] width 93 height 16
click at [198, 268] on p "Mesa 1" at bounding box center [200, 264] width 90 height 16
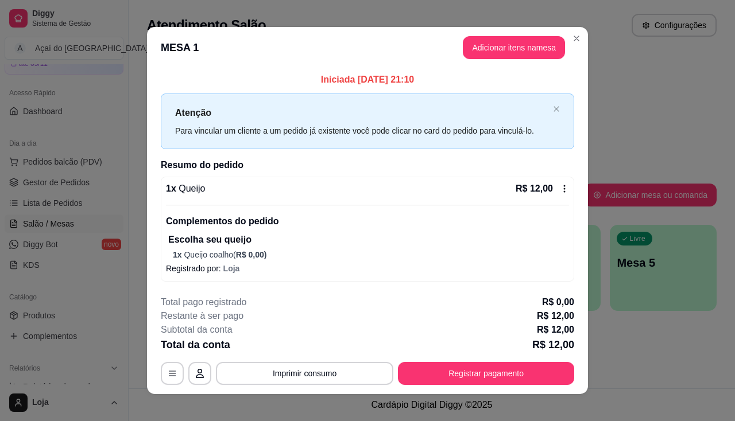
scroll to position [10, 0]
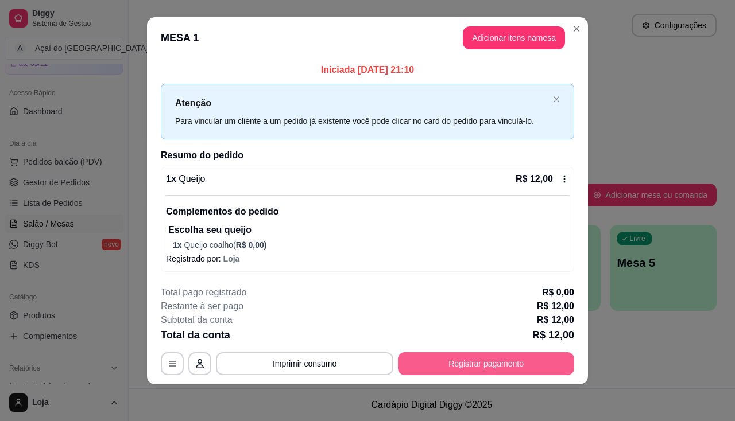
click at [438, 367] on button "Registrar pagamento" at bounding box center [486, 364] width 176 height 23
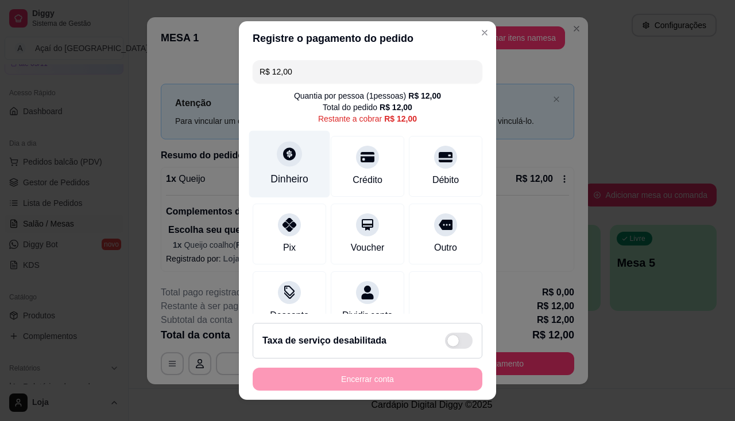
click at [288, 185] on div "Dinheiro" at bounding box center [289, 179] width 38 height 15
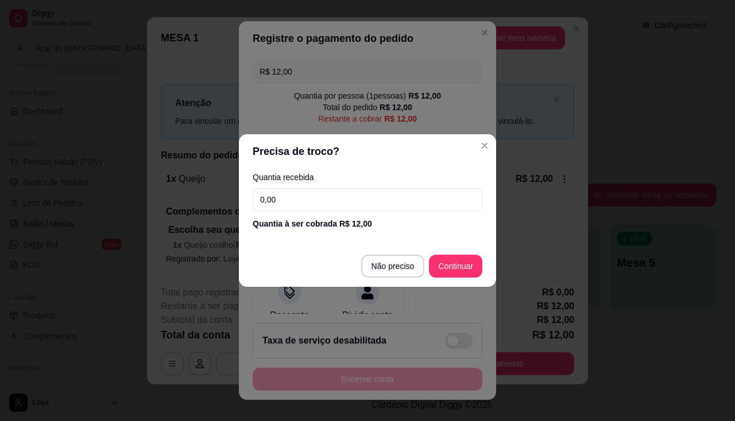
click at [295, 198] on input "0,00" at bounding box center [368, 199] width 230 height 23
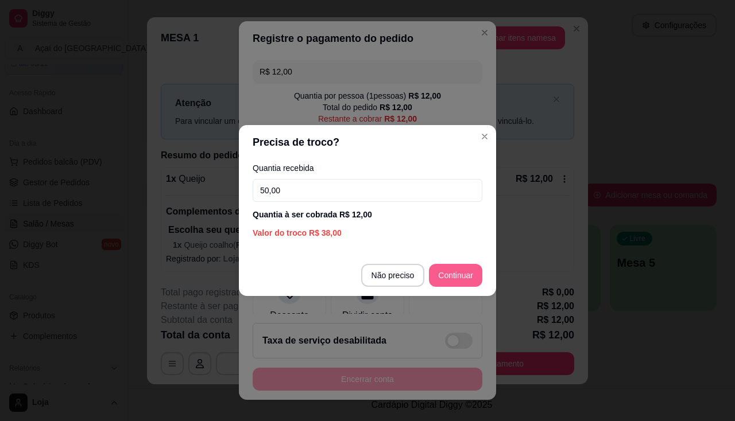
type input "50,00"
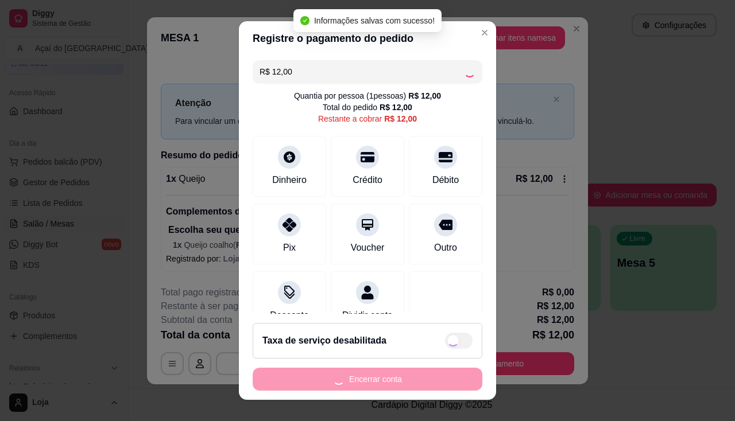
type input "R$ 0,00"
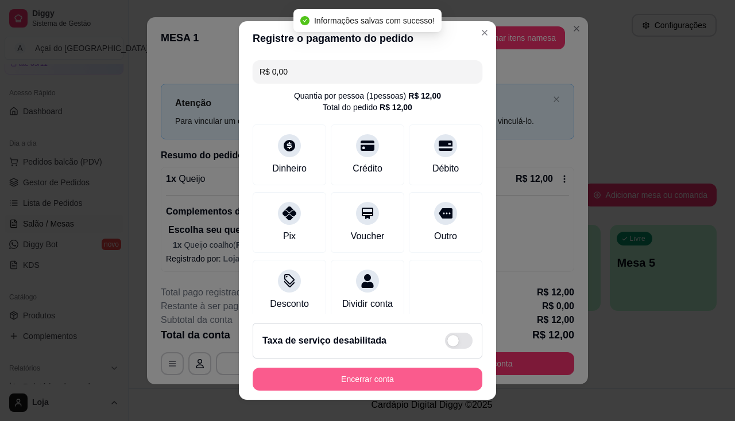
click at [444, 381] on button "Encerrar conta" at bounding box center [368, 379] width 230 height 23
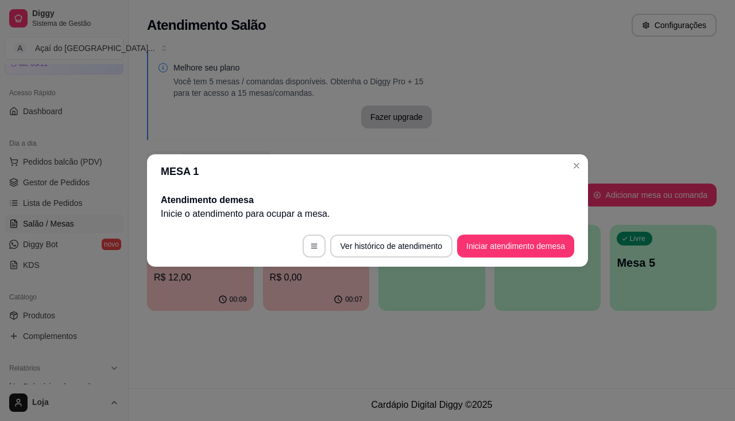
scroll to position [0, 0]
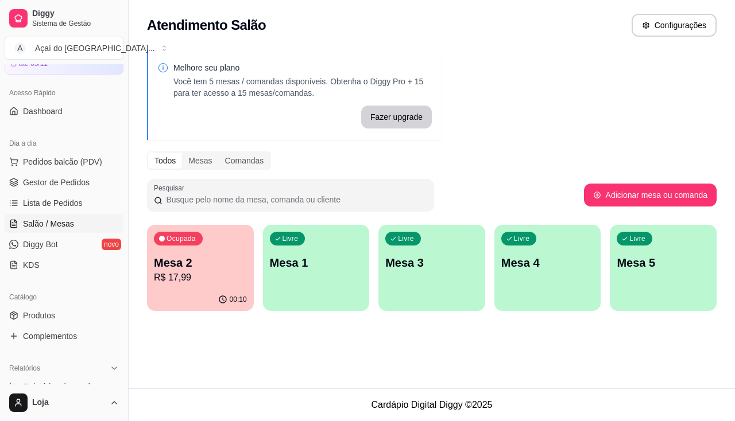
click at [217, 270] on div "Mesa 2 R$ 17,99" at bounding box center [200, 270] width 93 height 30
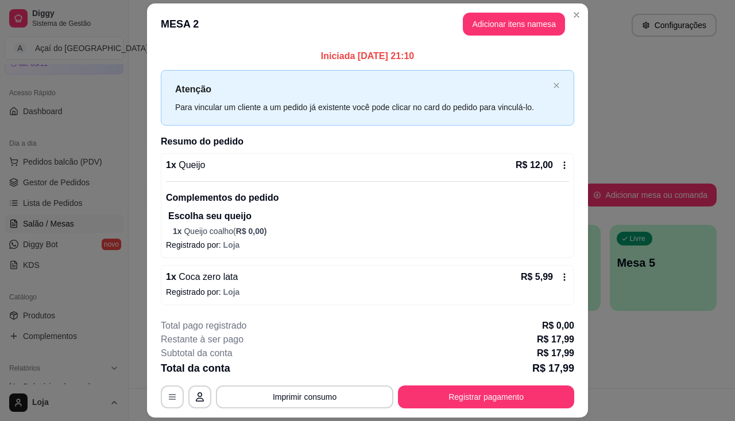
scroll to position [33, 0]
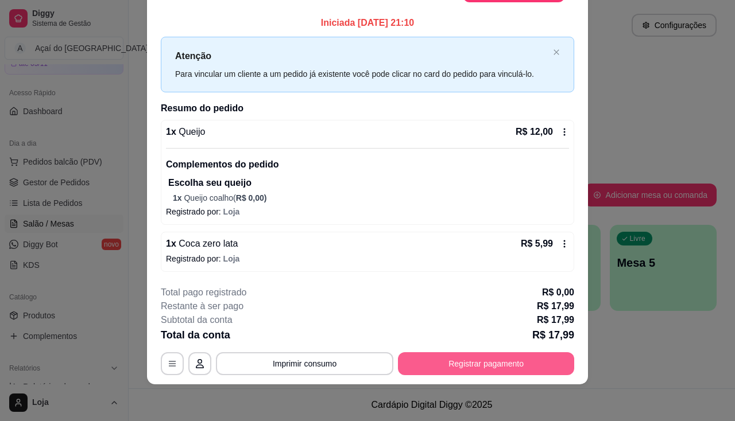
click at [454, 368] on button "Registrar pagamento" at bounding box center [486, 364] width 176 height 23
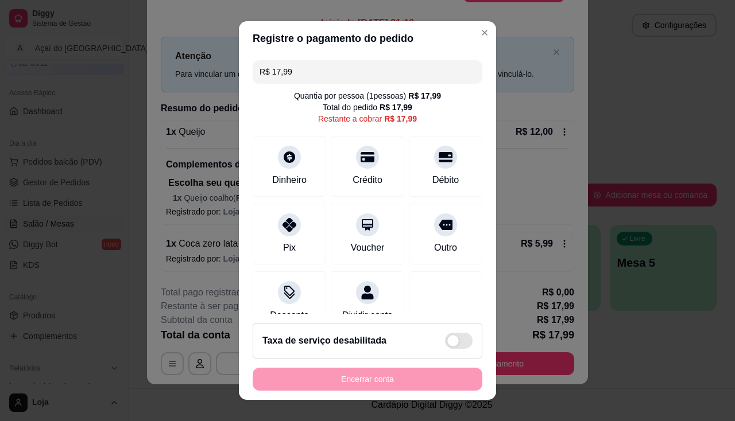
click at [382, 358] on div "Taxa de serviço desabilitada" at bounding box center [368, 341] width 230 height 36
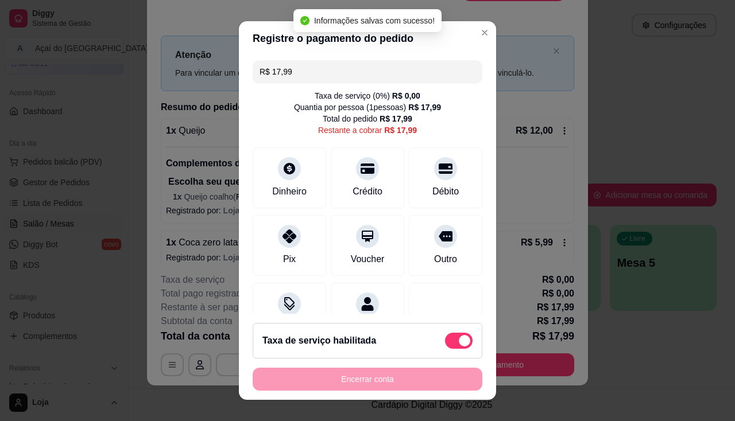
scroll to position [32, 0]
click at [378, 380] on div "Encerrar conta" at bounding box center [368, 379] width 230 height 23
click at [459, 336] on span at bounding box center [464, 340] width 11 height 11
click at [451, 343] on input "checkbox" at bounding box center [447, 346] width 7 height 7
checkbox input "false"
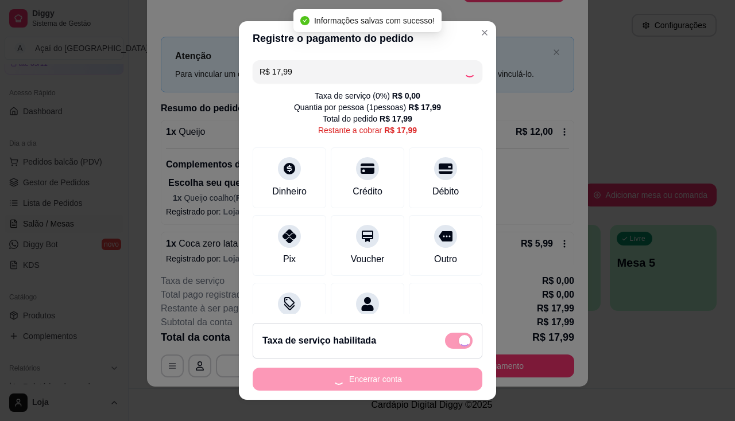
scroll to position [33, 0]
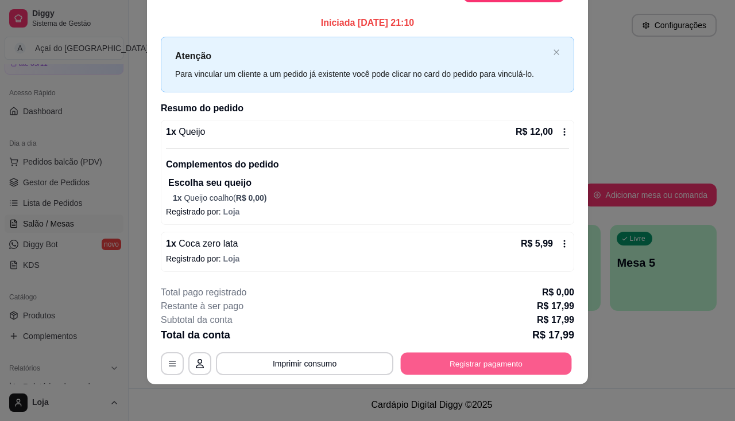
click at [499, 360] on button "Registrar pagamento" at bounding box center [486, 364] width 171 height 22
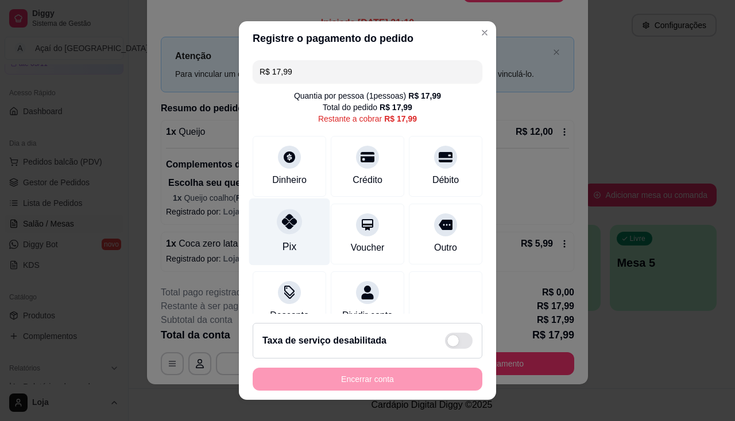
click at [282, 218] on icon at bounding box center [289, 221] width 15 height 15
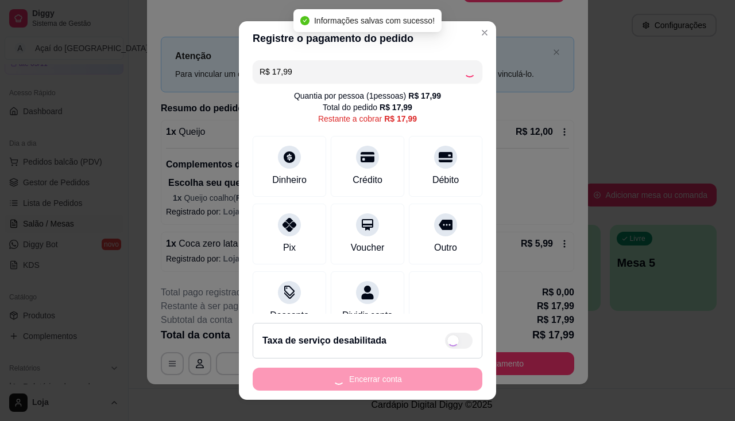
type input "R$ 0,00"
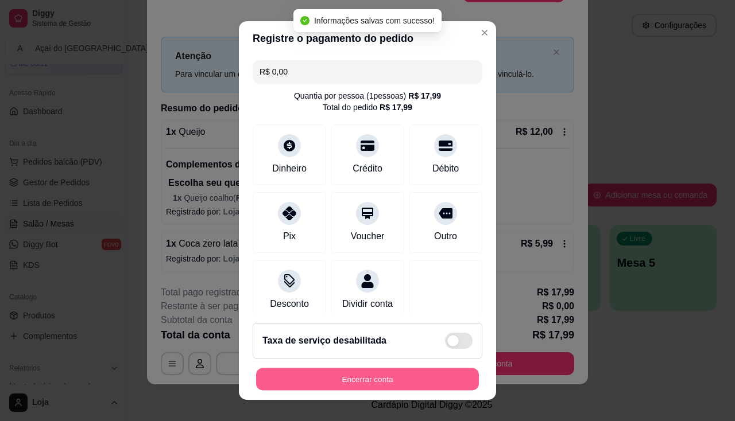
click at [366, 369] on button "Encerrar conta" at bounding box center [367, 380] width 223 height 22
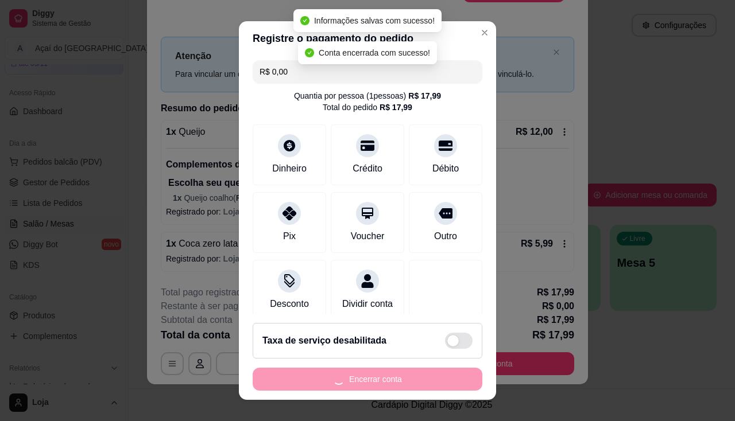
scroll to position [0, 0]
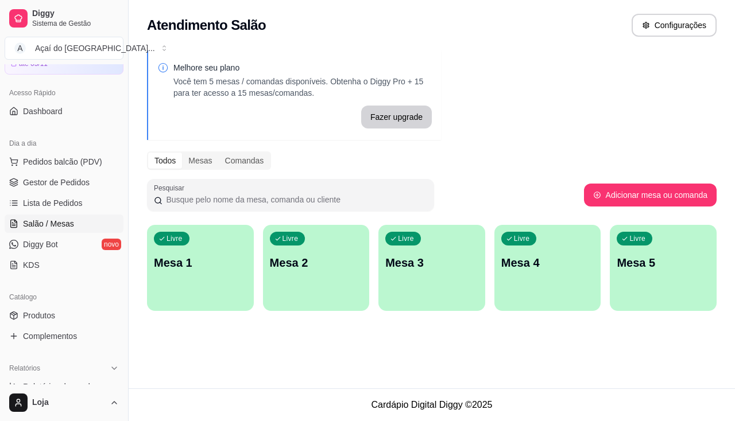
click at [200, 297] on button "Livre Mesa 1" at bounding box center [200, 268] width 107 height 86
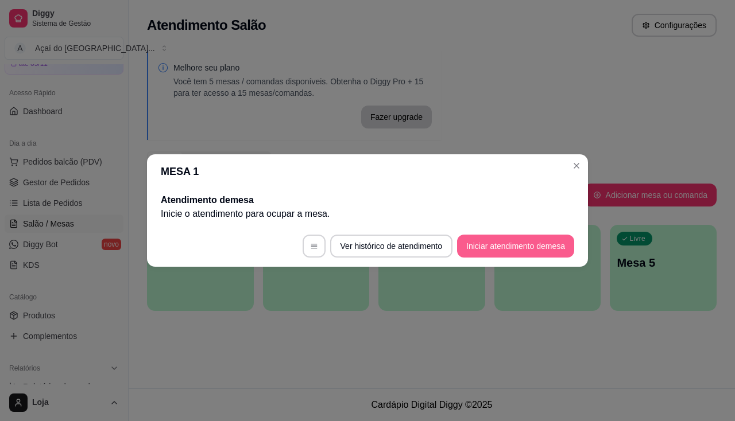
click at [516, 242] on button "Iniciar atendimento de mesa" at bounding box center [515, 246] width 117 height 23
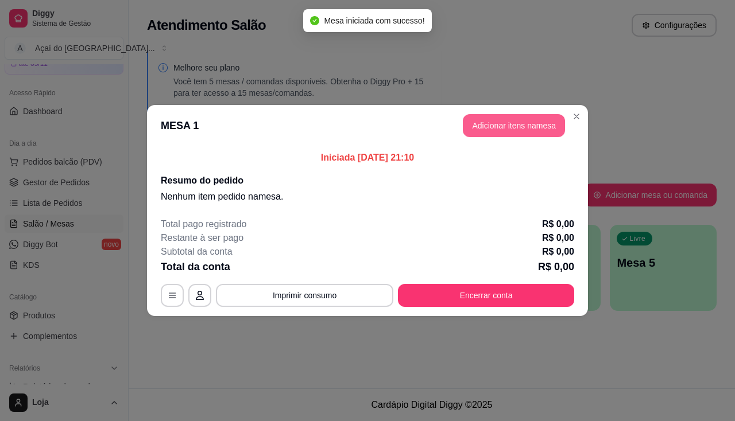
click at [515, 131] on button "Adicionar itens na mesa" at bounding box center [514, 125] width 102 height 23
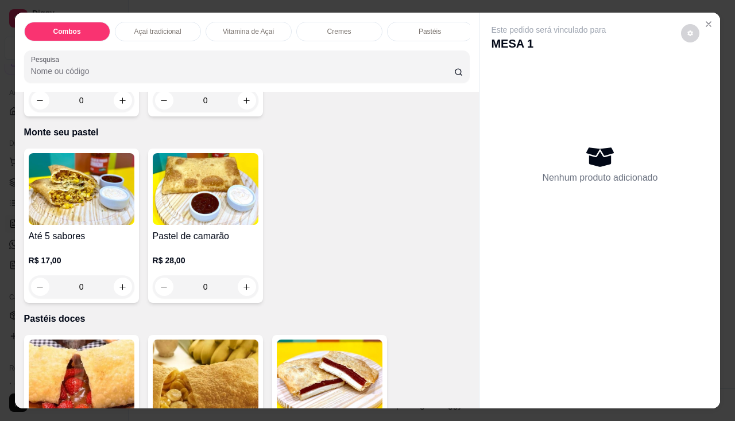
scroll to position [2354, 0]
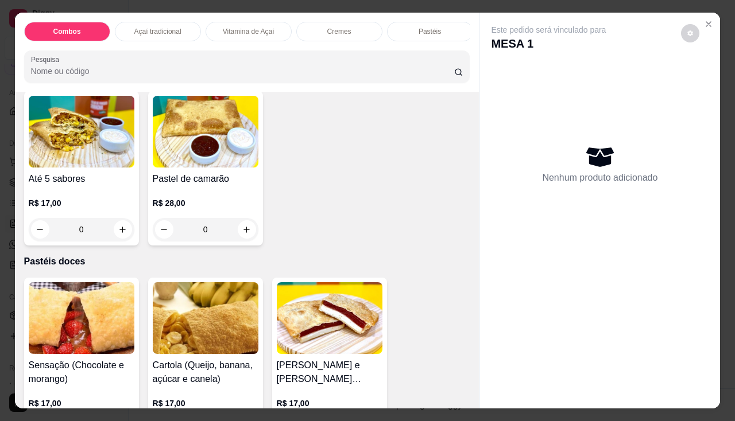
click at [192, 205] on p "R$ 28,00" at bounding box center [206, 203] width 106 height 11
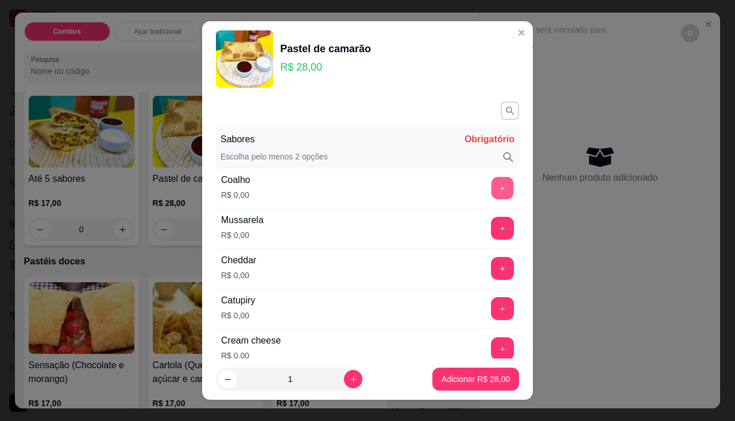
click at [491, 192] on button "+" at bounding box center [502, 188] width 22 height 22
click at [491, 219] on button "+" at bounding box center [502, 228] width 23 height 23
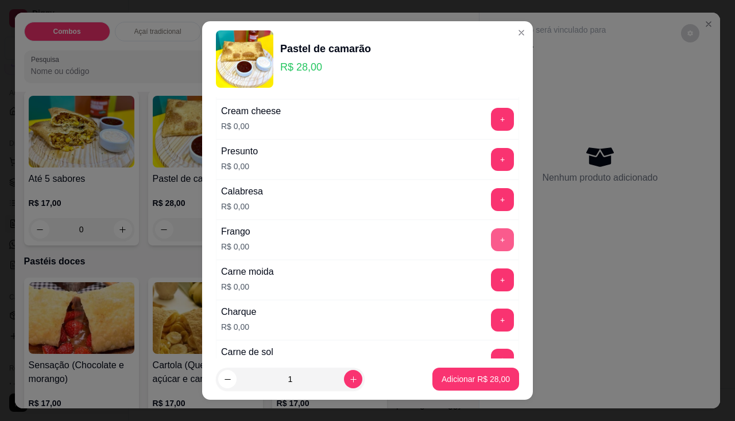
scroll to position [345, 0]
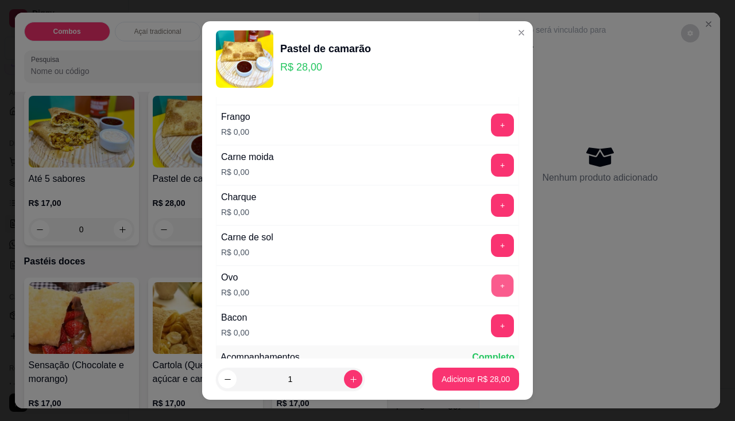
click at [486, 274] on div "+" at bounding box center [502, 285] width 32 height 23
click at [491, 288] on button "+" at bounding box center [502, 285] width 23 height 23
click at [491, 288] on button "+" at bounding box center [502, 285] width 22 height 22
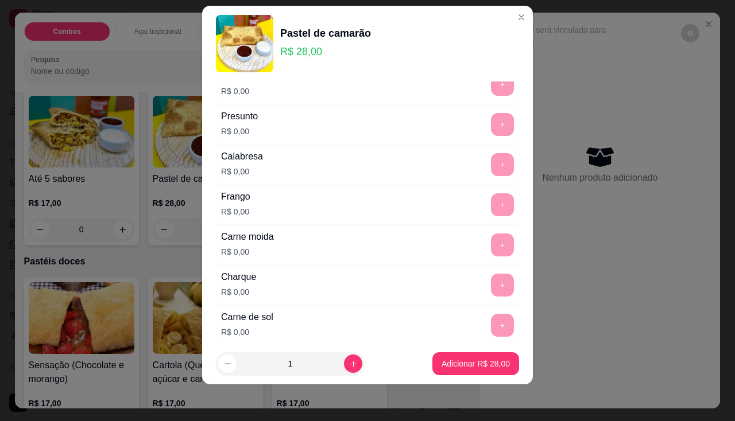
scroll to position [364, 0]
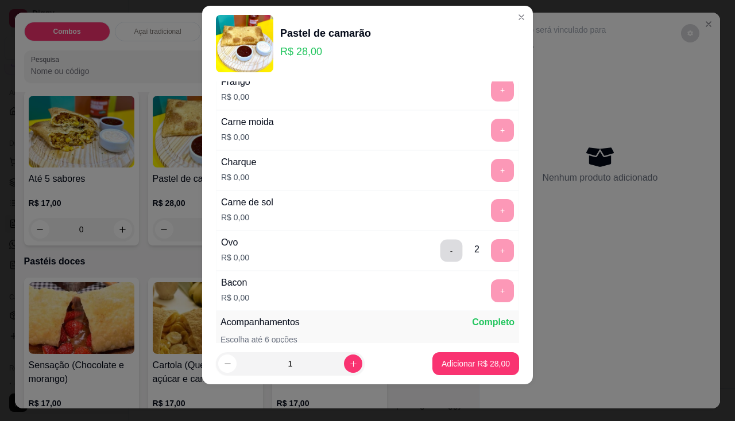
click at [440, 249] on button "-" at bounding box center [451, 250] width 22 height 22
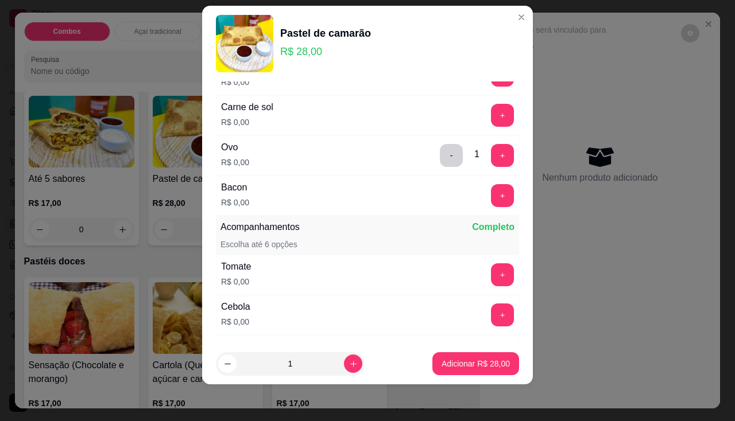
scroll to position [517, 0]
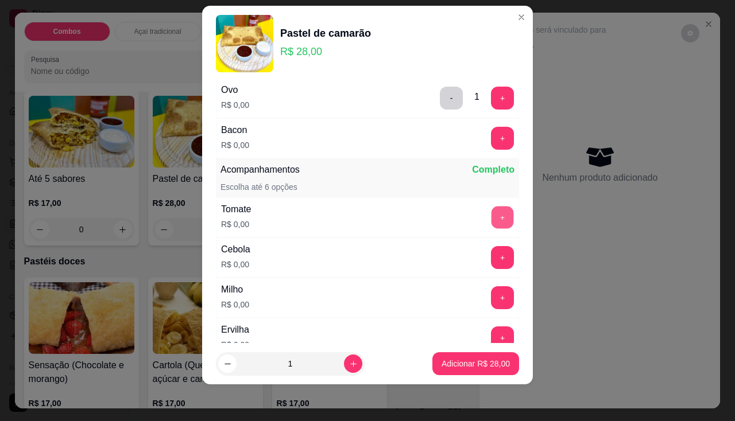
click at [491, 222] on button "+" at bounding box center [502, 217] width 22 height 22
click at [491, 252] on button "+" at bounding box center [502, 257] width 22 height 22
click at [491, 297] on button "+" at bounding box center [502, 298] width 22 height 22
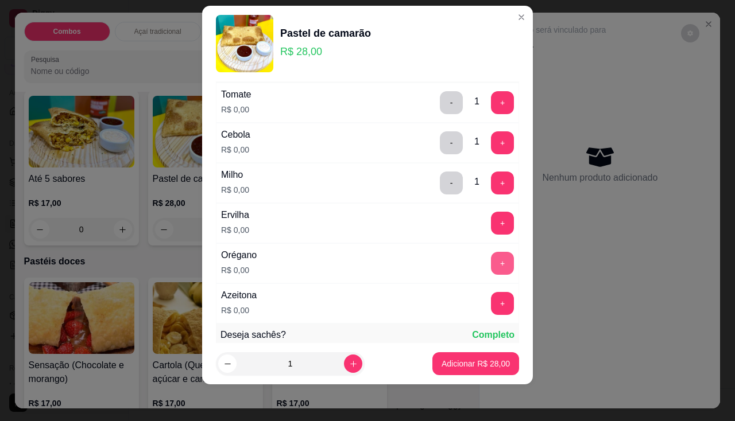
click at [491, 256] on button "+" at bounding box center [502, 263] width 23 height 23
click at [491, 293] on button "+" at bounding box center [502, 303] width 23 height 23
click at [474, 365] on p "Adicionar R$ 28,00" at bounding box center [476, 363] width 68 height 11
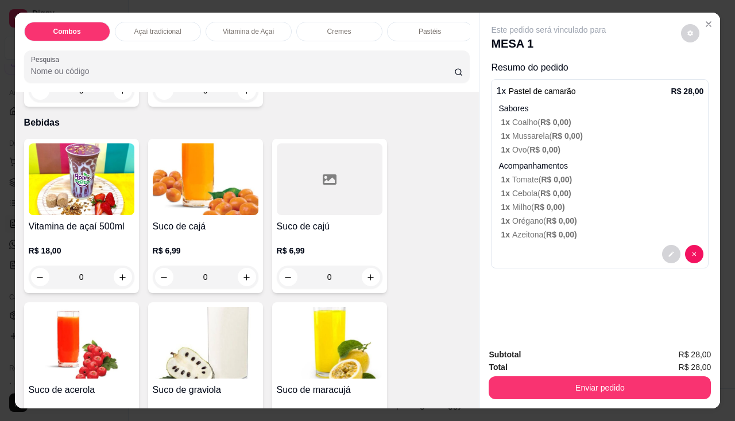
scroll to position [2986, 0]
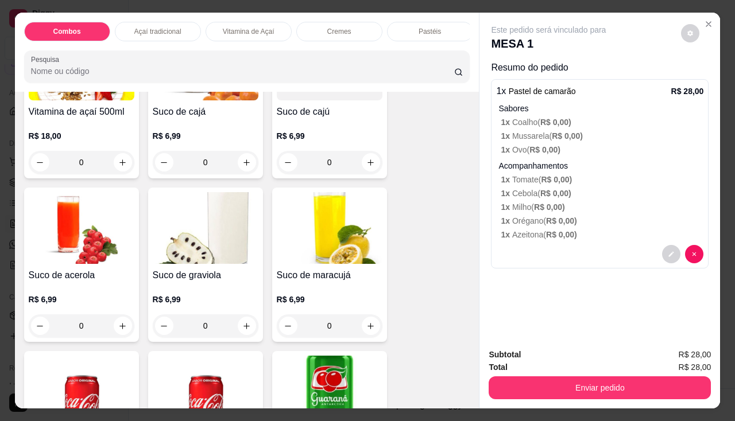
click at [312, 282] on h4 "Suco de maracujá" at bounding box center [330, 276] width 106 height 14
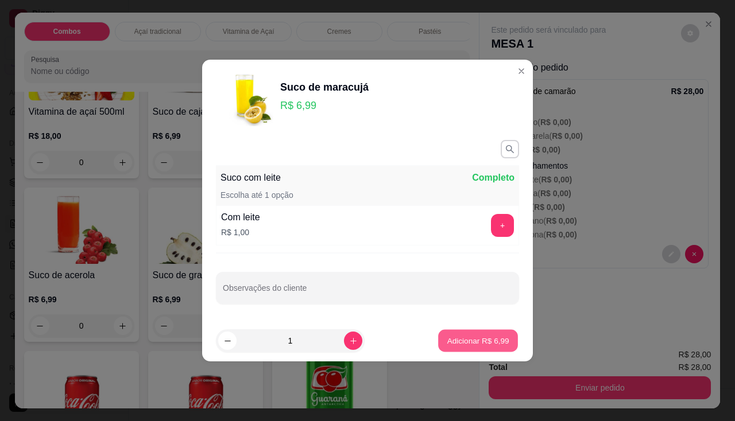
click at [478, 347] on button "Adicionar R$ 6,99" at bounding box center [478, 341] width 80 height 22
type input "1"
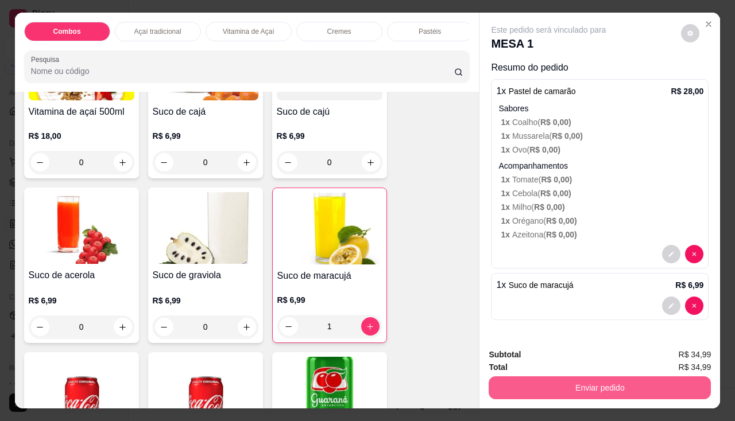
click at [493, 380] on button "Enviar pedido" at bounding box center [600, 388] width 222 height 23
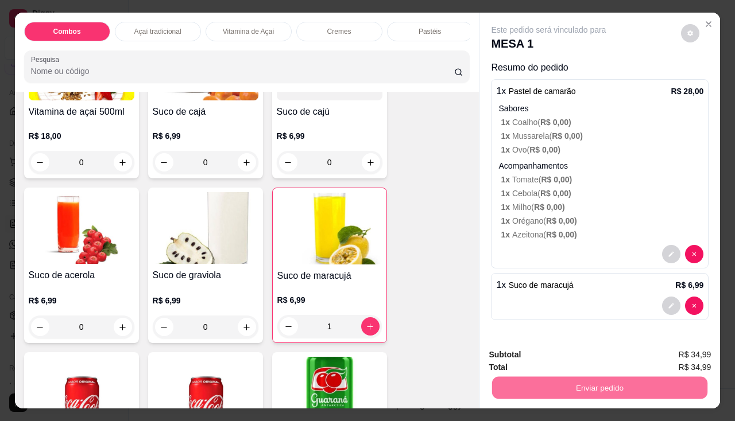
click at [655, 348] on button "Enviar pedido" at bounding box center [681, 356] width 65 height 22
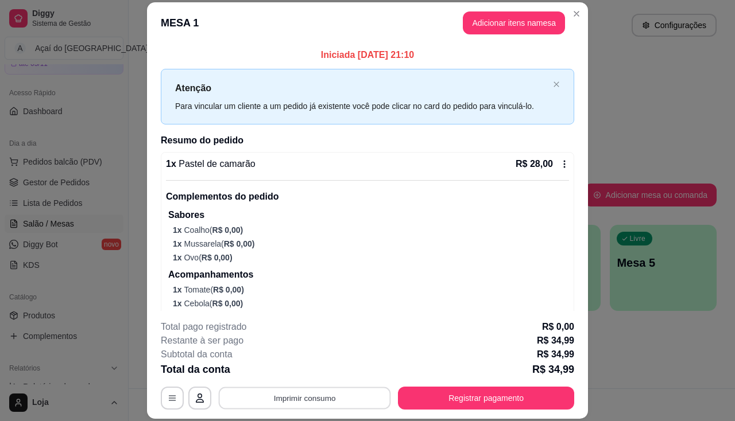
click at [345, 407] on button "Imprimir consumo" at bounding box center [305, 399] width 172 height 22
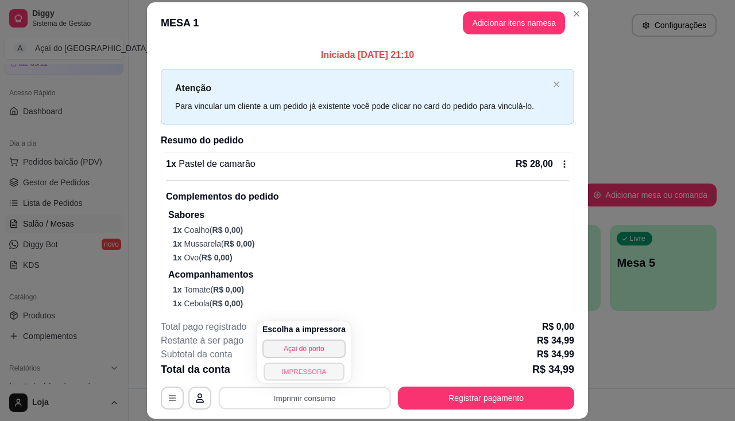
click at [312, 370] on button "IMPRESSORA" at bounding box center [304, 372] width 80 height 18
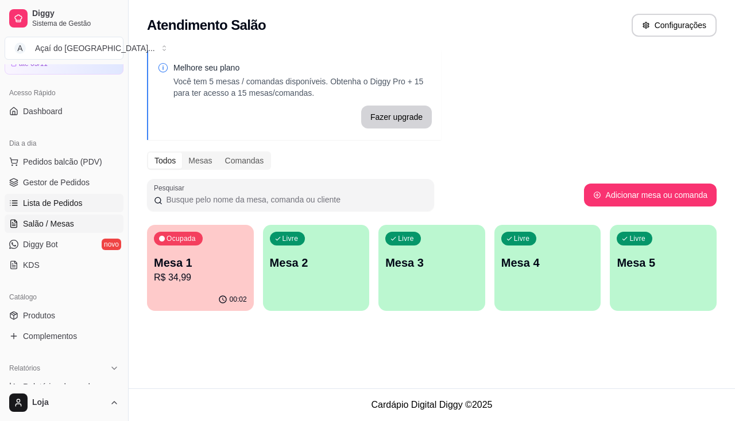
click at [71, 209] on link "Lista de Pedidos" at bounding box center [64, 203] width 119 height 18
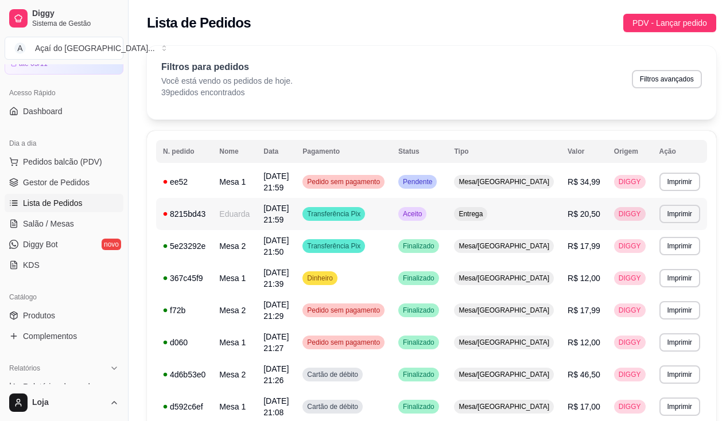
click at [257, 209] on td "Eduarda" at bounding box center [234, 214] width 44 height 32
click at [212, 213] on td "8215bd43" at bounding box center [184, 214] width 56 height 32
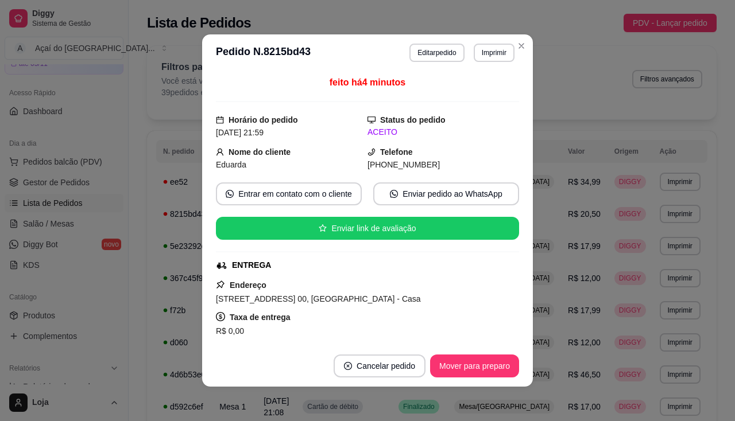
click at [463, 55] on div "**********" at bounding box center [461, 53] width 105 height 18
click at [474, 55] on button "Imprimir" at bounding box center [494, 53] width 40 height 18
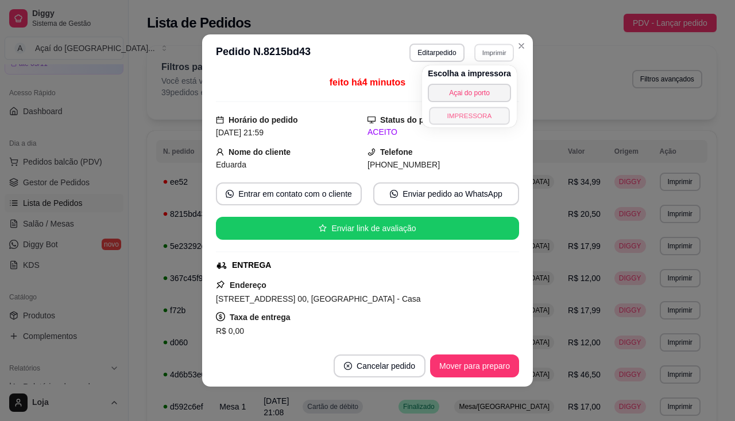
click at [463, 119] on button "IMPRESSORA" at bounding box center [469, 116] width 80 height 18
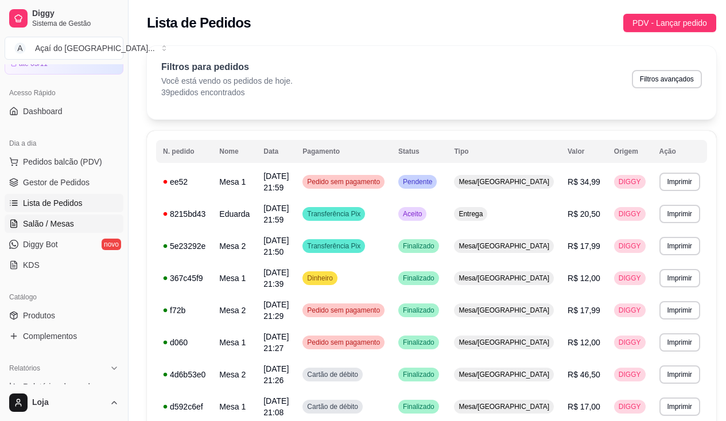
click at [62, 219] on span "Salão / Mesas" at bounding box center [48, 223] width 51 height 11
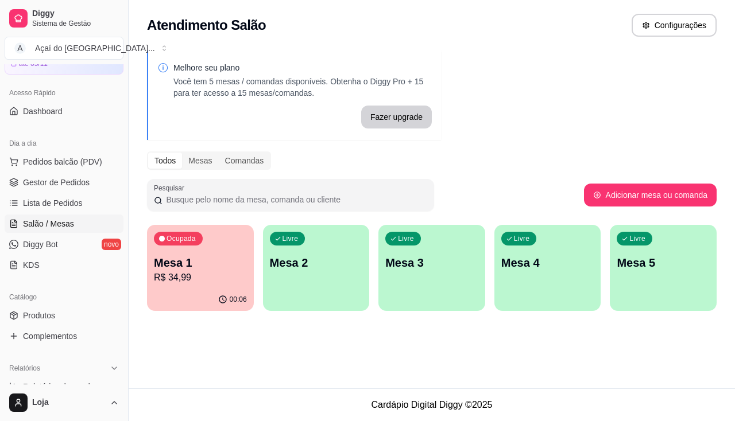
click at [276, 268] on p "Mesa 2" at bounding box center [316, 263] width 93 height 16
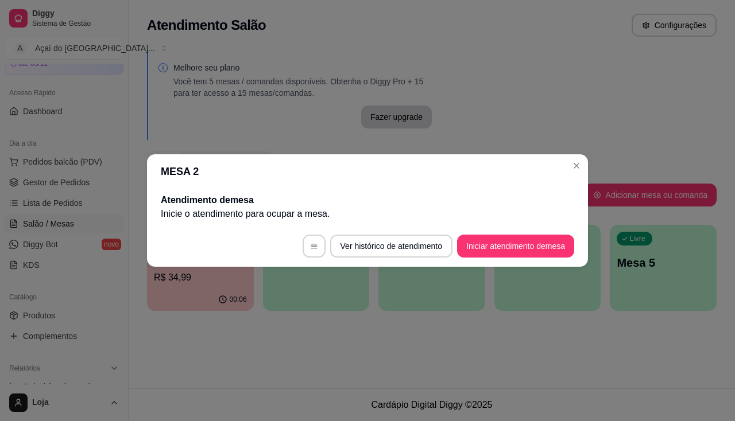
click at [506, 220] on p "Inicie o atendimento para ocupar a mesa ." at bounding box center [367, 214] width 413 height 14
click at [506, 230] on footer "Ver histórico de atendimento Iniciar atendimento de mesa" at bounding box center [367, 246] width 441 height 41
click at [508, 247] on button "Iniciar atendimento de mesa" at bounding box center [516, 246] width 114 height 22
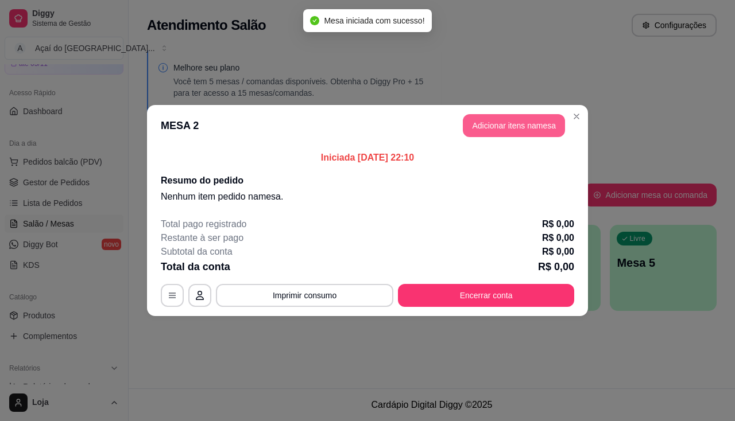
click at [507, 114] on button "Adicionar itens na mesa" at bounding box center [514, 125] width 102 height 23
click at [507, 115] on button "Adicionar itens na mesa" at bounding box center [514, 125] width 102 height 23
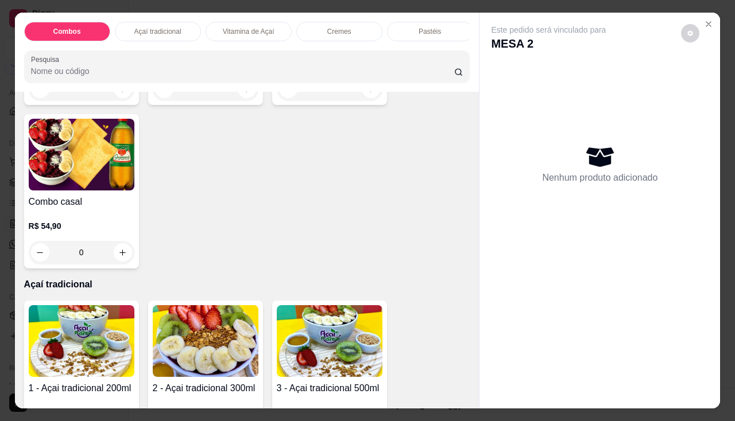
scroll to position [459, 0]
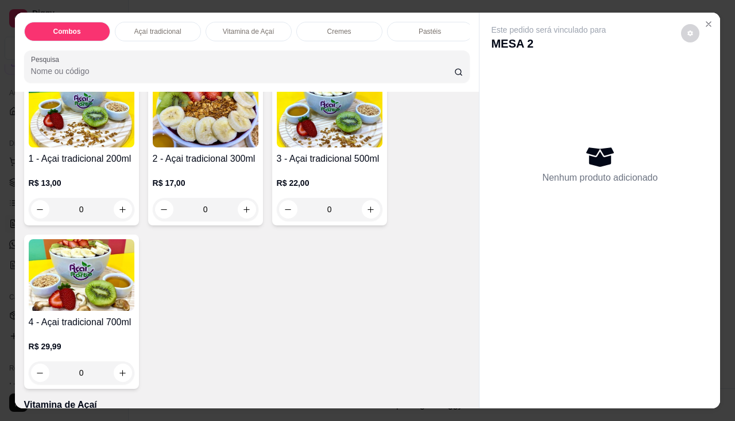
click at [331, 135] on img at bounding box center [330, 112] width 106 height 72
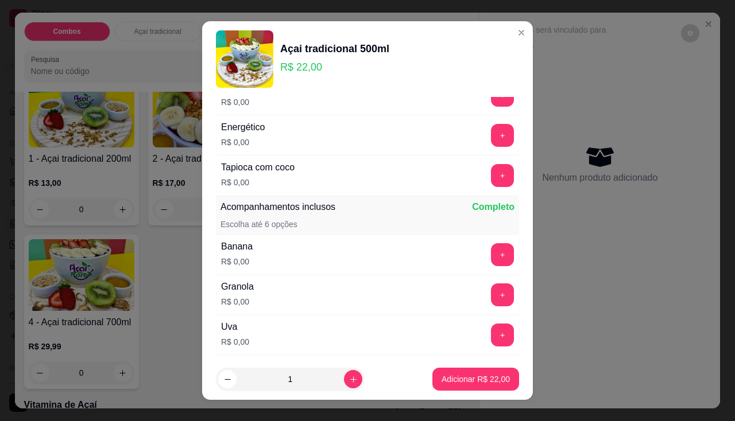
scroll to position [345, 0]
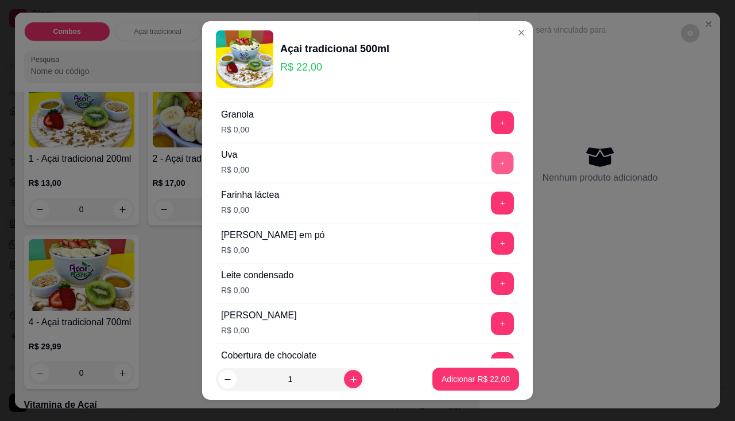
click at [491, 157] on button "+" at bounding box center [502, 163] width 22 height 22
click at [491, 279] on button "+" at bounding box center [502, 283] width 23 height 23
click at [491, 319] on button "+" at bounding box center [502, 323] width 23 height 23
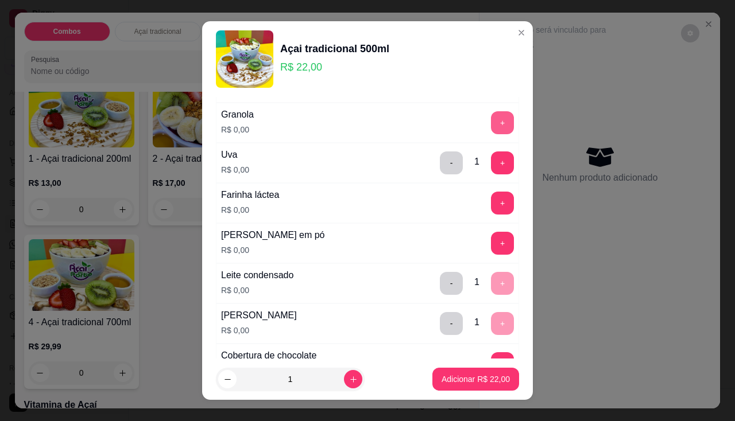
click at [491, 121] on button "+" at bounding box center [502, 122] width 23 height 23
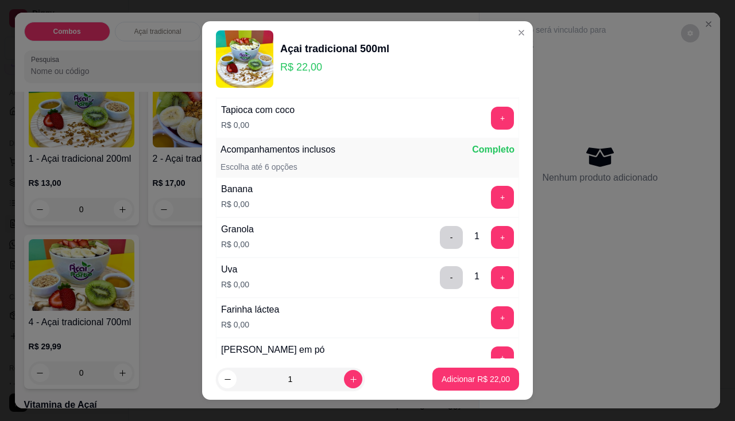
scroll to position [172, 0]
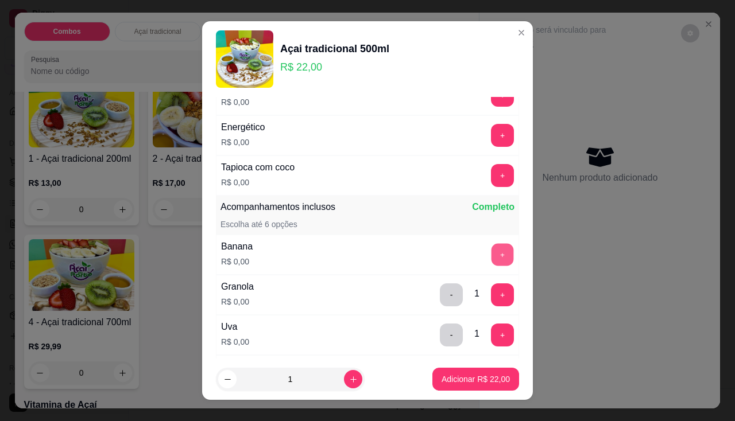
click at [491, 254] on button "+" at bounding box center [502, 254] width 22 height 22
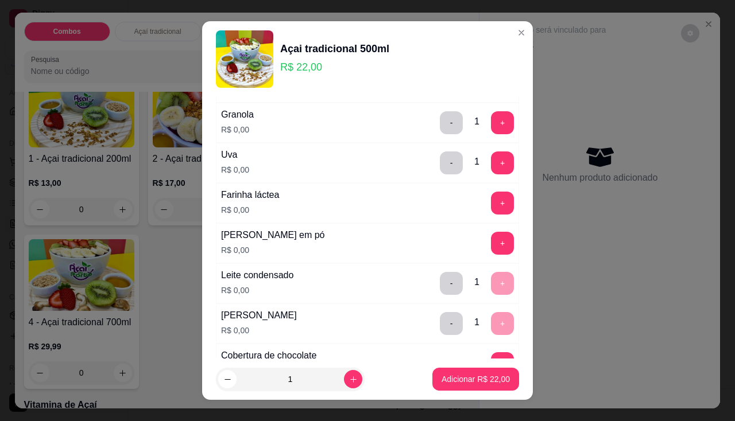
scroll to position [402, 0]
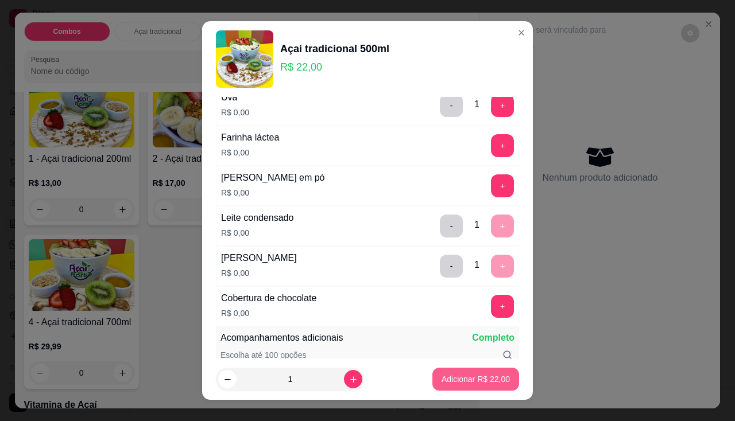
click at [442, 374] on p "Adicionar R$ 22,00" at bounding box center [476, 379] width 68 height 11
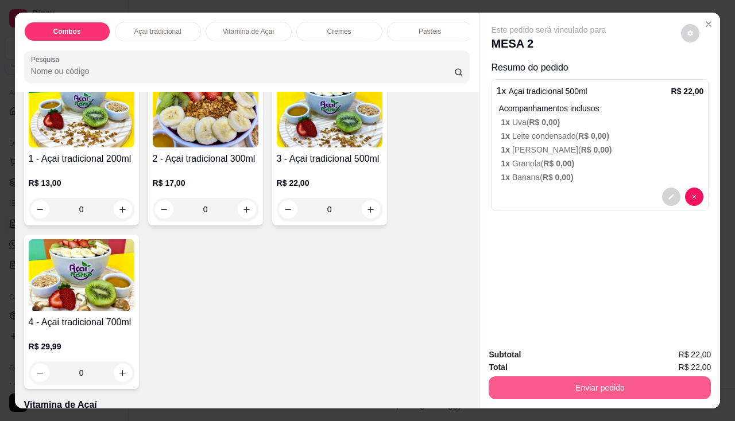
click at [539, 390] on button "Enviar pedido" at bounding box center [600, 388] width 222 height 23
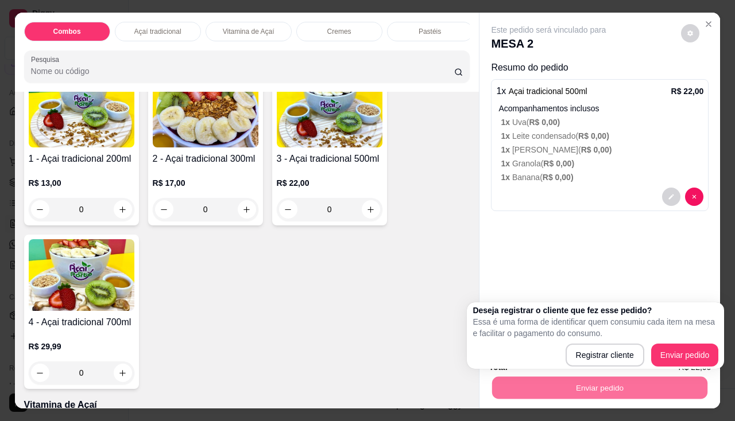
click at [552, 363] on div "Registrar cliente Enviar pedido" at bounding box center [596, 355] width 246 height 23
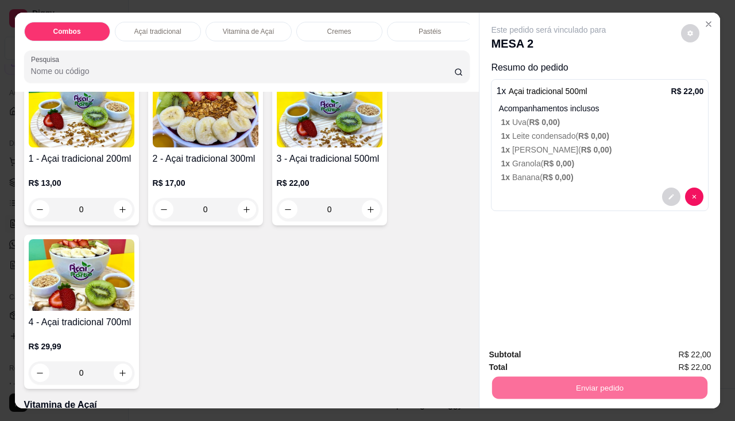
click at [580, 347] on button "Registrar cliente" at bounding box center [605, 356] width 76 height 22
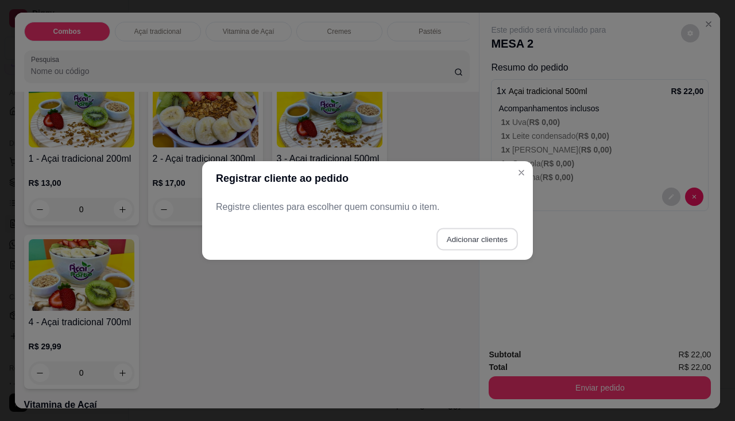
click at [467, 234] on button "Adicionar clientes" at bounding box center [476, 240] width 81 height 22
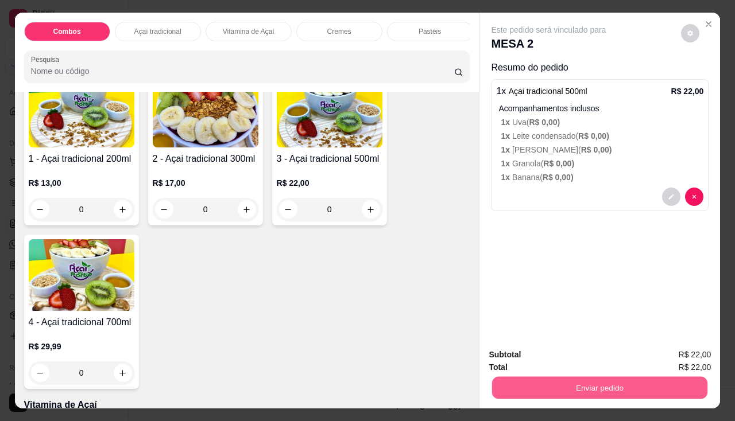
click at [562, 382] on button "Enviar pedido" at bounding box center [599, 388] width 215 height 22
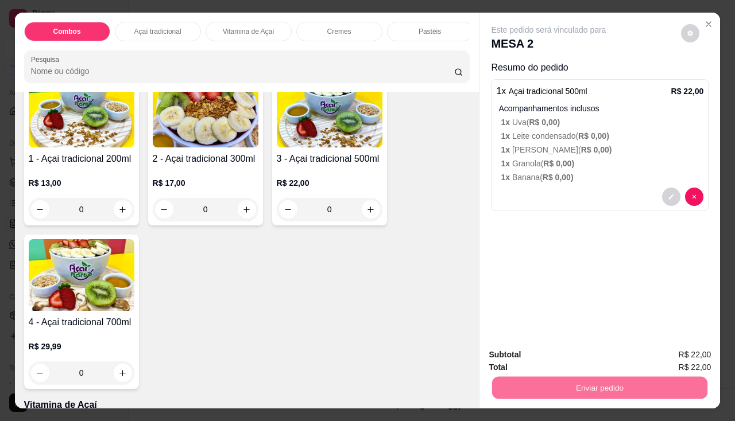
click at [704, 347] on button "Enviar pedido" at bounding box center [681, 355] width 63 height 21
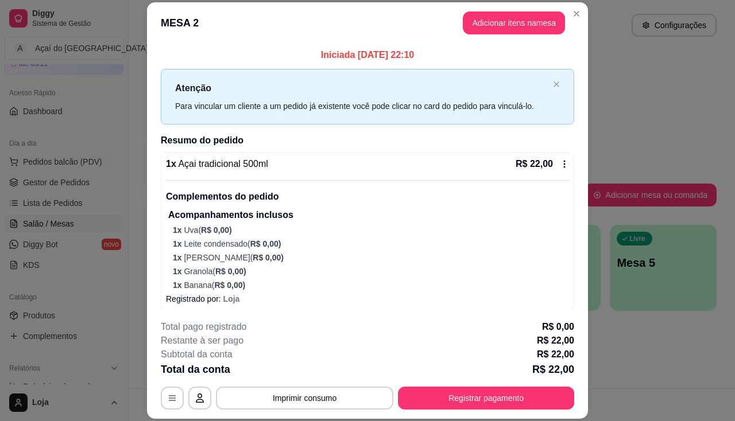
click at [312, 386] on div "**********" at bounding box center [367, 365] width 413 height 90
click at [315, 394] on button "Imprimir consumo" at bounding box center [305, 399] width 172 height 22
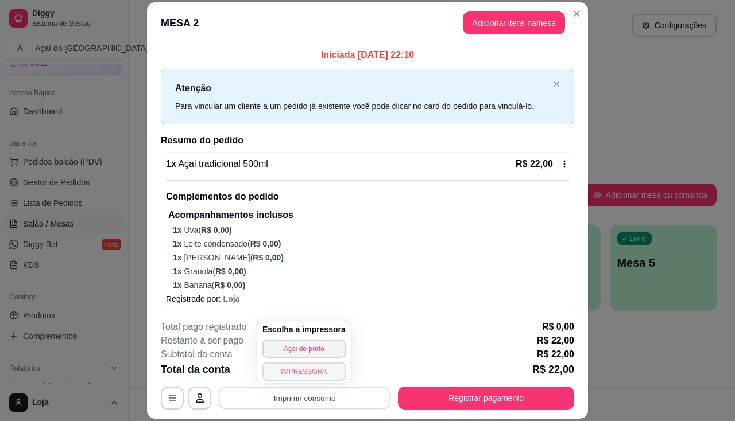
click at [280, 369] on button "IMPRESSORA" at bounding box center [303, 372] width 83 height 18
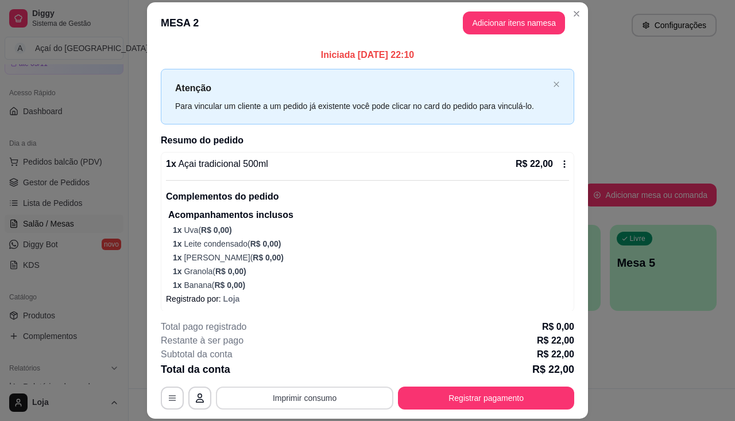
click at [308, 398] on button "Imprimir consumo" at bounding box center [304, 398] width 177 height 23
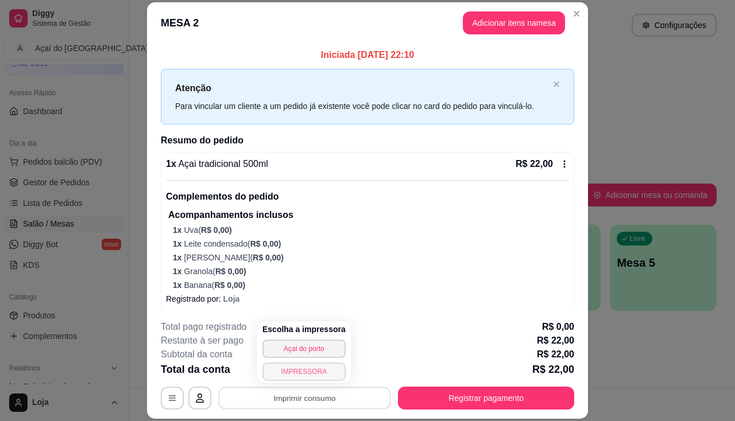
click at [318, 368] on button "IMPRESSORA" at bounding box center [303, 372] width 83 height 18
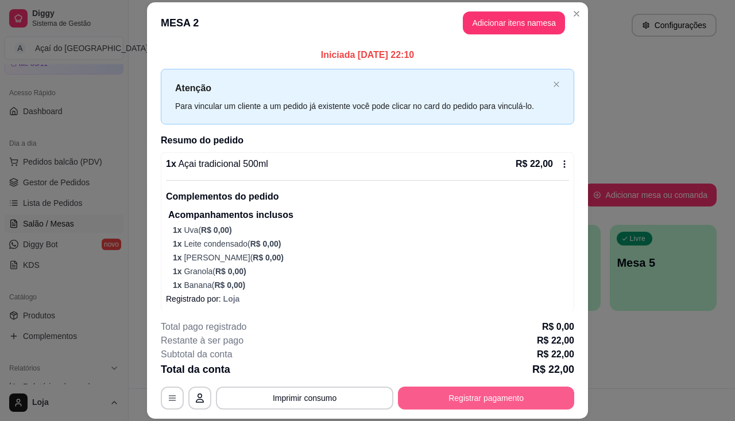
click at [480, 390] on button "Registrar pagamento" at bounding box center [486, 398] width 176 height 23
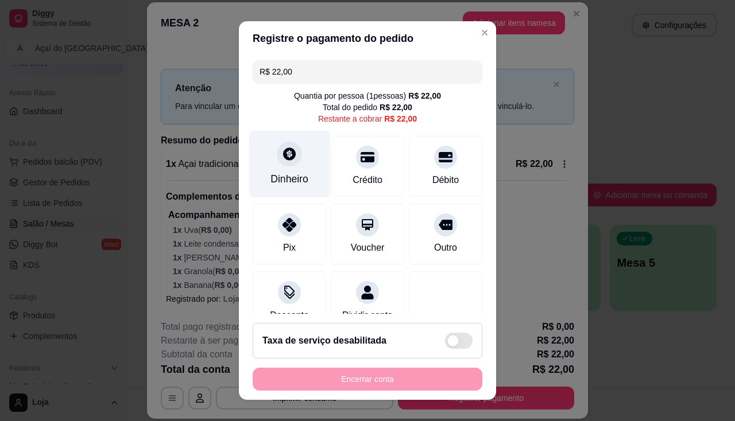
click at [282, 154] on icon at bounding box center [289, 153] width 15 height 15
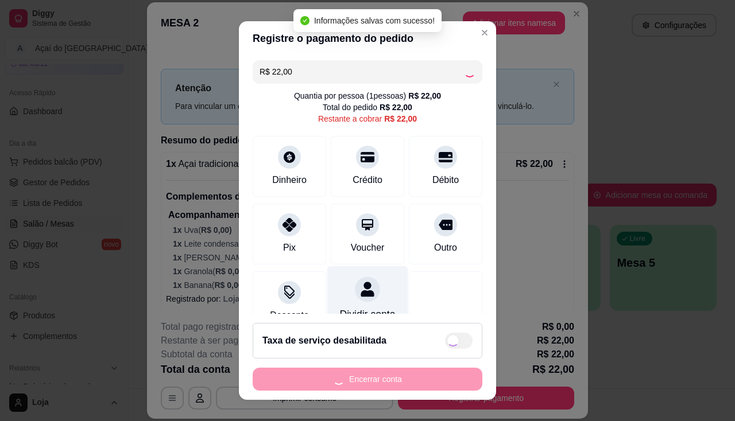
type input "R$ 0,00"
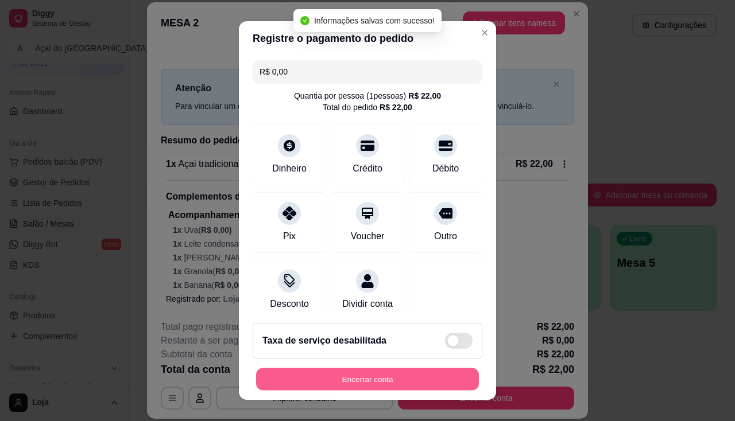
click at [349, 374] on button "Encerrar conta" at bounding box center [367, 380] width 223 height 22
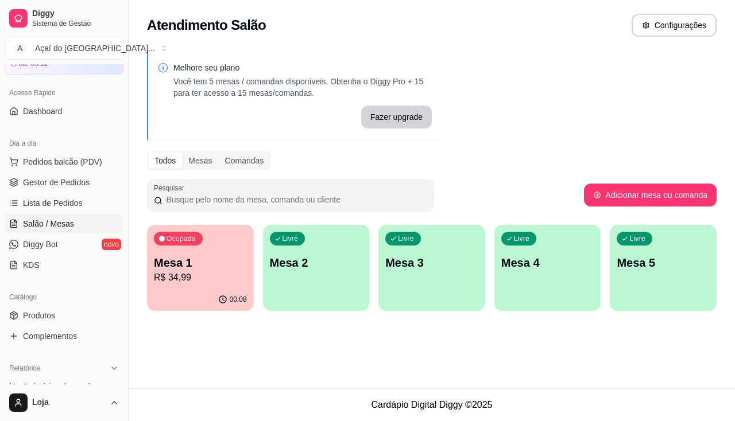
click at [190, 274] on p "R$ 34,99" at bounding box center [200, 278] width 93 height 14
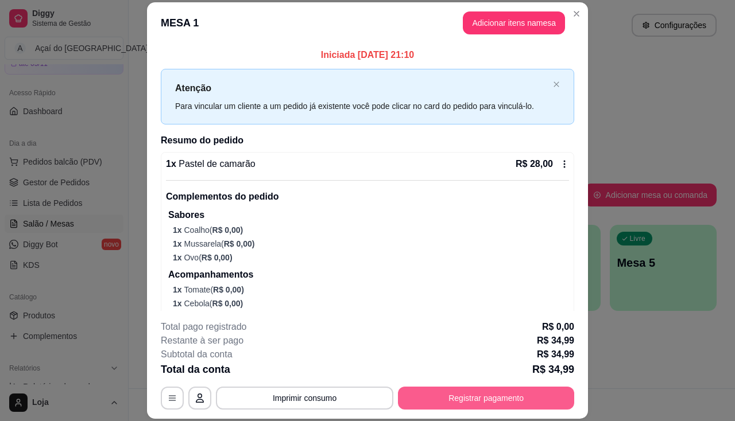
click at [496, 392] on button "Registrar pagamento" at bounding box center [486, 398] width 176 height 23
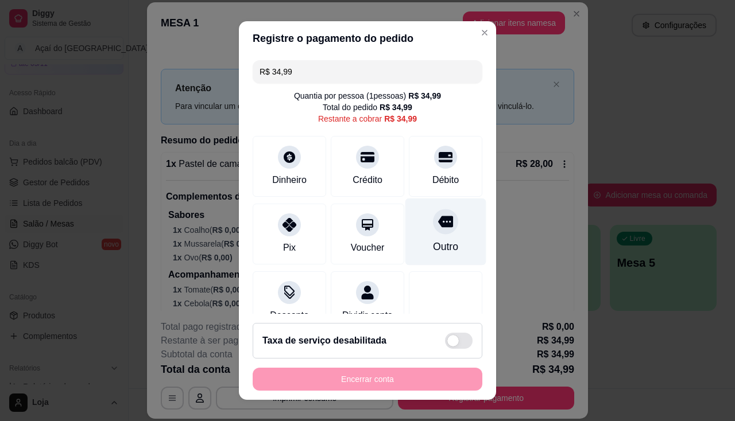
drag, startPoint x: 419, startPoint y: 167, endPoint x: 428, endPoint y: 256, distance: 89.4
click at [420, 167] on div "Débito" at bounding box center [445, 166] width 73 height 61
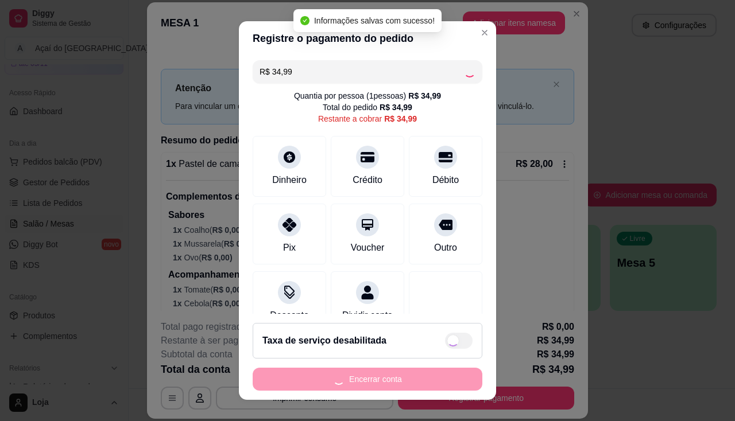
type input "R$ 0,00"
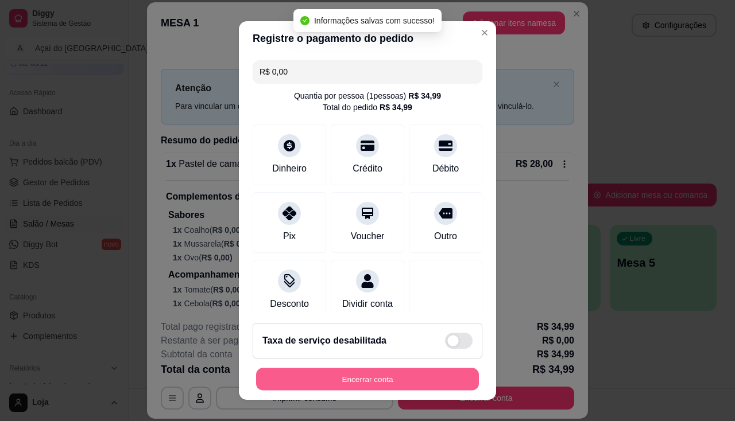
click at [413, 385] on button "Encerrar conta" at bounding box center [367, 380] width 223 height 22
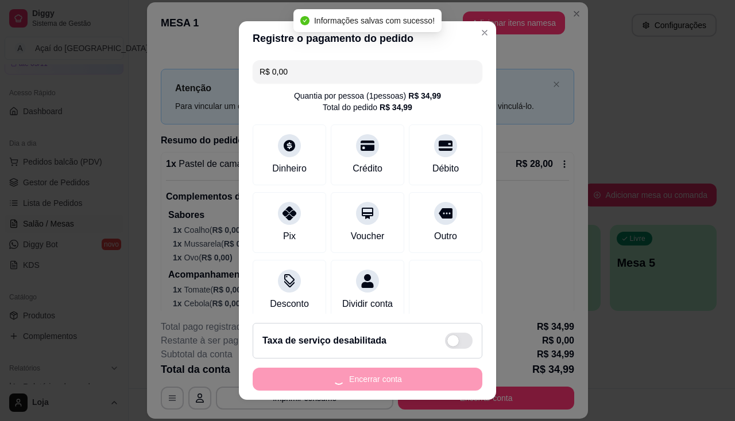
click at [413, 385] on div "Encerrar conta" at bounding box center [368, 379] width 230 height 23
